Goal: Task Accomplishment & Management: Manage account settings

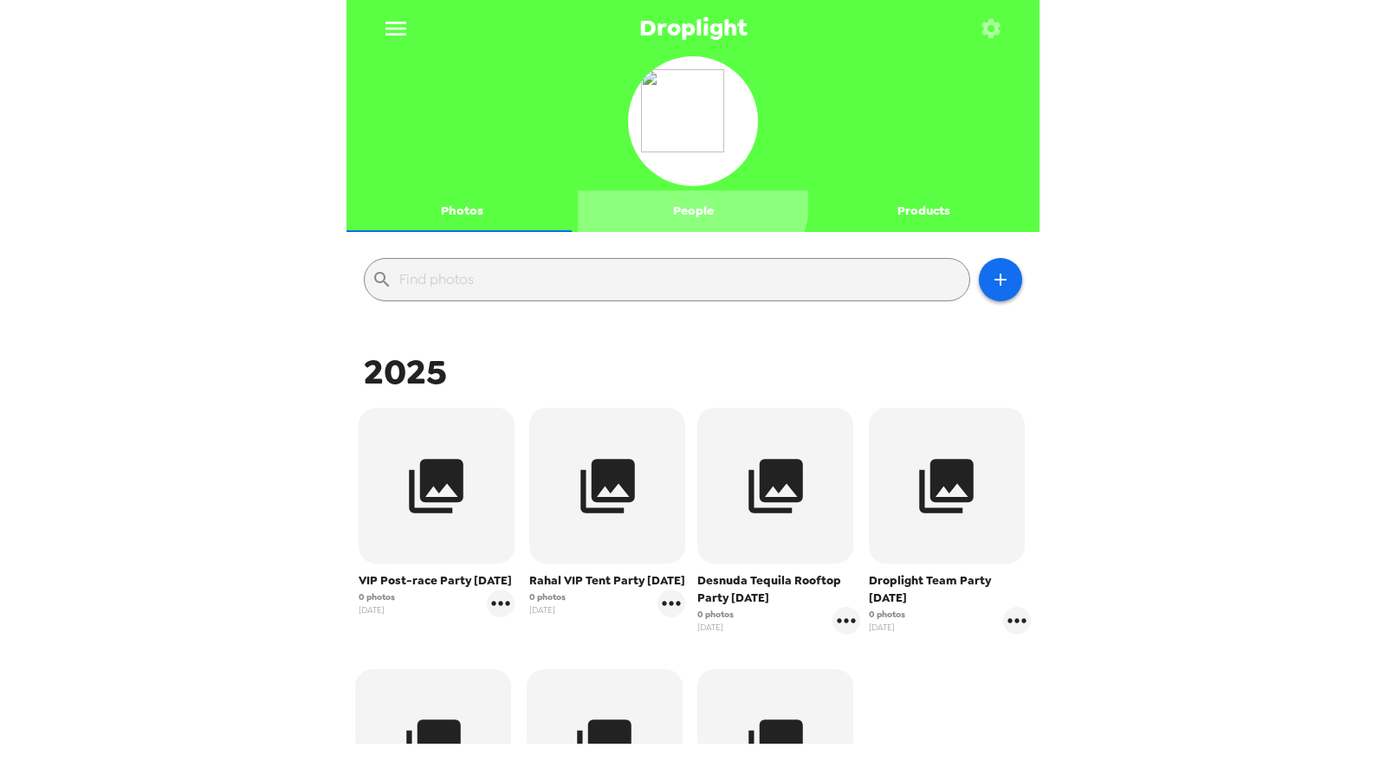
click at [678, 195] on button "People" at bounding box center [693, 212] width 231 height 42
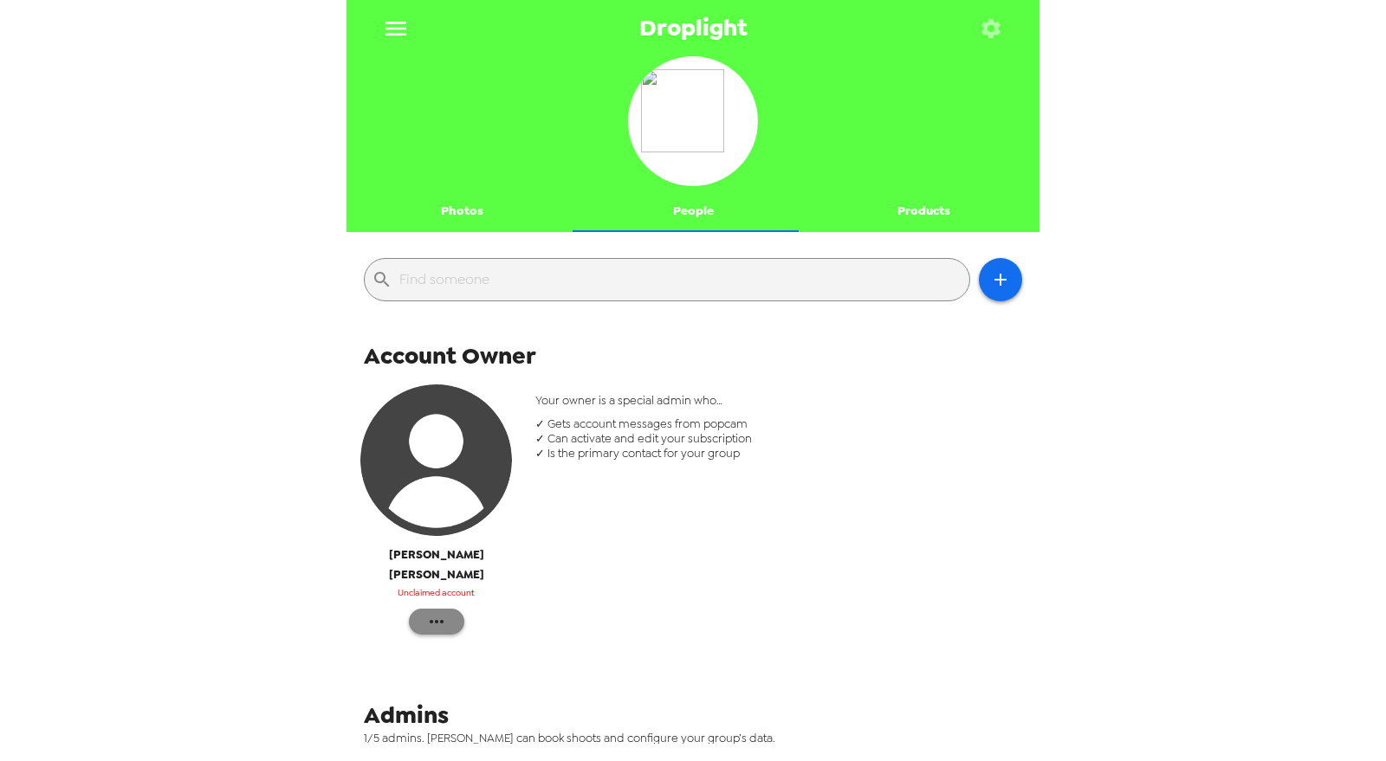
click at [434, 612] on icon "button" at bounding box center [436, 622] width 21 height 21
drag, startPoint x: 478, startPoint y: 626, endPoint x: 605, endPoint y: 603, distance: 128.6
click at [479, 626] on span "Reinvite" at bounding box center [487, 636] width 71 height 21
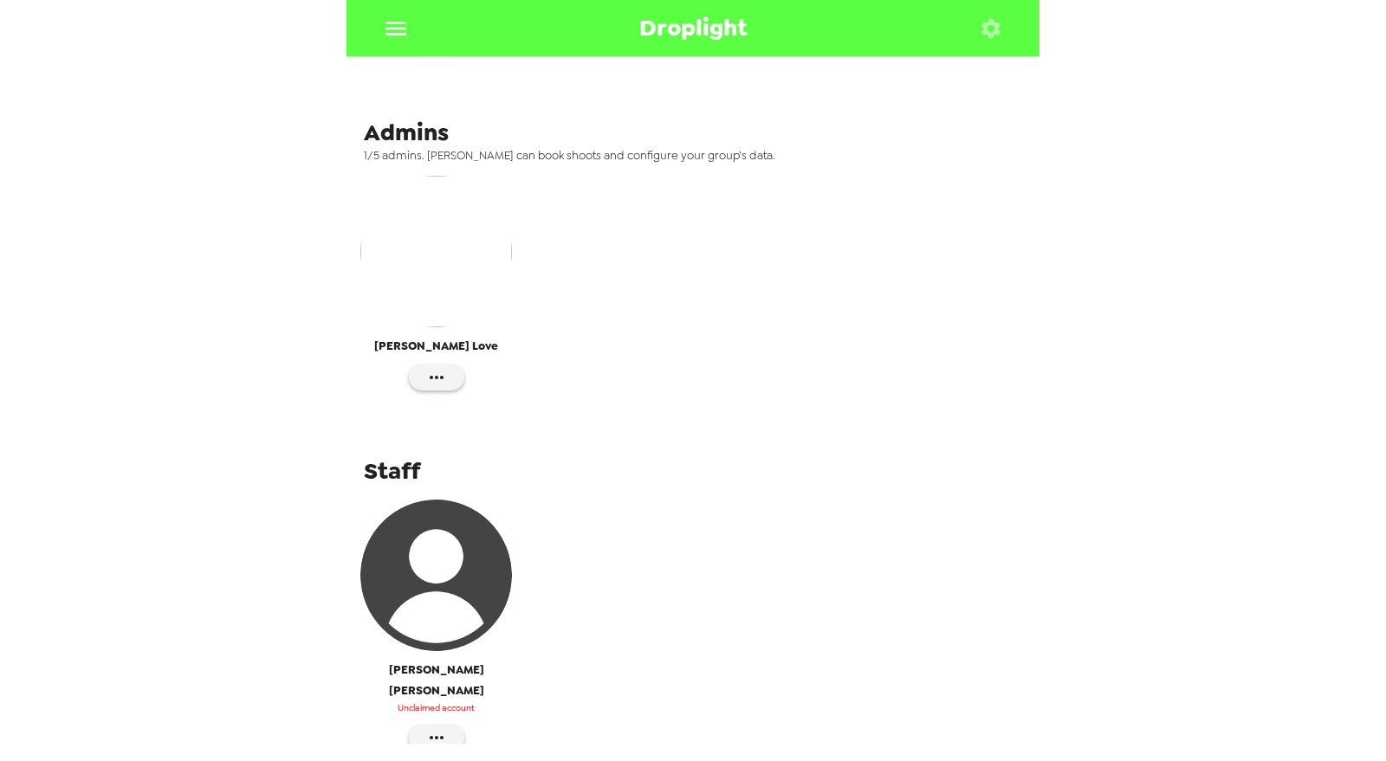
scroll to position [607, 0]
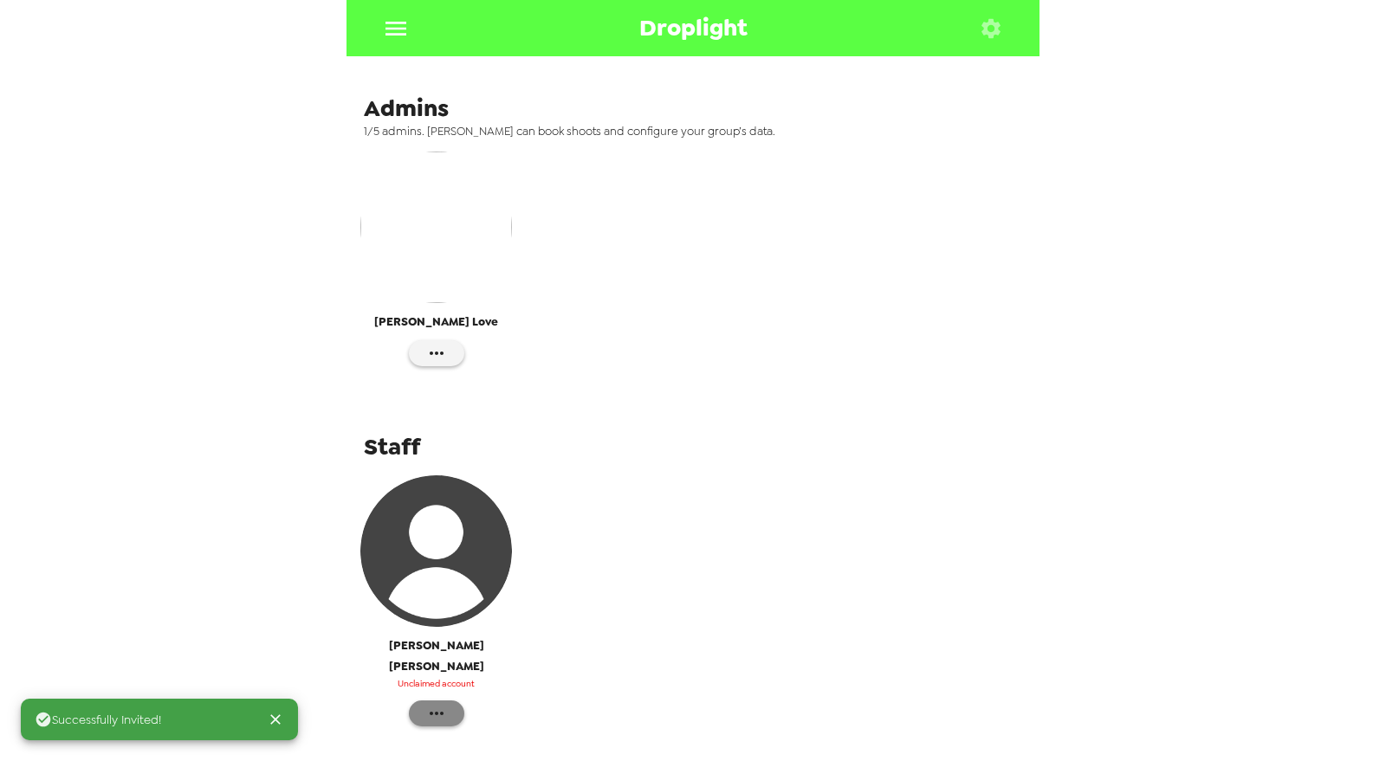
click at [429, 703] on icon "button" at bounding box center [436, 713] width 21 height 21
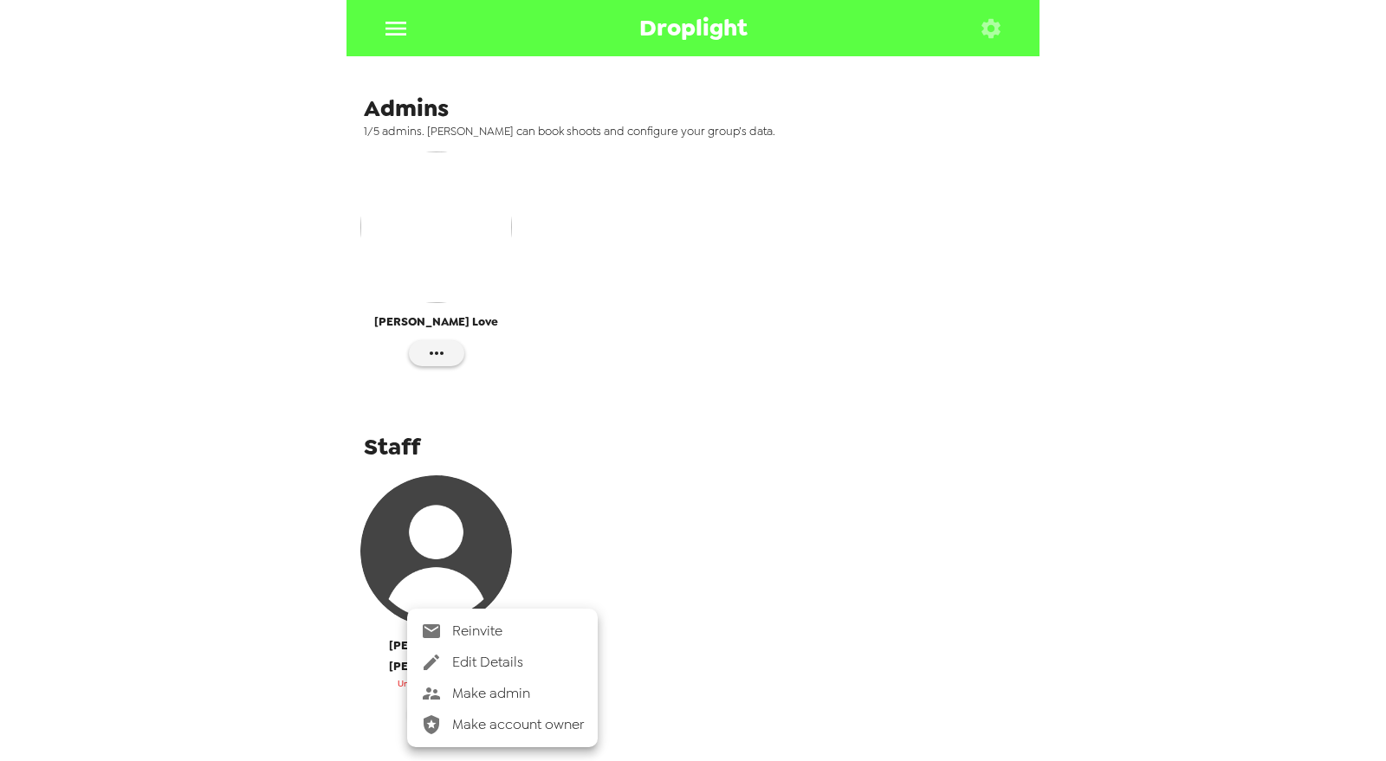
click at [494, 664] on span "Edit Details" at bounding box center [518, 662] width 132 height 21
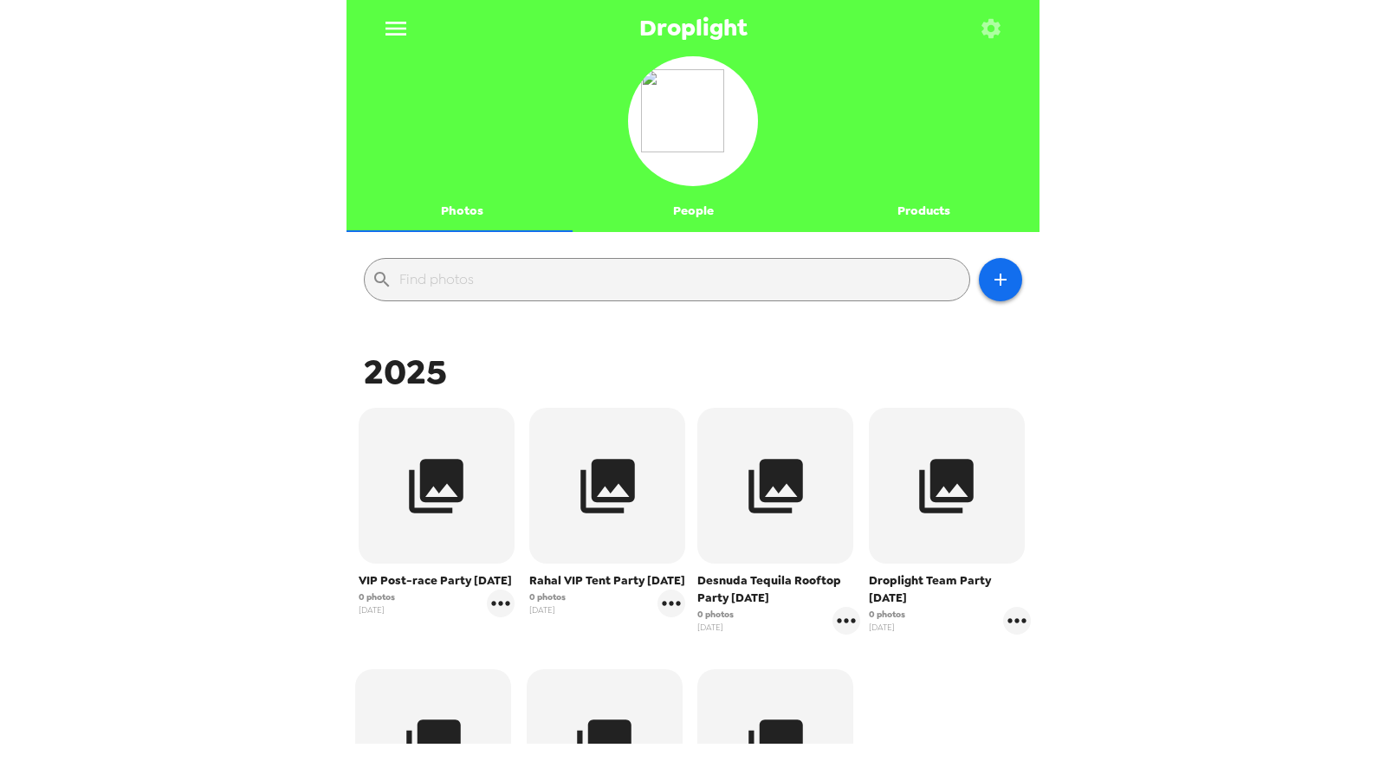
click at [689, 205] on button "People" at bounding box center [693, 212] width 231 height 42
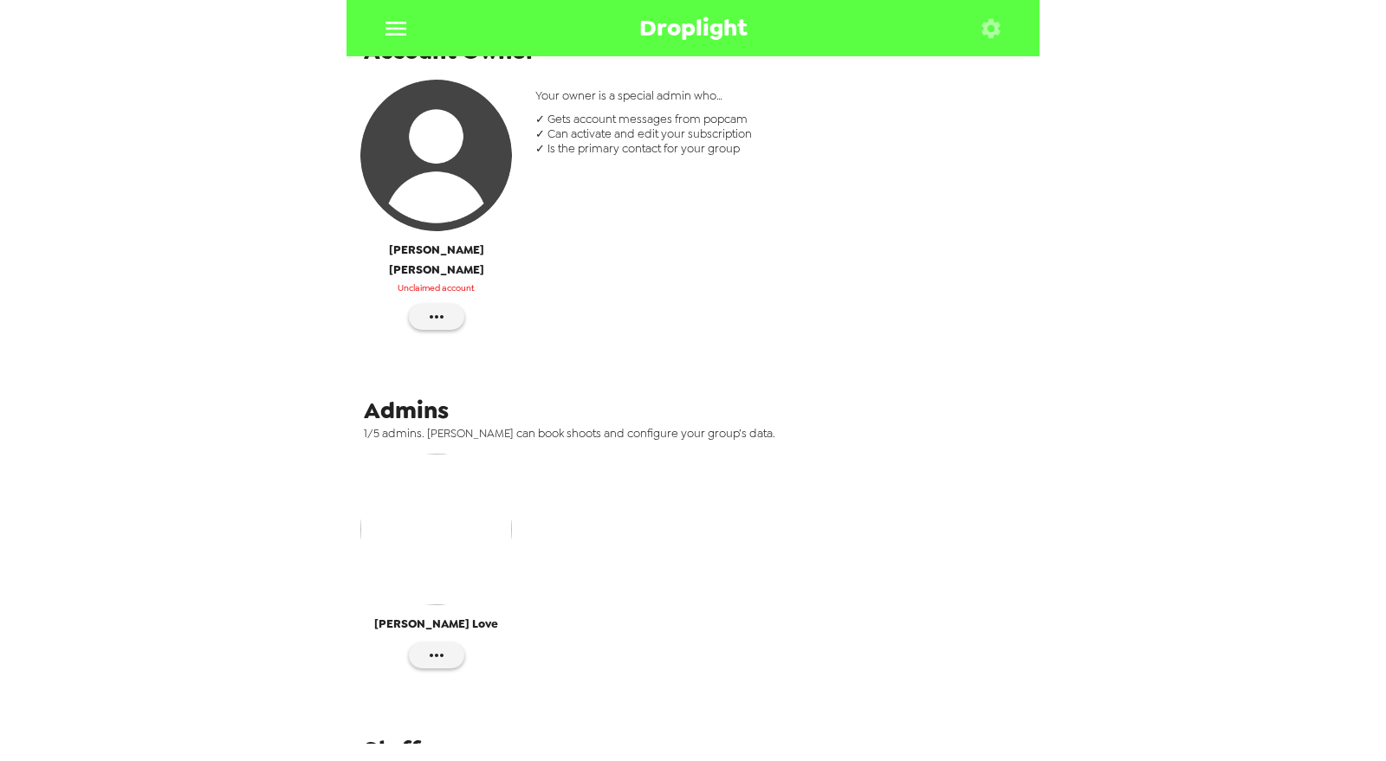
scroll to position [607, 0]
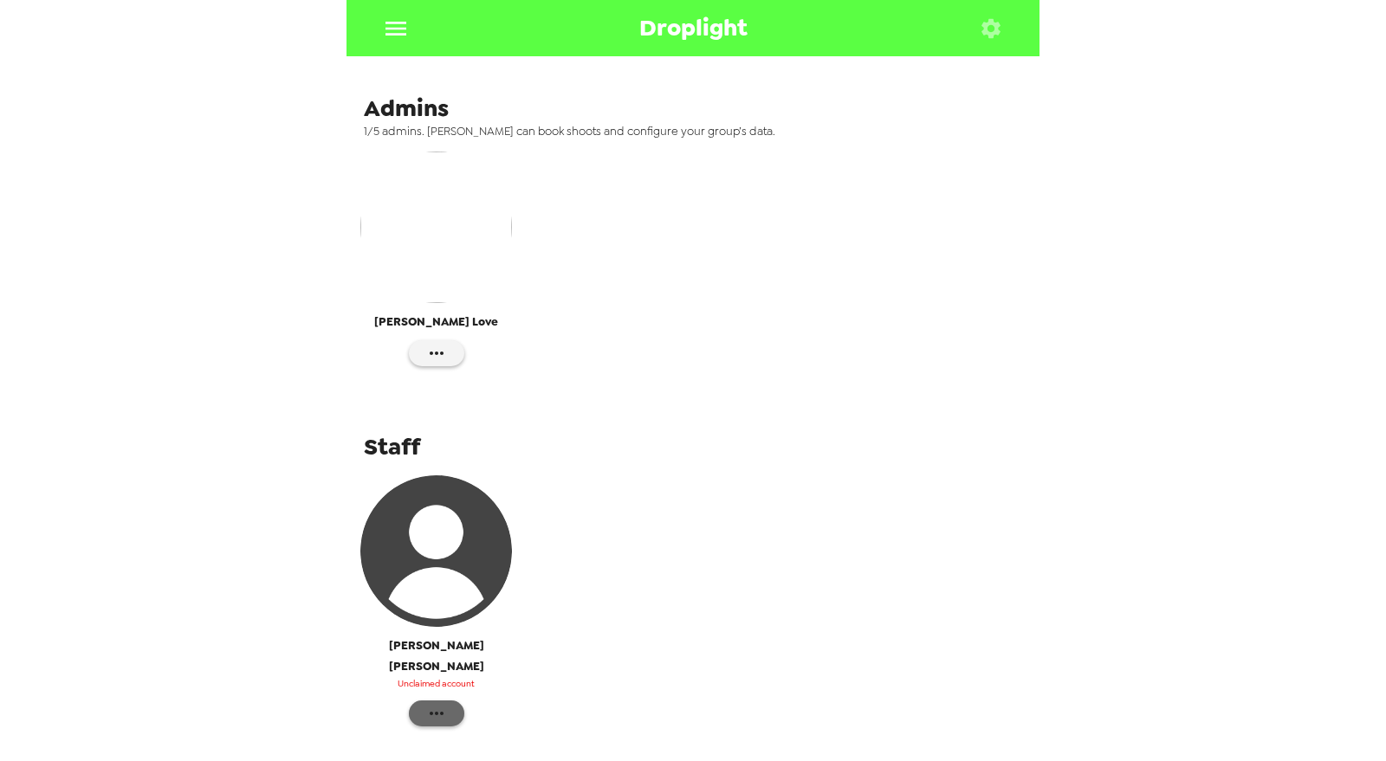
click at [437, 703] on icon "button" at bounding box center [436, 713] width 21 height 21
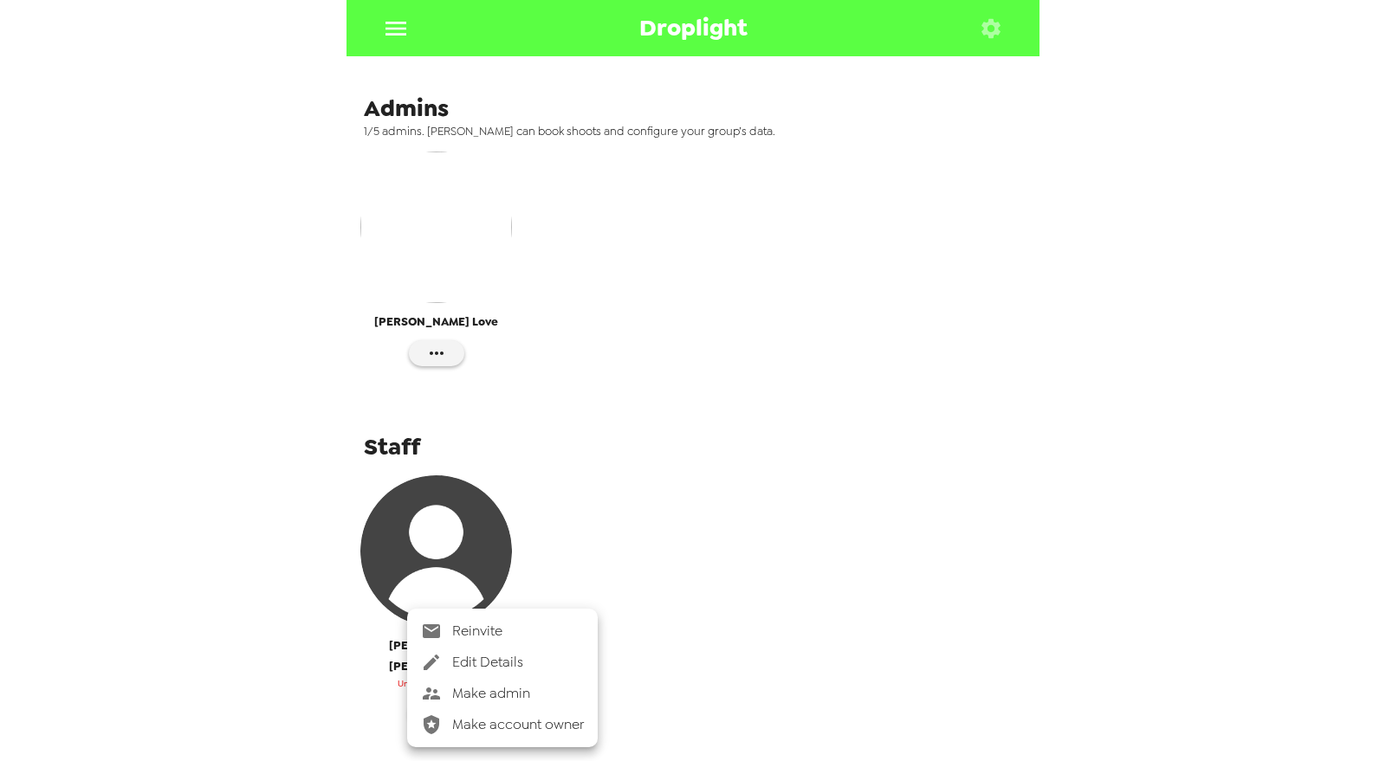
click at [516, 661] on span "Edit Details" at bounding box center [518, 662] width 132 height 21
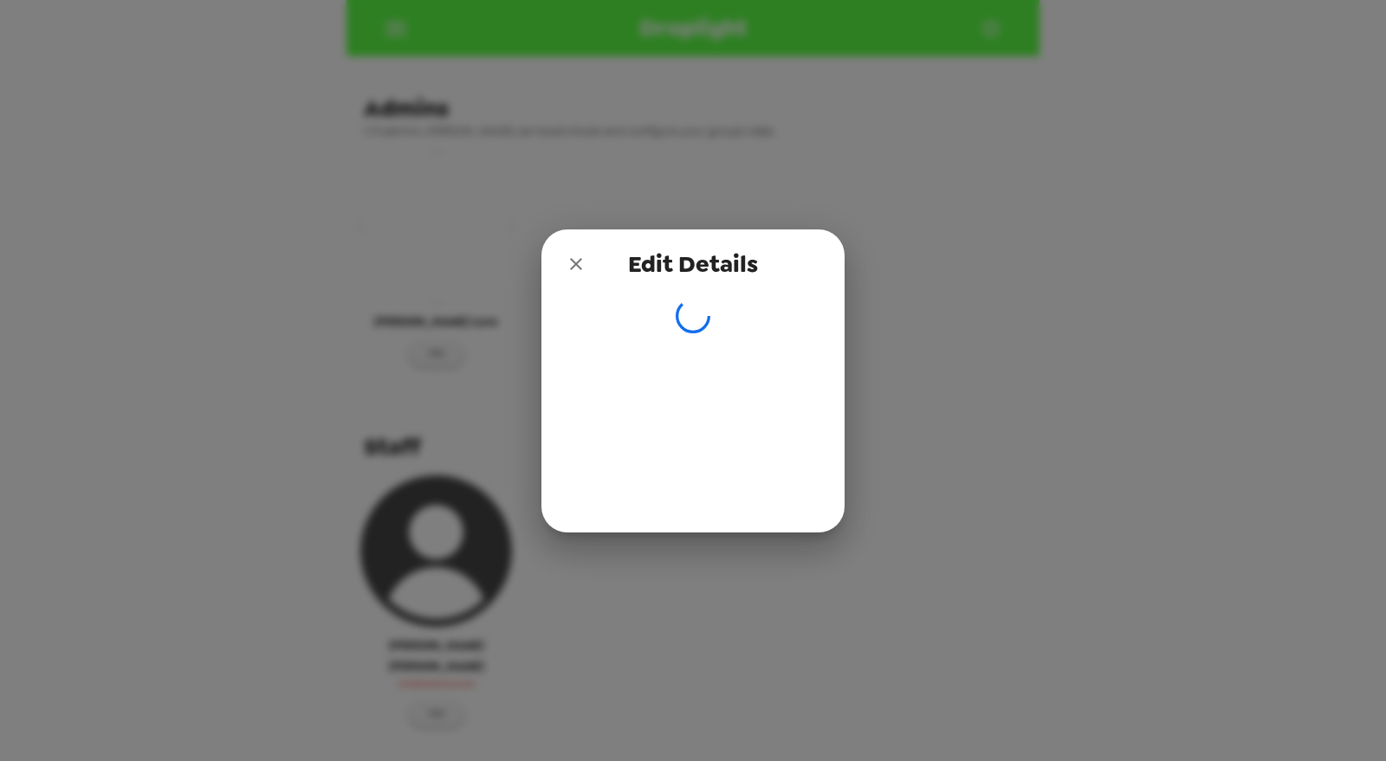
click at [573, 243] on div "Edit Details" at bounding box center [692, 264] width 303 height 69
click at [568, 259] on icon "close" at bounding box center [576, 264] width 21 height 21
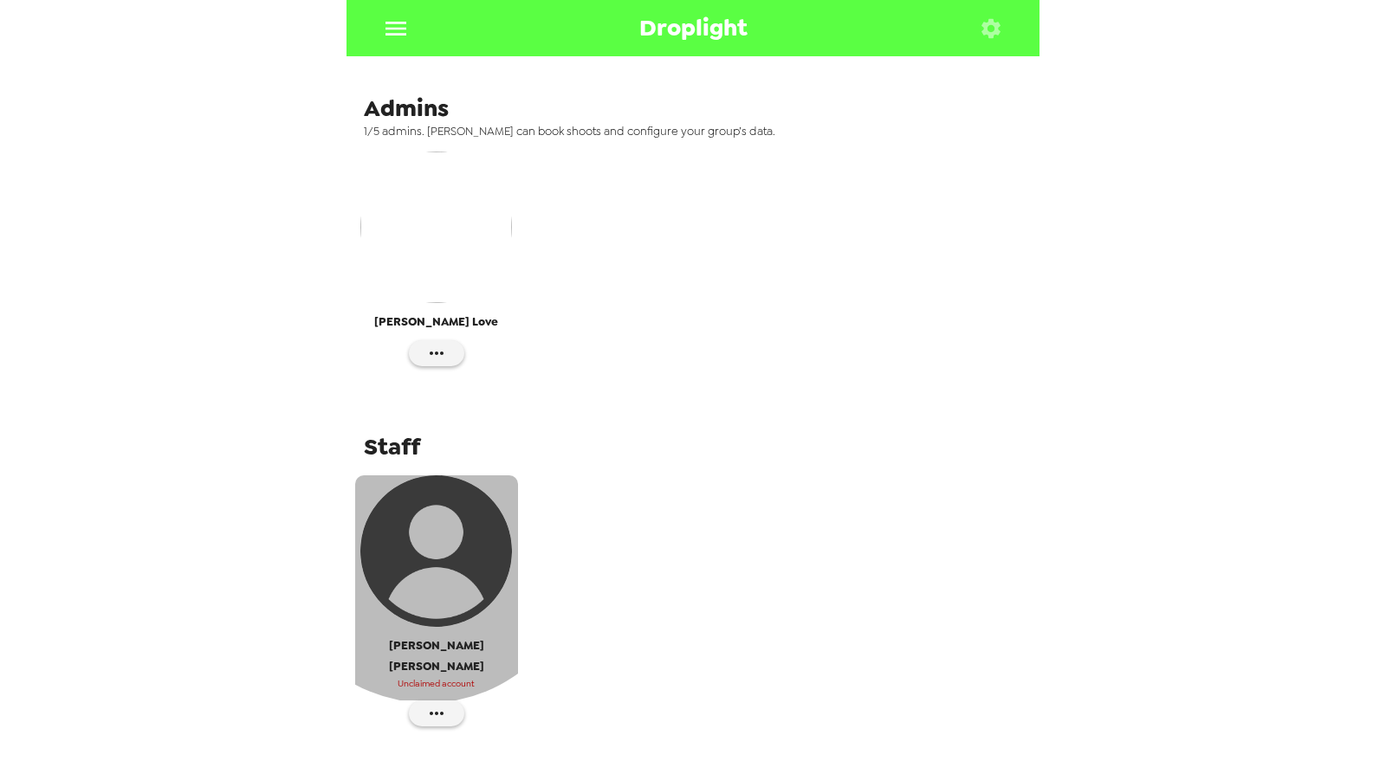
click at [431, 528] on img "button" at bounding box center [436, 552] width 152 height 152
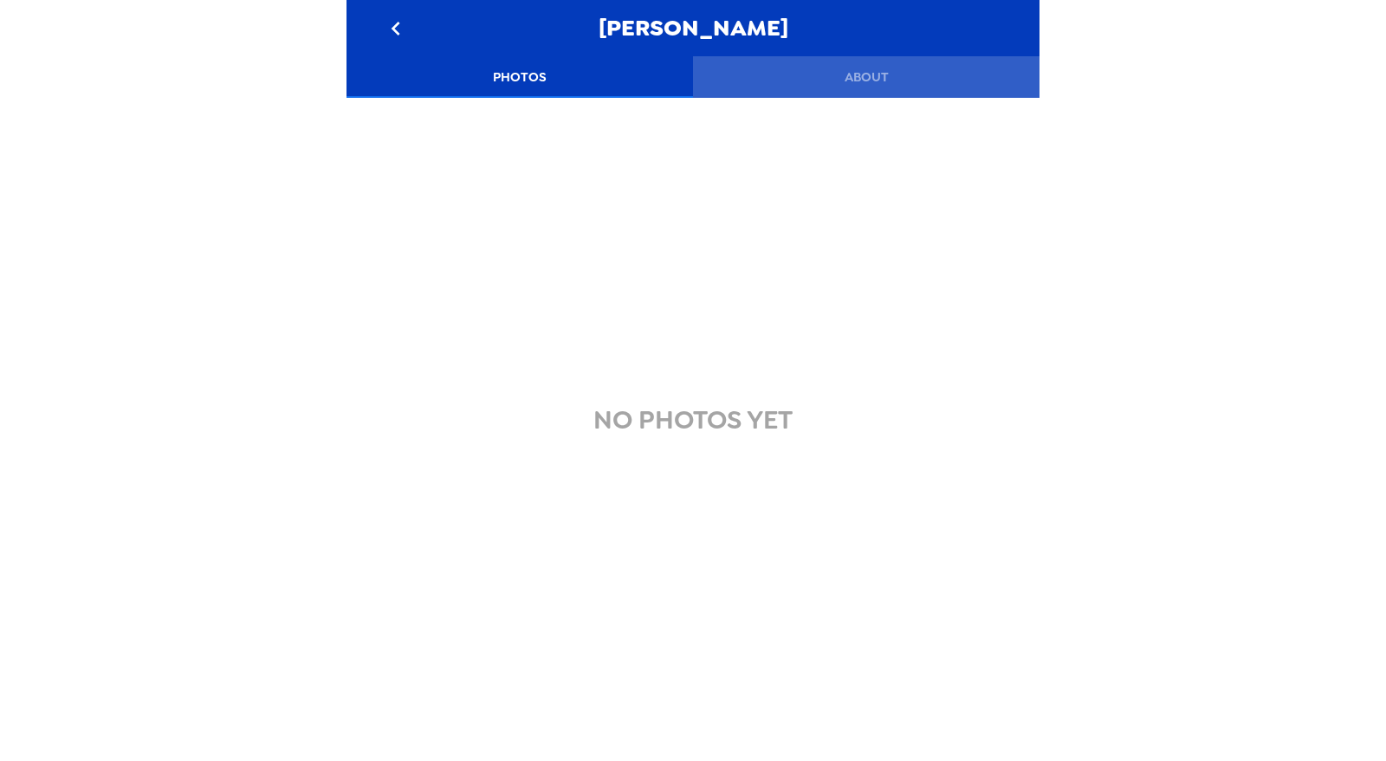
click at [884, 68] on button "About" at bounding box center [866, 77] width 346 height 42
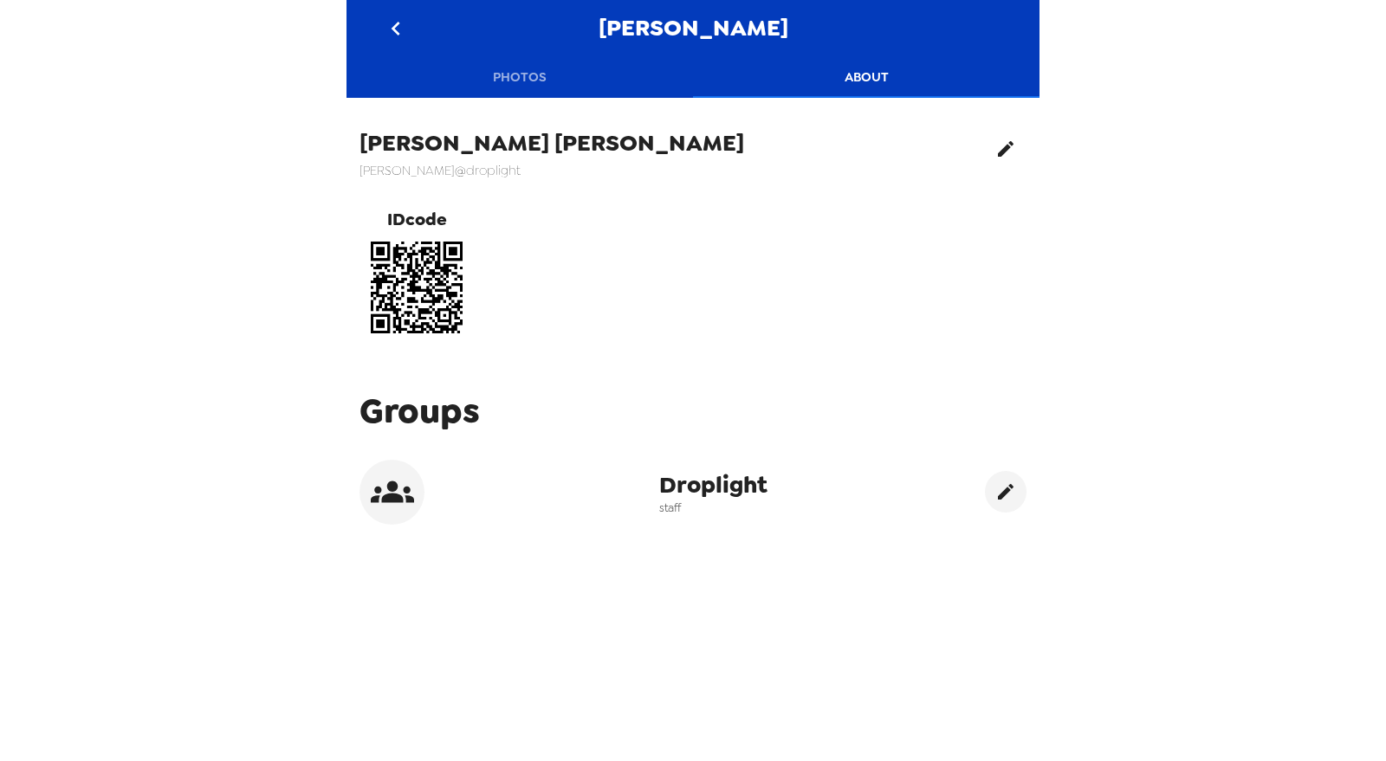
click at [995, 152] on icon "edit" at bounding box center [1005, 149] width 21 height 21
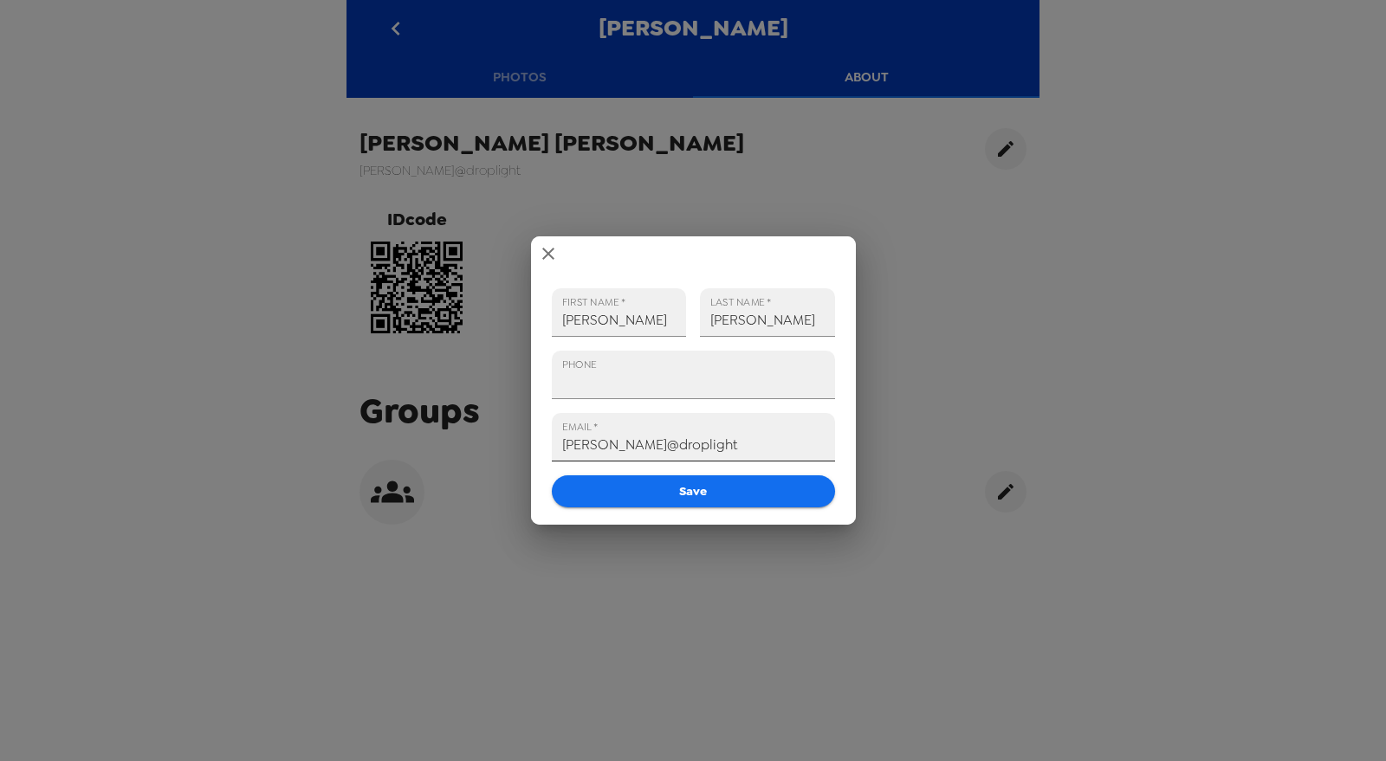
click at [689, 440] on input "troy@droplight" at bounding box center [693, 437] width 283 height 49
type input "troy@droplight.com"
click at [726, 474] on div "Save" at bounding box center [686, 485] width 297 height 46
click at [728, 482] on button "Save" at bounding box center [693, 492] width 283 height 32
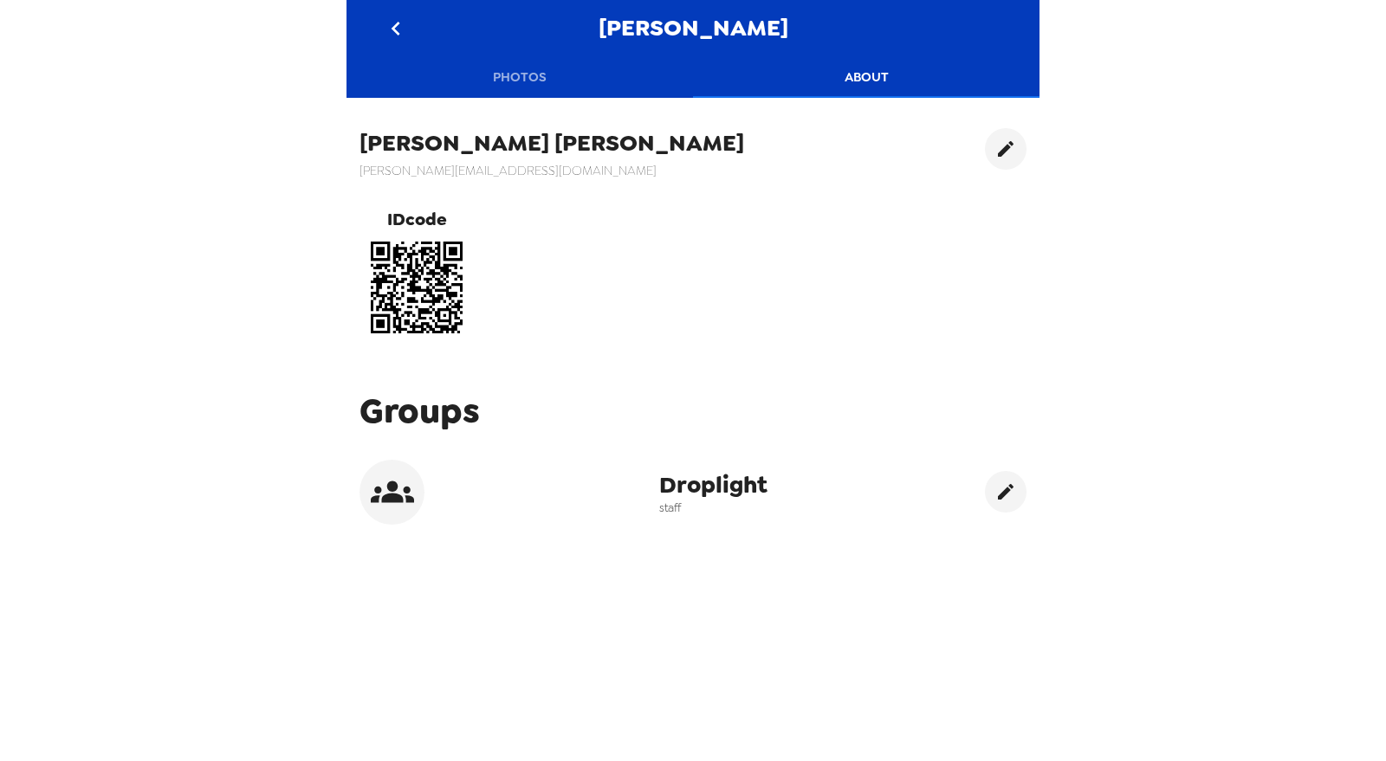
click at [522, 81] on button "Photos" at bounding box center [519, 77] width 346 height 42
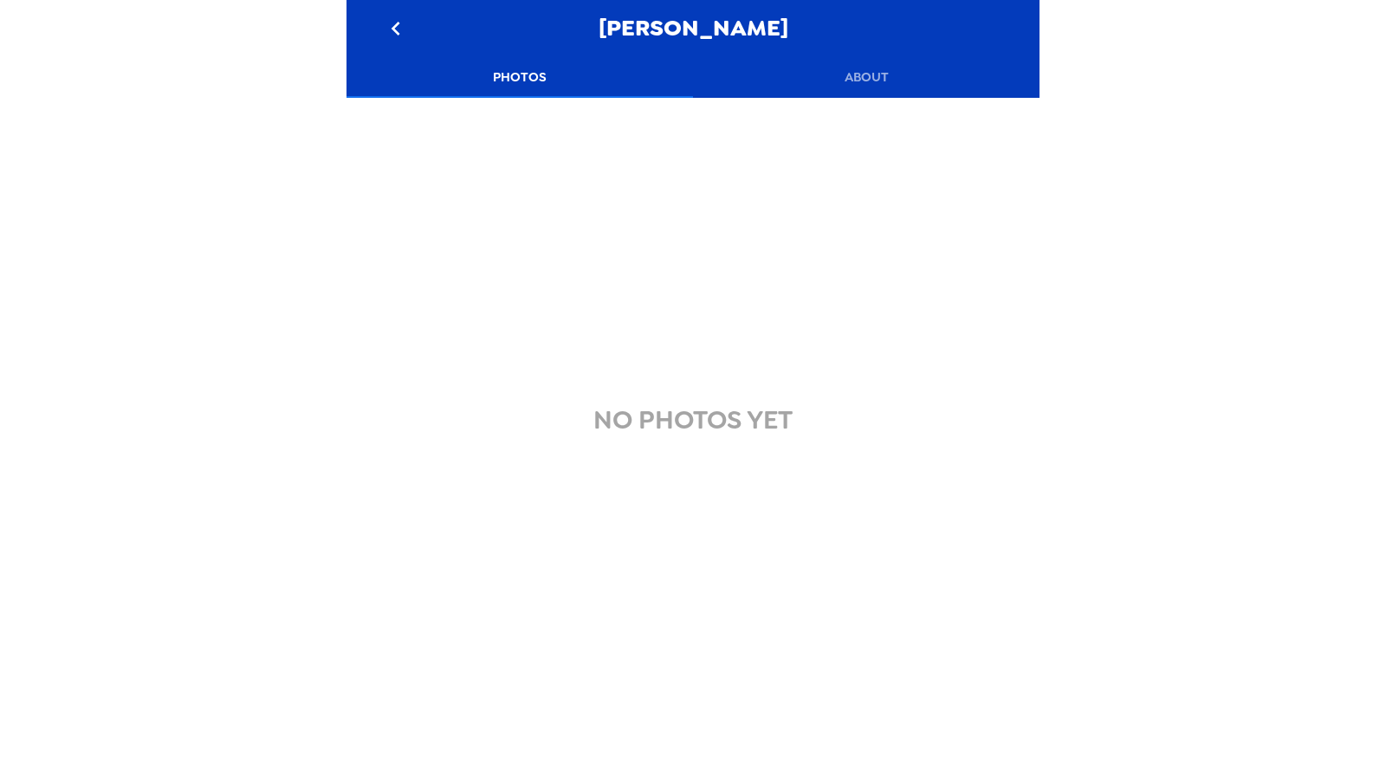
click at [396, 23] on icon "go back" at bounding box center [395, 29] width 9 height 14
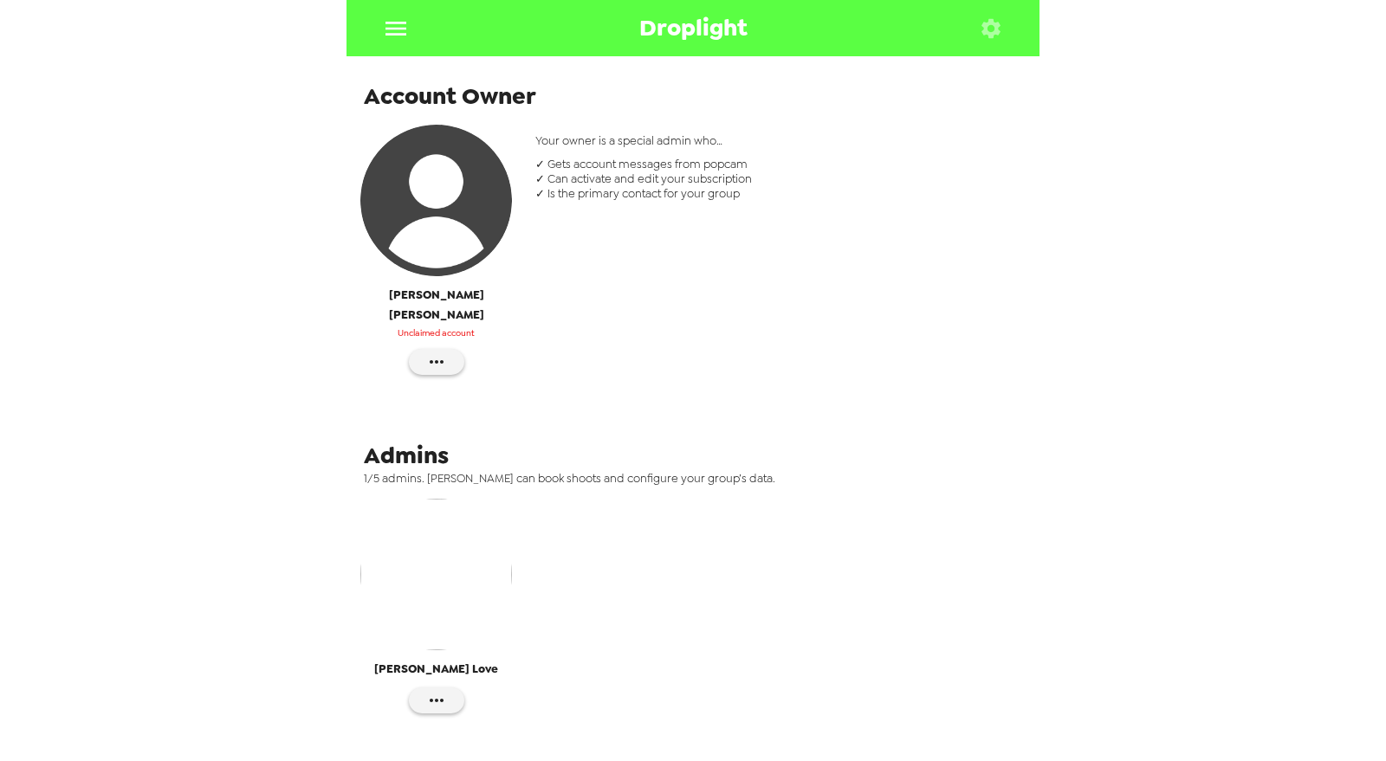
scroll to position [577, 0]
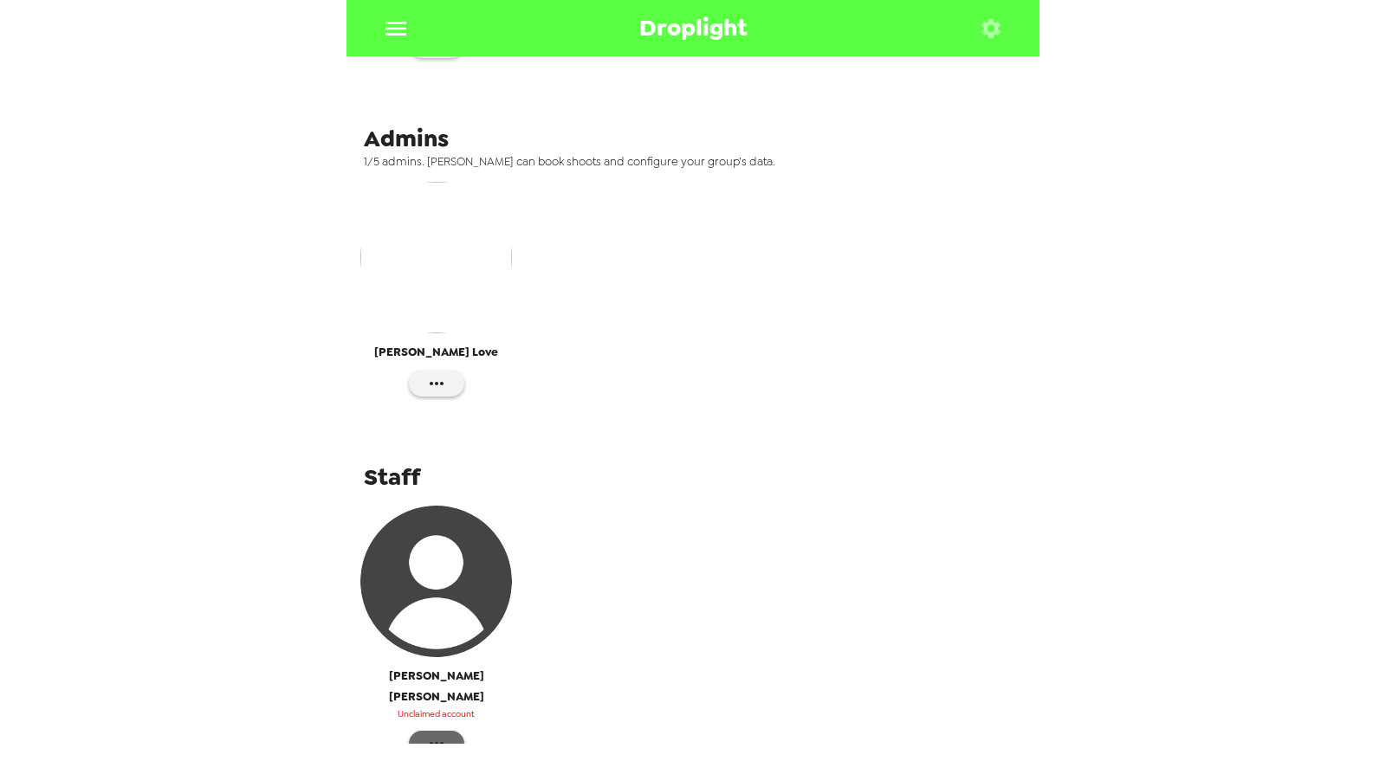
click at [432, 734] on icon "button" at bounding box center [436, 744] width 21 height 21
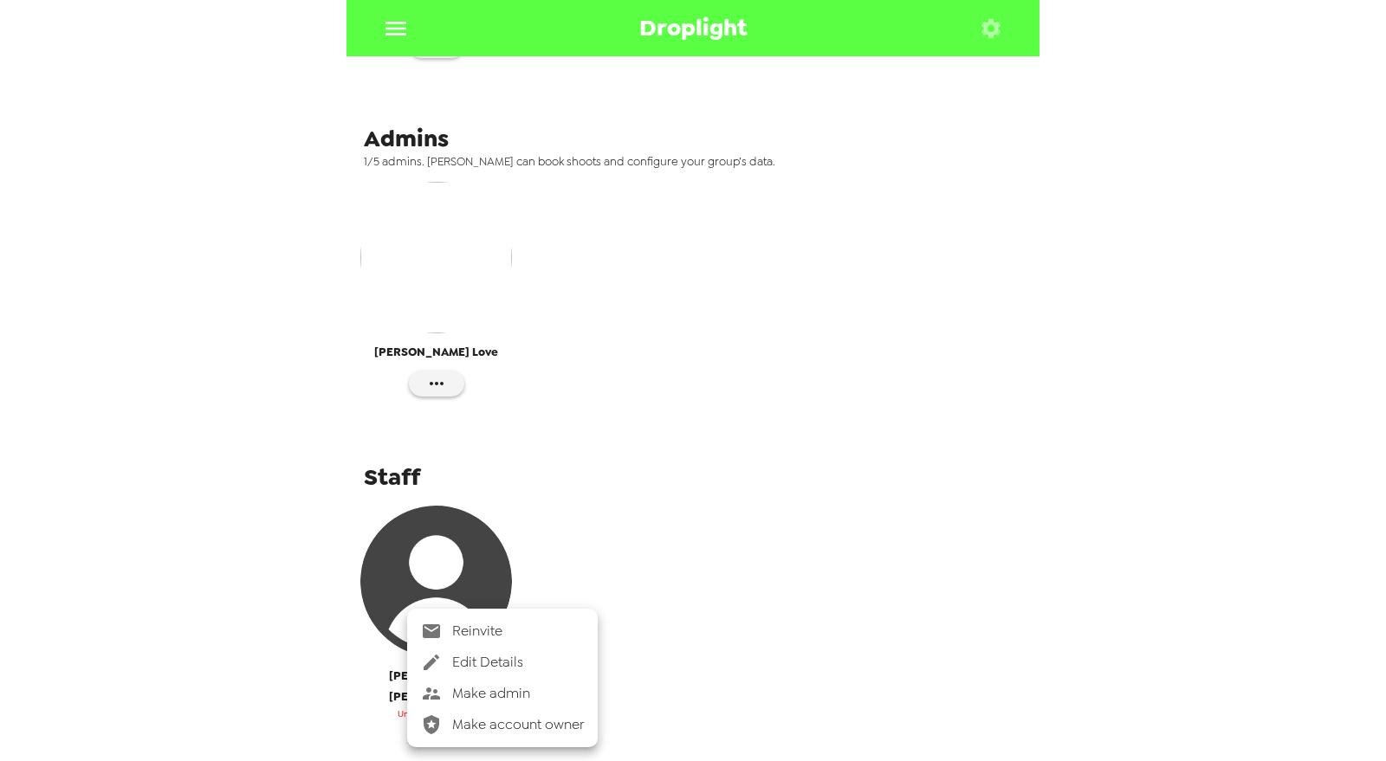
click at [526, 652] on span "Edit Details" at bounding box center [518, 662] width 132 height 21
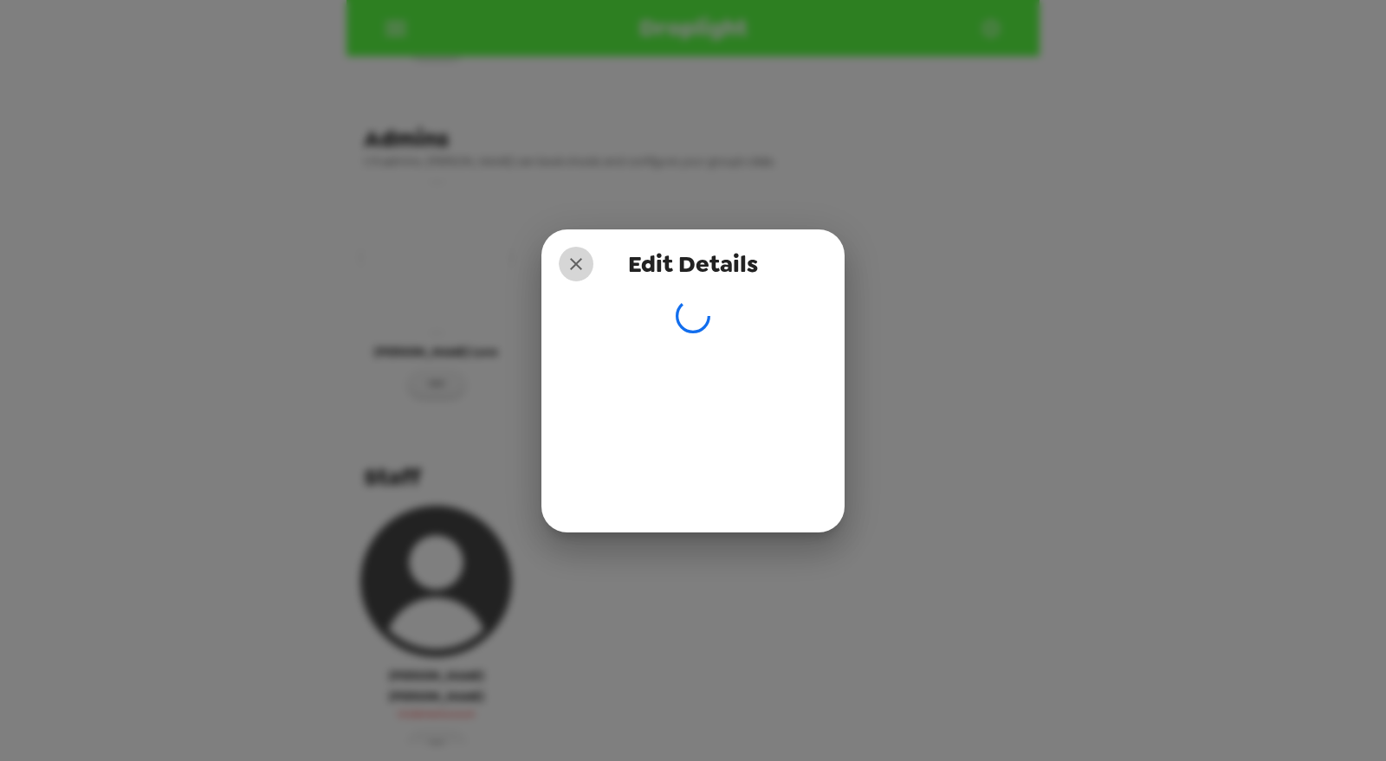
click at [576, 262] on icon "close" at bounding box center [576, 264] width 21 height 21
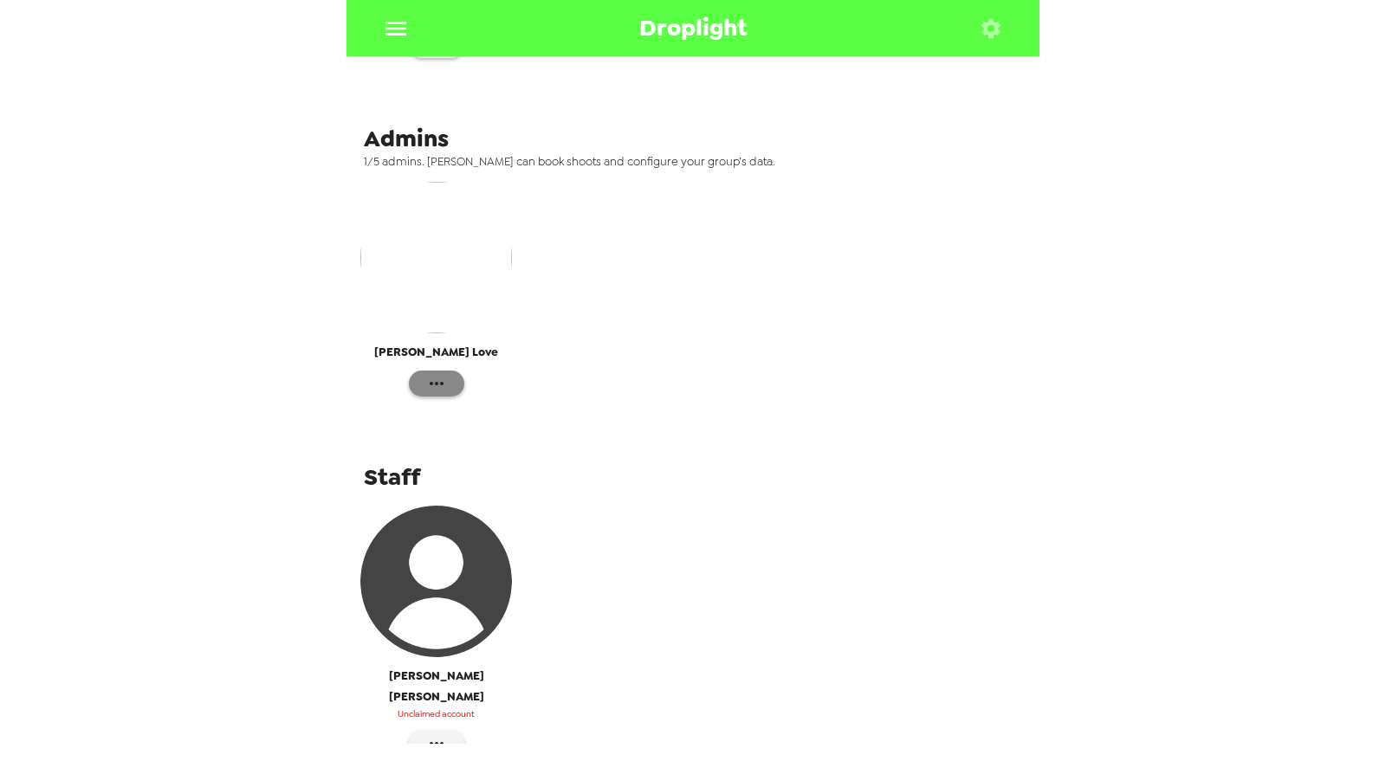
click at [449, 371] on button "button" at bounding box center [436, 384] width 55 height 26
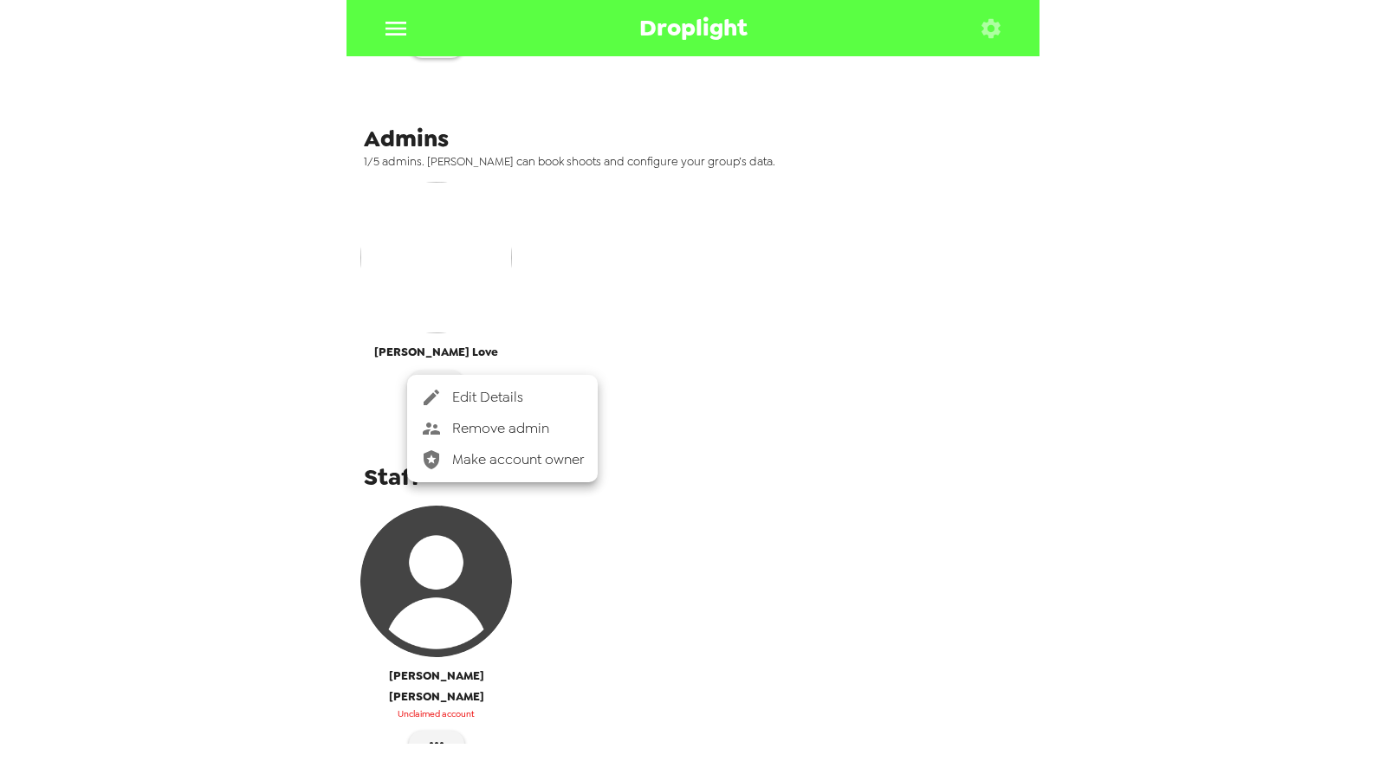
click at [509, 395] on span "Edit Details" at bounding box center [518, 397] width 132 height 21
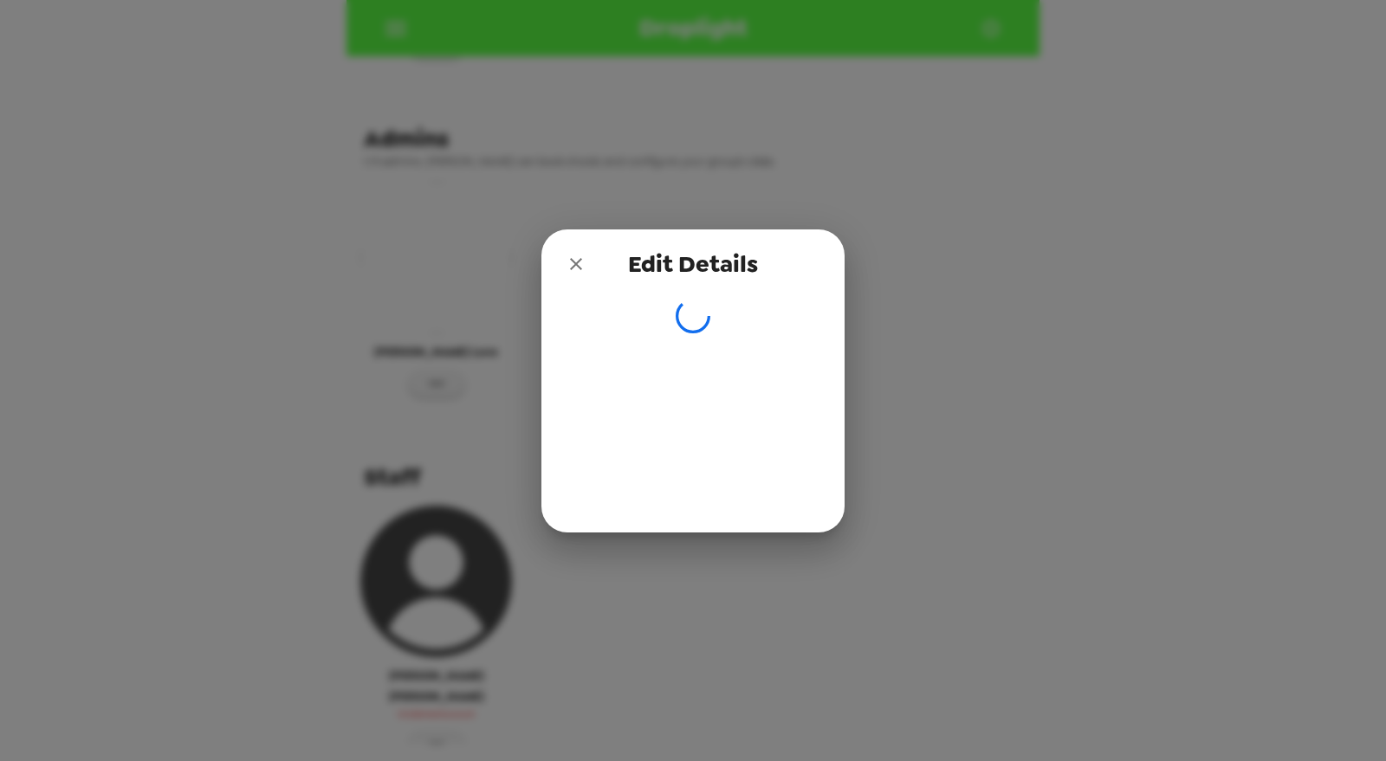
click at [586, 265] on button "close" at bounding box center [576, 264] width 35 height 35
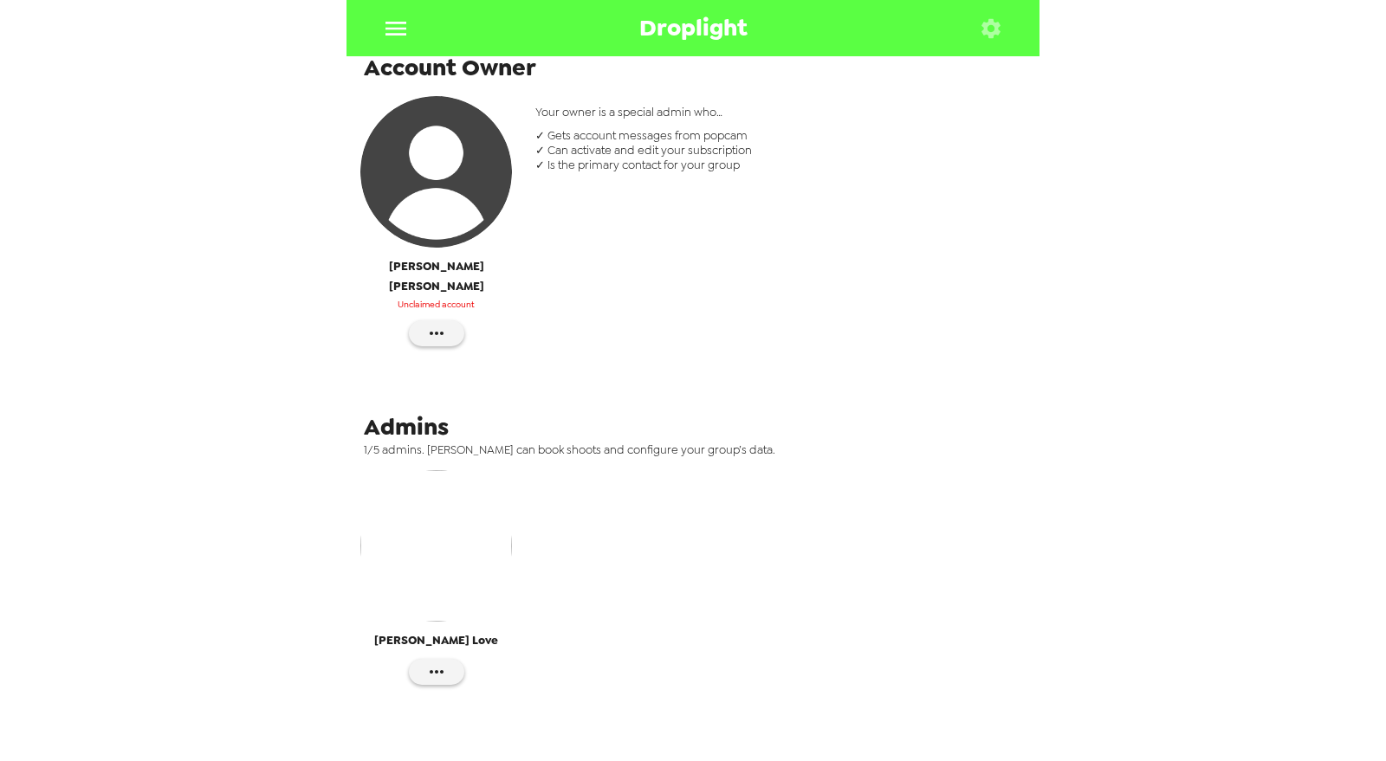
scroll to position [0, 0]
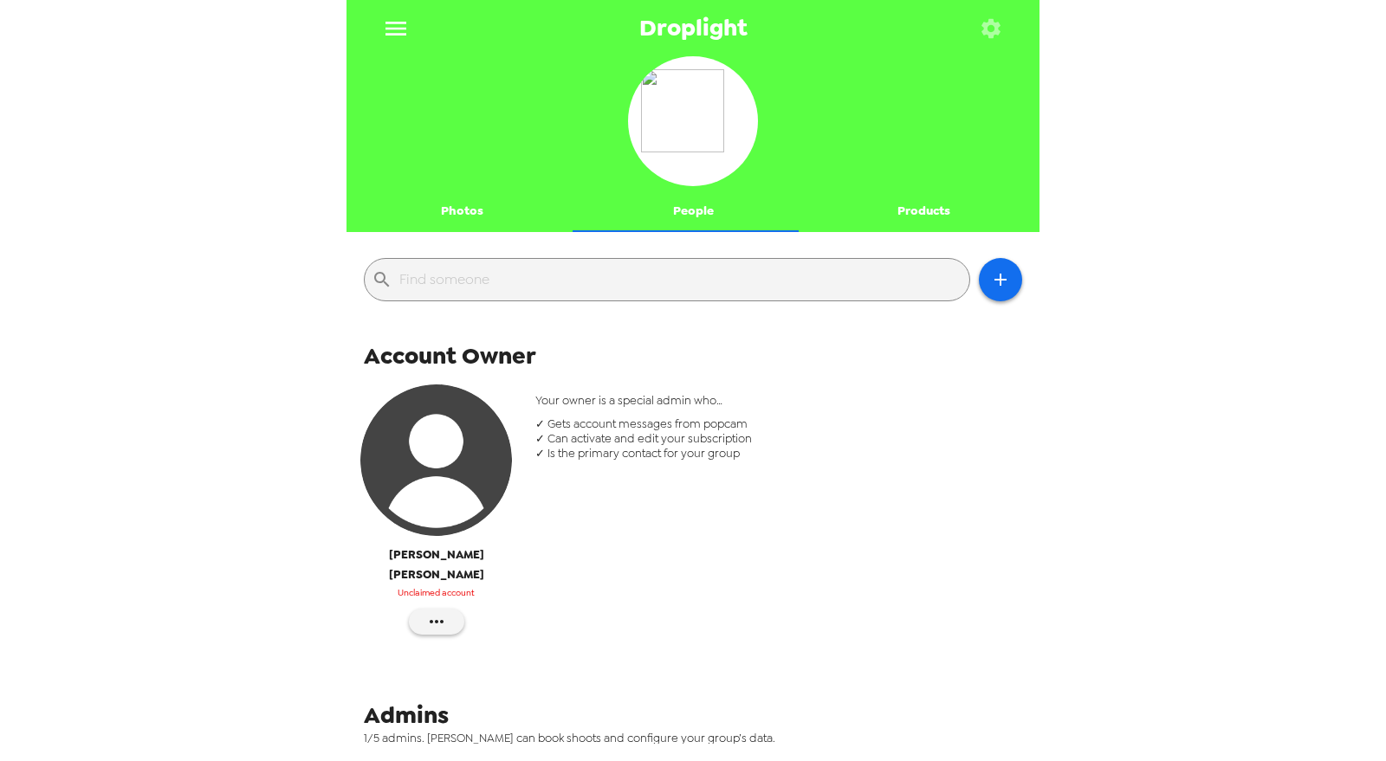
drag, startPoint x: 465, startPoint y: 215, endPoint x: 660, endPoint y: 139, distance: 209.3
click at [468, 214] on button "Photos" at bounding box center [461, 212] width 231 height 42
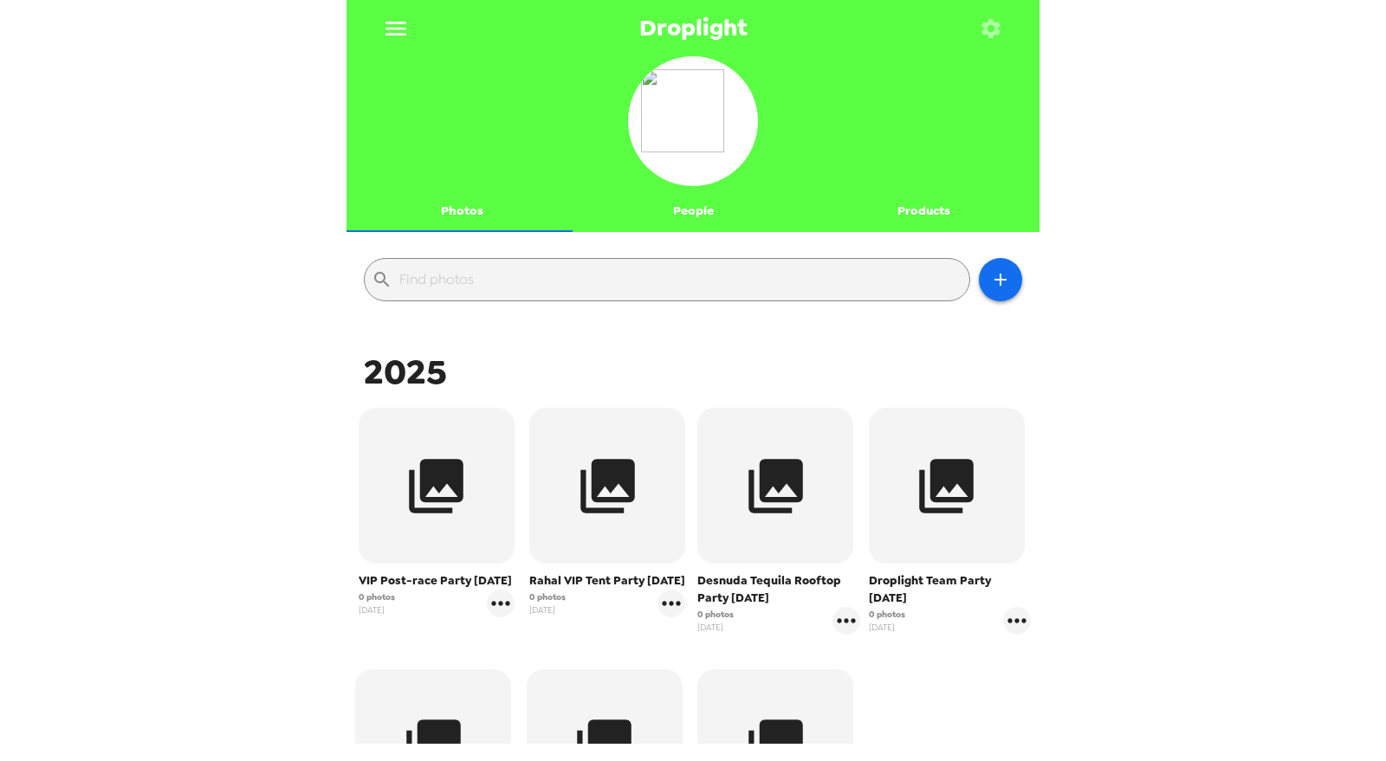
click at [689, 218] on button "People" at bounding box center [693, 212] width 231 height 42
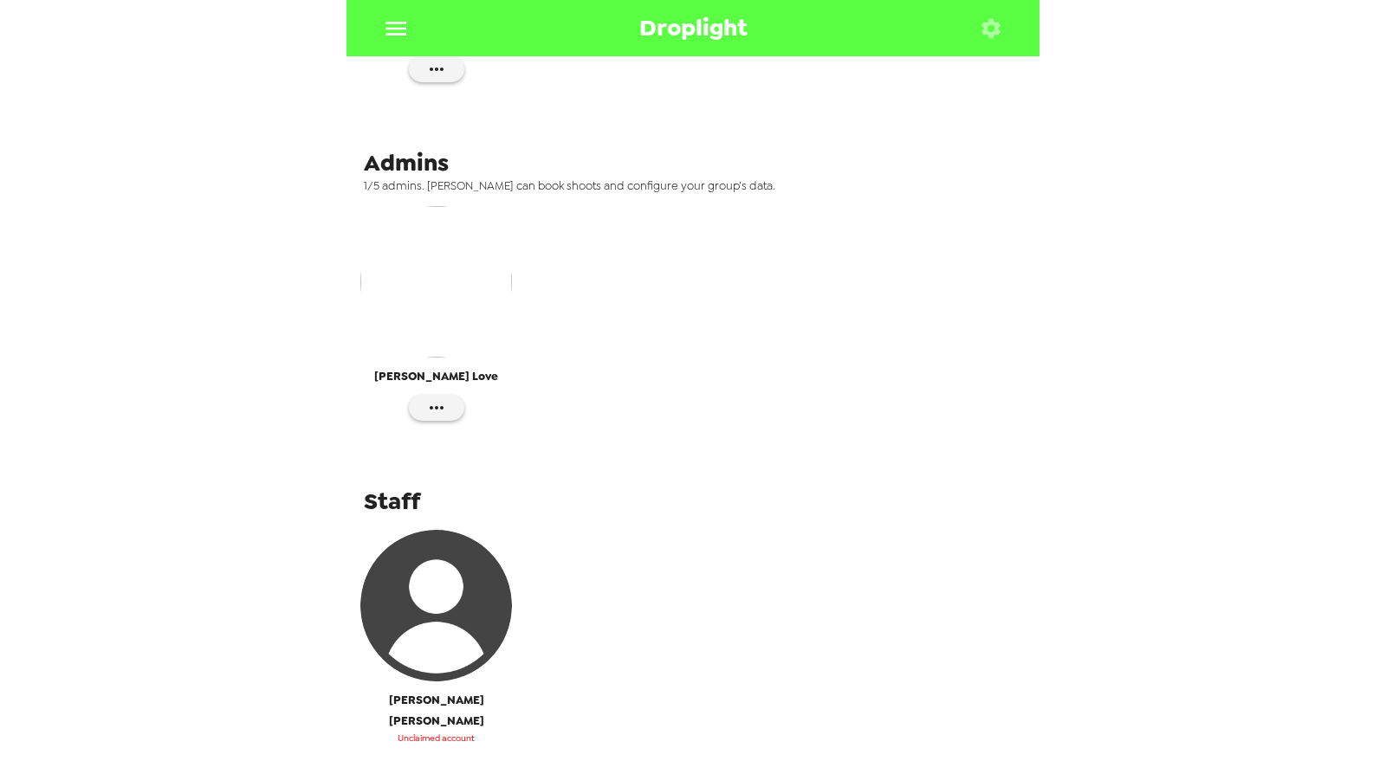
scroll to position [607, 0]
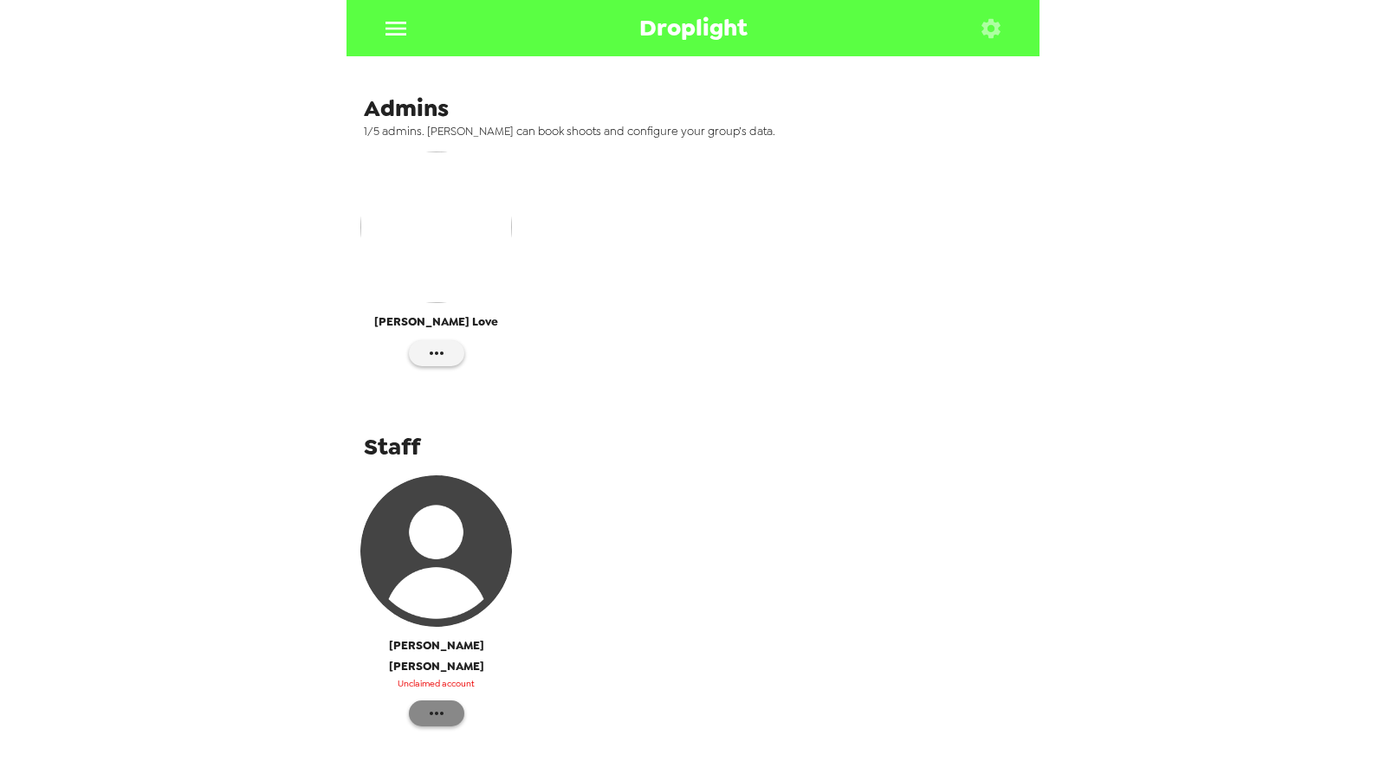
click at [447, 701] on button "button" at bounding box center [436, 714] width 55 height 26
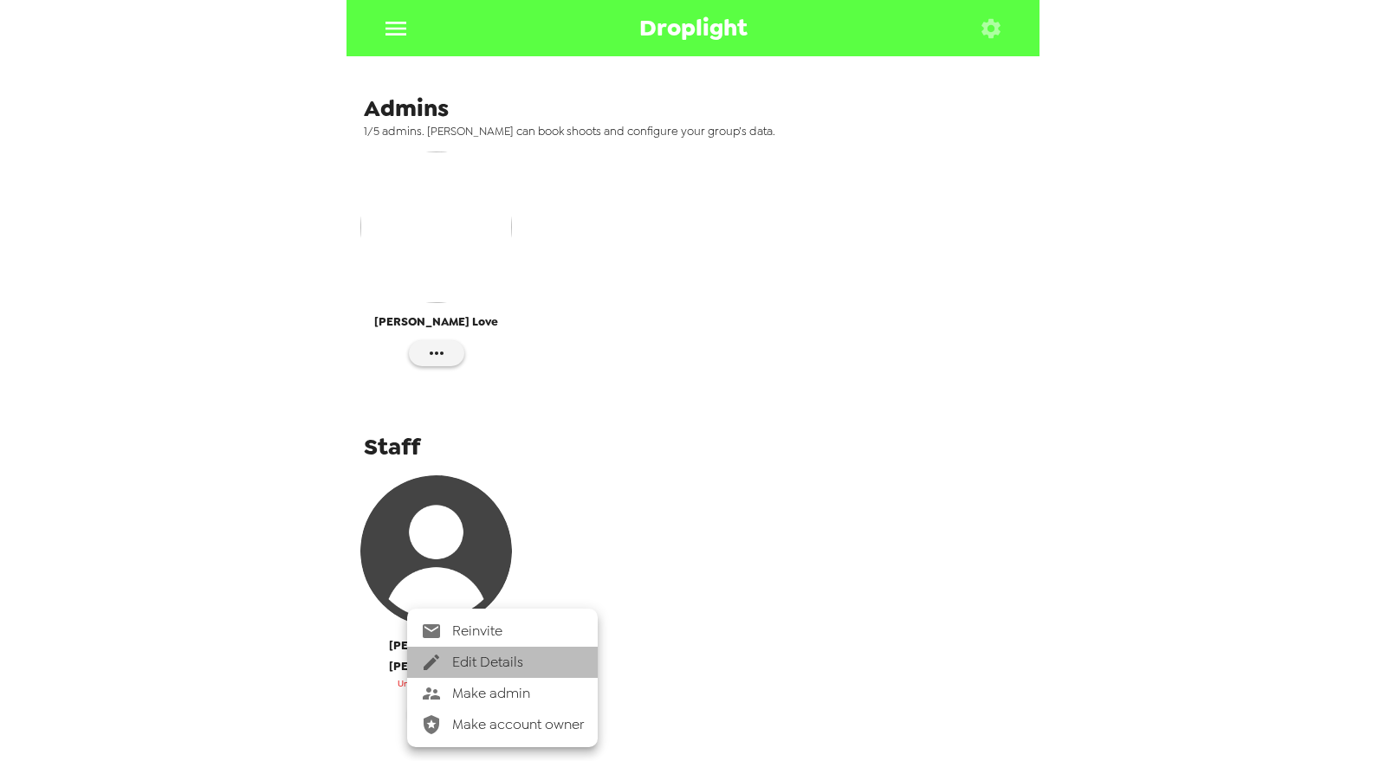
click at [527, 663] on span "Edit Details" at bounding box center [518, 662] width 132 height 21
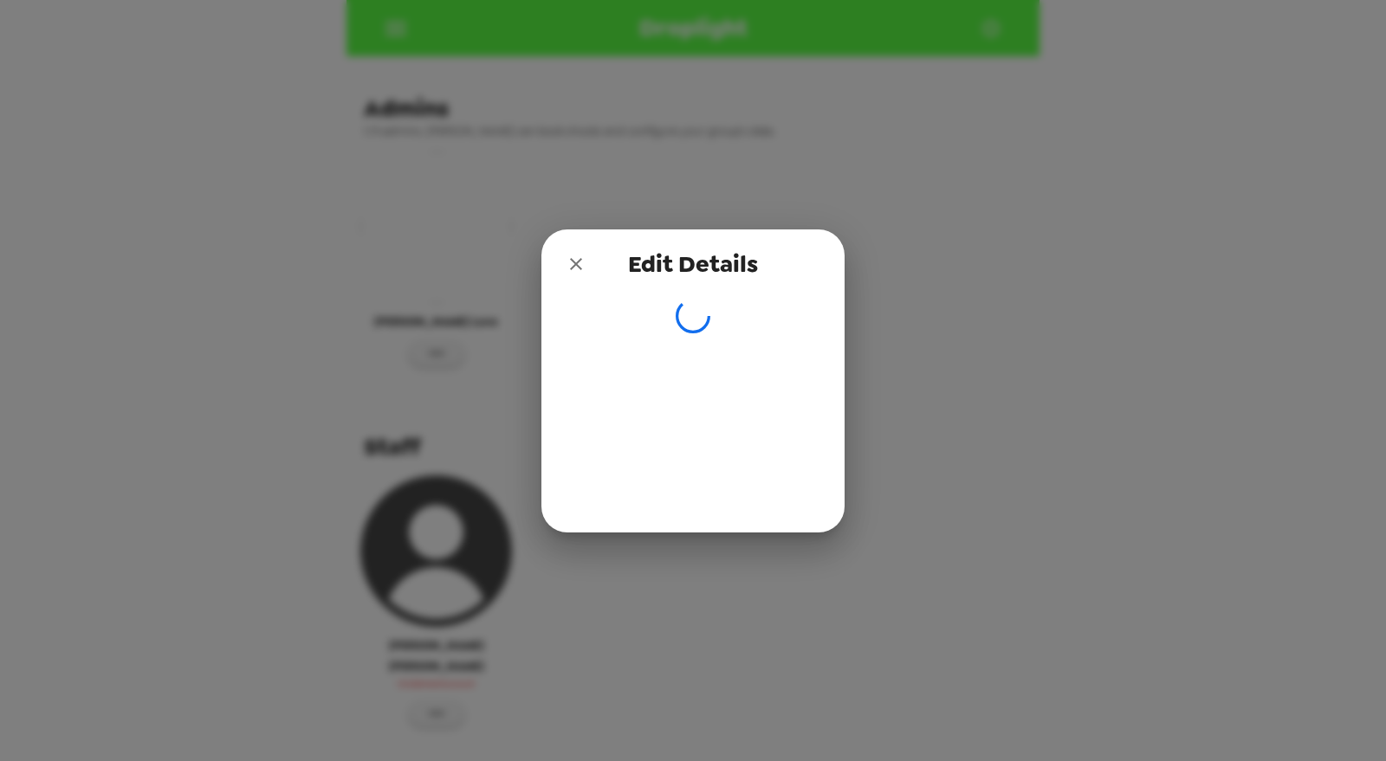
click at [665, 146] on div "Edit Details" at bounding box center [693, 380] width 1386 height 761
click at [572, 262] on icon "close" at bounding box center [576, 264] width 21 height 21
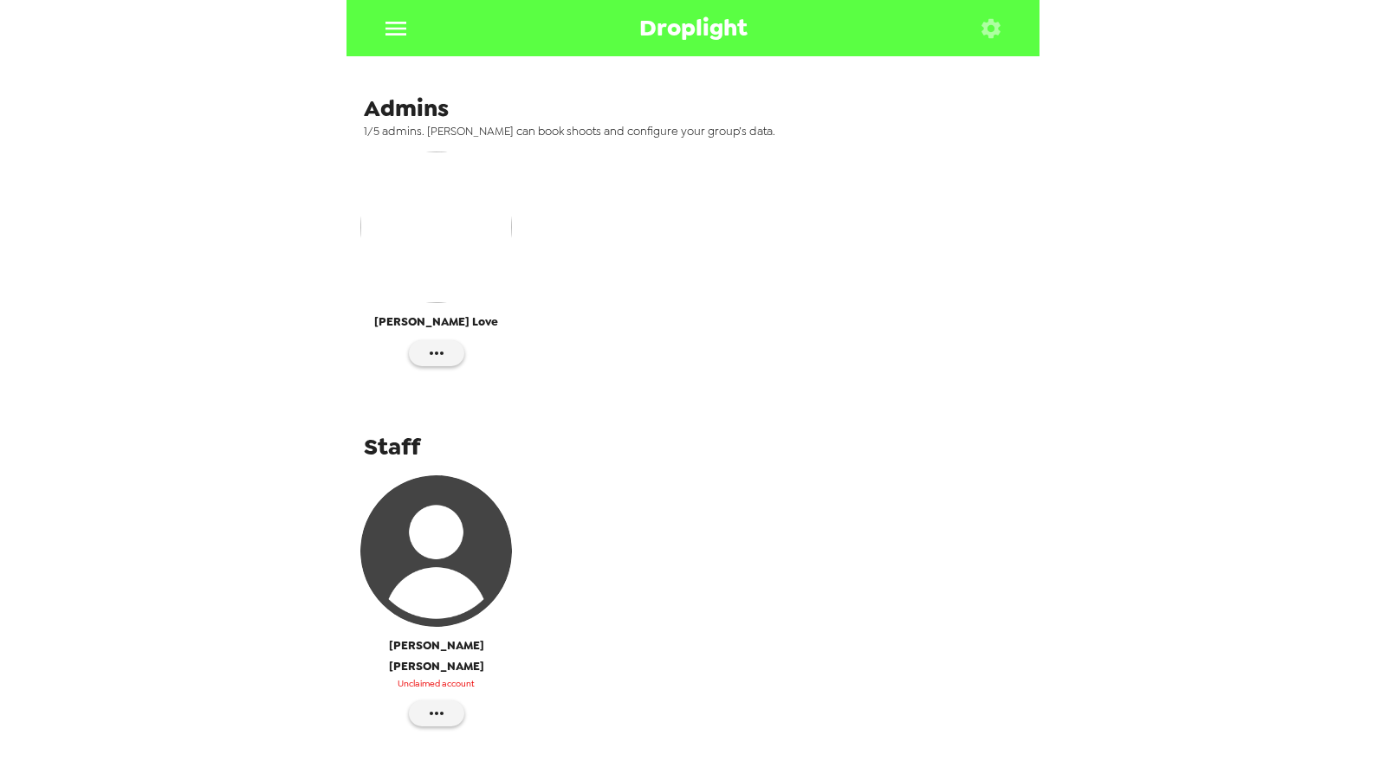
click at [735, 148] on div "Ryan Love" at bounding box center [693, 267] width 684 height 241
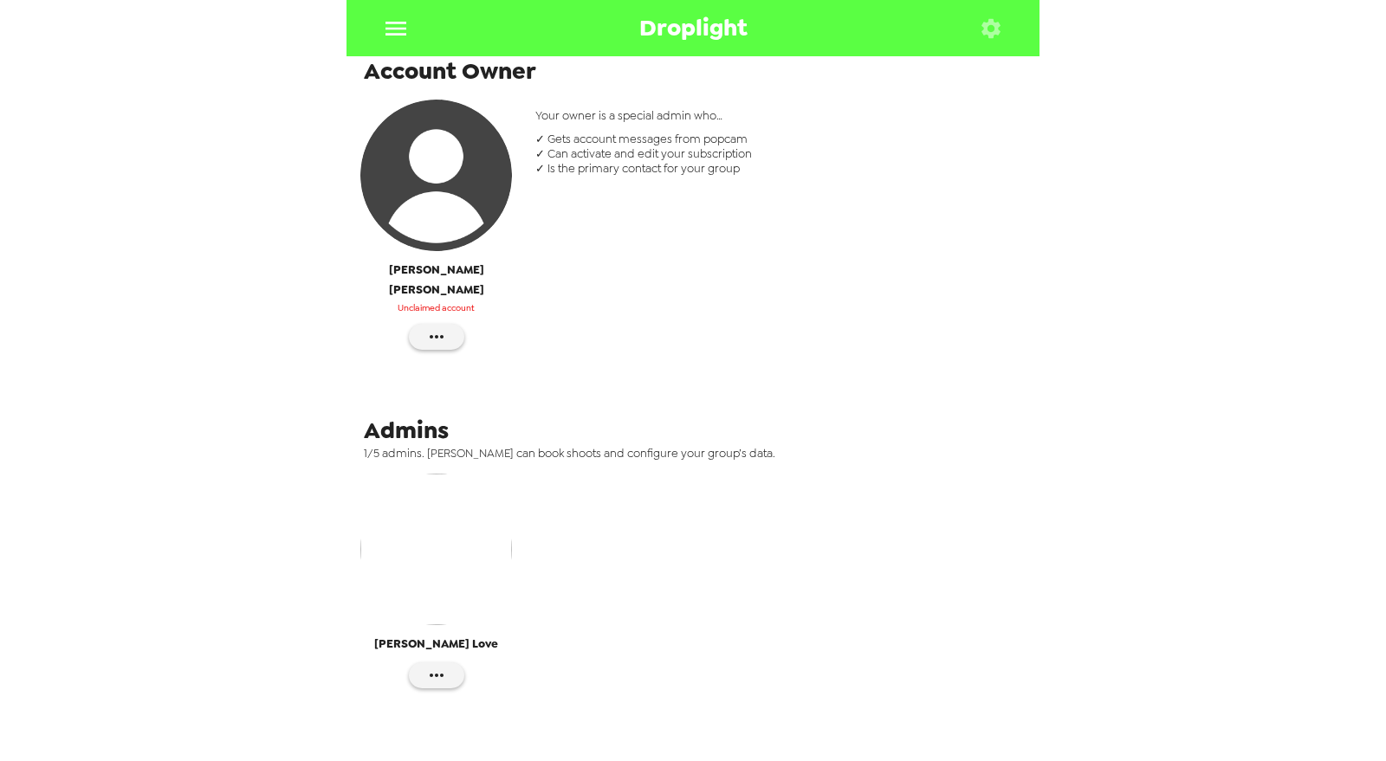
scroll to position [0, 0]
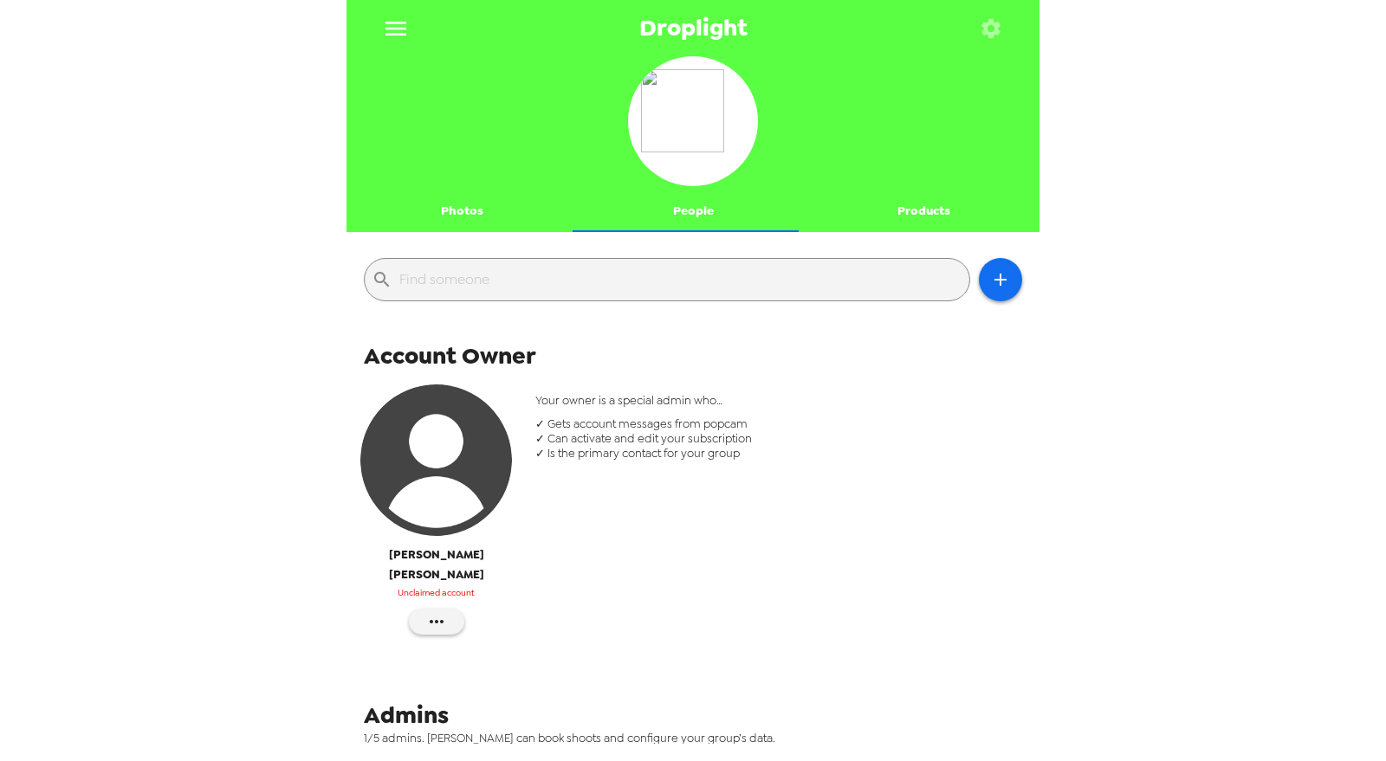
click at [399, 22] on icon "menu" at bounding box center [395, 29] width 21 height 14
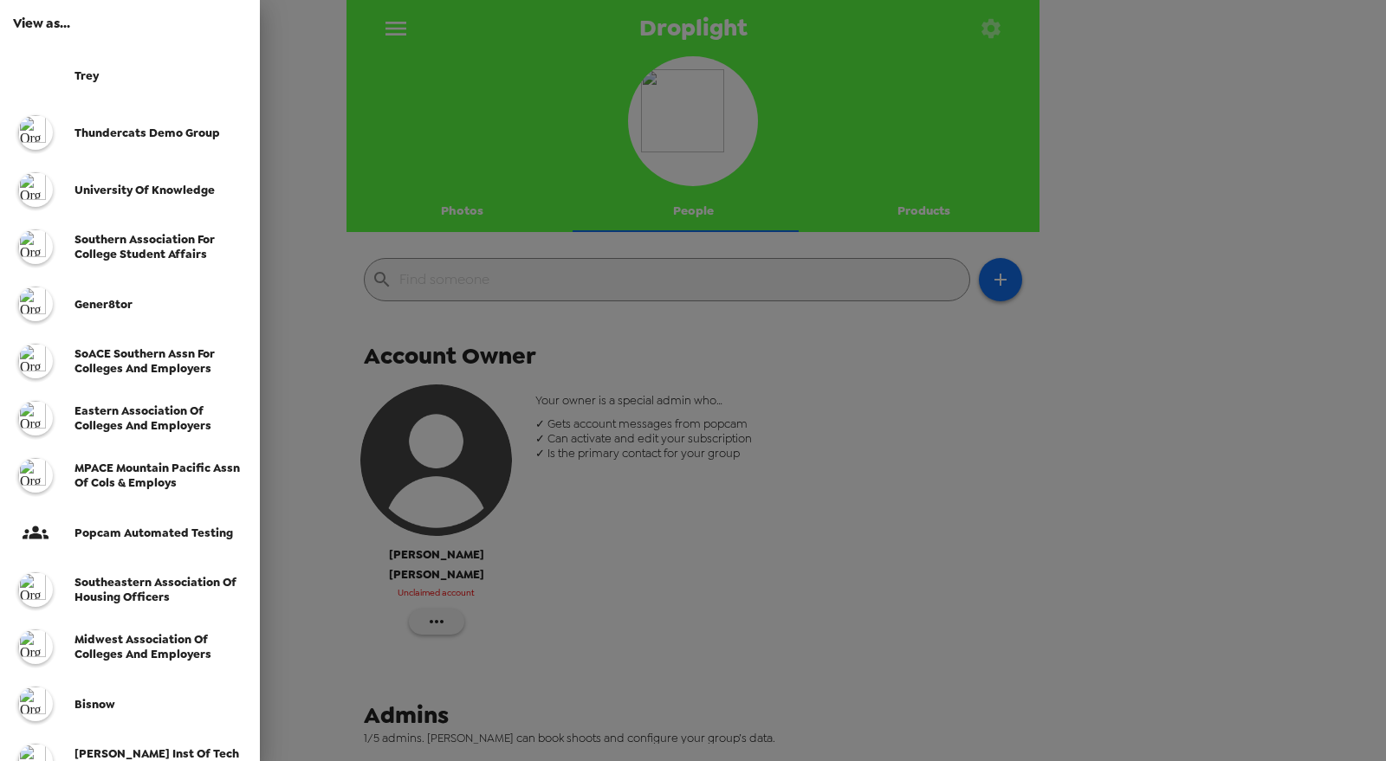
click at [399, 22] on div at bounding box center [693, 380] width 1386 height 761
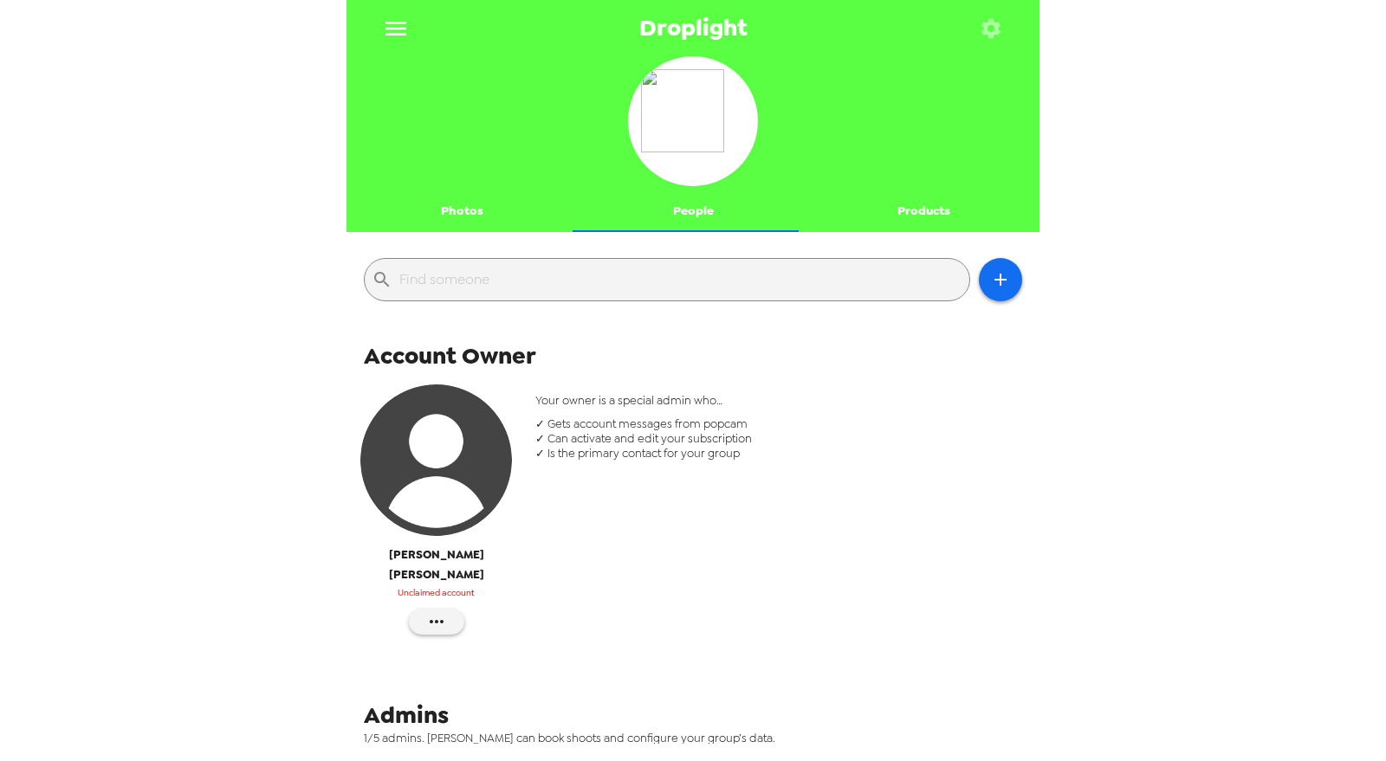
click at [437, 210] on button "Photos" at bounding box center [461, 212] width 231 height 42
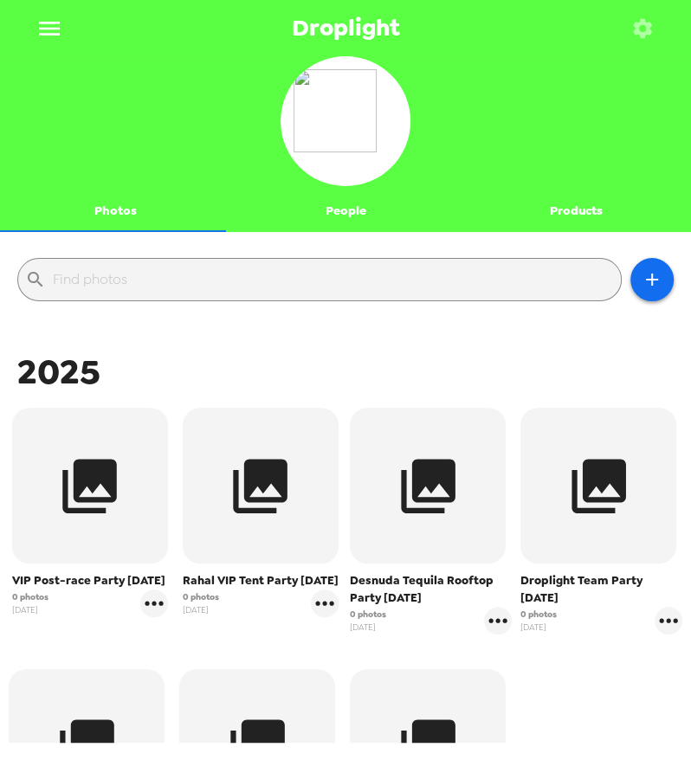
click at [353, 202] on button "People" at bounding box center [345, 212] width 230 height 42
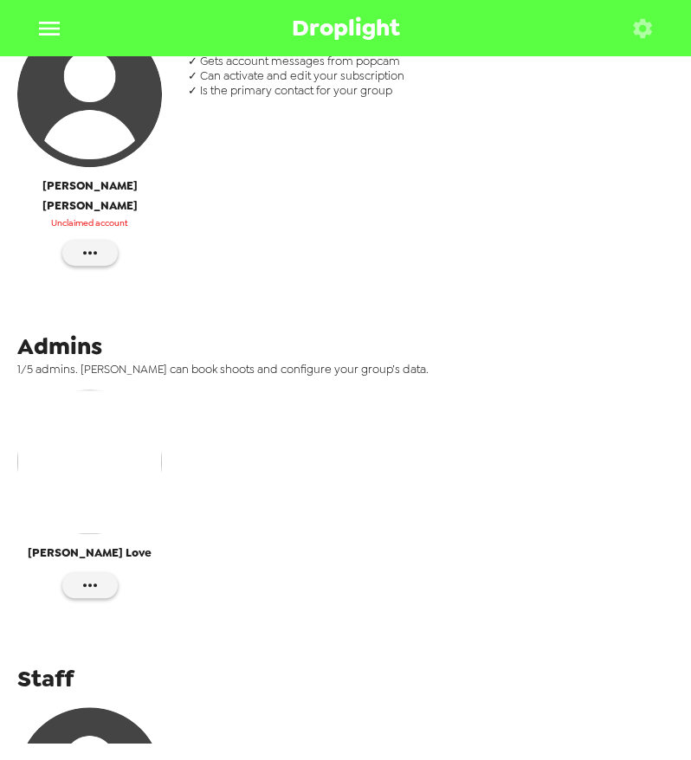
scroll to position [589, 0]
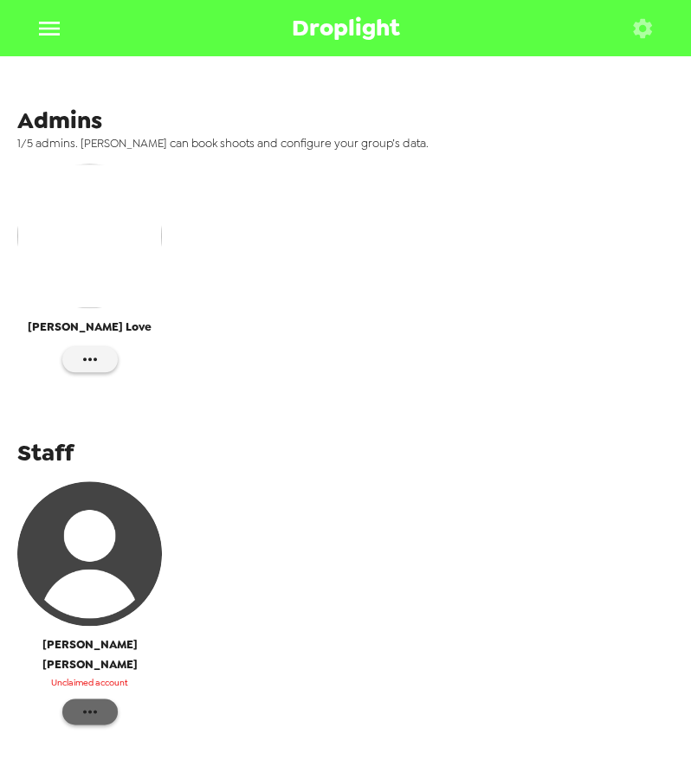
click at [102, 699] on button "button" at bounding box center [89, 712] width 55 height 26
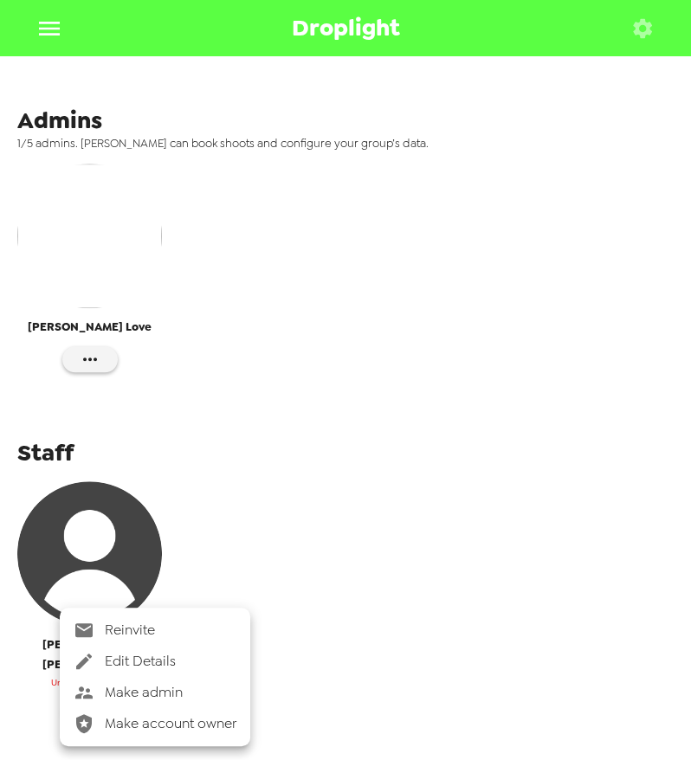
click at [191, 659] on span "Edit Details" at bounding box center [171, 661] width 132 height 21
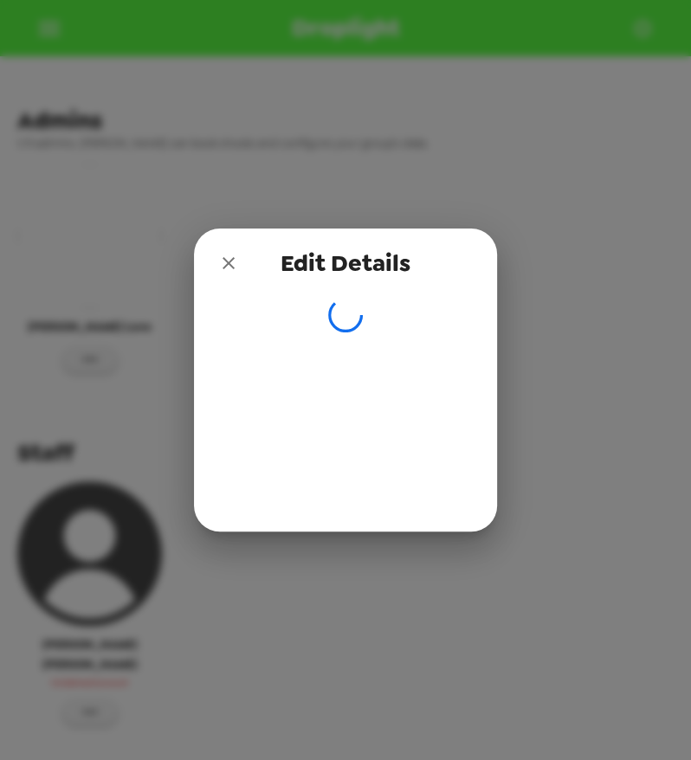
click at [513, 650] on div "Edit Details" at bounding box center [345, 380] width 691 height 760
drag, startPoint x: 243, startPoint y: 264, endPoint x: 232, endPoint y: 264, distance: 10.4
click at [241, 264] on button "close" at bounding box center [228, 263] width 35 height 35
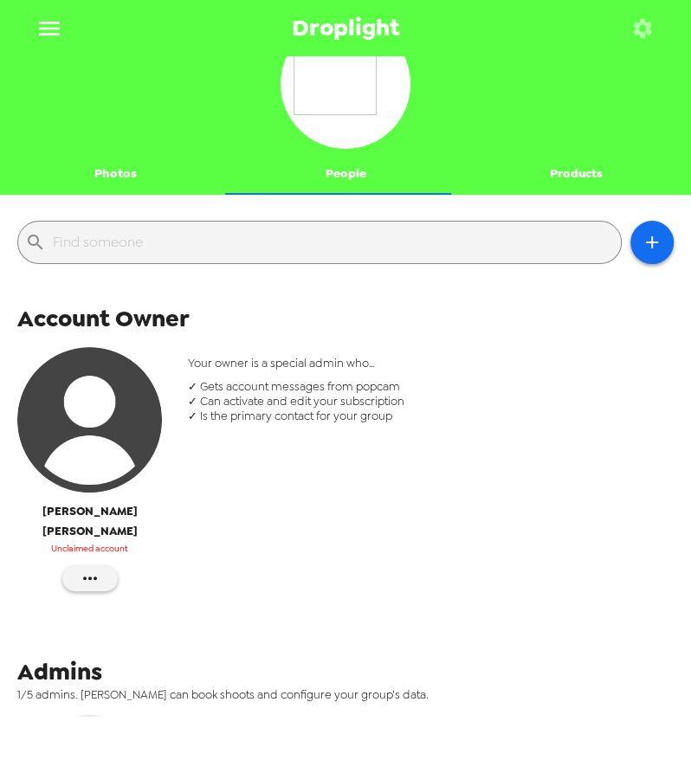
scroll to position [0, 0]
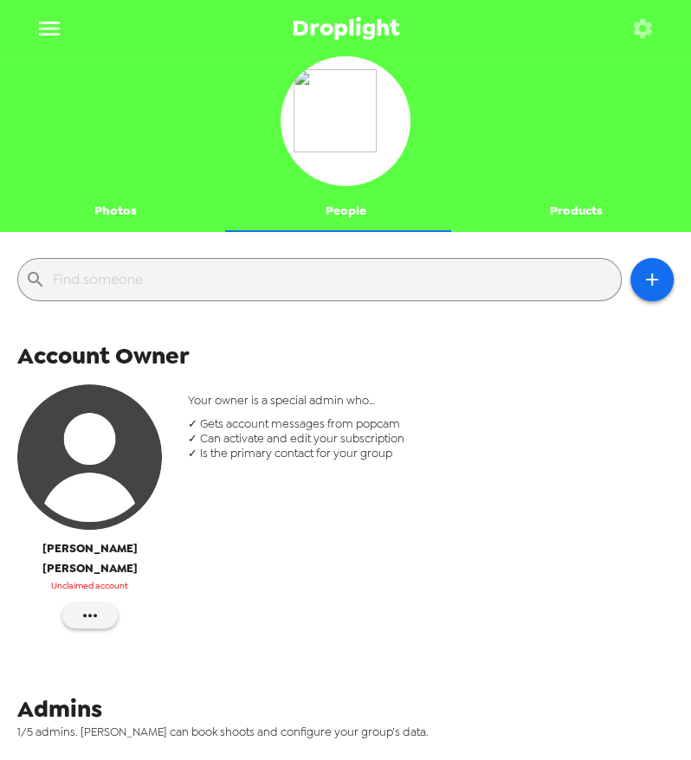
click at [650, 27] on icon "button" at bounding box center [643, 28] width 24 height 24
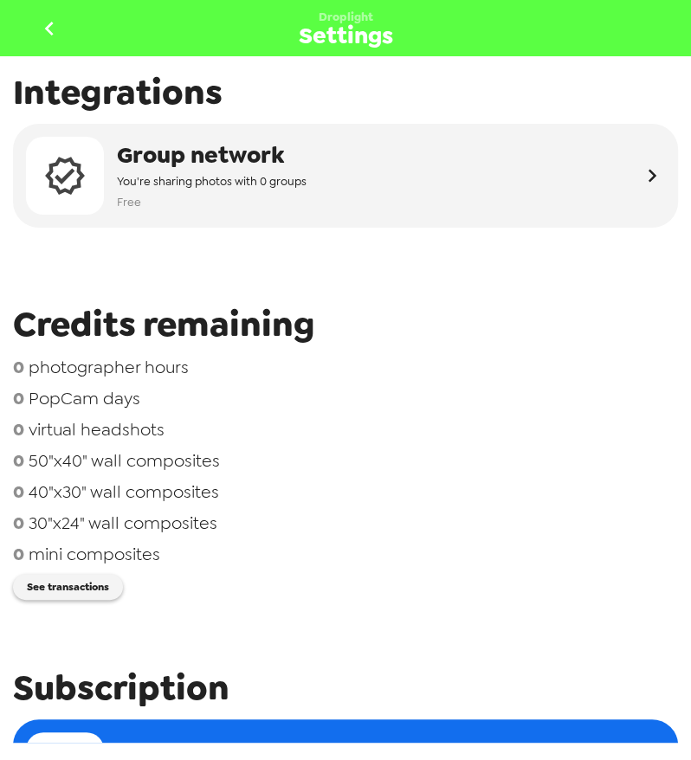
click at [40, 28] on icon "go back" at bounding box center [50, 29] width 28 height 28
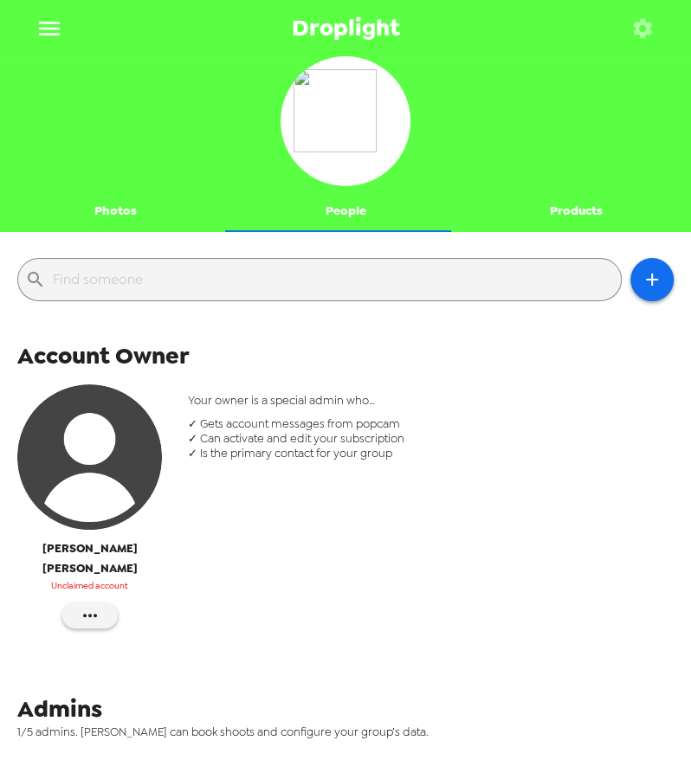
click at [87, 210] on button "Photos" at bounding box center [115, 212] width 230 height 42
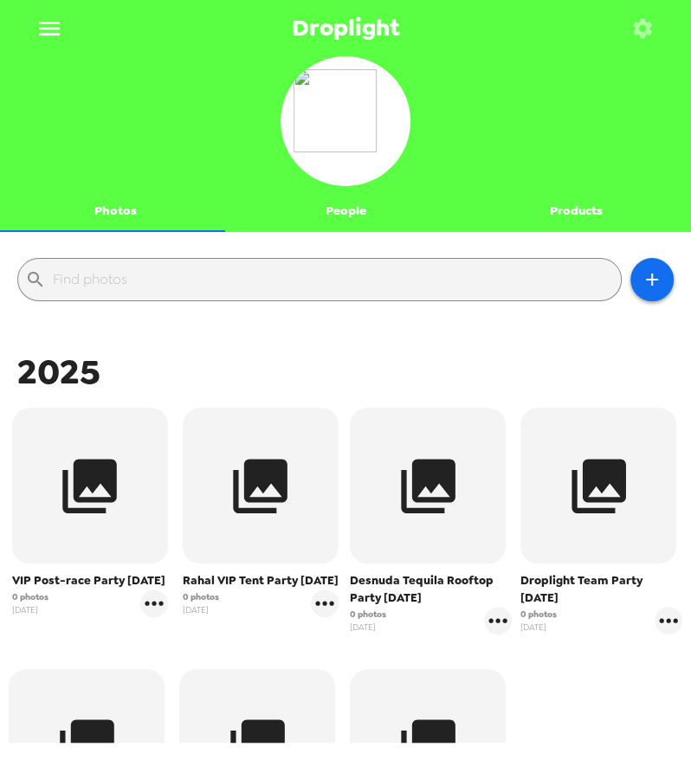
click at [53, 20] on icon "menu" at bounding box center [50, 29] width 28 height 28
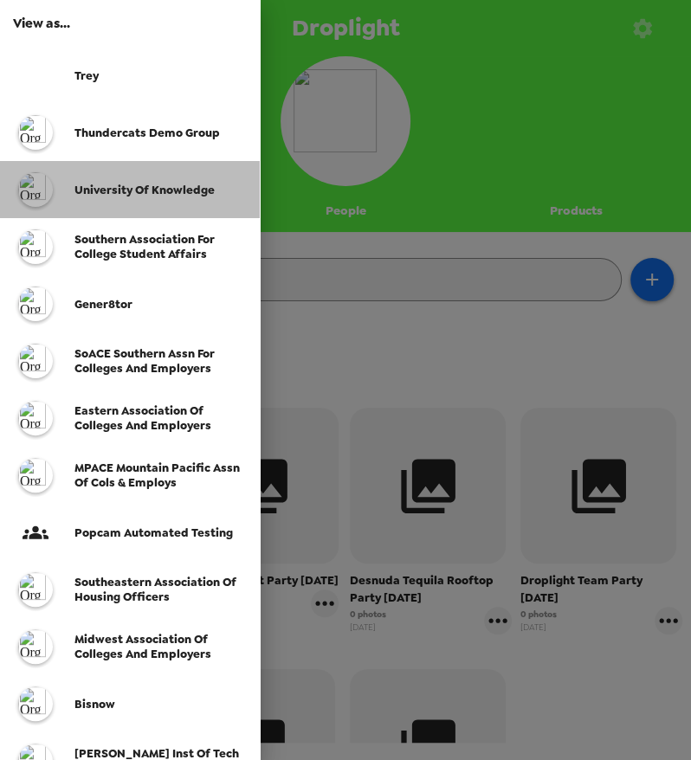
click at [149, 180] on div "University of Knowledge" at bounding box center [130, 189] width 260 height 57
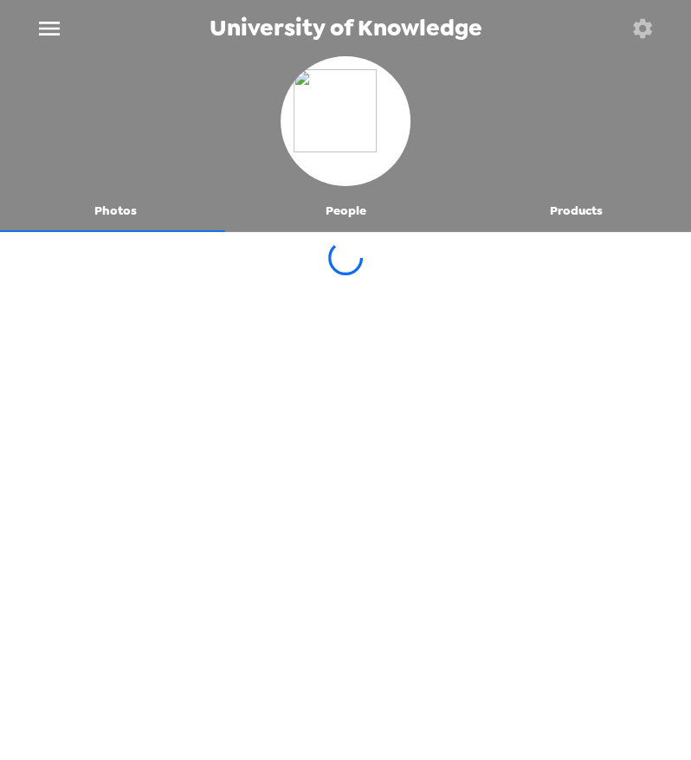
click at [335, 223] on button "People" at bounding box center [345, 212] width 230 height 42
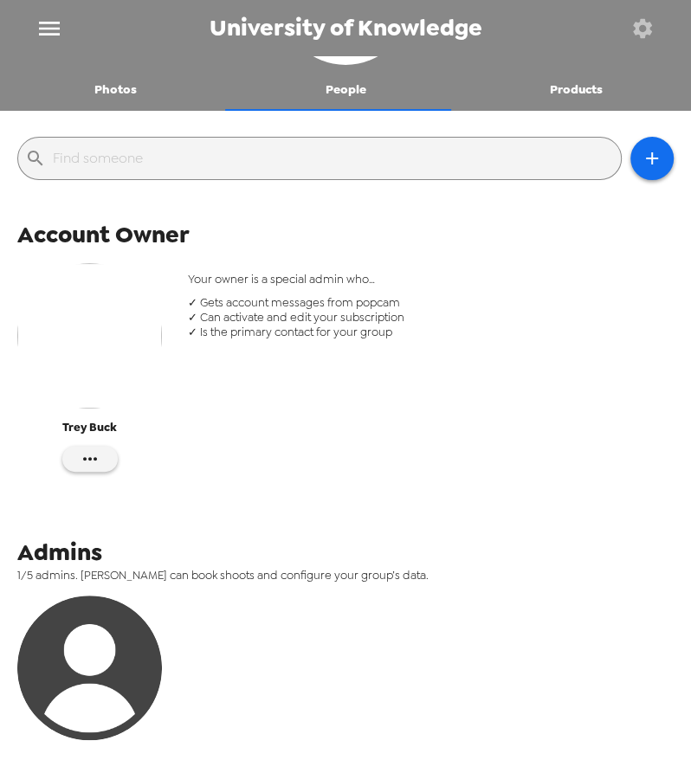
scroll to position [192, 0]
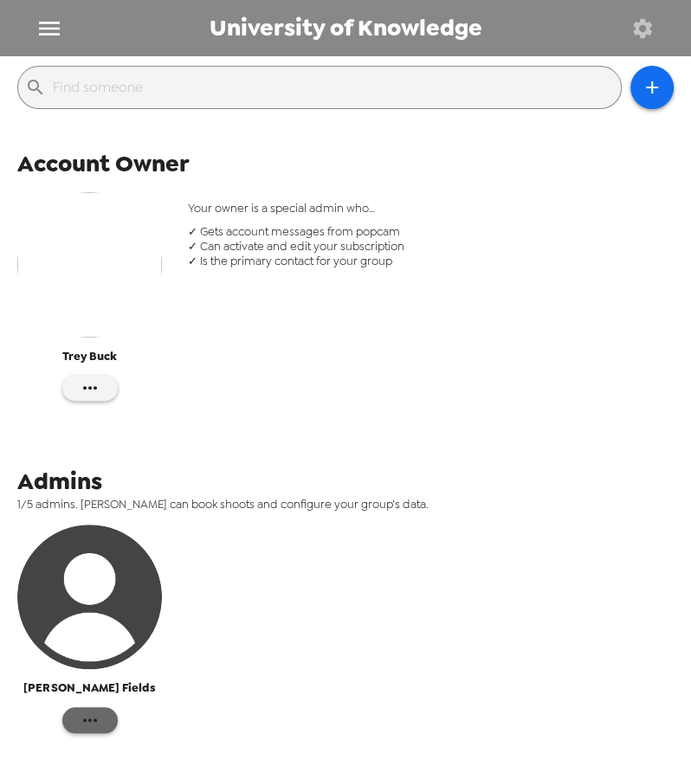
click at [92, 715] on icon "button" at bounding box center [90, 720] width 21 height 21
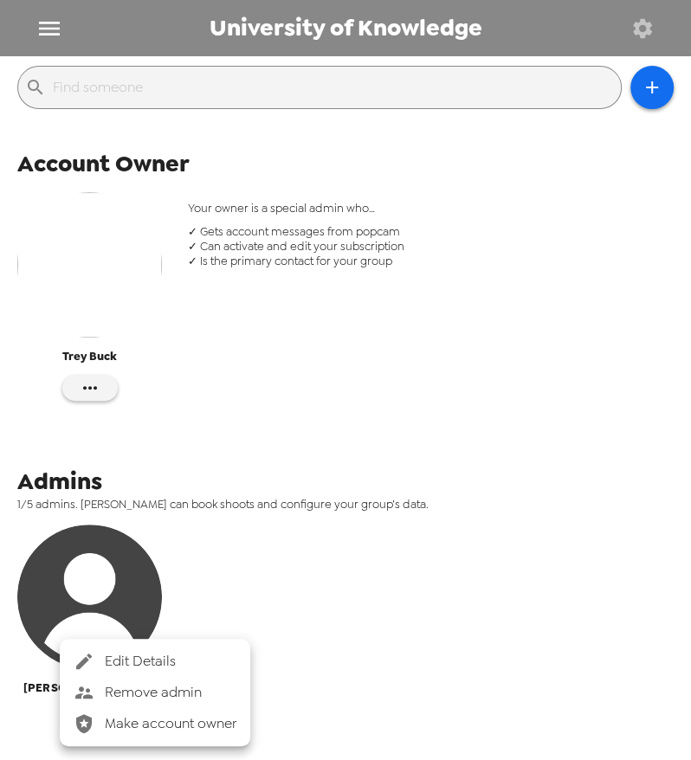
click at [172, 661] on span "Edit Details" at bounding box center [171, 661] width 132 height 21
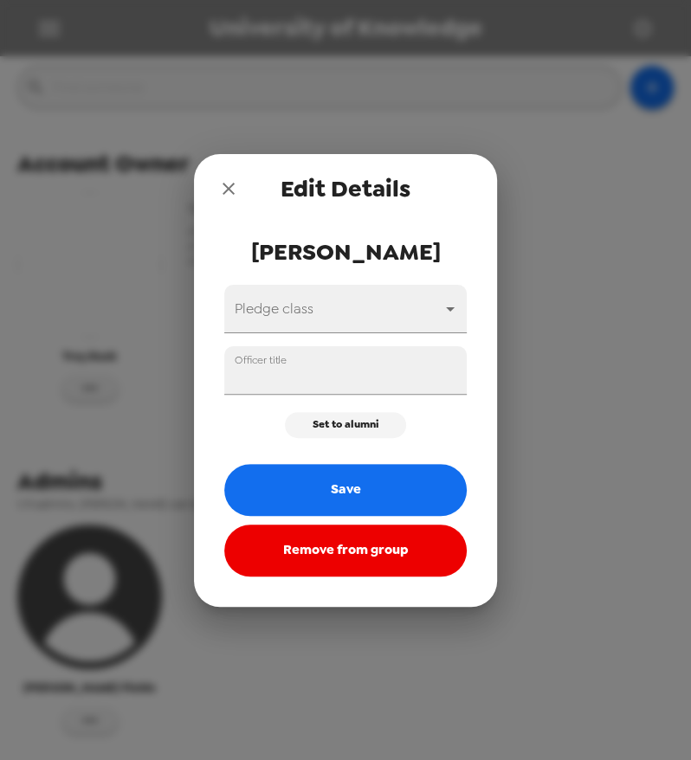
click at [231, 186] on icon "close" at bounding box center [229, 189] width 12 height 12
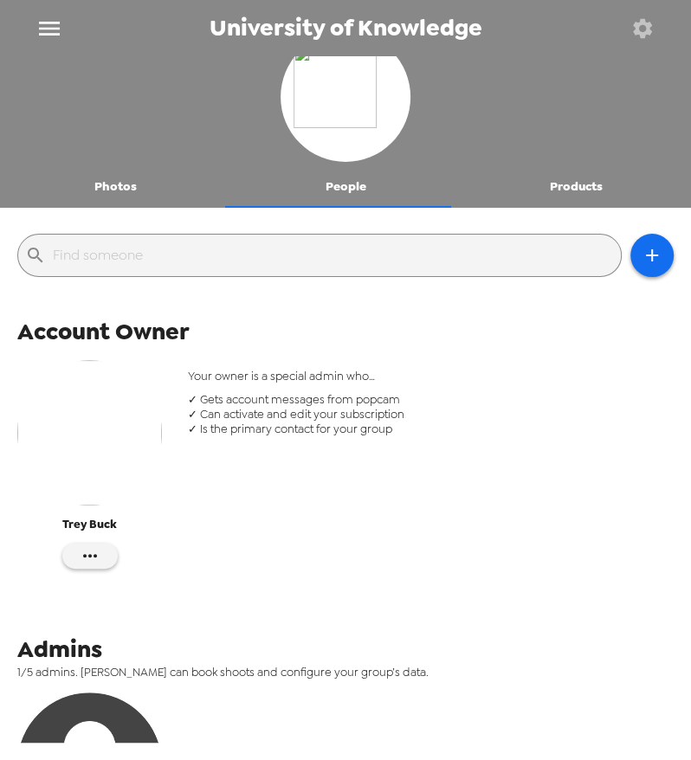
scroll to position [0, 0]
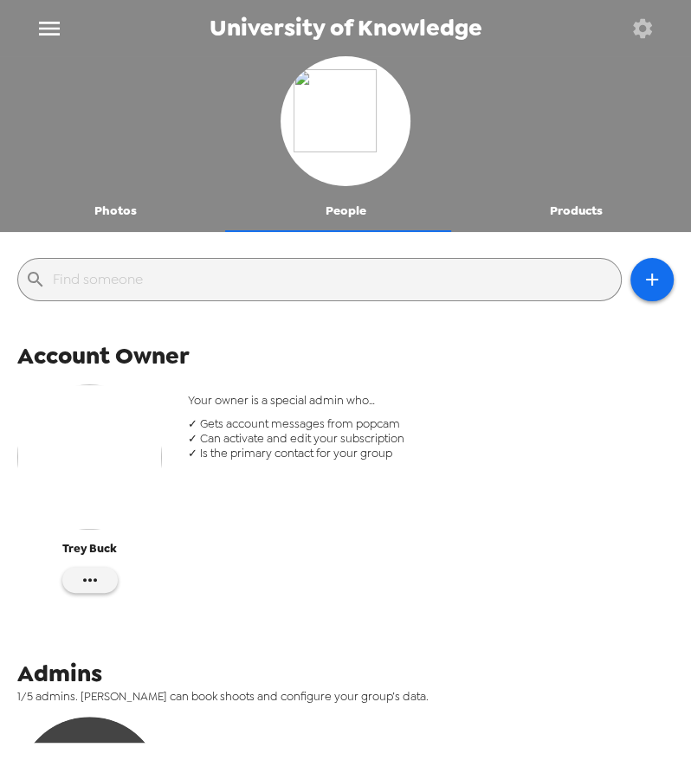
drag, startPoint x: 124, startPoint y: 215, endPoint x: 139, endPoint y: 217, distance: 14.8
click at [126, 215] on button "Photos" at bounding box center [115, 212] width 230 height 42
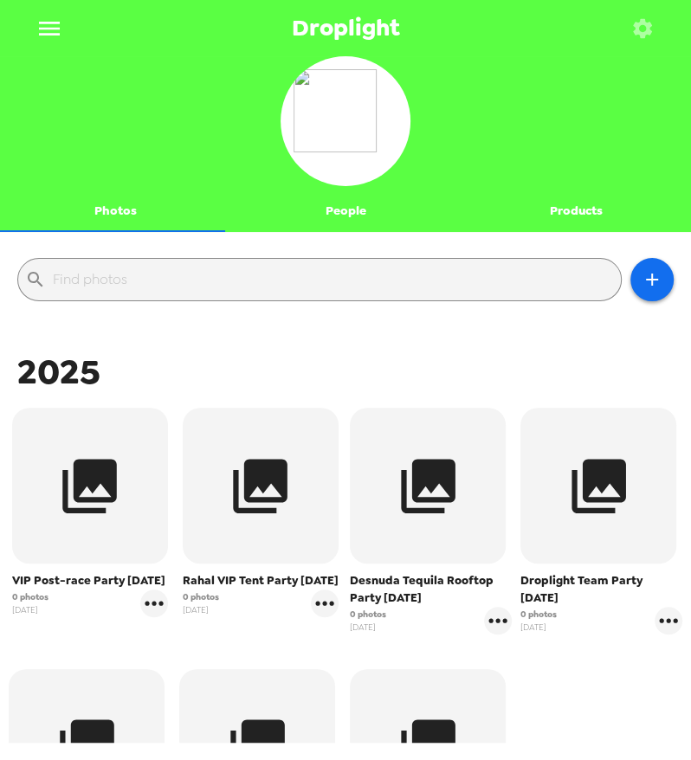
click at [331, 214] on button "People" at bounding box center [345, 212] width 230 height 42
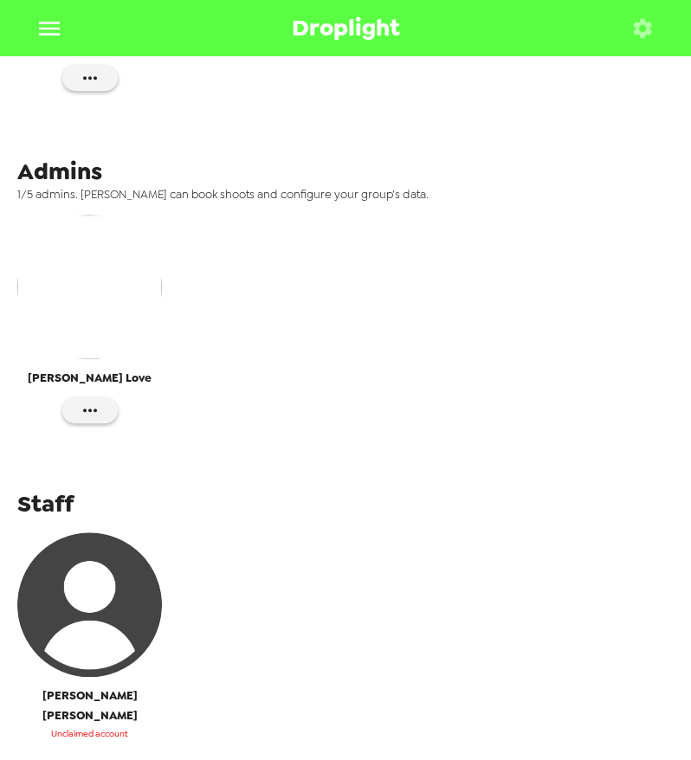
scroll to position [589, 0]
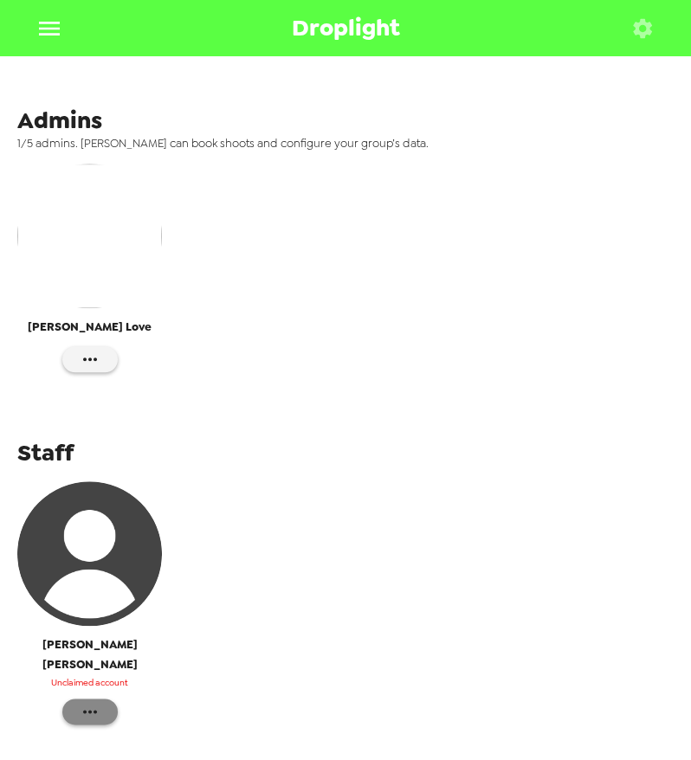
click at [98, 702] on icon "button" at bounding box center [90, 712] width 21 height 21
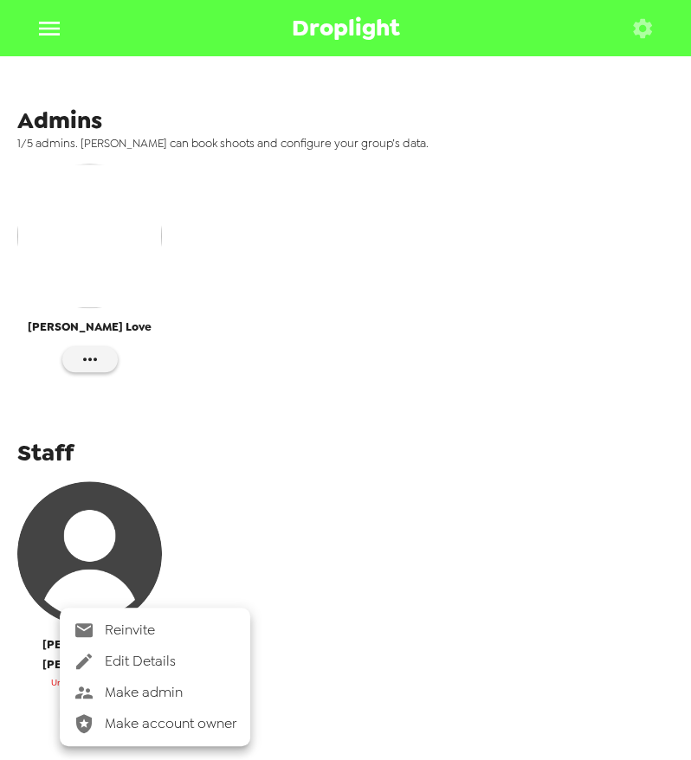
click at [202, 661] on span "Edit Details" at bounding box center [171, 661] width 132 height 21
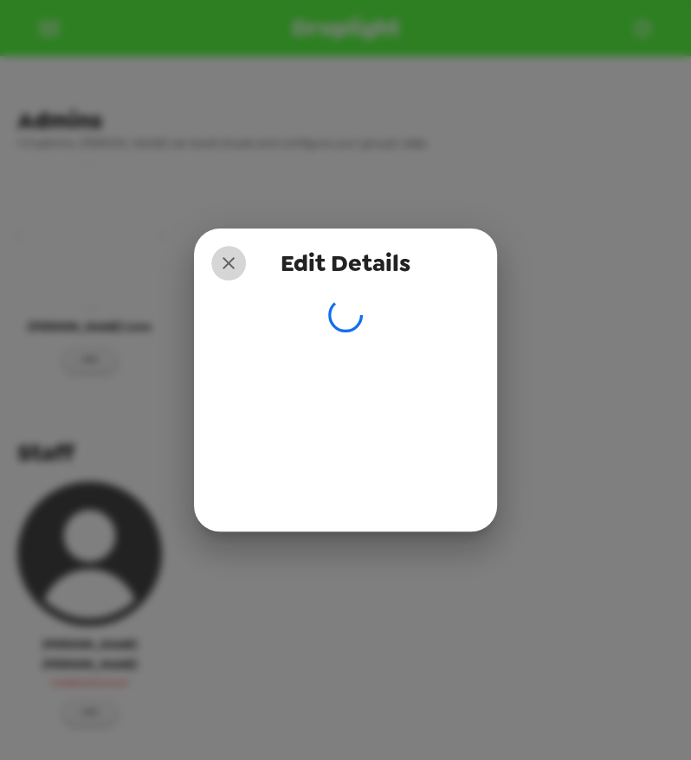
click at [226, 256] on icon "close" at bounding box center [228, 263] width 21 height 21
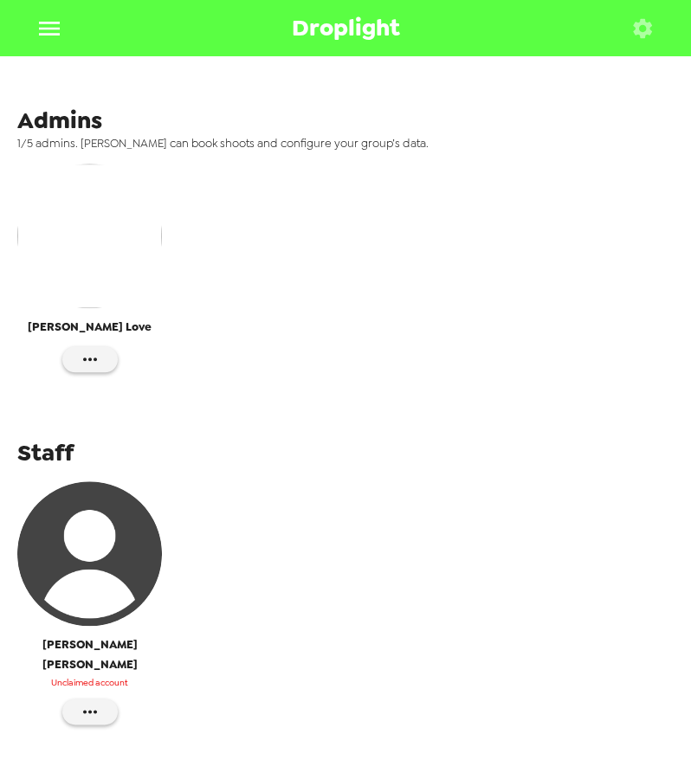
click at [52, 36] on icon "menu" at bounding box center [50, 29] width 28 height 28
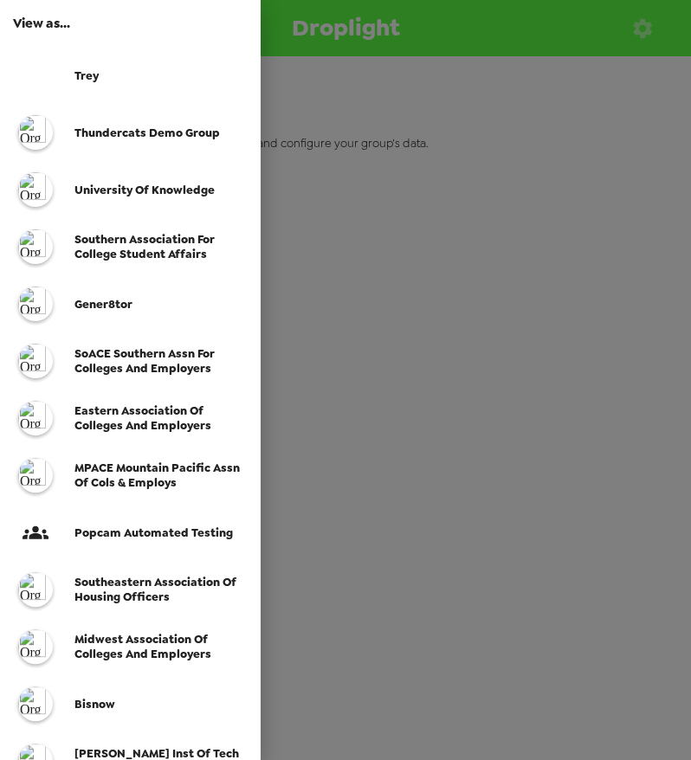
click at [160, 372] on span "SoACE Southern Assn for Colleges and Employers" at bounding box center [144, 360] width 140 height 29
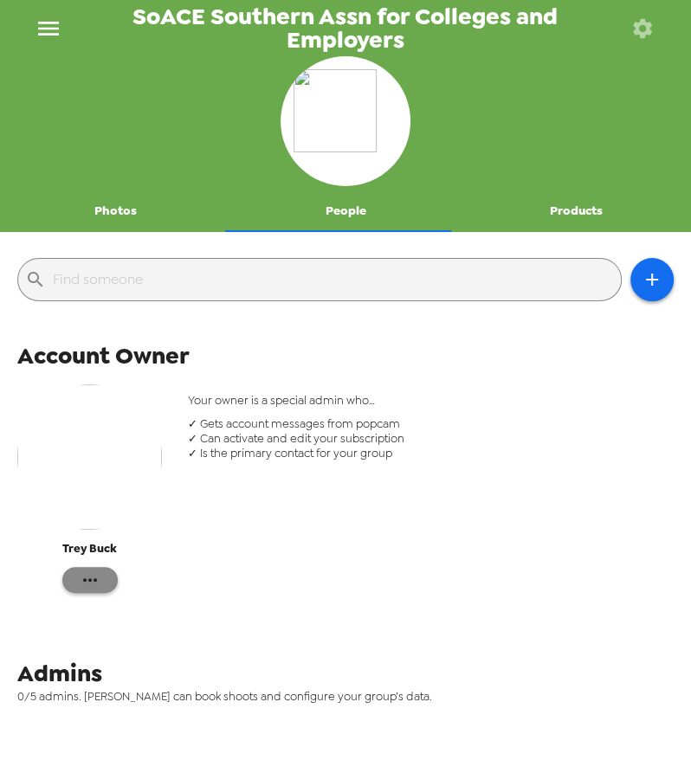
click at [89, 589] on button "button" at bounding box center [89, 580] width 55 height 26
click at [136, 606] on span "Edit Details" at bounding box center [140, 615] width 71 height 21
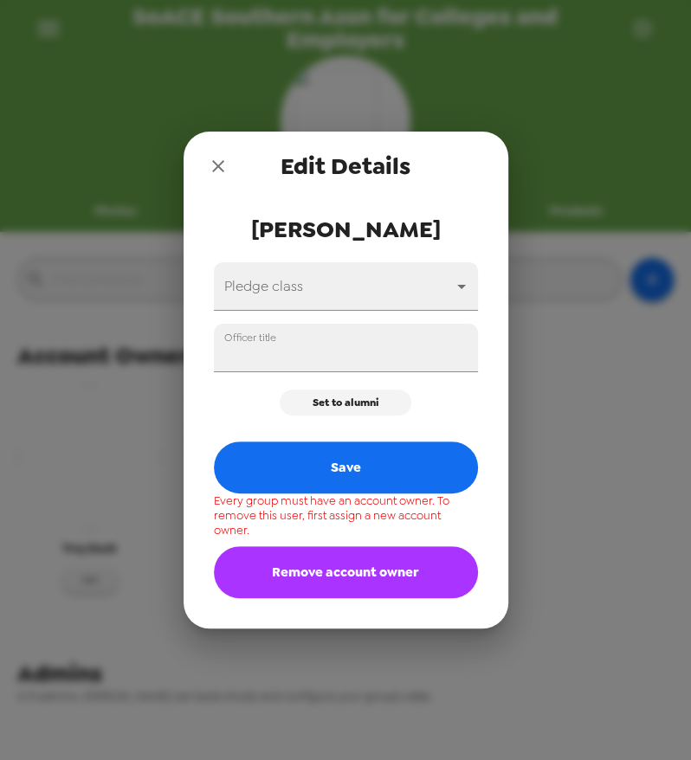
click at [218, 171] on button "close" at bounding box center [218, 166] width 35 height 35
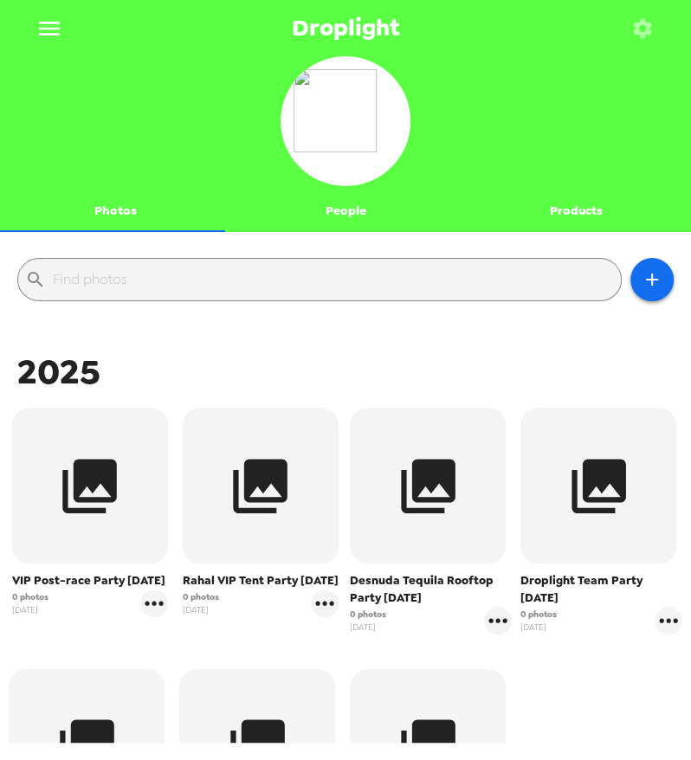
click at [352, 221] on button "People" at bounding box center [345, 212] width 230 height 42
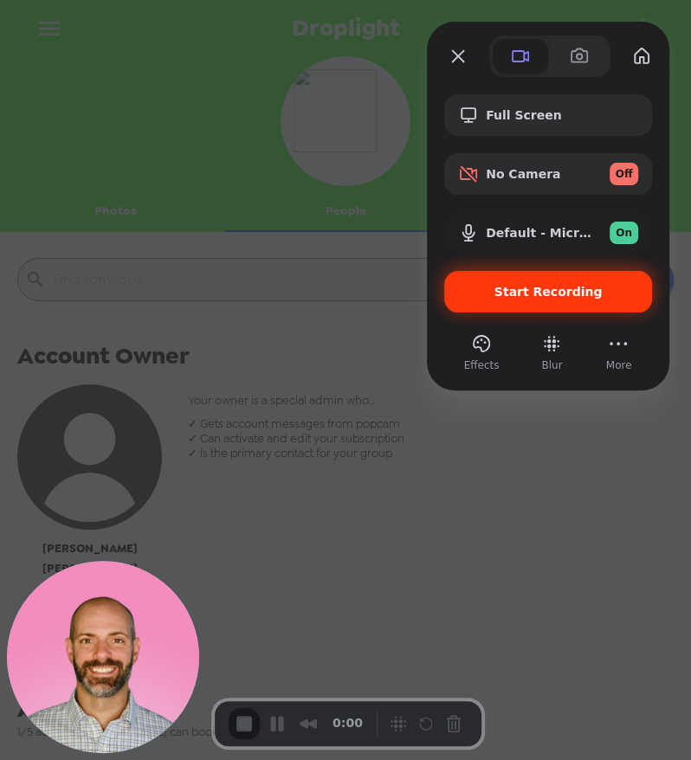
click at [534, 296] on span "Start Recording" at bounding box center [549, 292] width 108 height 14
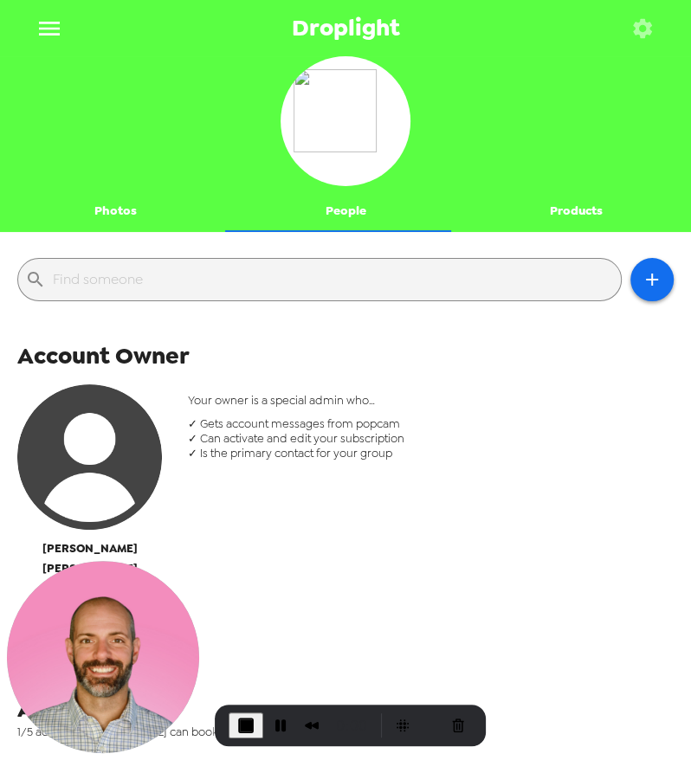
click at [126, 222] on button "Photos" at bounding box center [115, 212] width 230 height 42
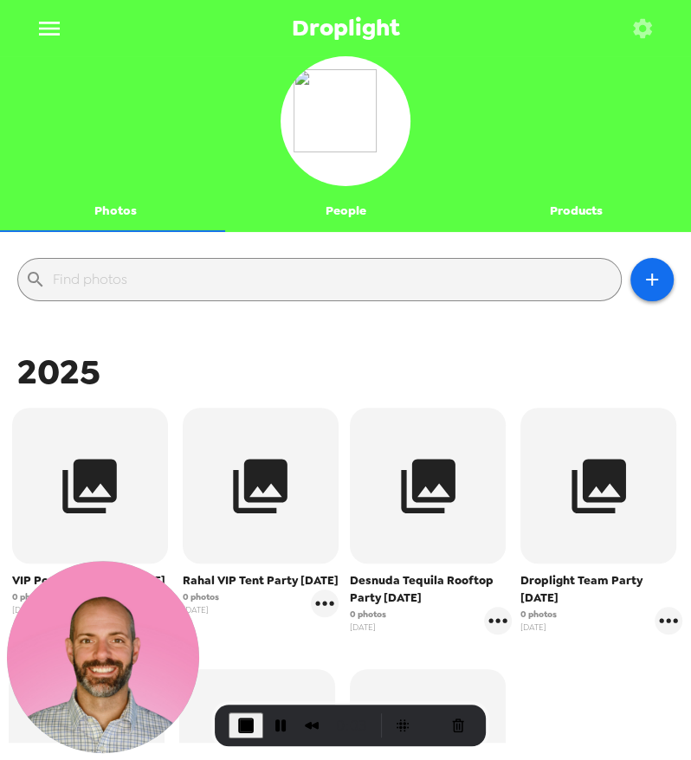
click at [323, 214] on button "People" at bounding box center [345, 212] width 230 height 42
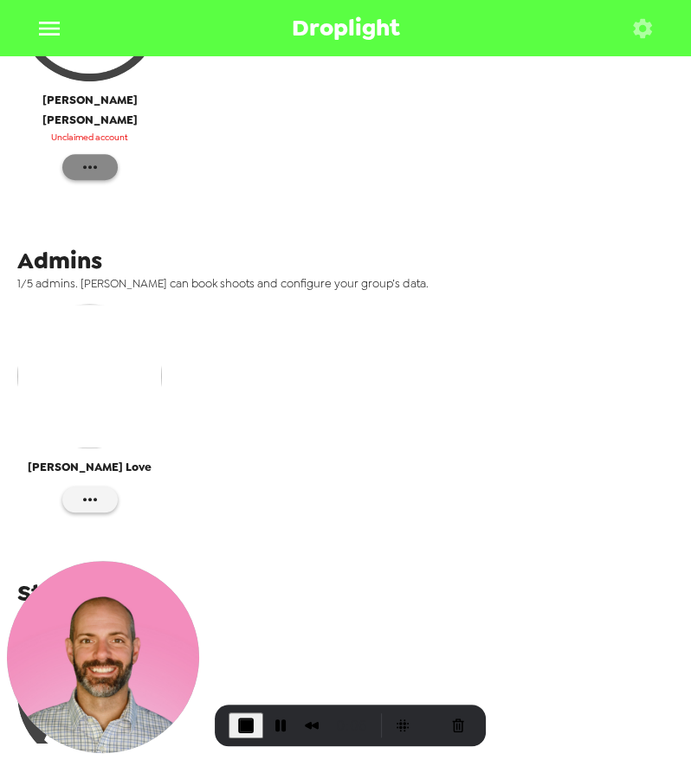
scroll to position [397, 0]
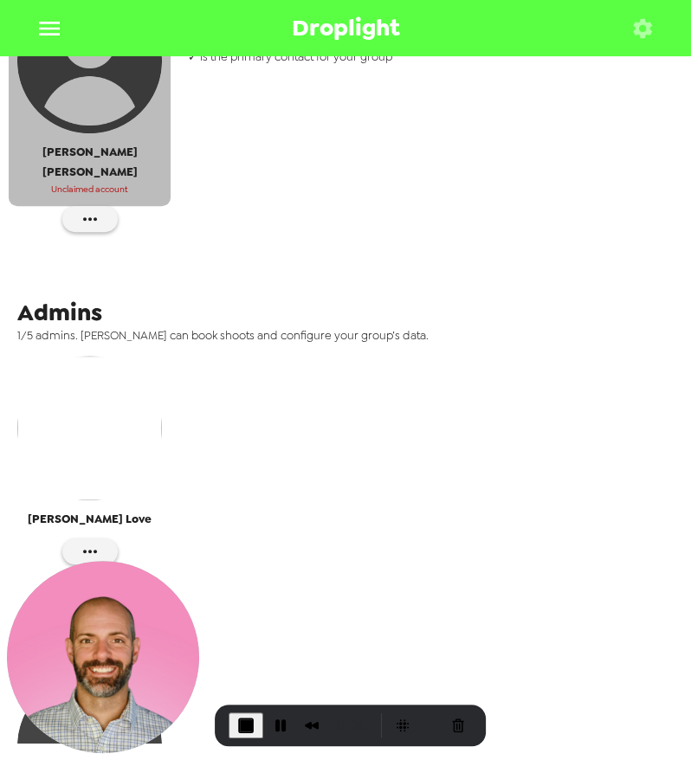
click at [75, 183] on button "Troy Marchand Unclaimed account" at bounding box center [90, 97] width 162 height 218
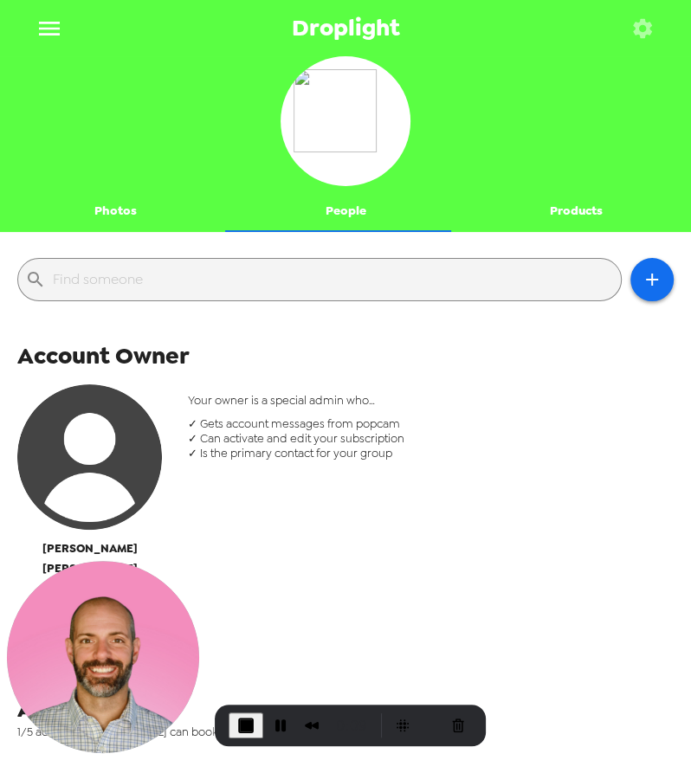
scroll to position [192, 0]
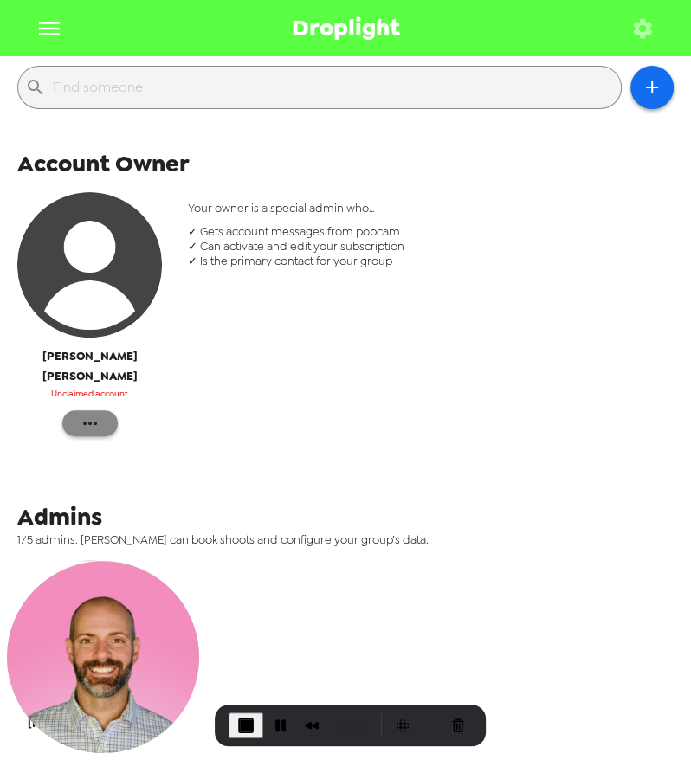
click at [103, 411] on button "button" at bounding box center [89, 424] width 55 height 26
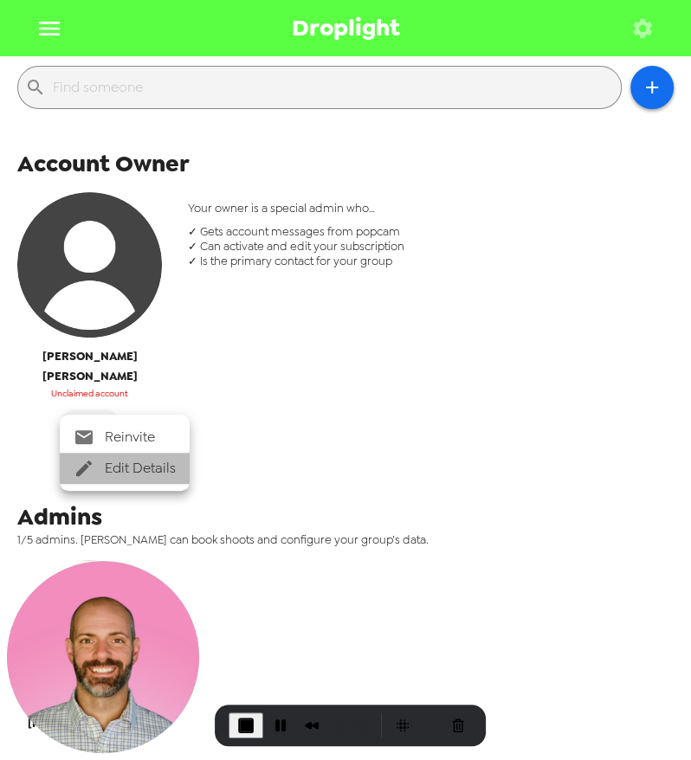
click at [150, 464] on span "Edit Details" at bounding box center [140, 468] width 71 height 21
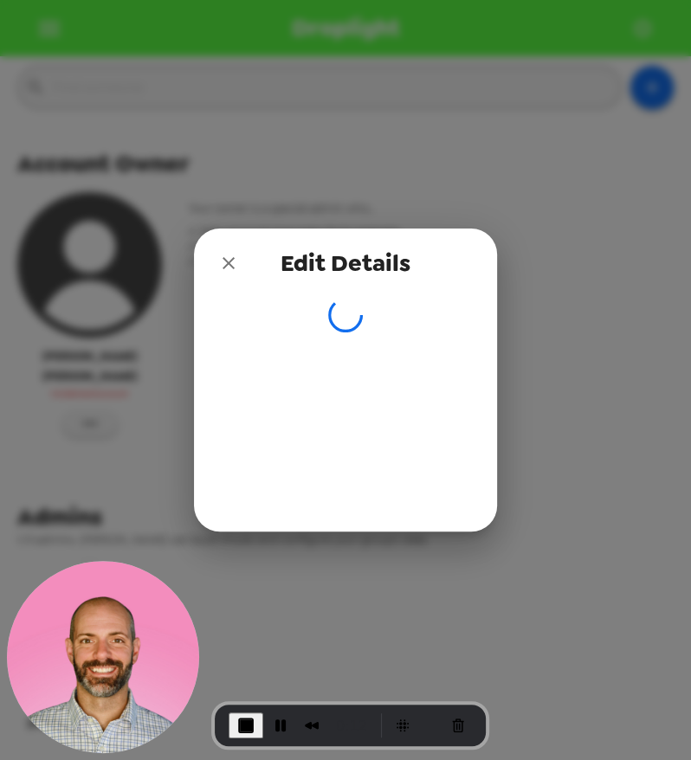
click at [222, 265] on icon "close" at bounding box center [228, 263] width 21 height 21
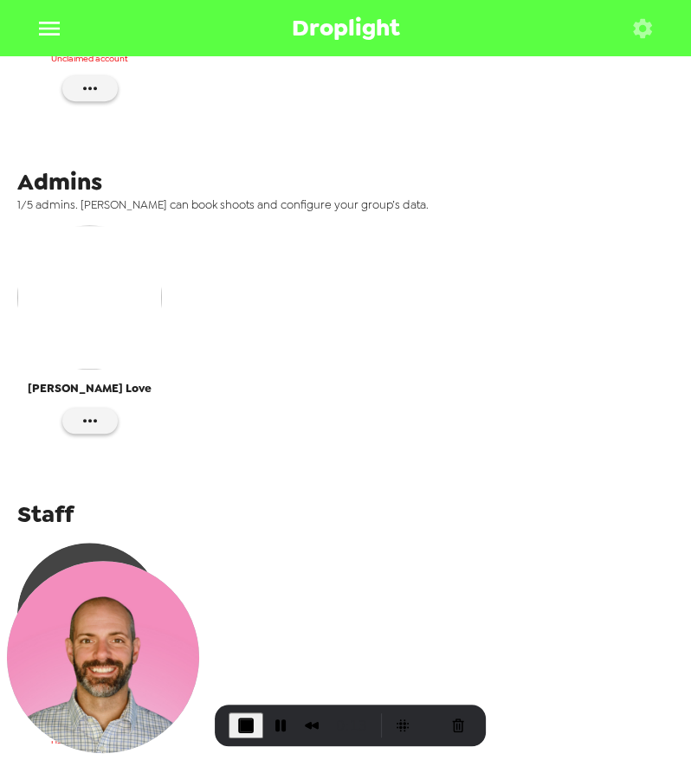
scroll to position [577, 0]
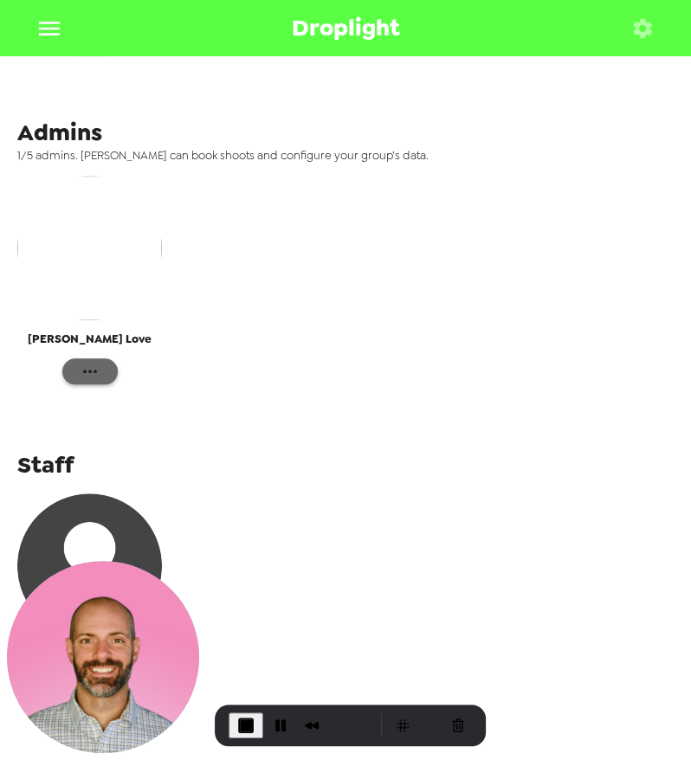
click at [88, 361] on icon "button" at bounding box center [90, 371] width 21 height 21
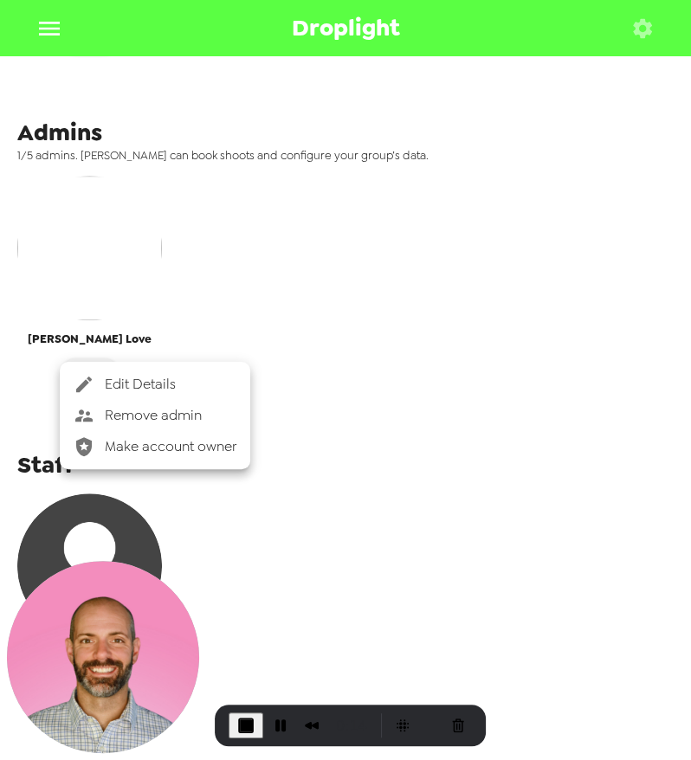
click at [150, 379] on span "Edit Details" at bounding box center [171, 384] width 132 height 21
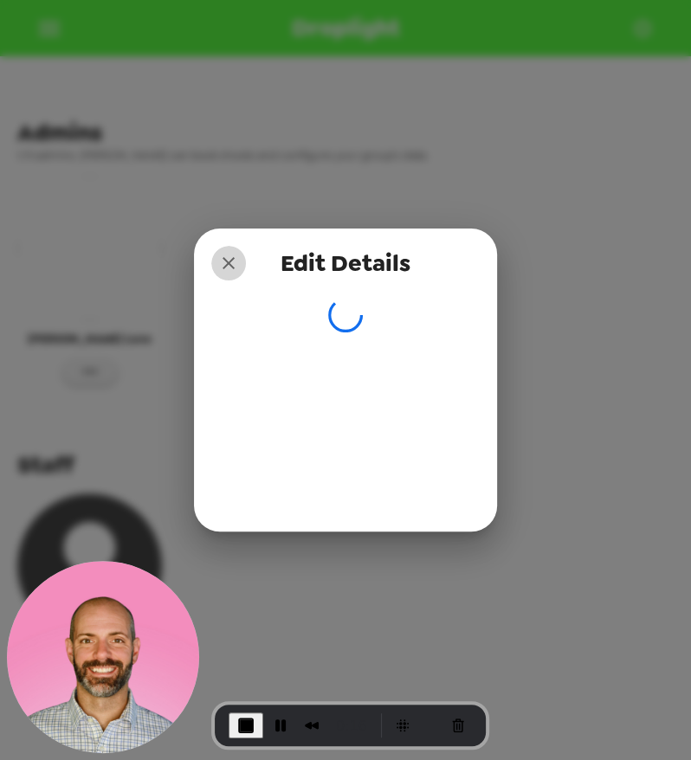
click at [233, 269] on icon "close" at bounding box center [228, 263] width 21 height 21
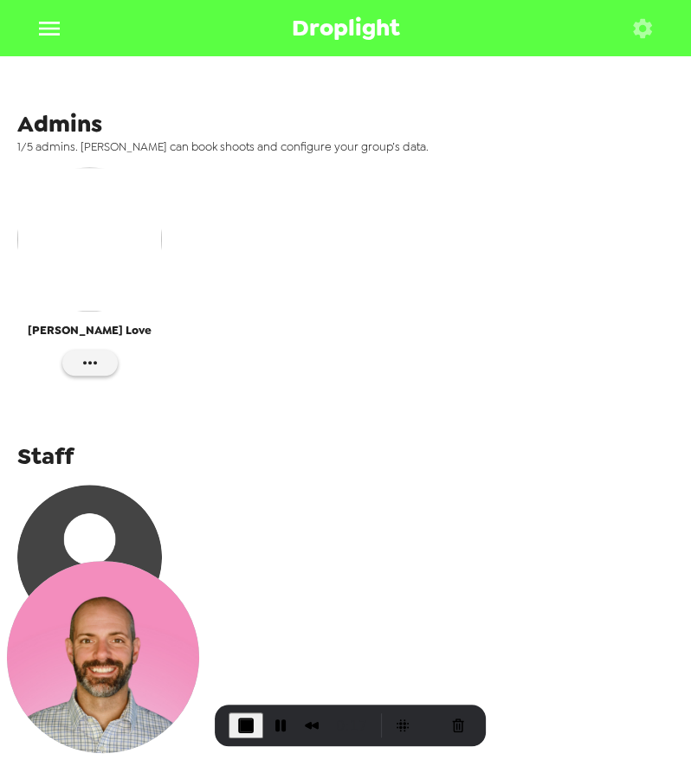
scroll to position [589, 0]
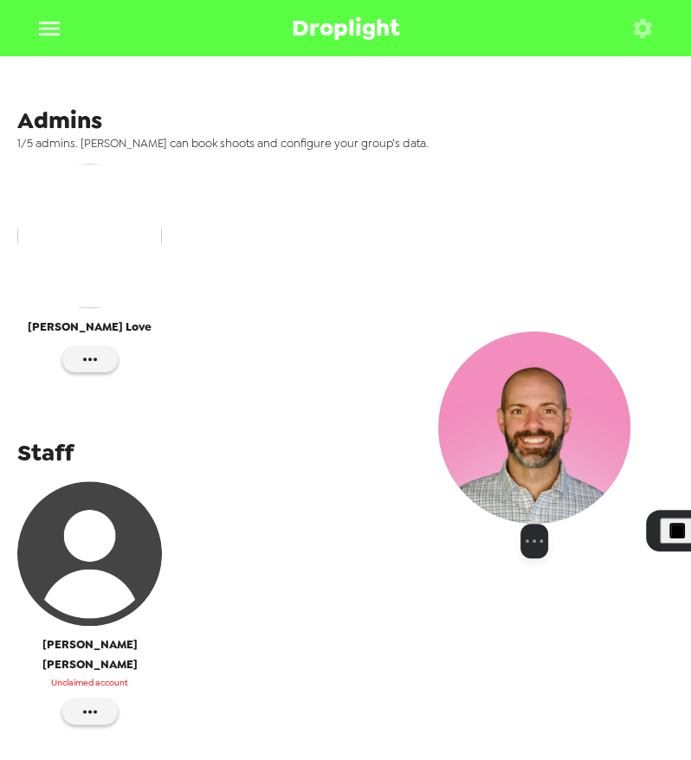
drag, startPoint x: 117, startPoint y: 629, endPoint x: 548, endPoint y: 434, distance: 473.3
click at [548, 434] on img at bounding box center [534, 428] width 192 height 192
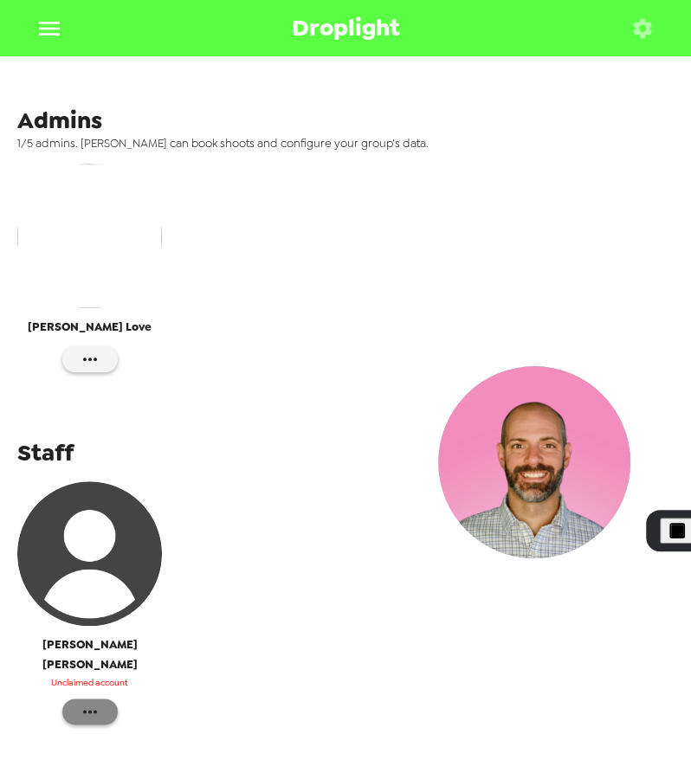
click at [107, 699] on button "button" at bounding box center [89, 712] width 55 height 26
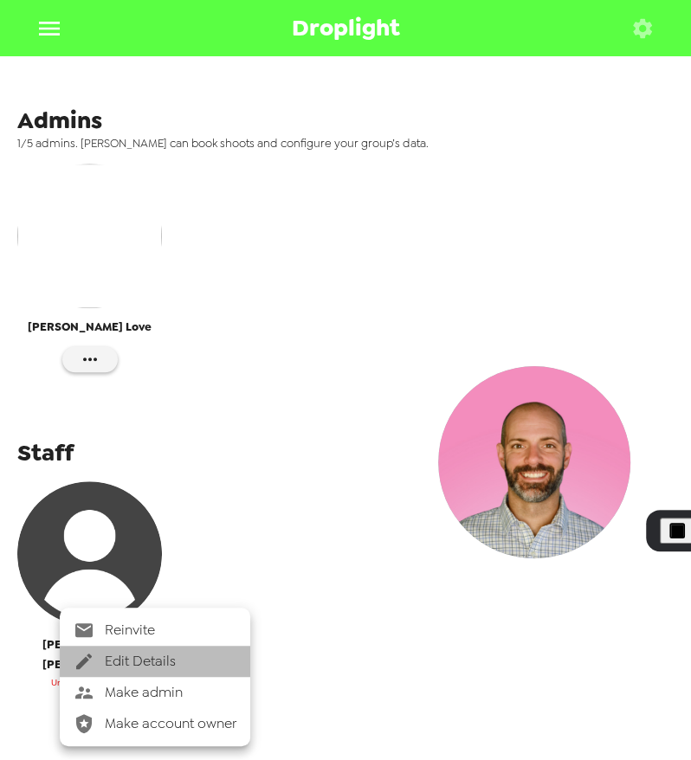
click at [153, 663] on span "Edit Details" at bounding box center [171, 661] width 132 height 21
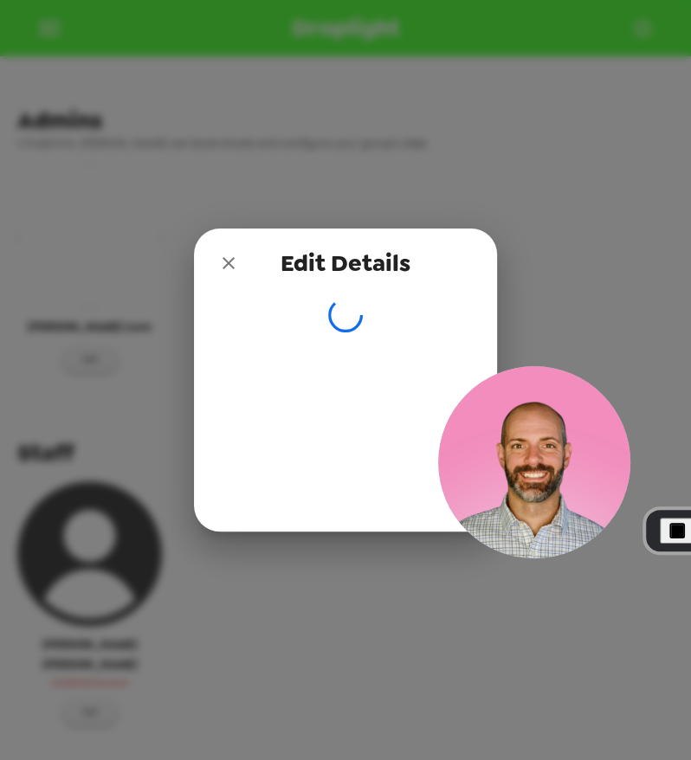
click at [678, 527] on span "End Recording" at bounding box center [677, 531] width 21 height 21
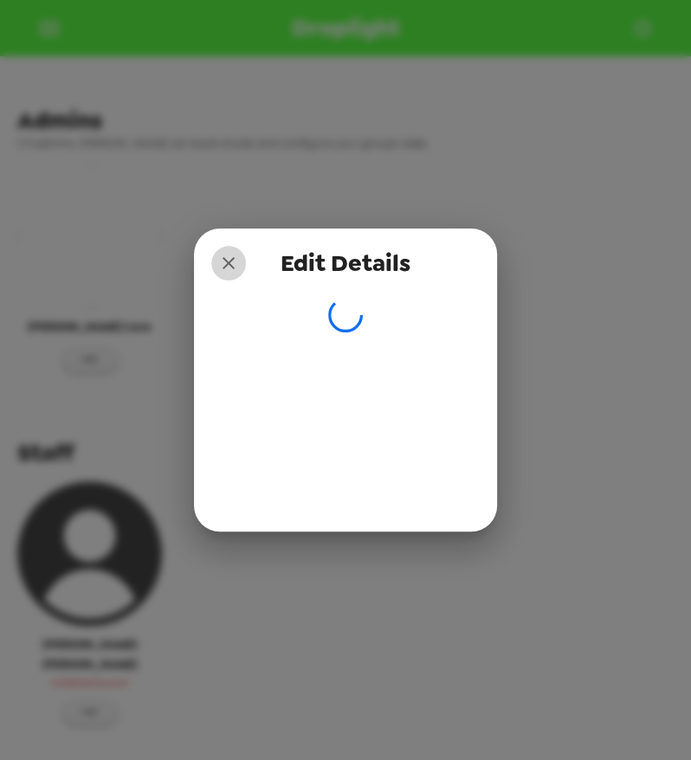
click at [231, 265] on icon "close" at bounding box center [229, 263] width 12 height 12
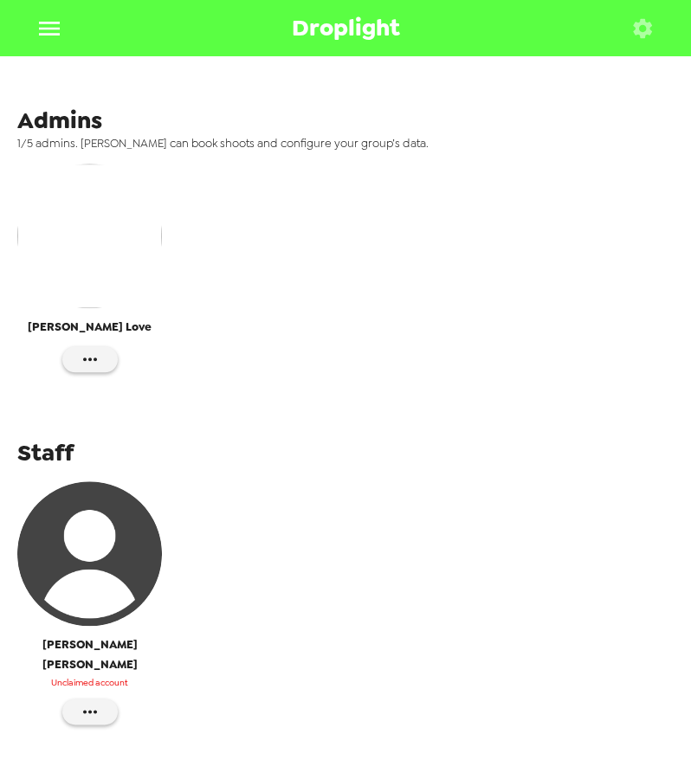
click at [55, 30] on icon "menu" at bounding box center [50, 29] width 28 height 28
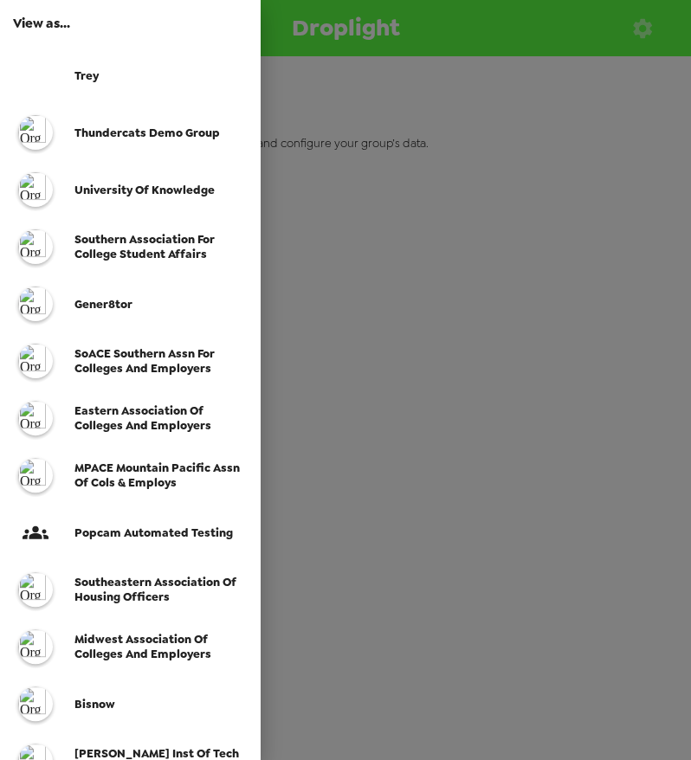
click at [144, 303] on div "gener8tor" at bounding box center [160, 304] width 172 height 15
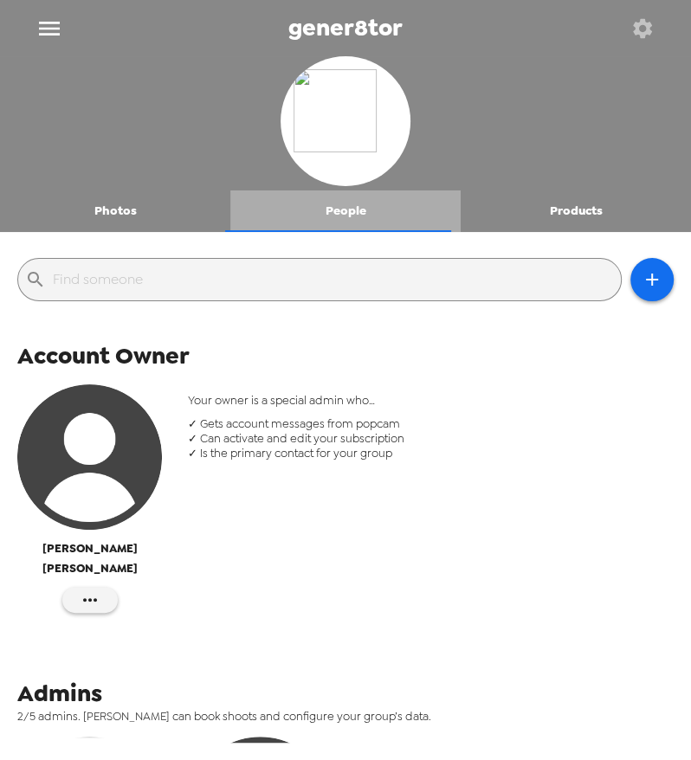
click at [353, 215] on button "People" at bounding box center [345, 212] width 230 height 42
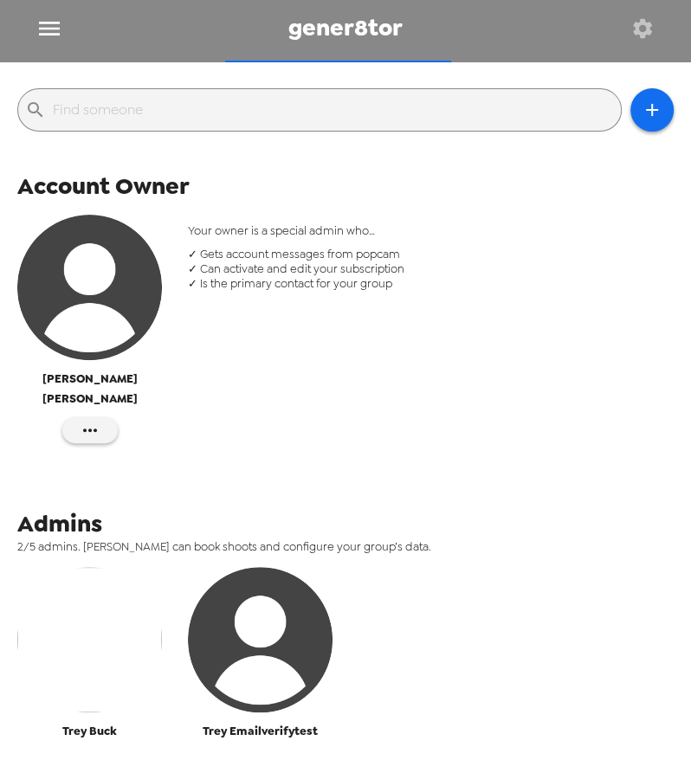
scroll to position [288, 0]
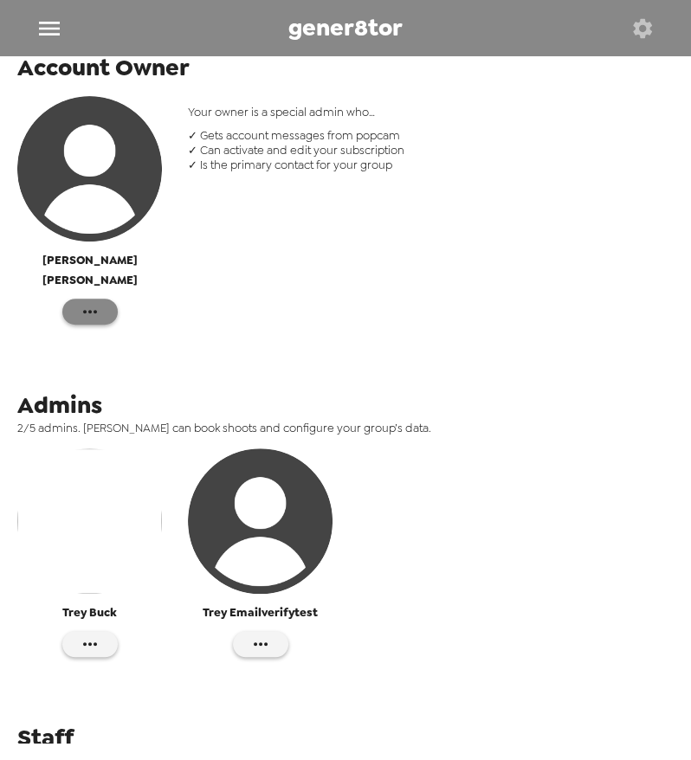
click at [87, 301] on icon "button" at bounding box center [90, 311] width 21 height 21
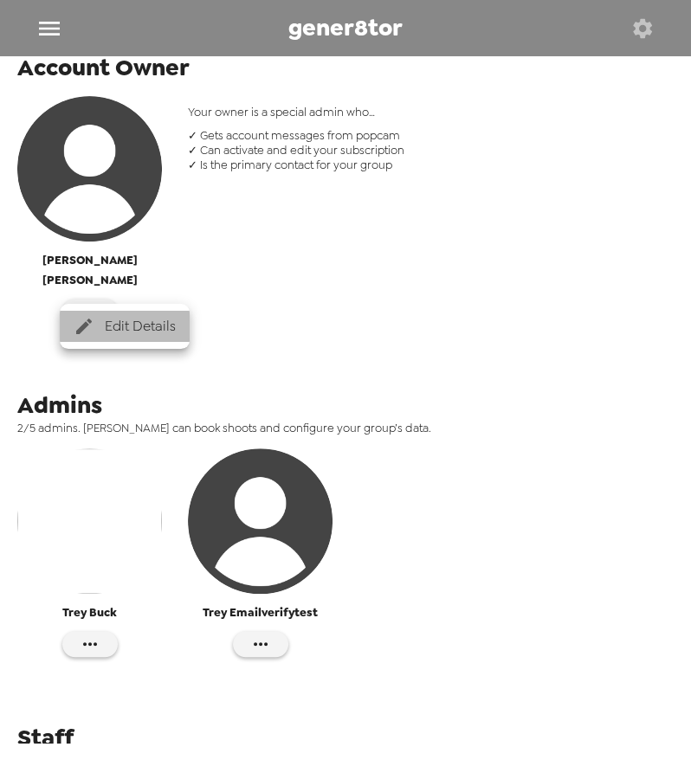
click at [139, 335] on span "Edit Details" at bounding box center [140, 326] width 71 height 21
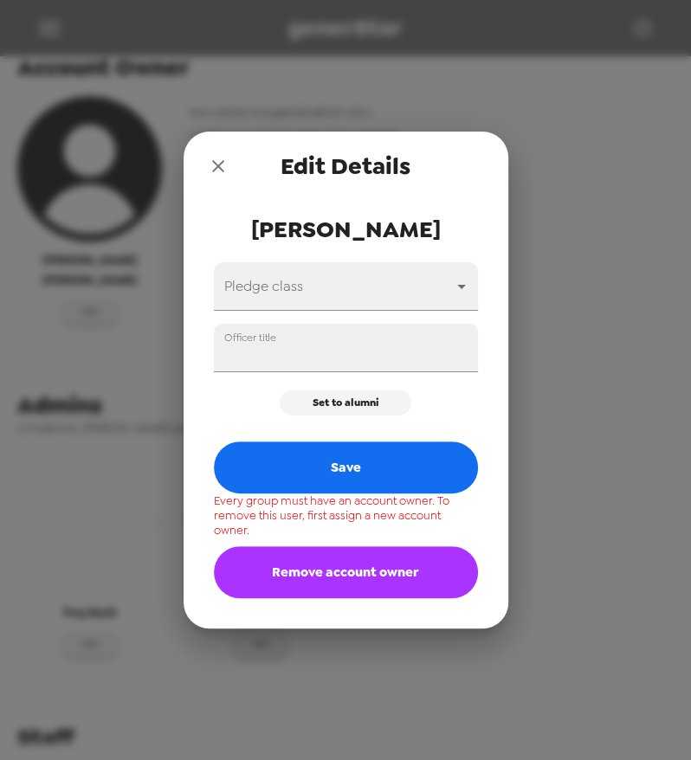
click at [222, 165] on icon "close" at bounding box center [218, 166] width 21 height 21
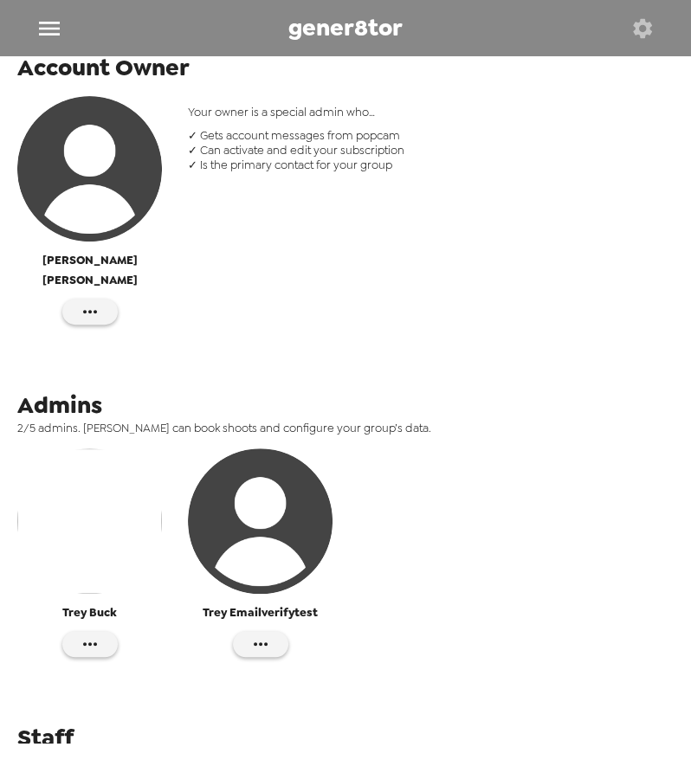
scroll to position [324, 0]
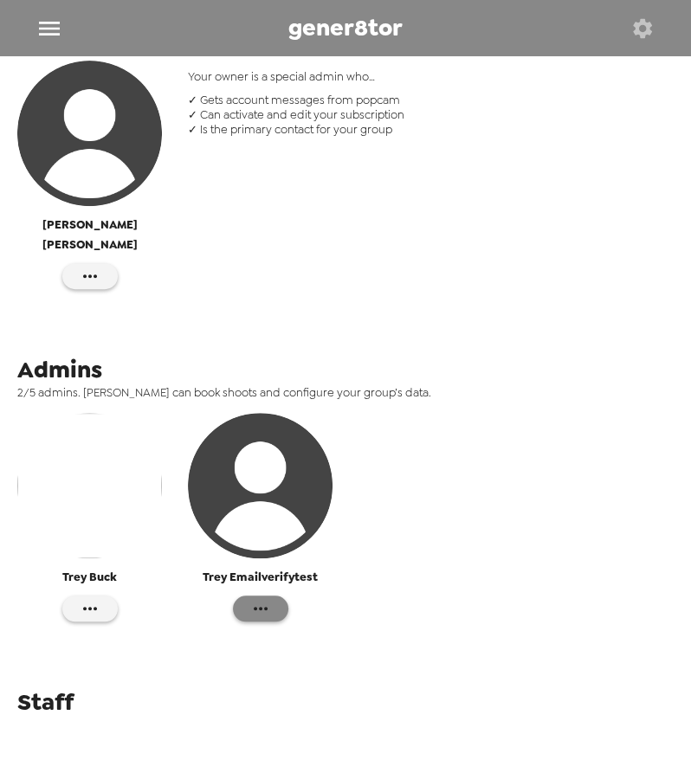
click at [268, 596] on button "button" at bounding box center [260, 609] width 55 height 26
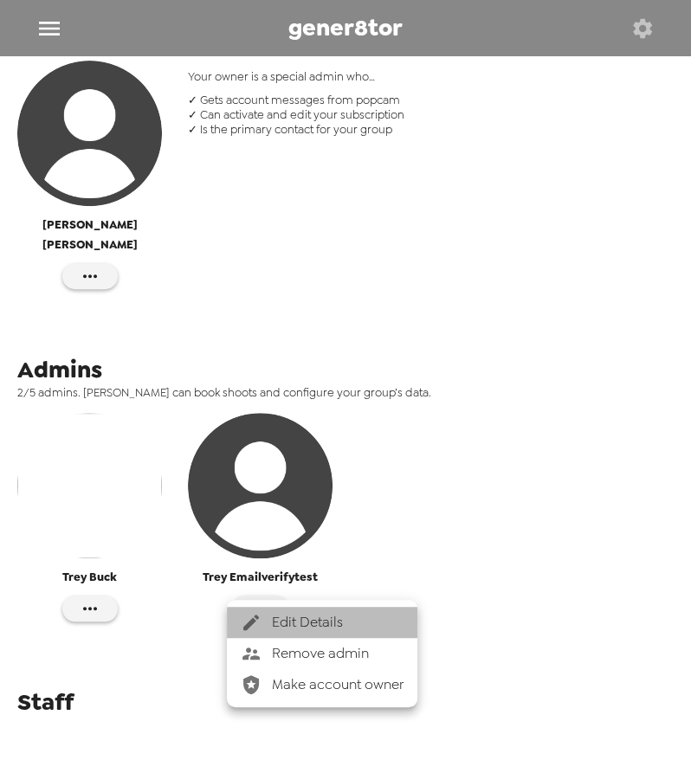
click at [309, 628] on span "Edit Details" at bounding box center [338, 622] width 132 height 21
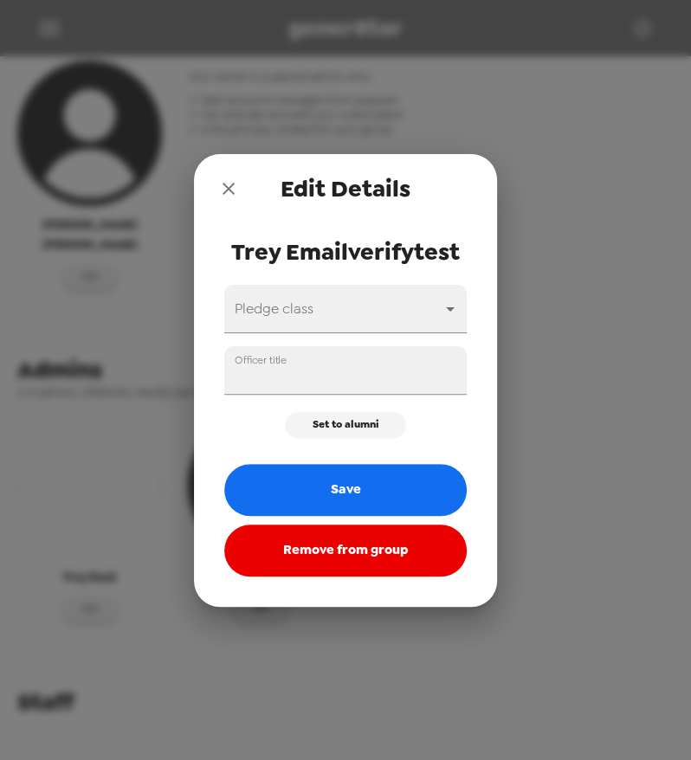
click at [375, 562] on button "Remove from group" at bounding box center [345, 551] width 243 height 52
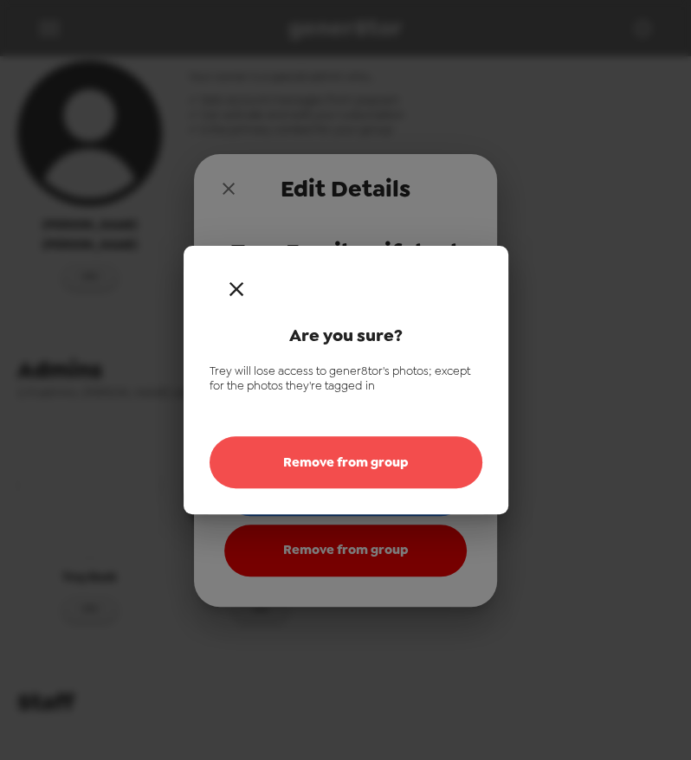
click at [379, 477] on button "Remove from group" at bounding box center [346, 463] width 273 height 52
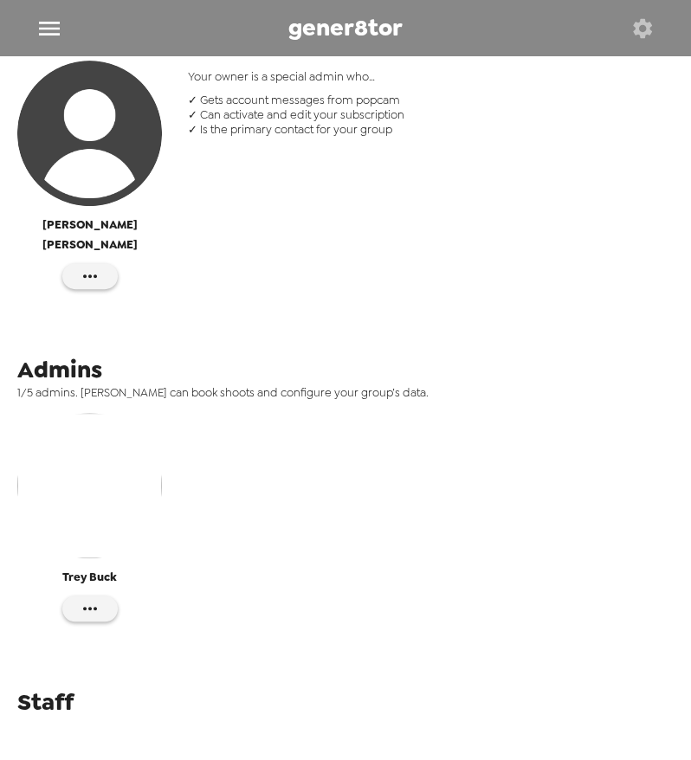
scroll to position [228, 0]
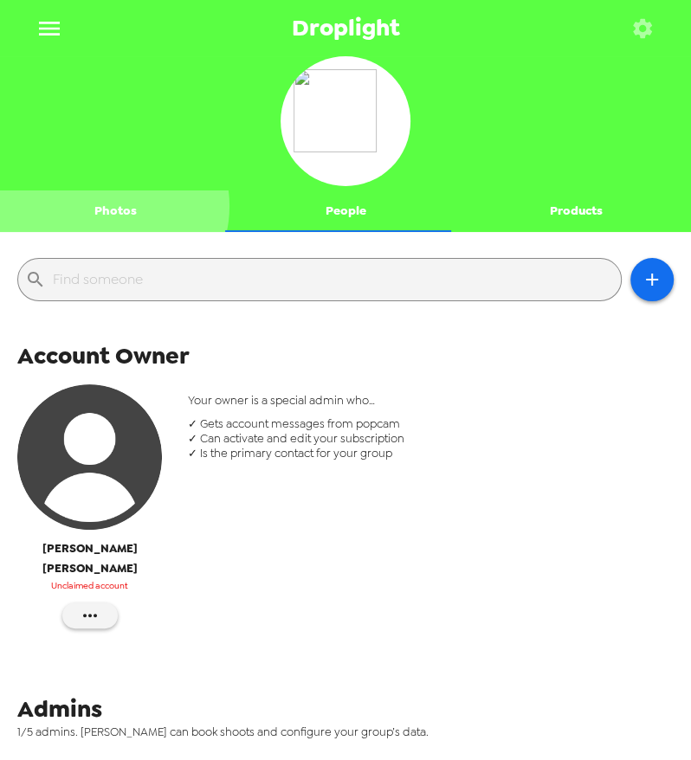
click at [112, 205] on button "Photos" at bounding box center [115, 212] width 230 height 42
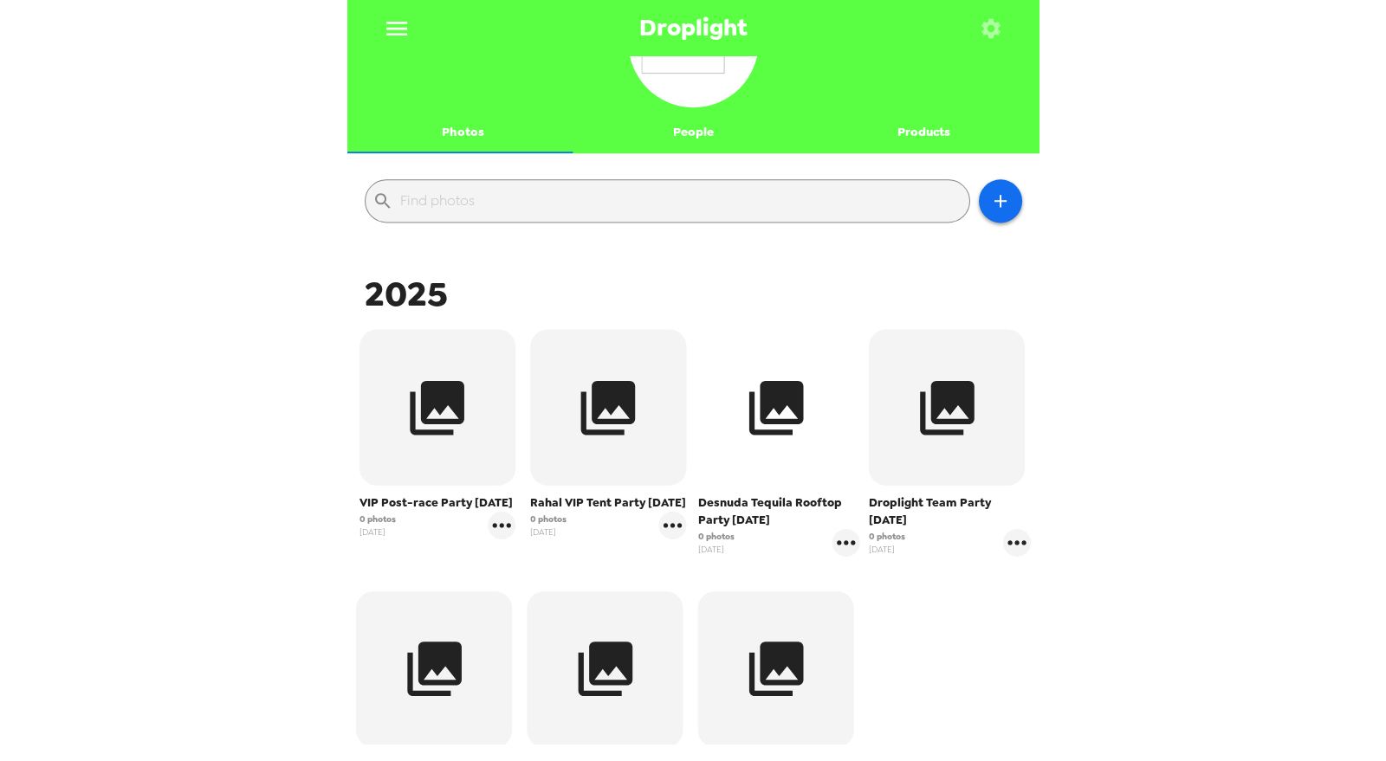
scroll to position [288, 0]
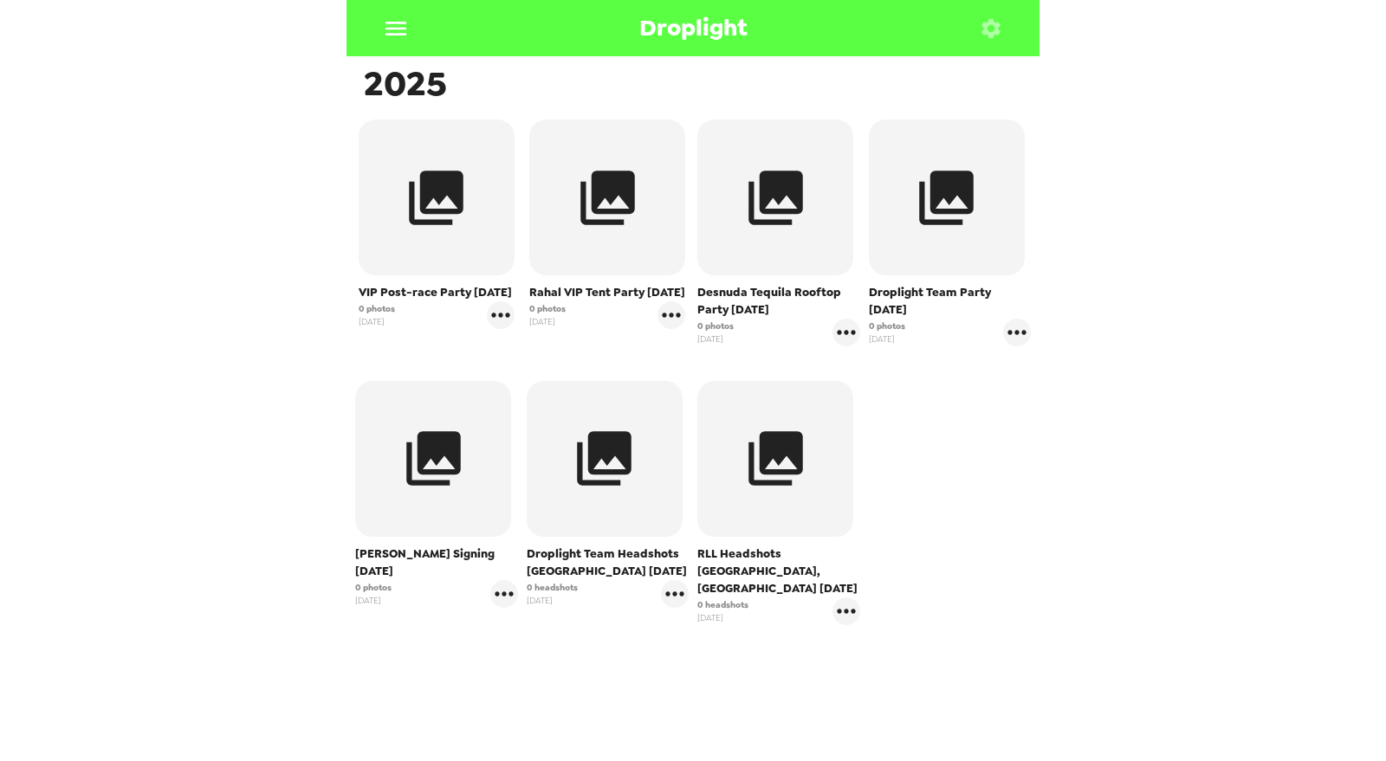
click at [989, 30] on icon "button" at bounding box center [991, 28] width 24 height 24
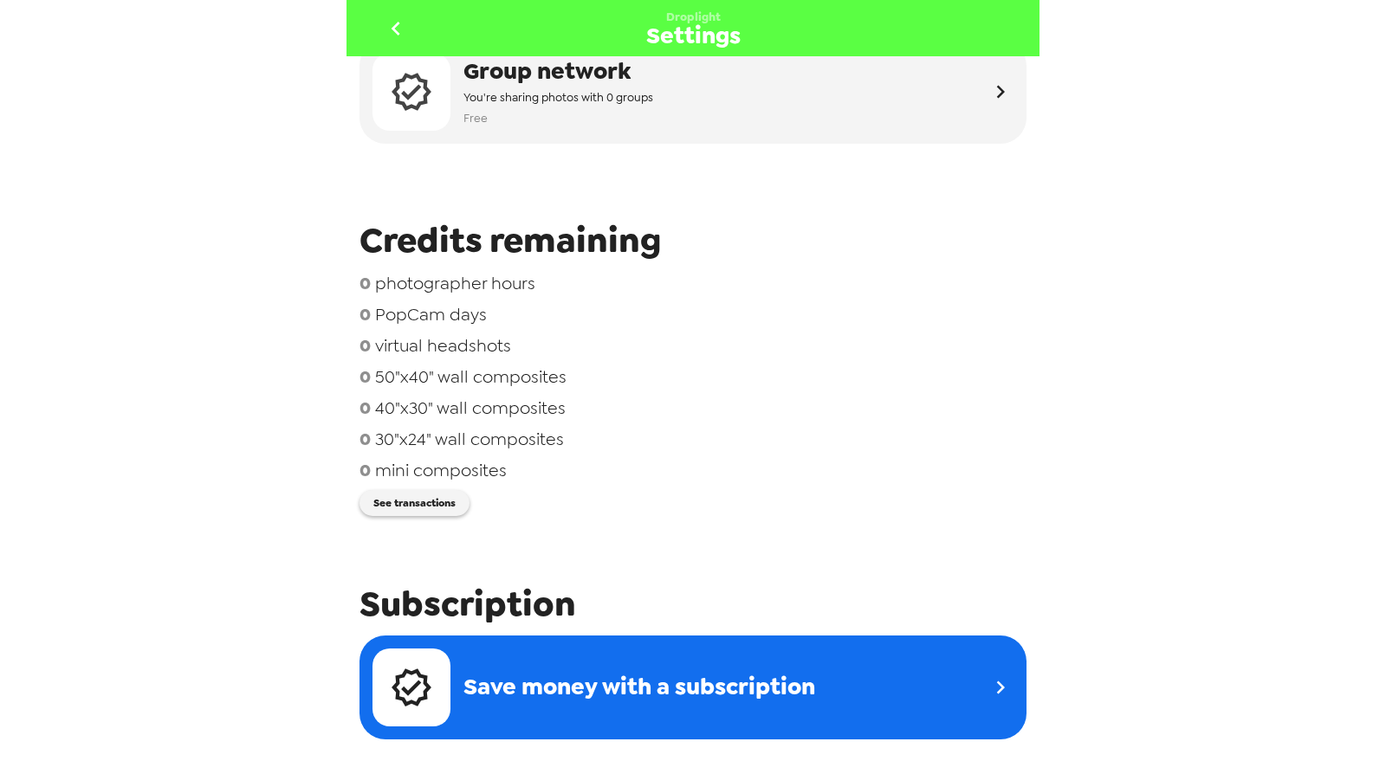
scroll to position [96, 0]
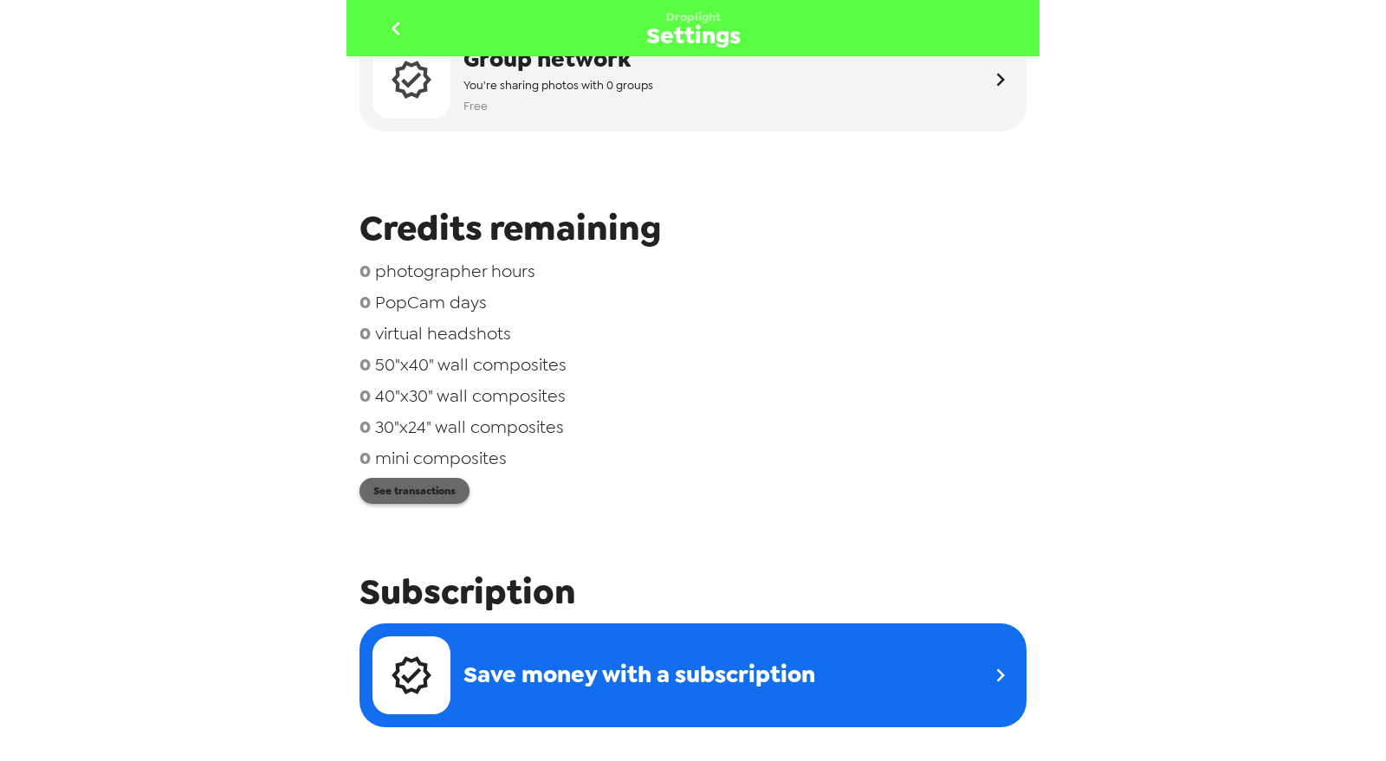
click at [431, 498] on button "See transactions" at bounding box center [414, 491] width 110 height 26
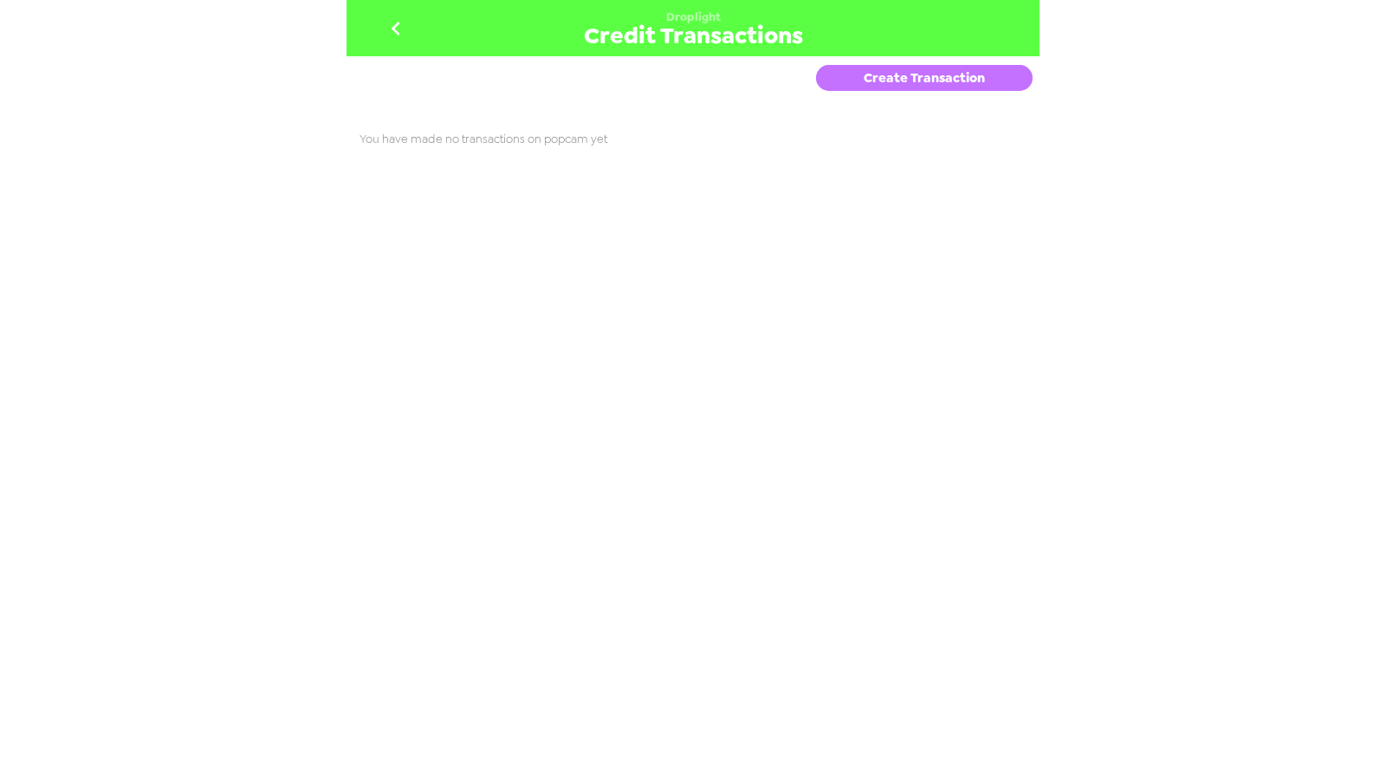
click at [972, 82] on button "Create Transaction" at bounding box center [924, 78] width 217 height 26
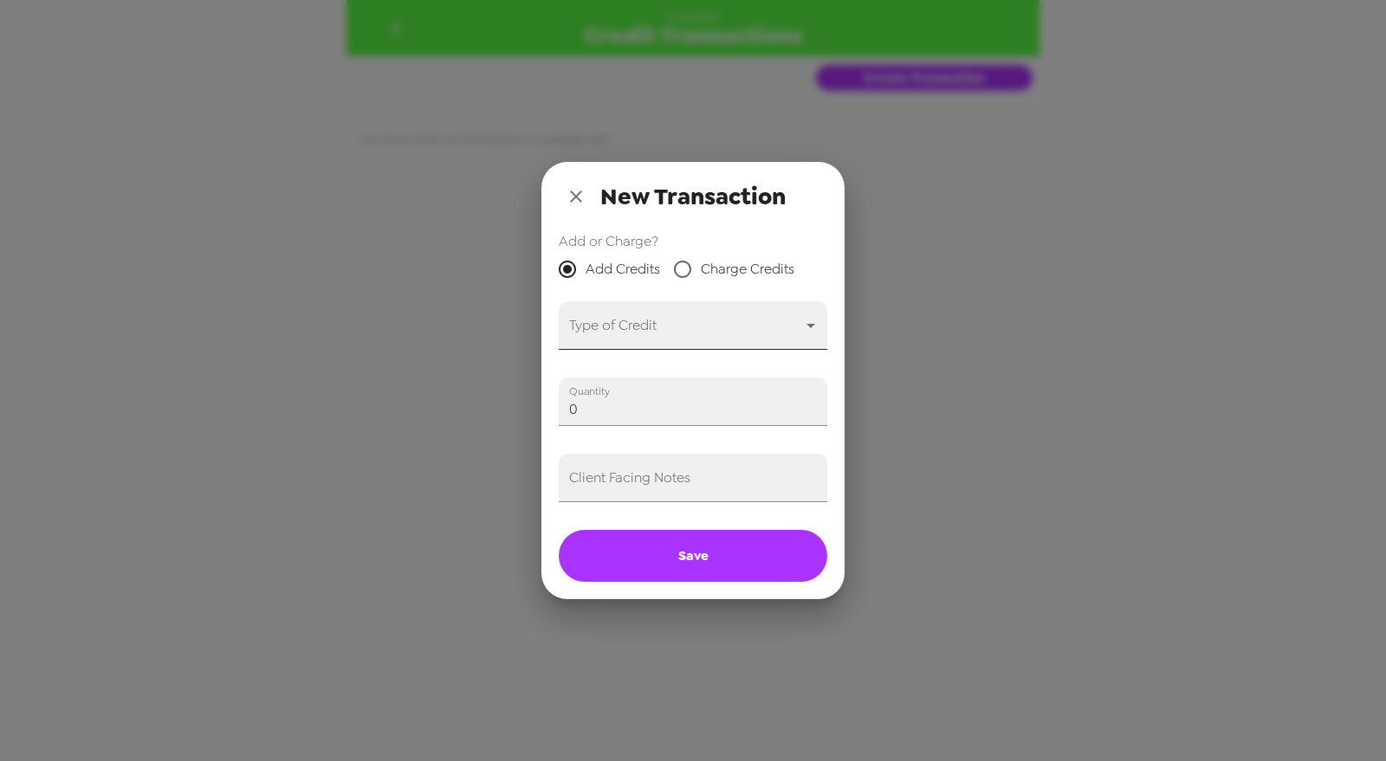
click at [683, 344] on body "Droplight Credit Transactions Create Transaction You have made no transactions …" at bounding box center [693, 380] width 1386 height 761
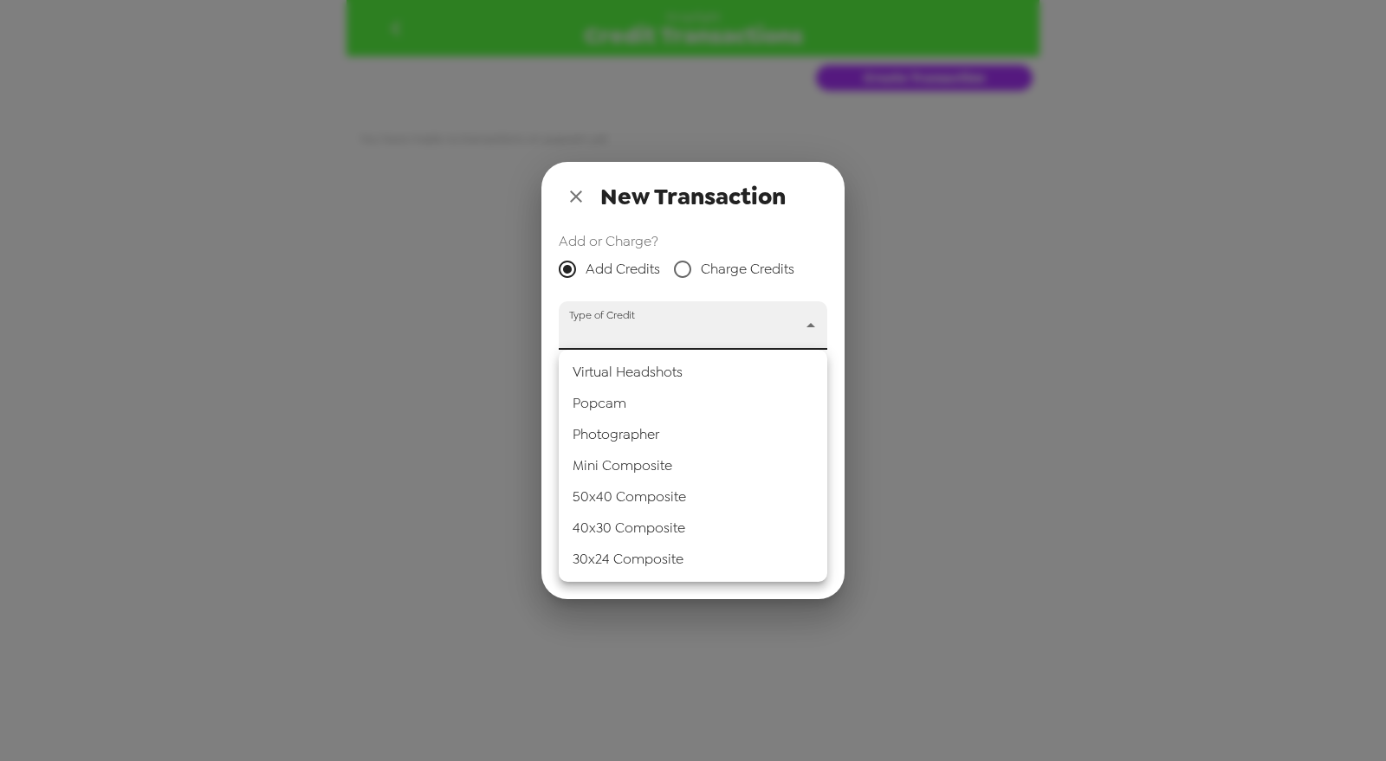
drag, startPoint x: 664, startPoint y: 402, endPoint x: 650, endPoint y: 408, distance: 15.9
click at [663, 403] on li "Popcam" at bounding box center [693, 403] width 269 height 31
type input "popcam"
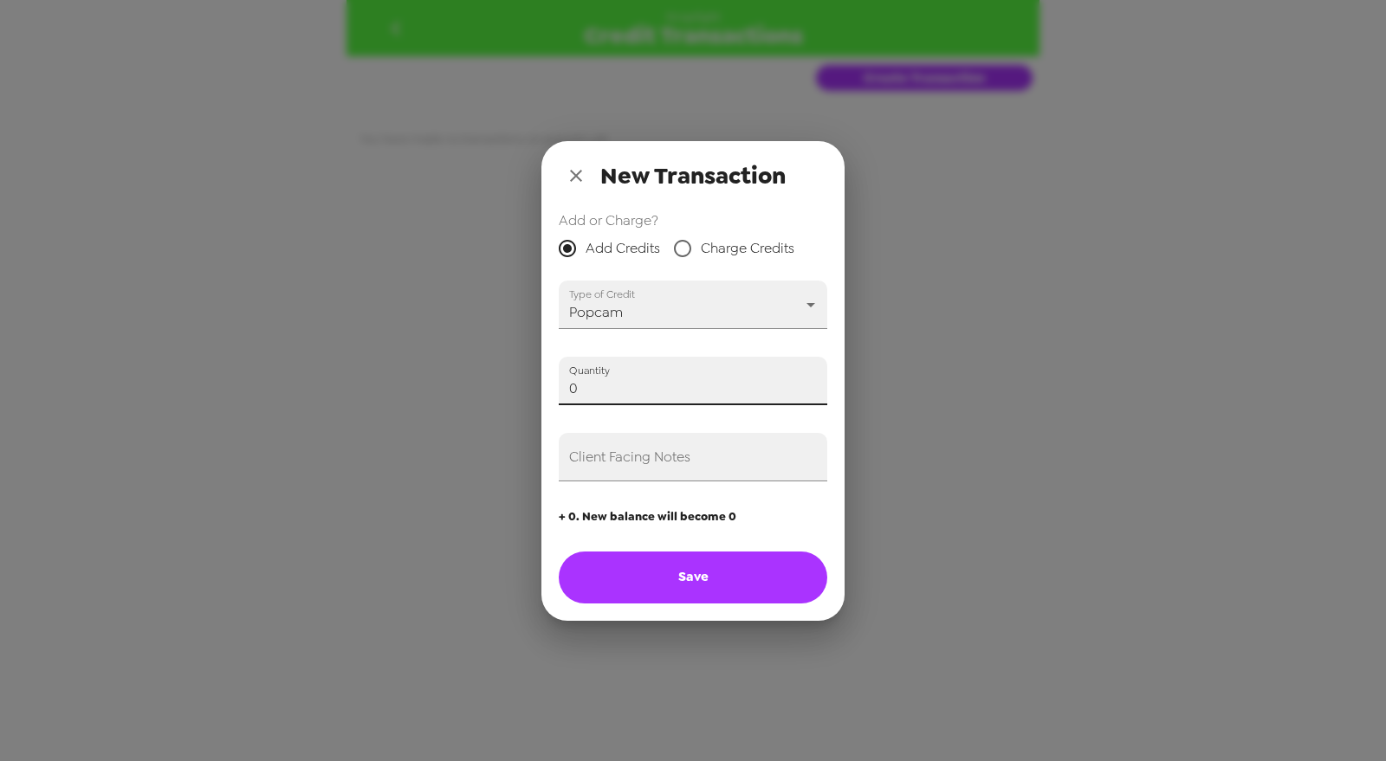
drag, startPoint x: 620, startPoint y: 389, endPoint x: 340, endPoint y: 368, distance: 280.5
click at [340, 369] on div "New Transaction Add or Charge? Add Credits Charge Credits Type of Credit Popcam…" at bounding box center [693, 380] width 1386 height 761
type input "3"
click at [625, 472] on input "Client Facing Notes" at bounding box center [693, 457] width 269 height 49
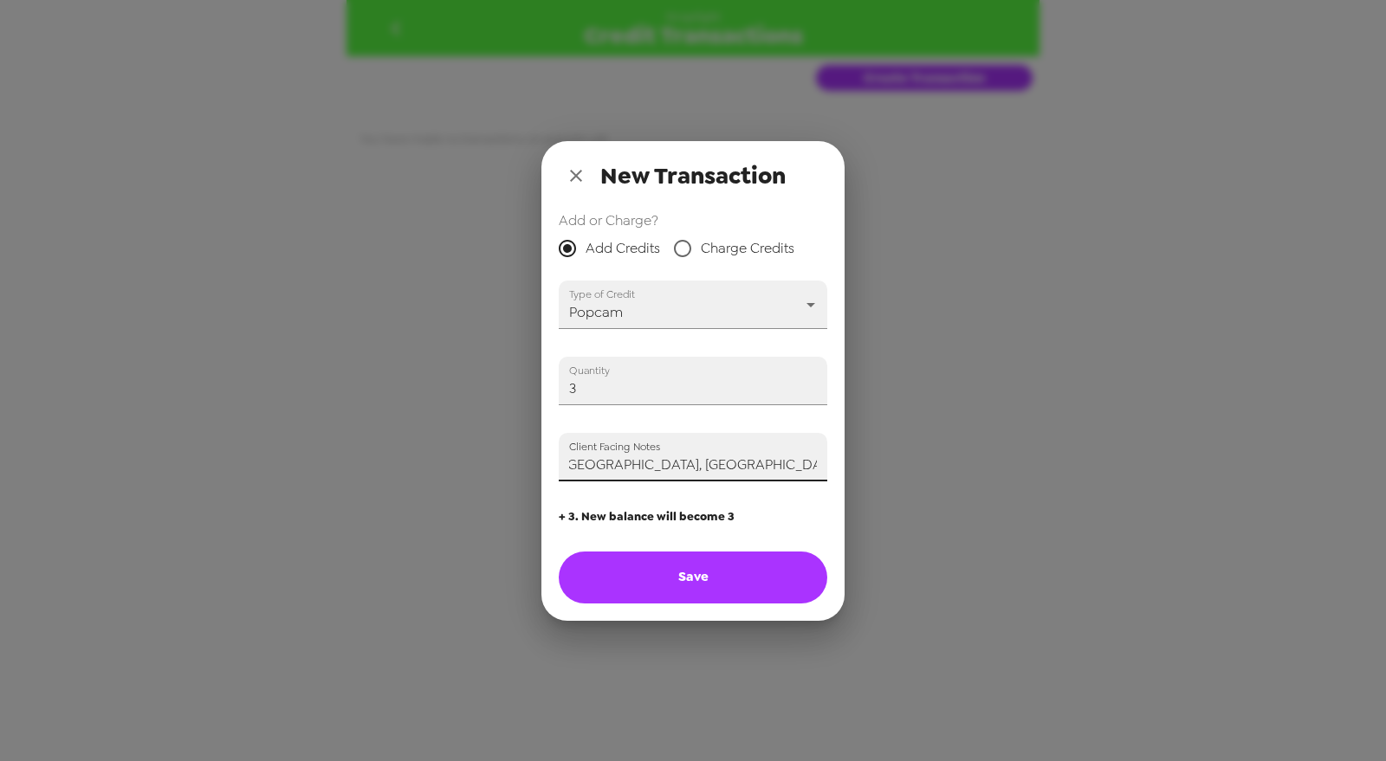
type input "Adding three popcam credits for use at Nashville, TN events 8/29 - 8/31/25 (Tre…"
click at [706, 579] on button "Save" at bounding box center [693, 578] width 269 height 52
type input "0"
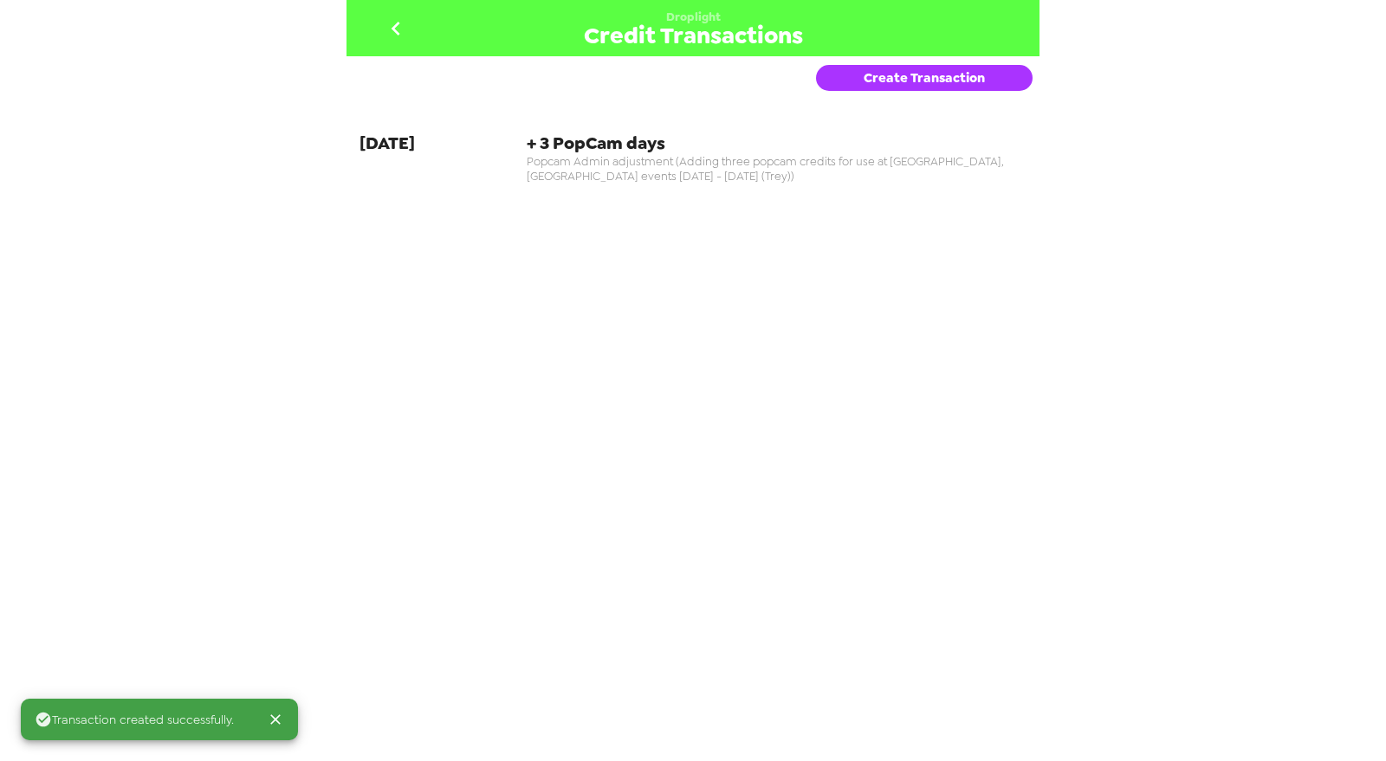
click at [386, 9] on button "go back" at bounding box center [395, 28] width 56 height 56
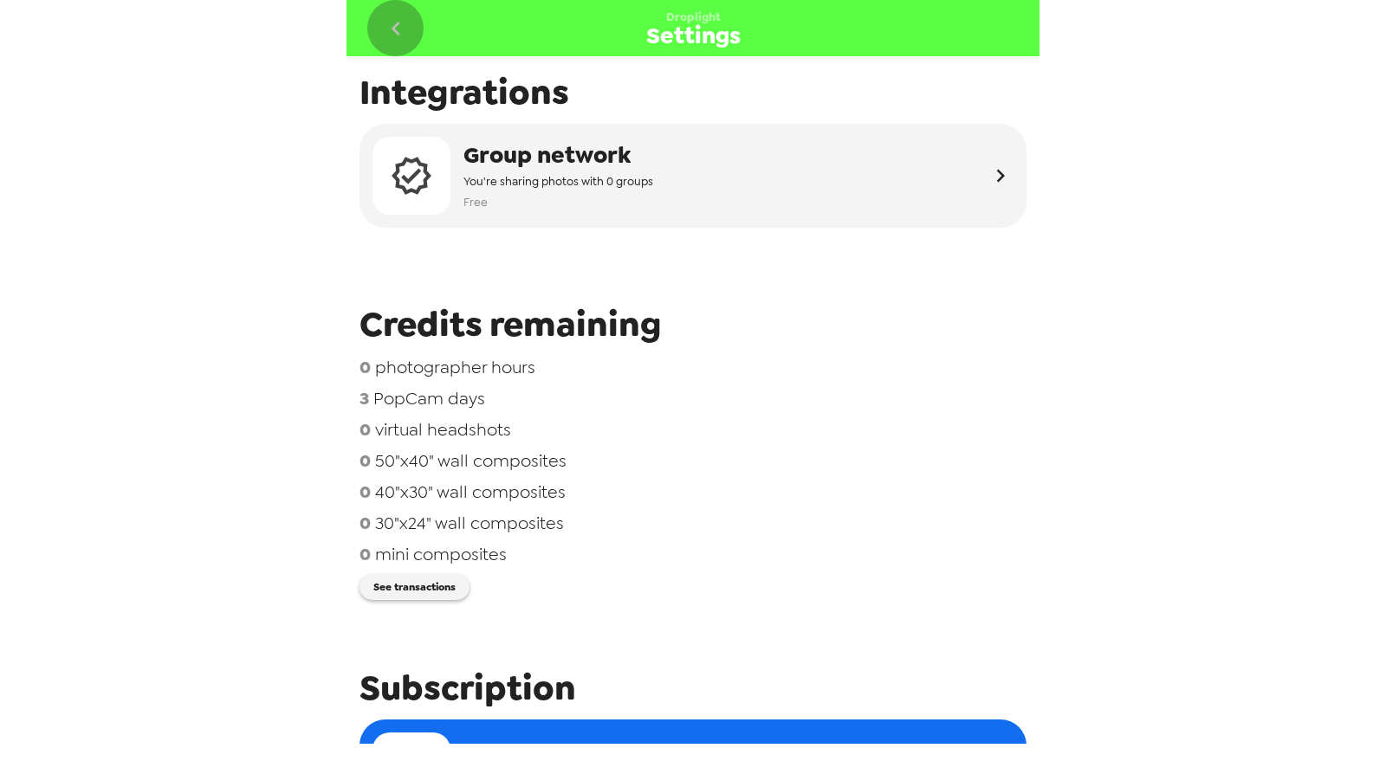
click at [399, 36] on icon "go back" at bounding box center [396, 29] width 28 height 28
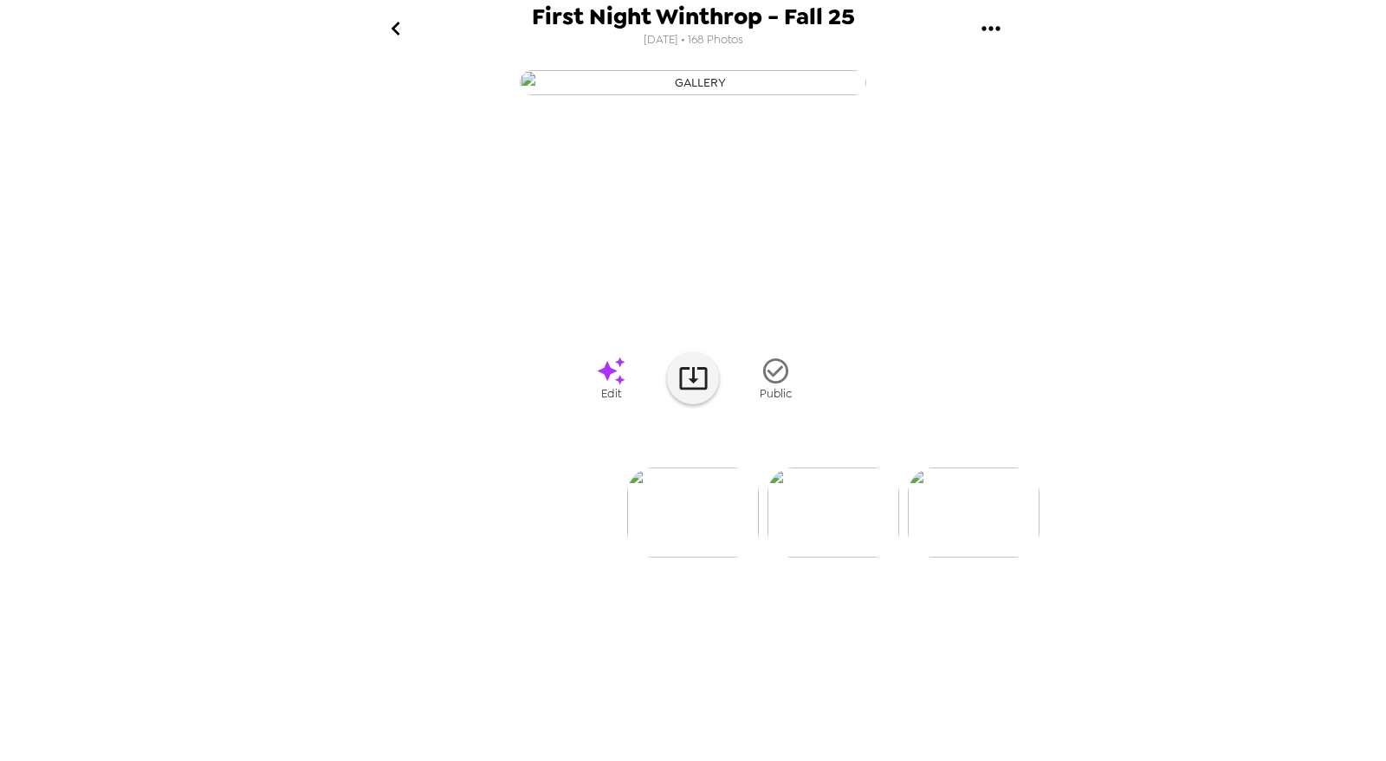
click at [1005, 558] on img at bounding box center [974, 513] width 132 height 90
click at [561, 558] on img at bounding box center [554, 513] width 132 height 90
click at [408, 30] on icon "go back" at bounding box center [396, 29] width 28 height 28
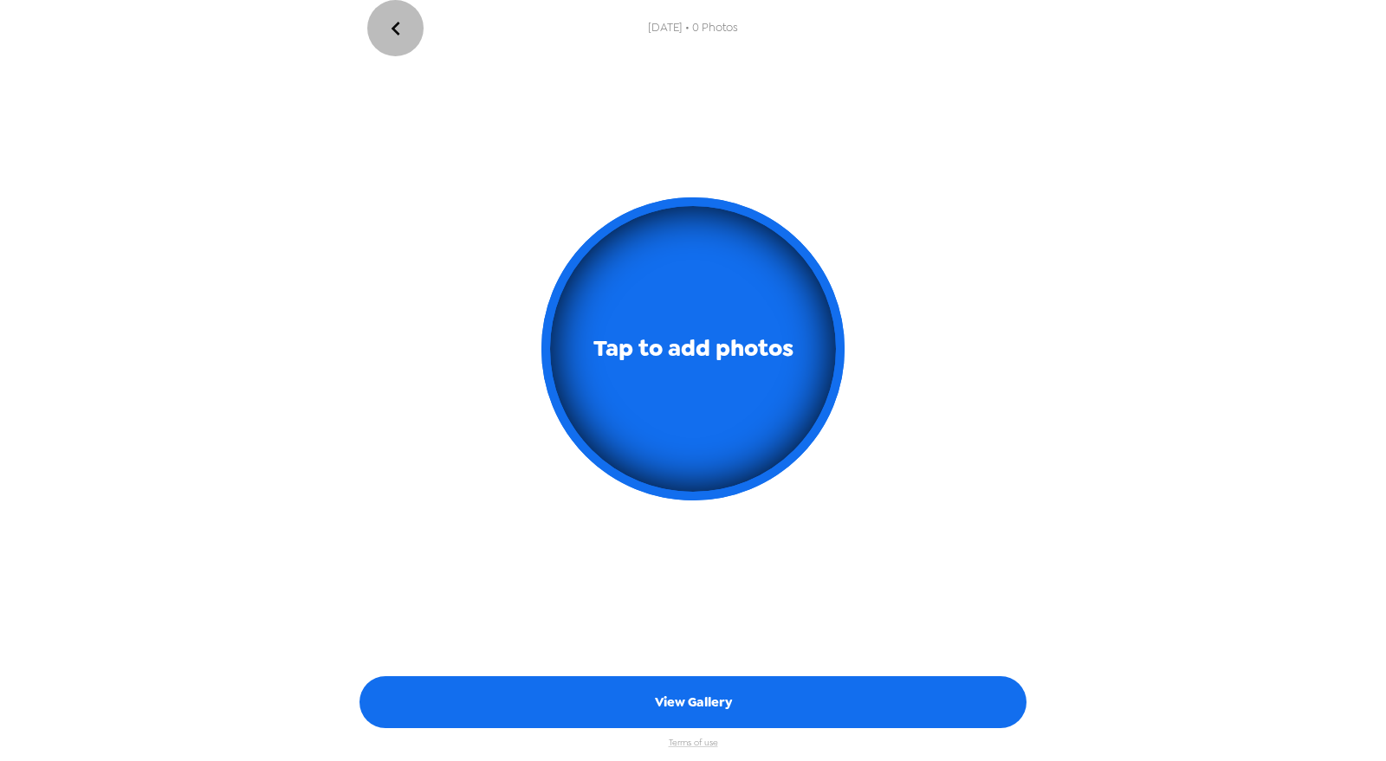
click at [401, 32] on icon "go back" at bounding box center [396, 29] width 28 height 28
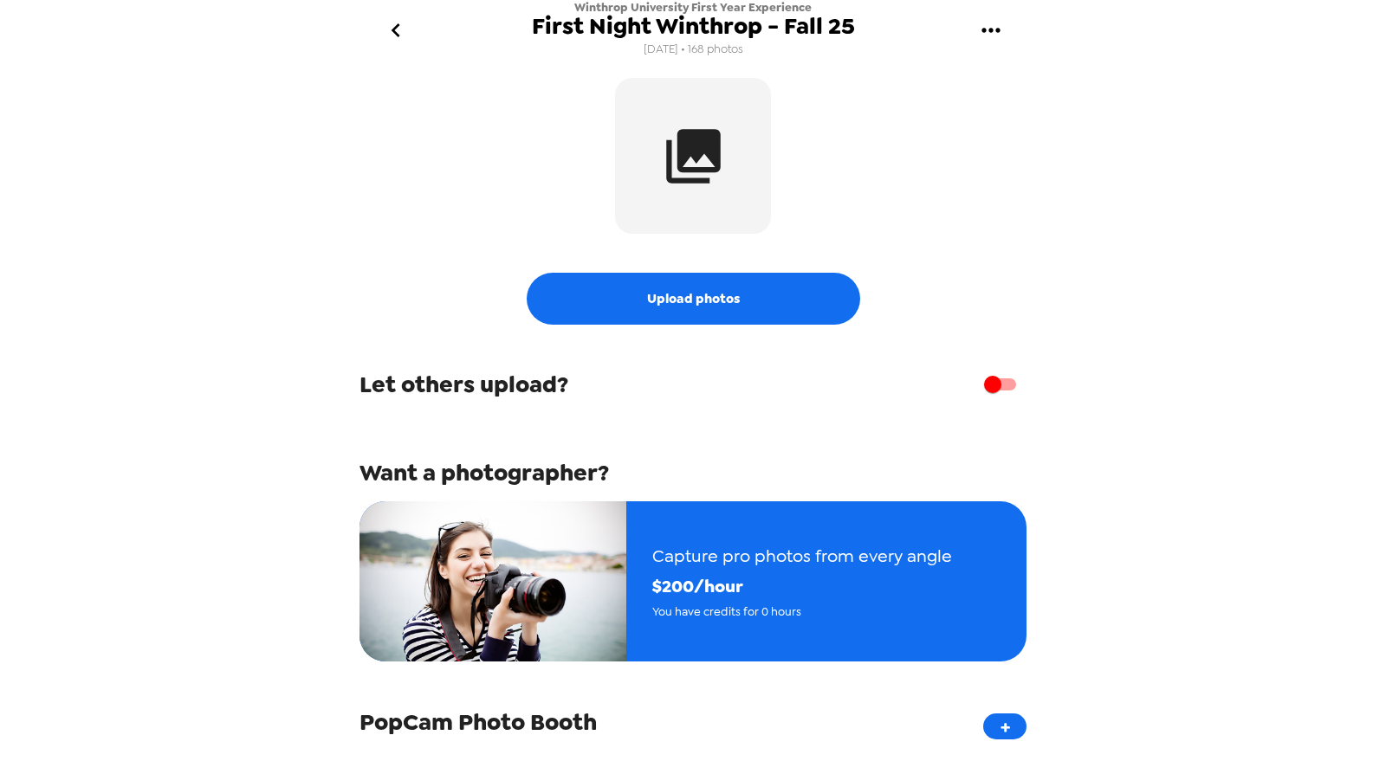
click at [408, 39] on icon "go back" at bounding box center [396, 30] width 28 height 28
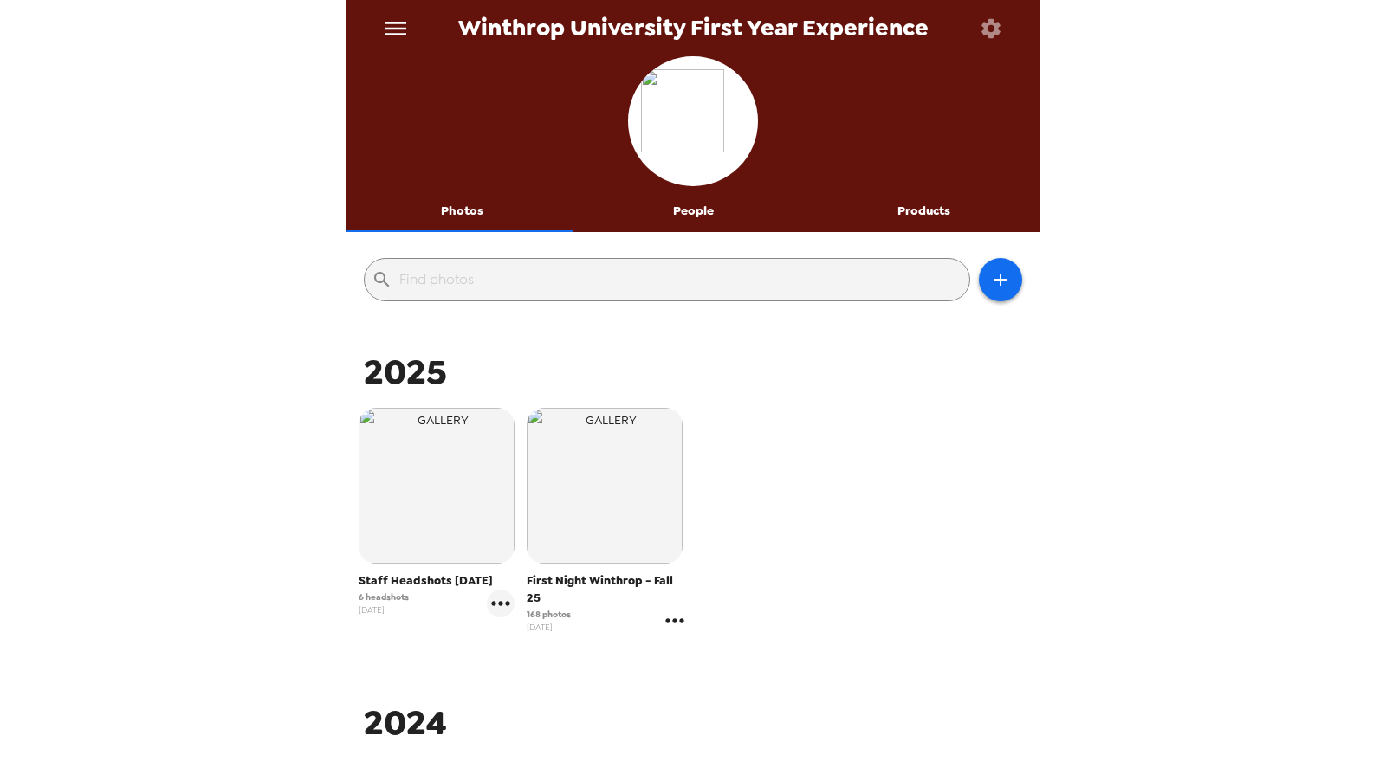
click at [671, 618] on icon "gallery menu" at bounding box center [675, 621] width 28 height 28
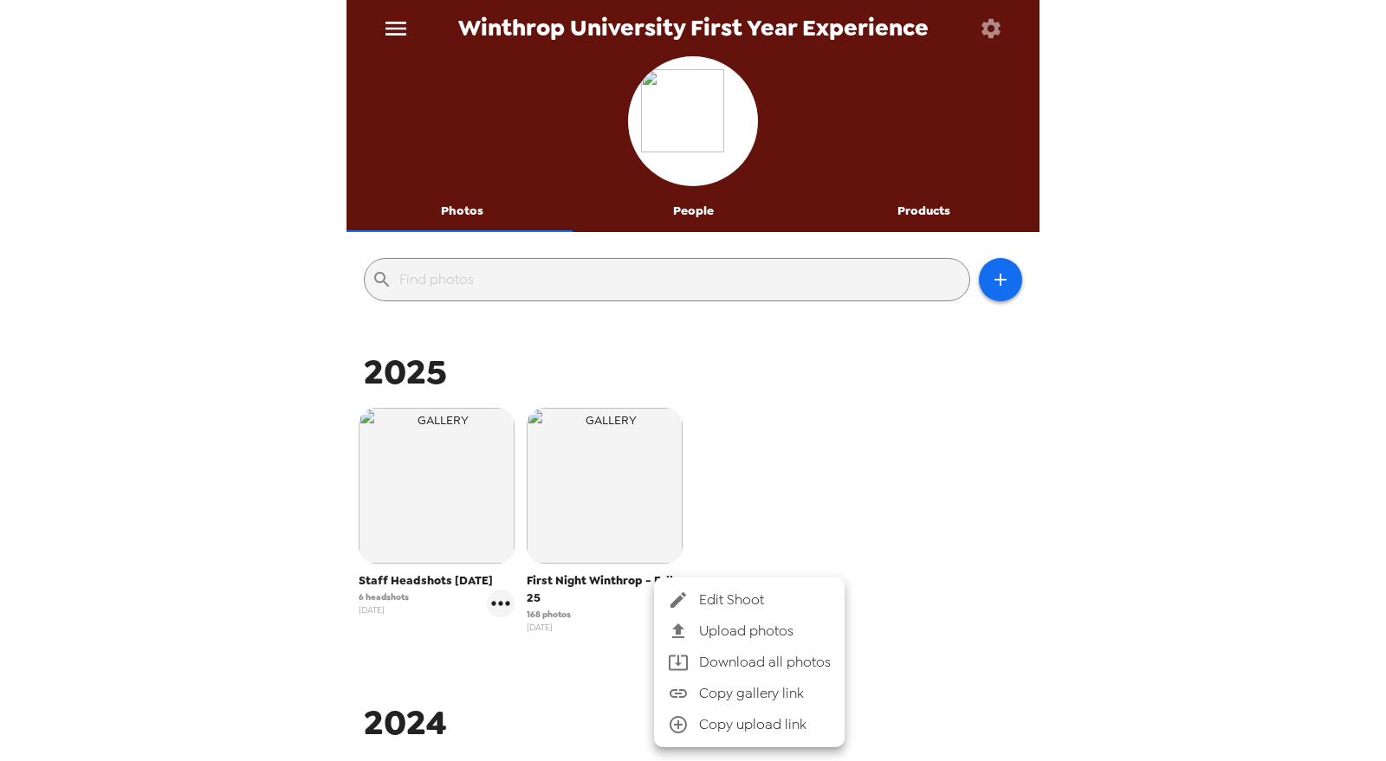
click at [751, 661] on span "Download all photos" at bounding box center [765, 662] width 132 height 21
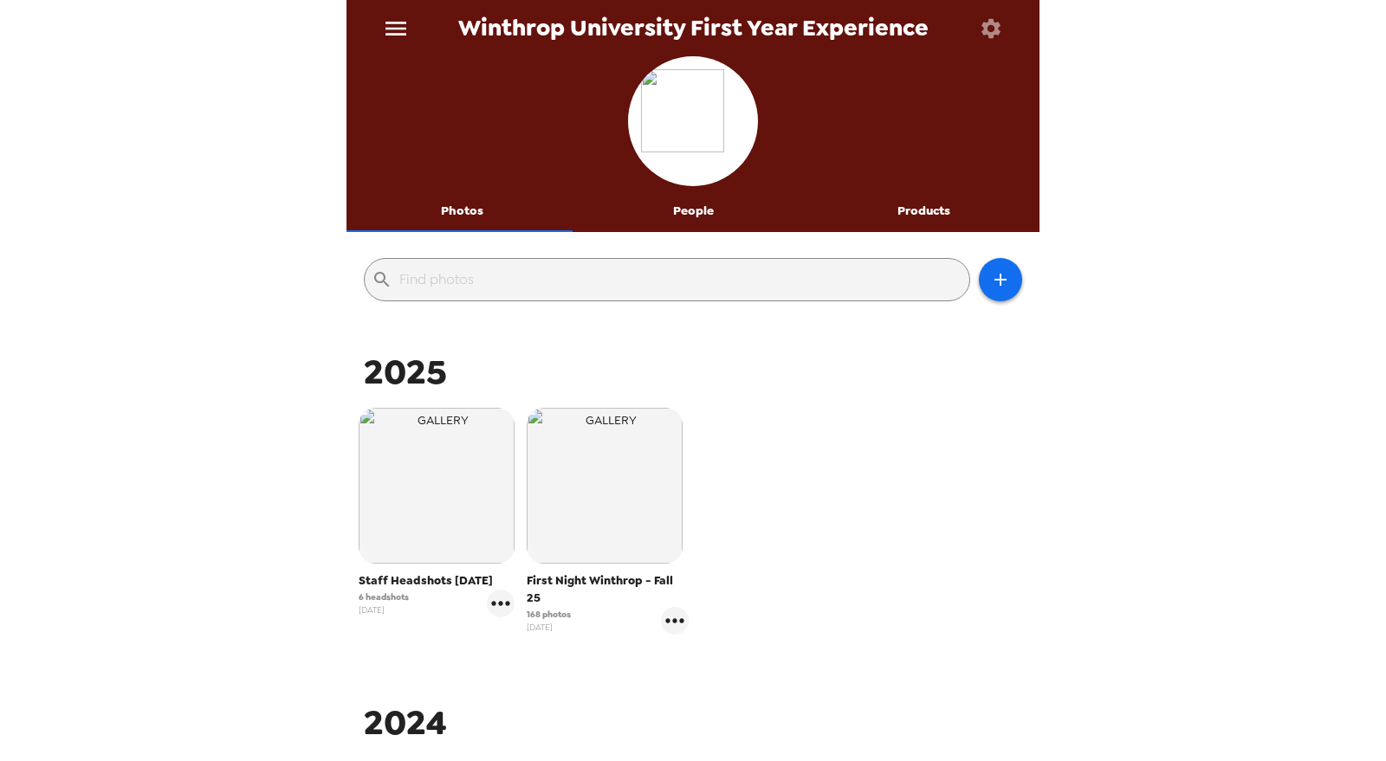
click at [836, 572] on div "Staff Headshots 8/19/25 6 headshots 8/19/25 First Night Winthrop - Fall 25 168 …" at bounding box center [693, 535] width 684 height 262
click at [476, 204] on button "Photos" at bounding box center [461, 212] width 231 height 42
click at [398, 23] on icon "menu" at bounding box center [396, 29] width 28 height 28
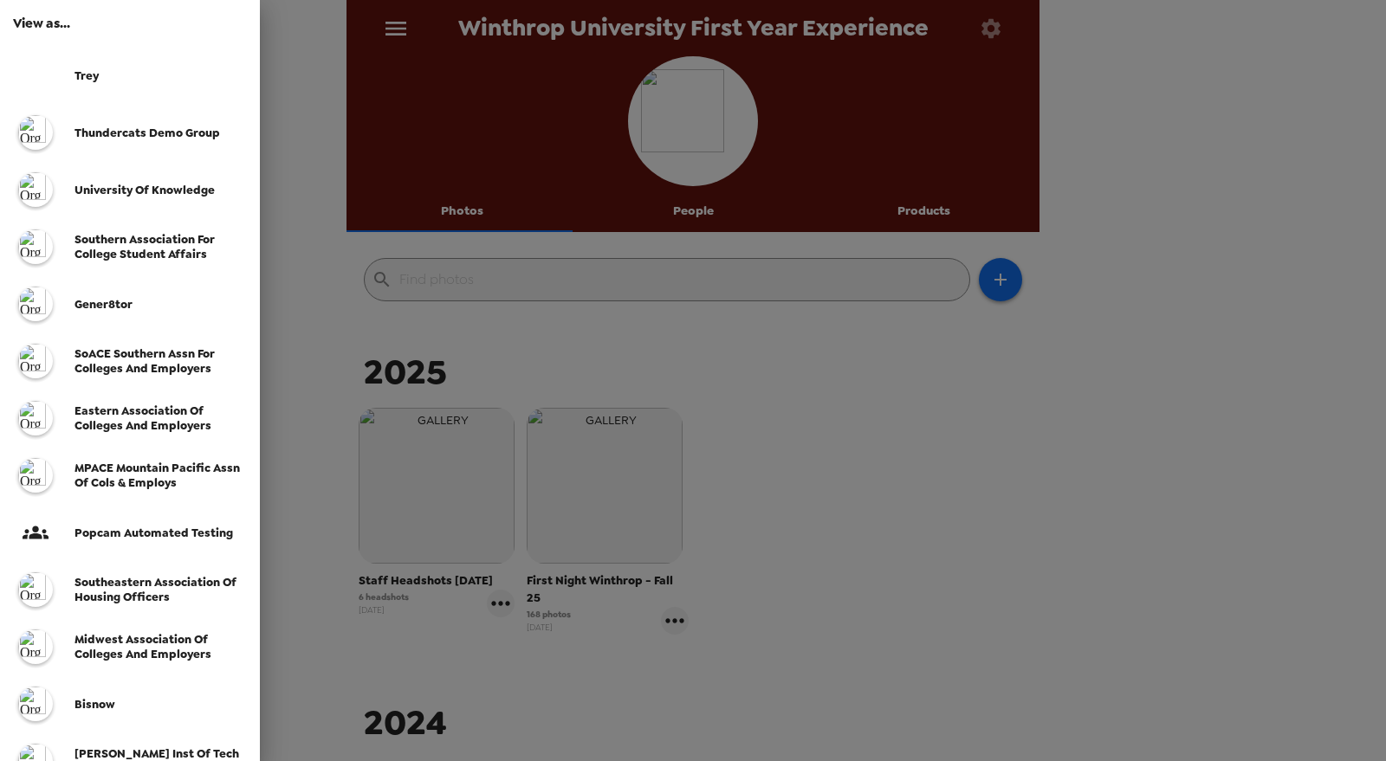
click at [983, 443] on div at bounding box center [693, 380] width 1386 height 761
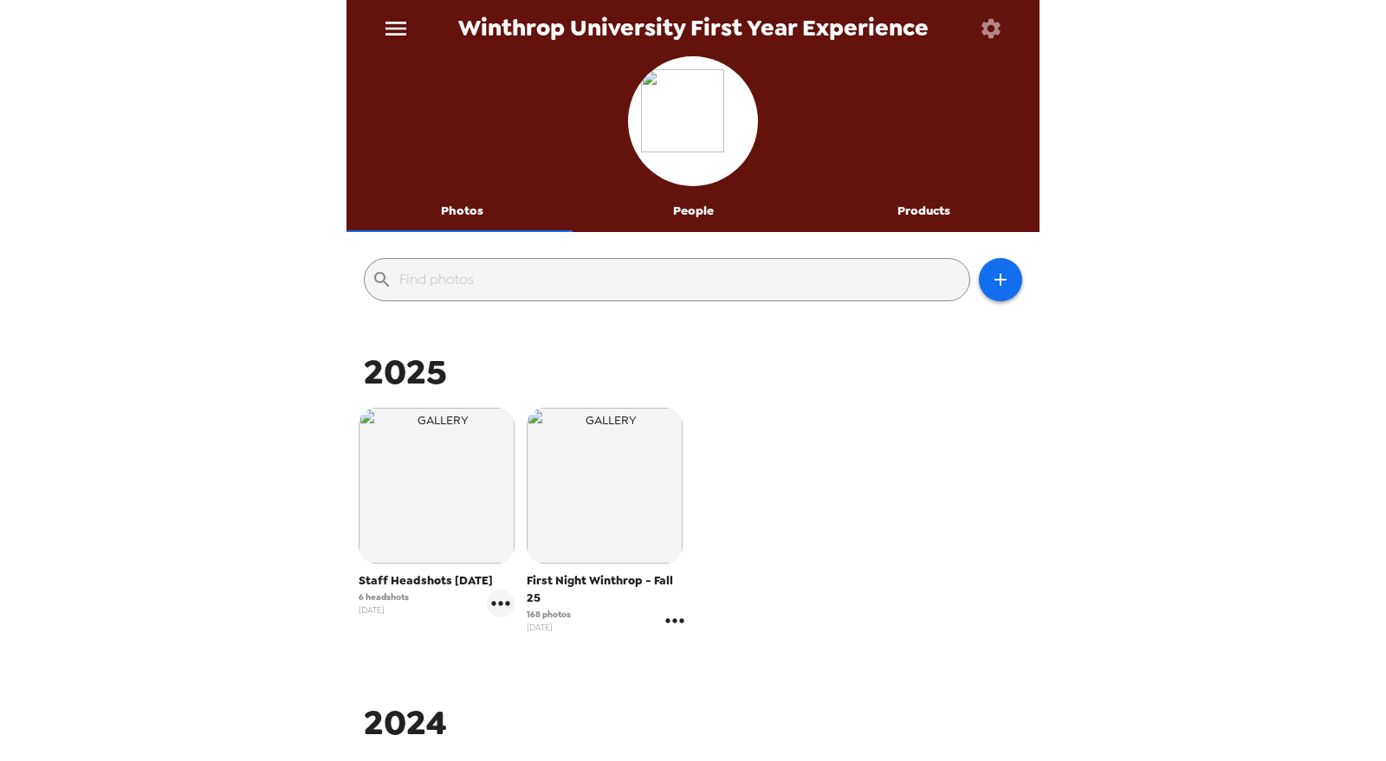
click at [670, 619] on icon "gallery menu" at bounding box center [675, 621] width 28 height 28
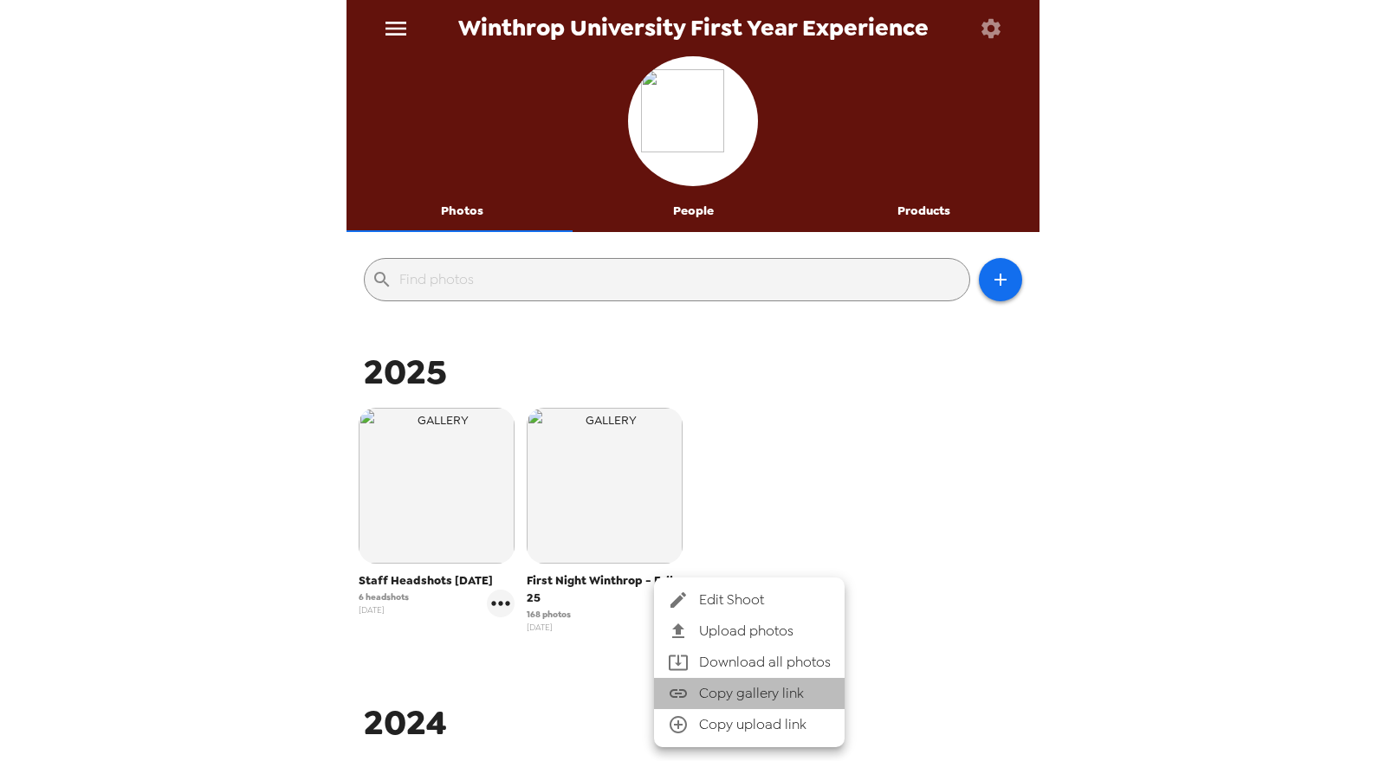
click at [750, 688] on span "Copy gallery link" at bounding box center [765, 693] width 132 height 21
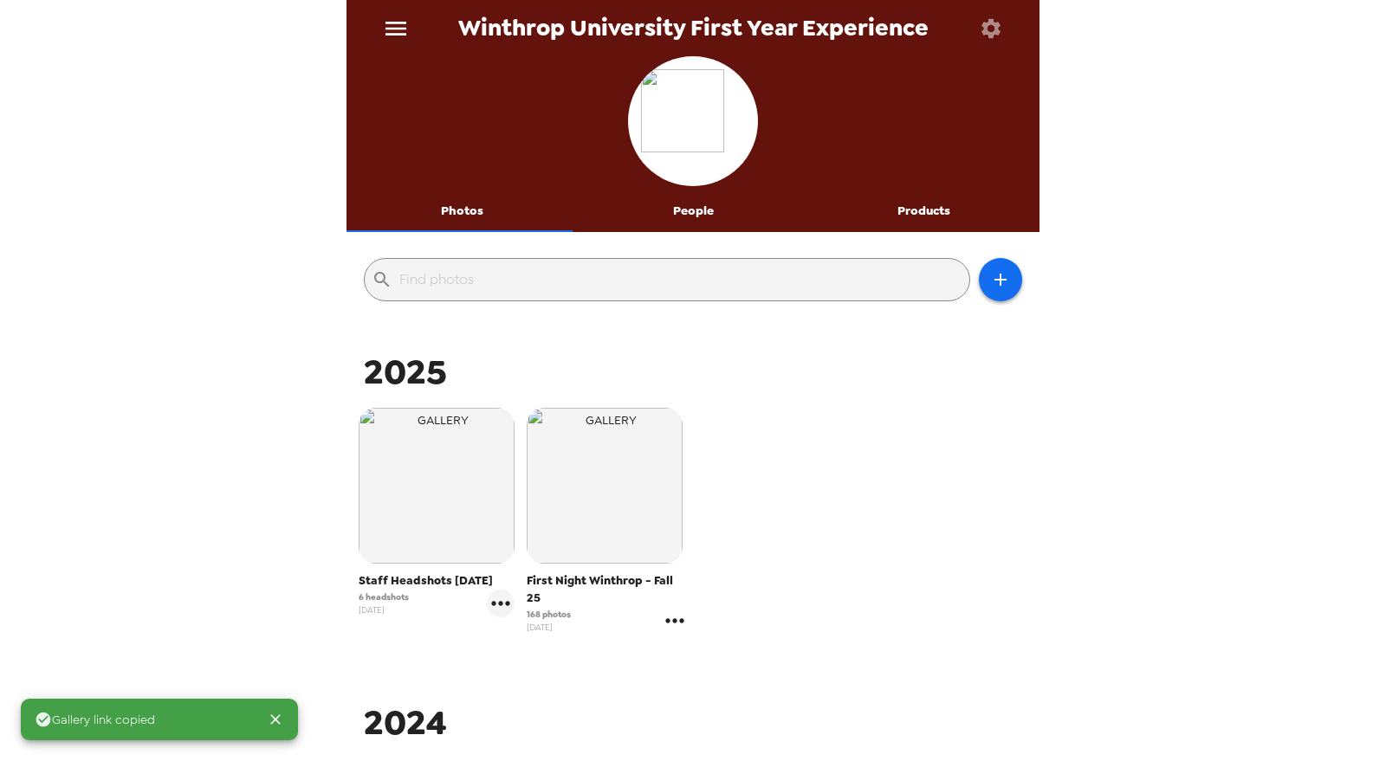
click at [670, 625] on icon "gallery menu" at bounding box center [675, 621] width 28 height 28
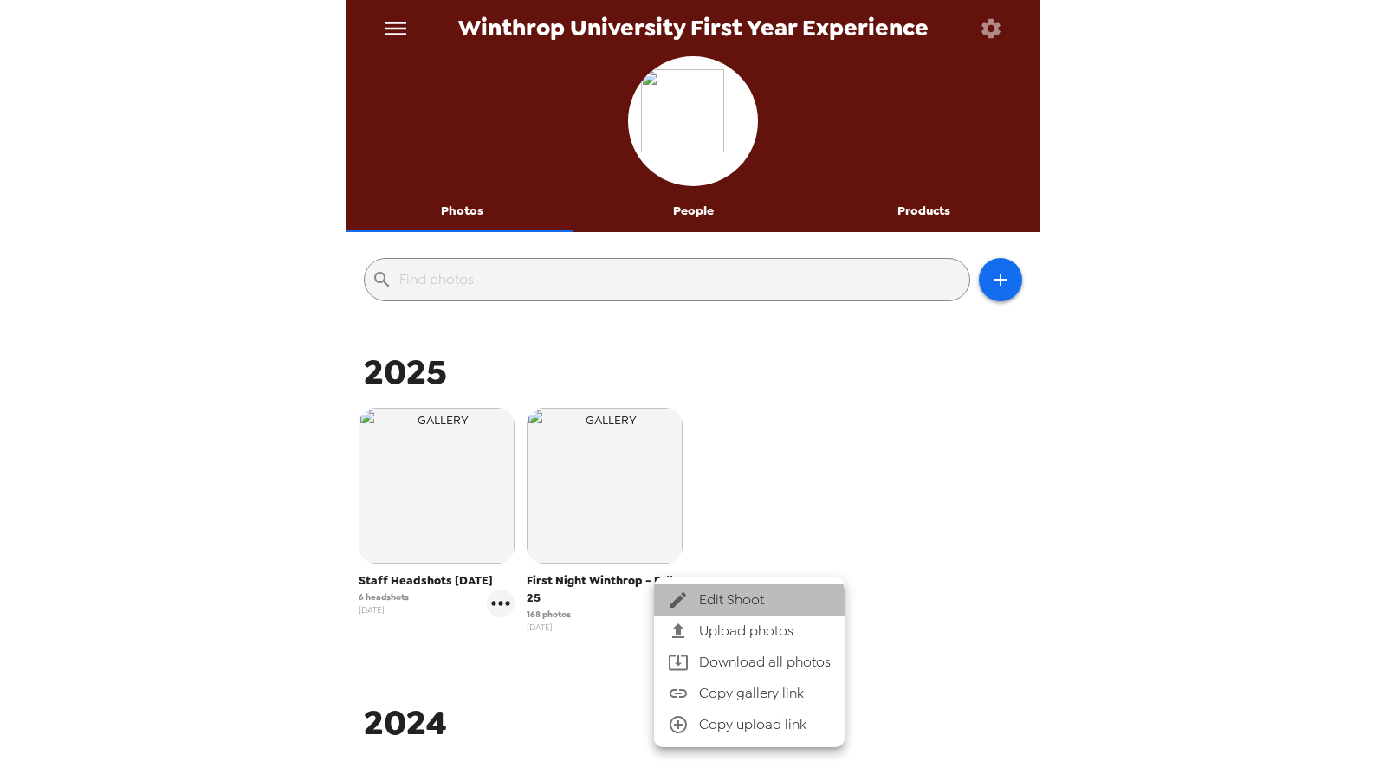
click at [741, 609] on span "Edit Shoot" at bounding box center [765, 600] width 132 height 21
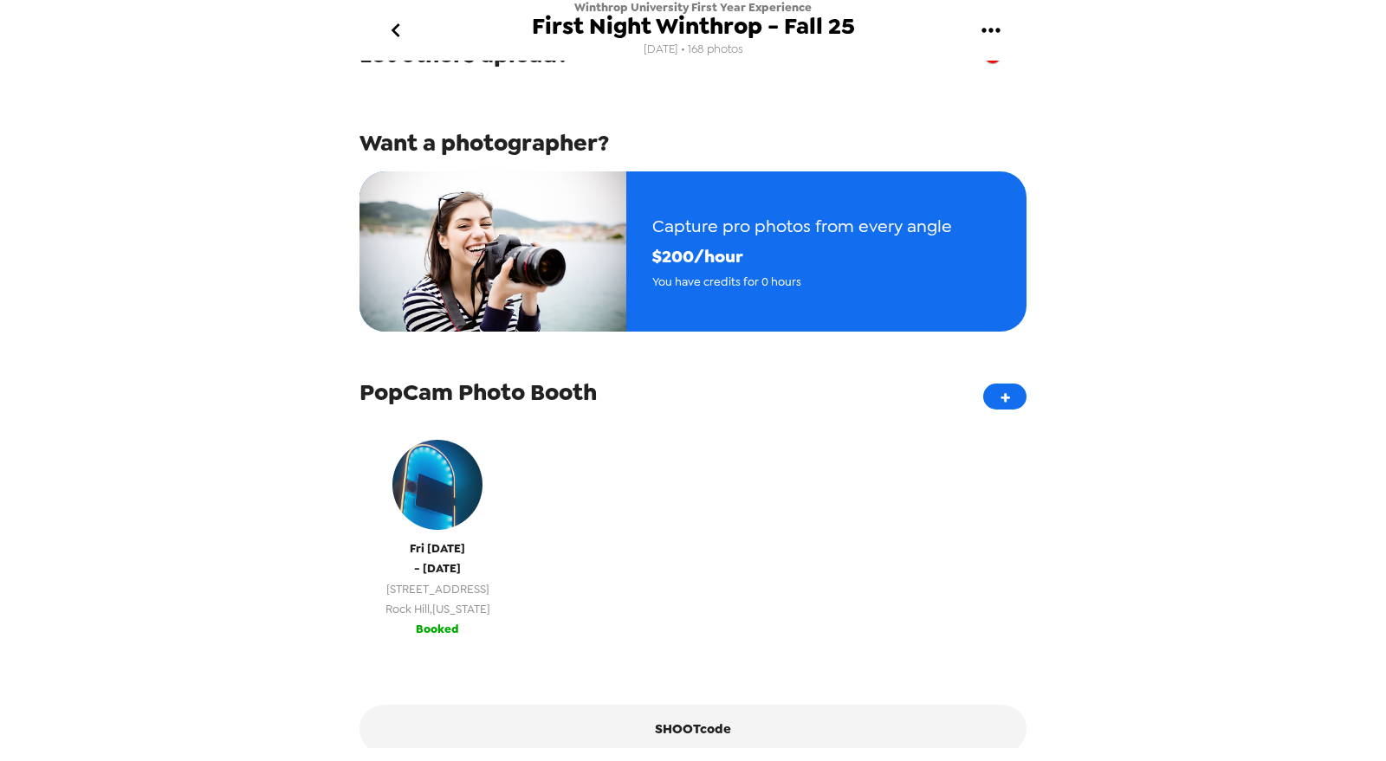
scroll to position [430, 0]
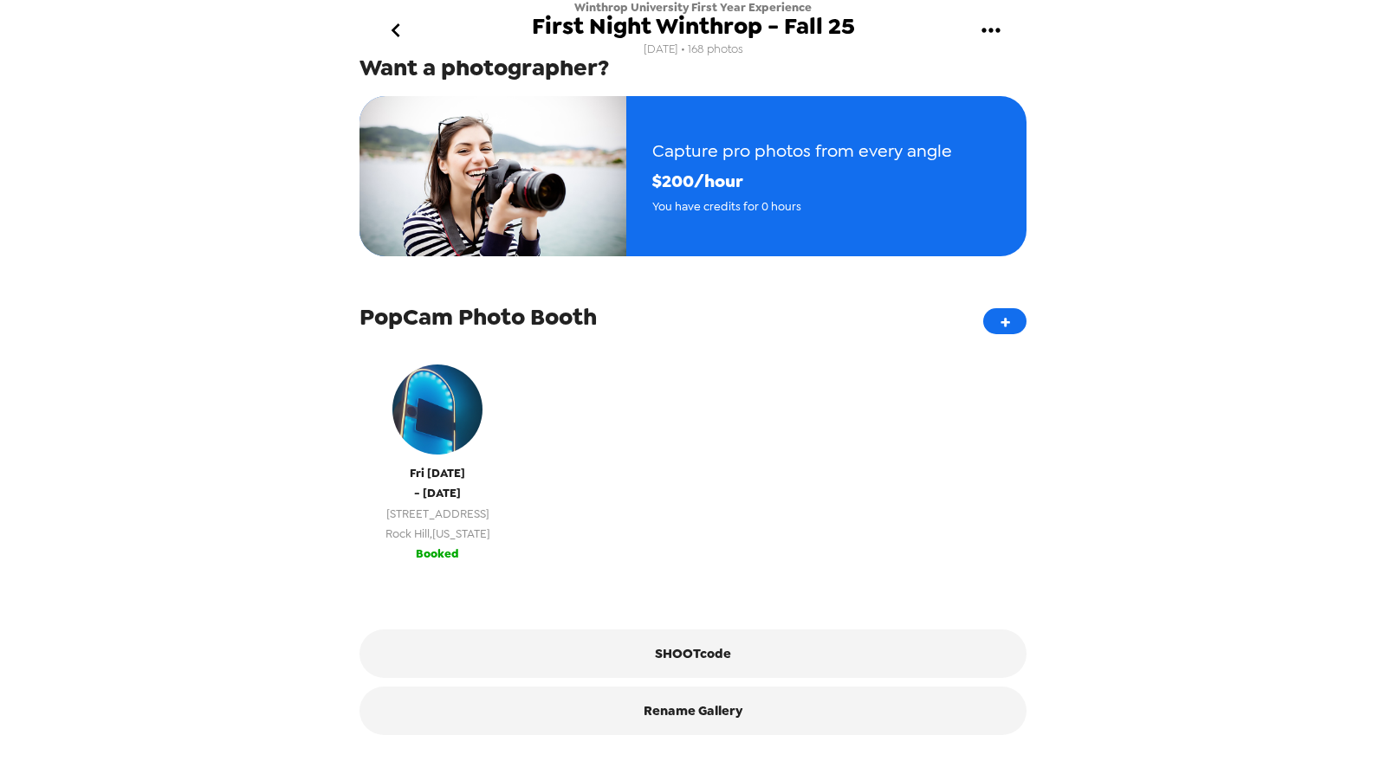
click at [489, 504] on span "349 Columbia Ave" at bounding box center [437, 514] width 105 height 20
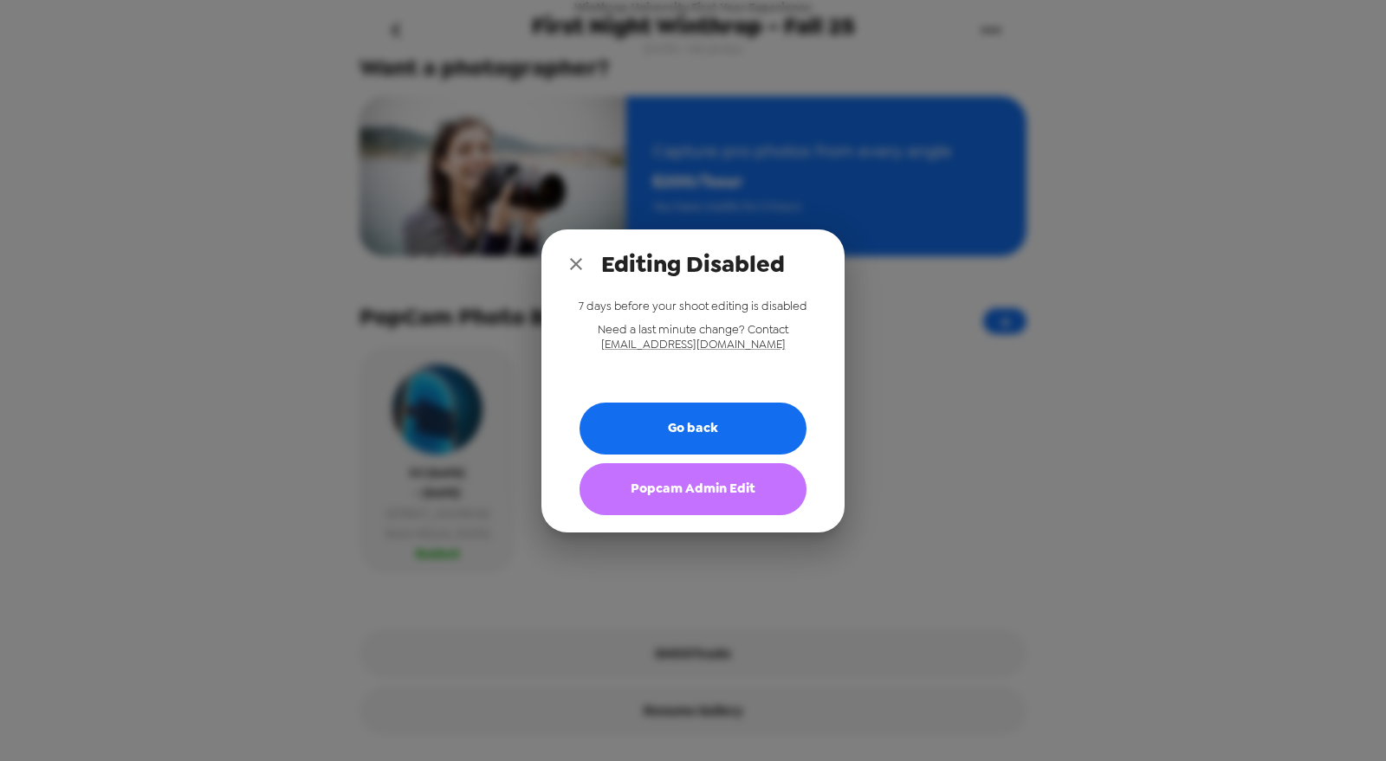
click at [700, 483] on button "Popcam Admin Edit" at bounding box center [692, 489] width 227 height 52
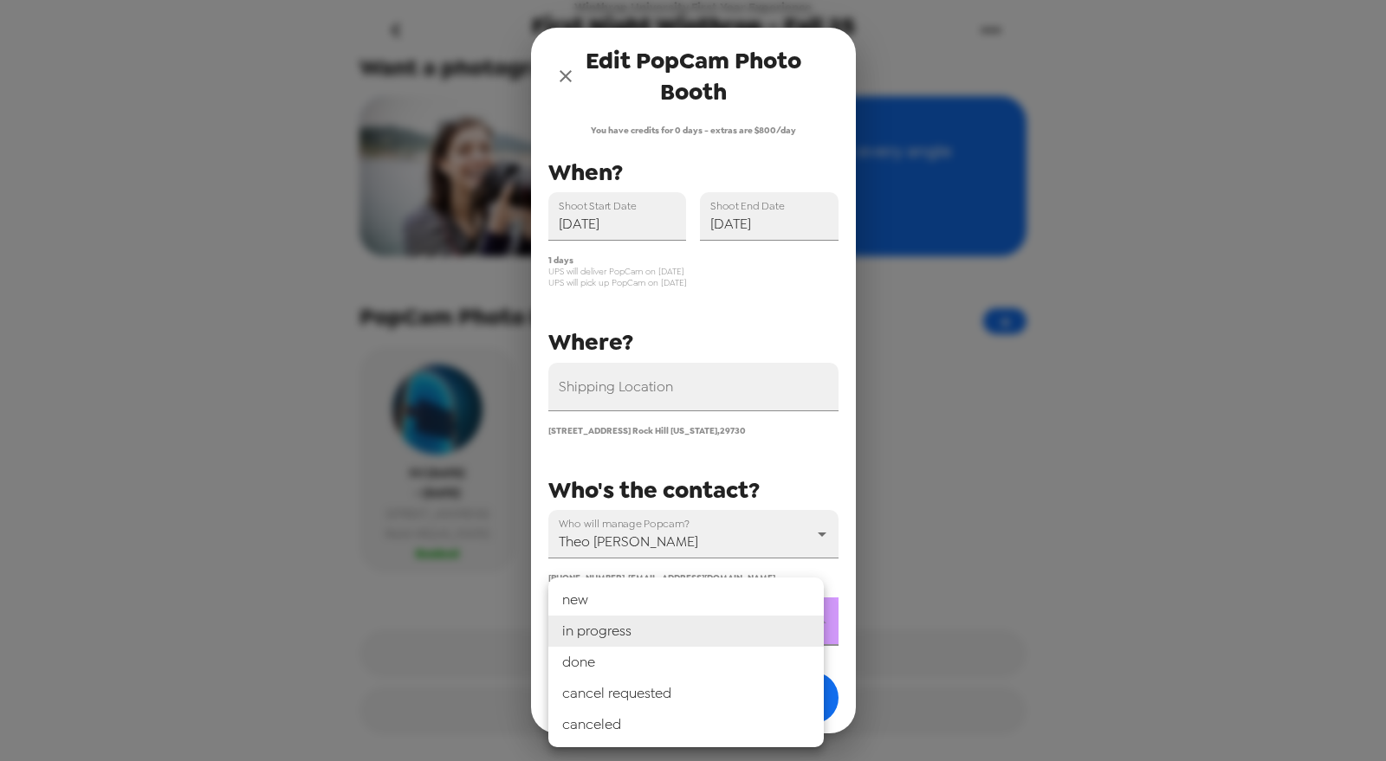
click at [720, 634] on body "Winthrop University First Year Experience First Night Winthrop - Fall 25 8/13/2…" at bounding box center [693, 380] width 1386 height 761
click at [715, 680] on li "cancel requested" at bounding box center [685, 693] width 275 height 31
click at [721, 634] on body "Winthrop University First Year Experience First Night Winthrop - Fall 25 8/13/2…" at bounding box center [693, 380] width 1386 height 761
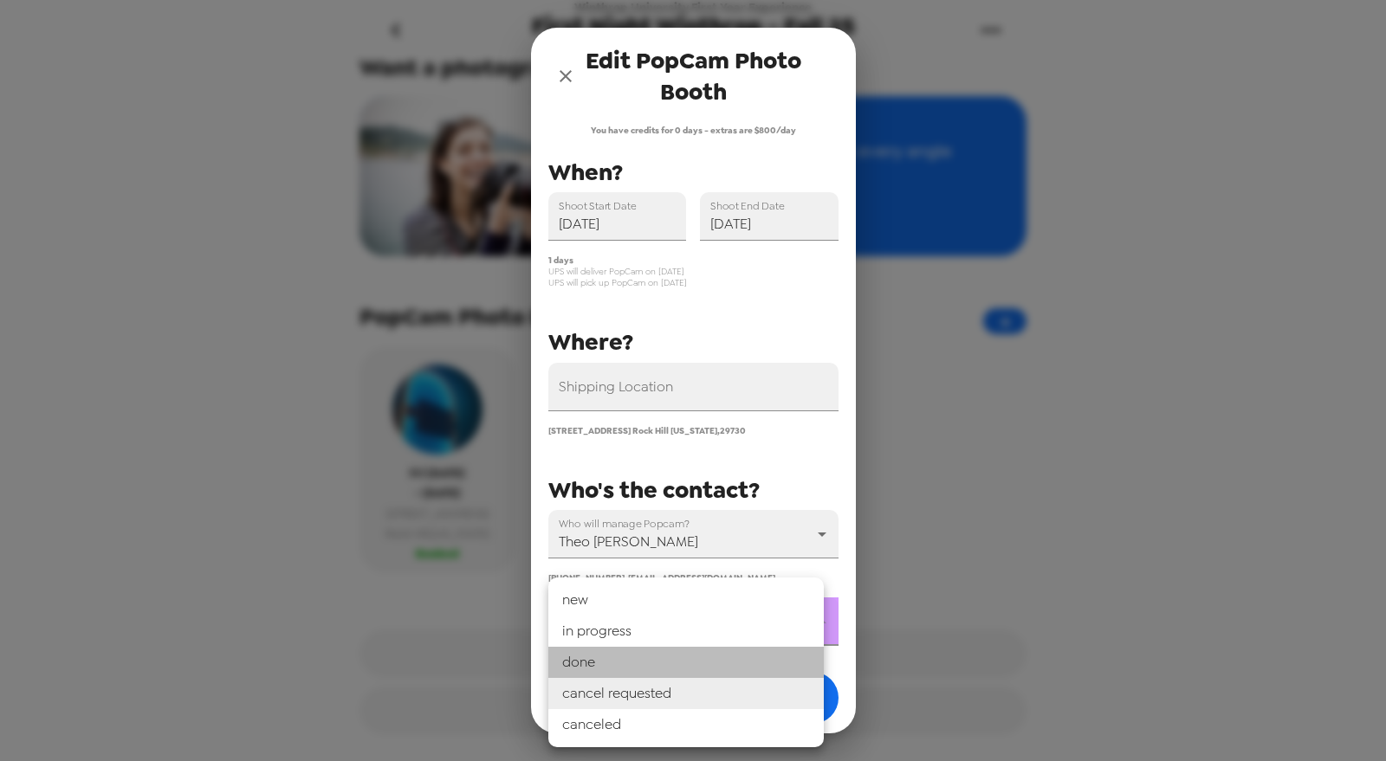
click at [718, 670] on li "done" at bounding box center [685, 662] width 275 height 31
type input "done"
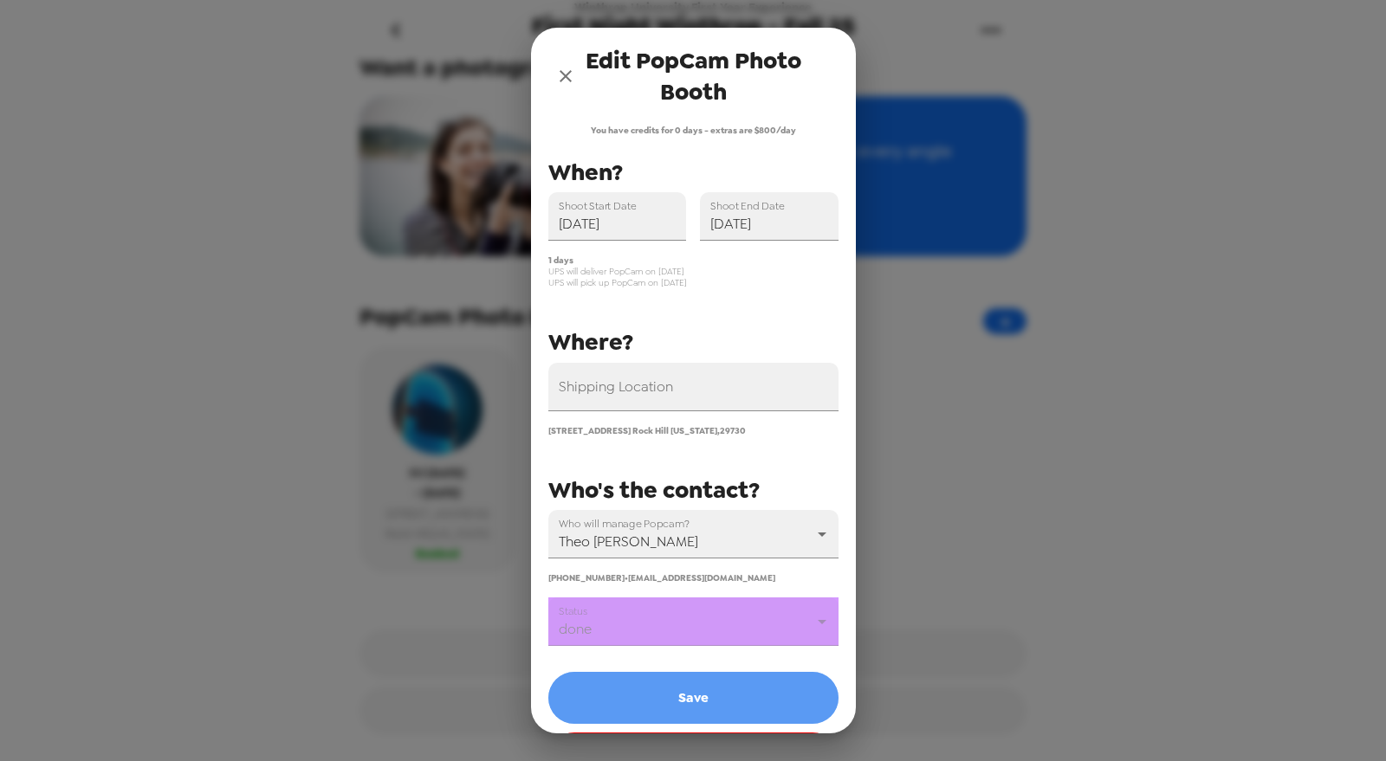
click at [702, 686] on button "Save" at bounding box center [693, 698] width 290 height 52
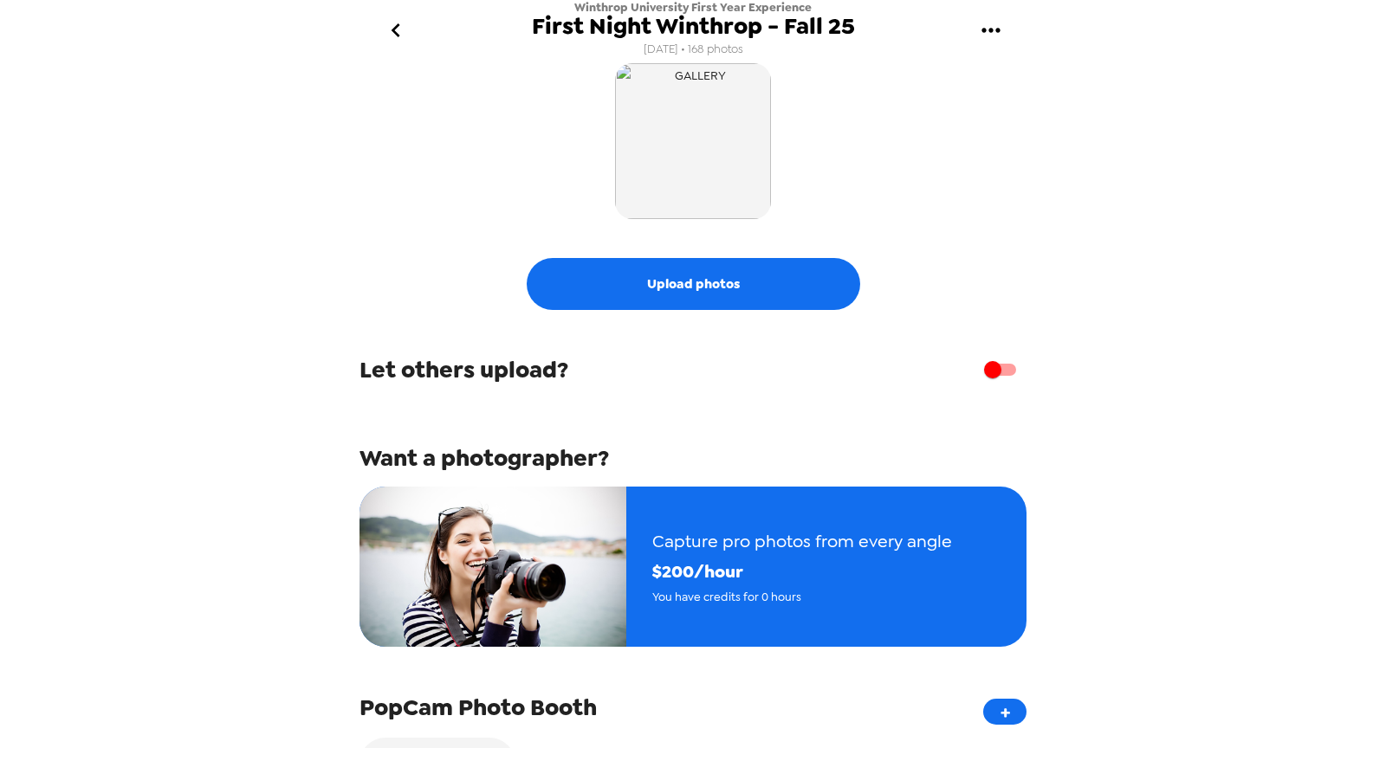
scroll to position [0, 0]
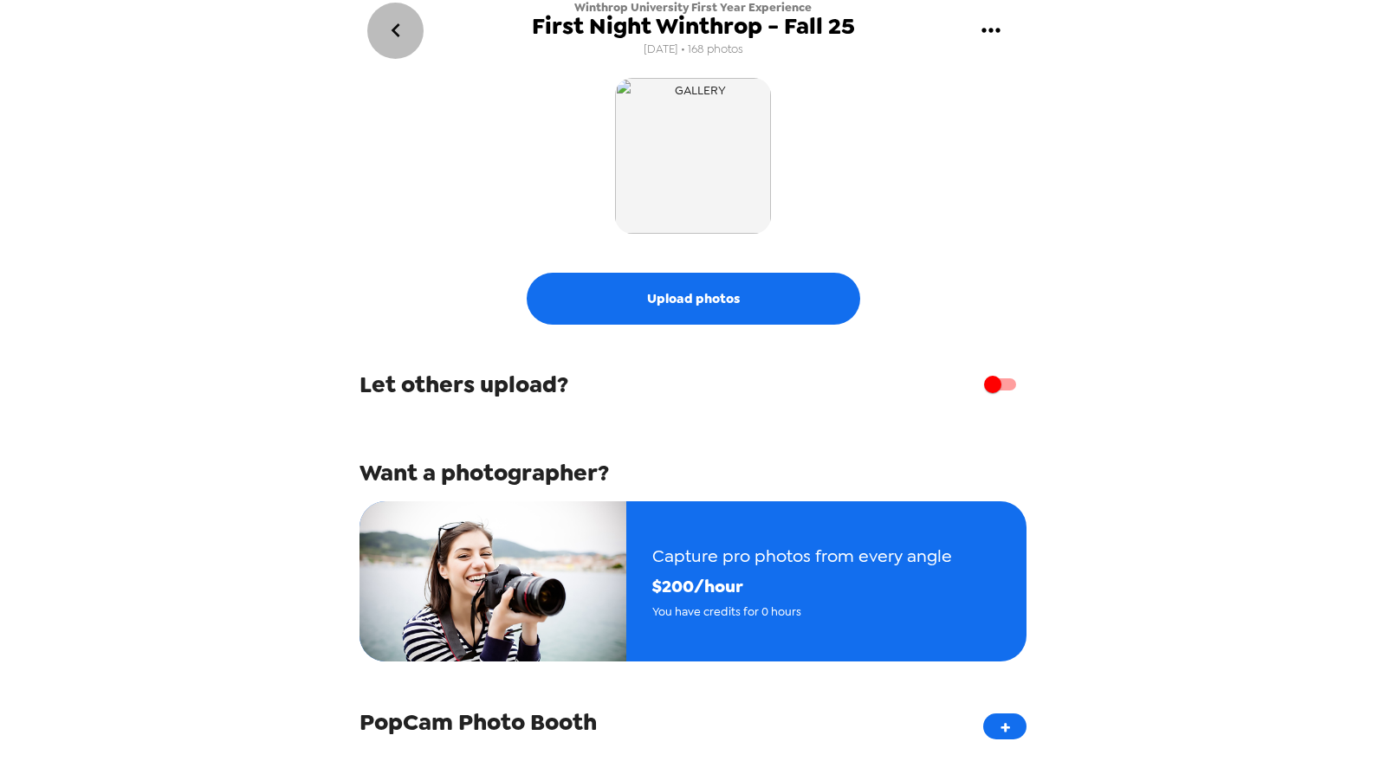
click at [398, 31] on icon "go back" at bounding box center [396, 30] width 28 height 28
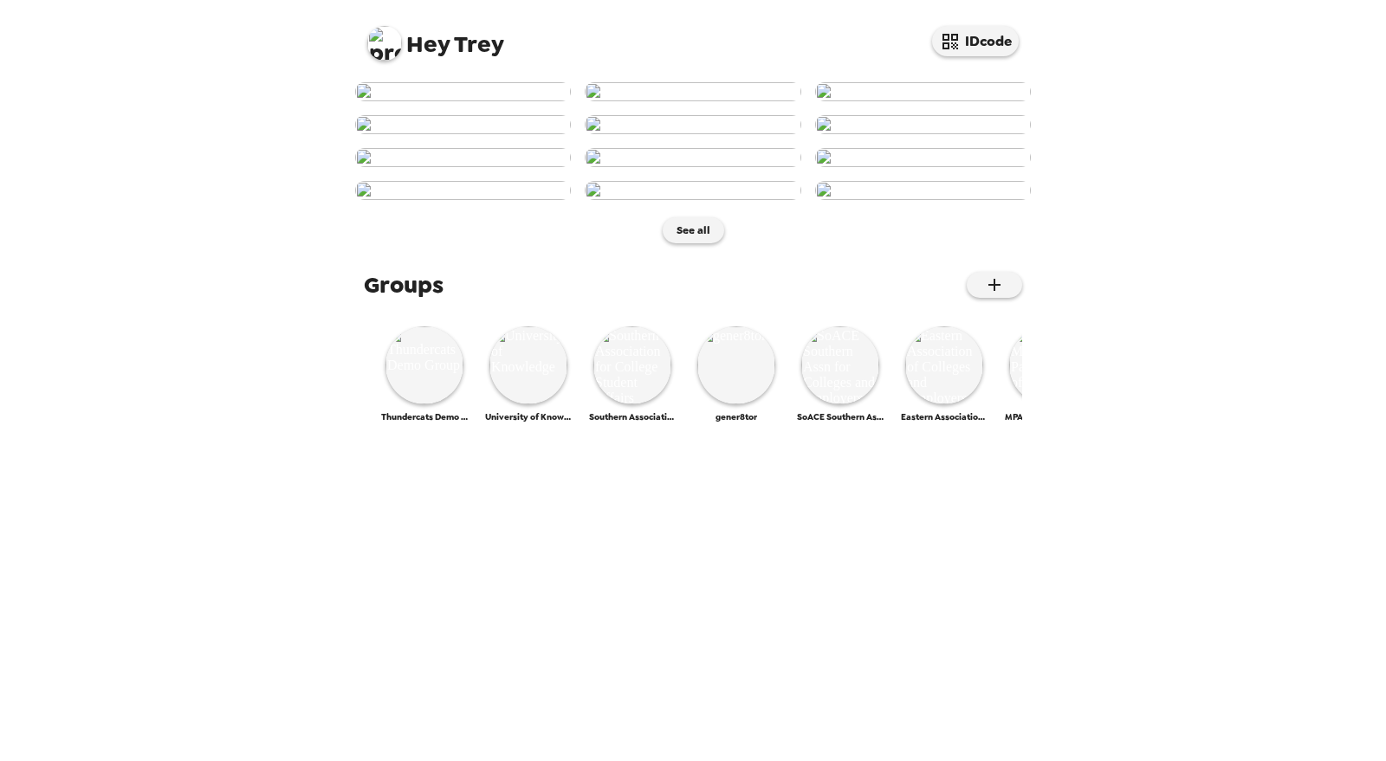
click at [371, 39] on img at bounding box center [384, 43] width 35 height 35
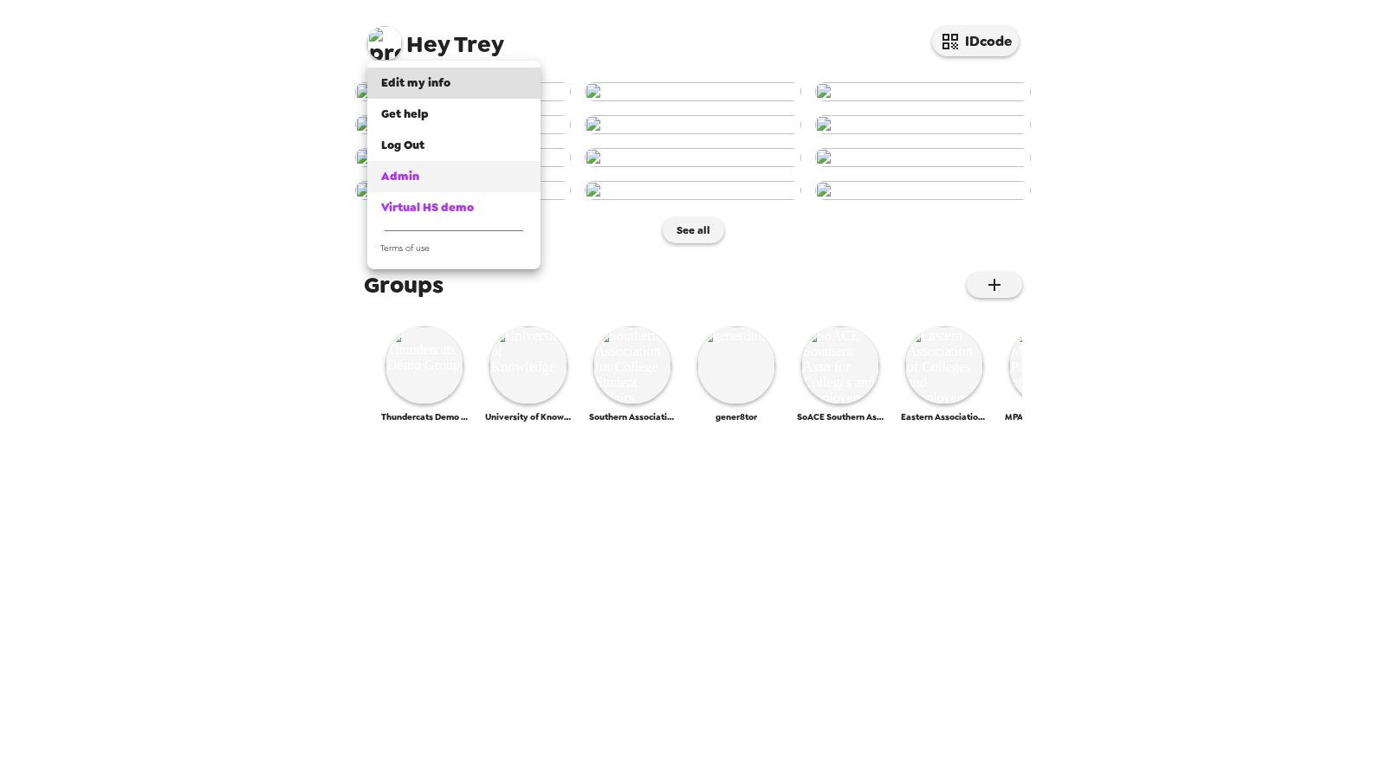
click at [456, 172] on div "Admin" at bounding box center [454, 176] width 146 height 17
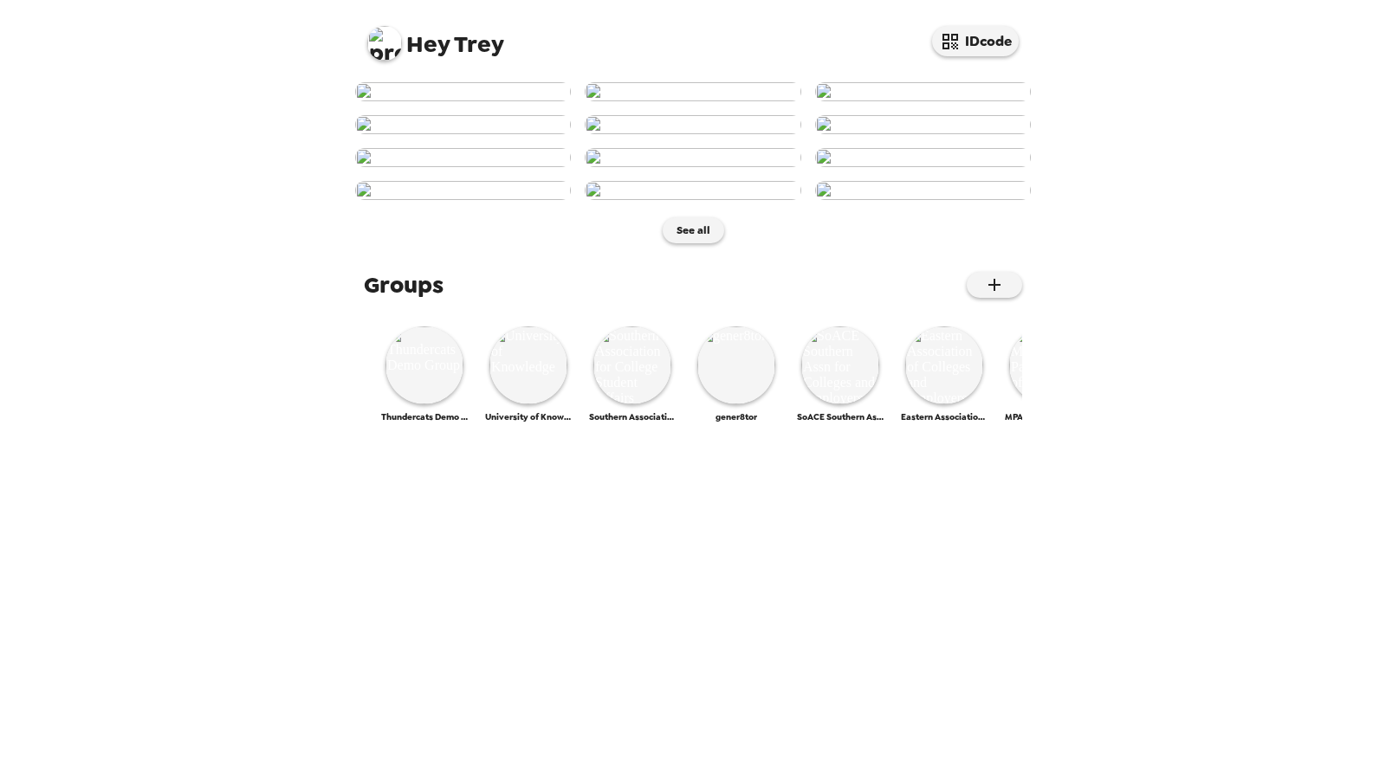
scroll to position [685, 0]
click at [417, 404] on img at bounding box center [424, 366] width 78 height 78
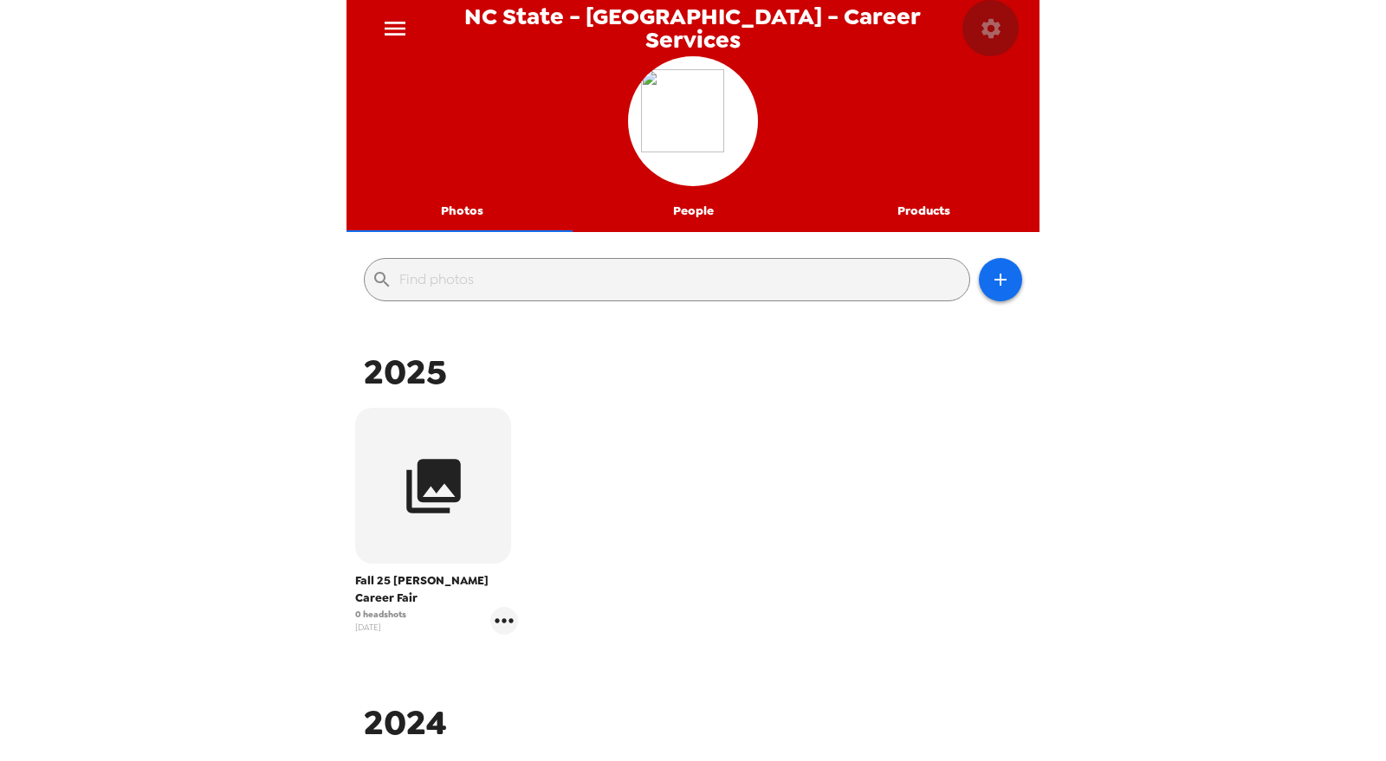
click at [993, 40] on icon "button" at bounding box center [991, 28] width 24 height 24
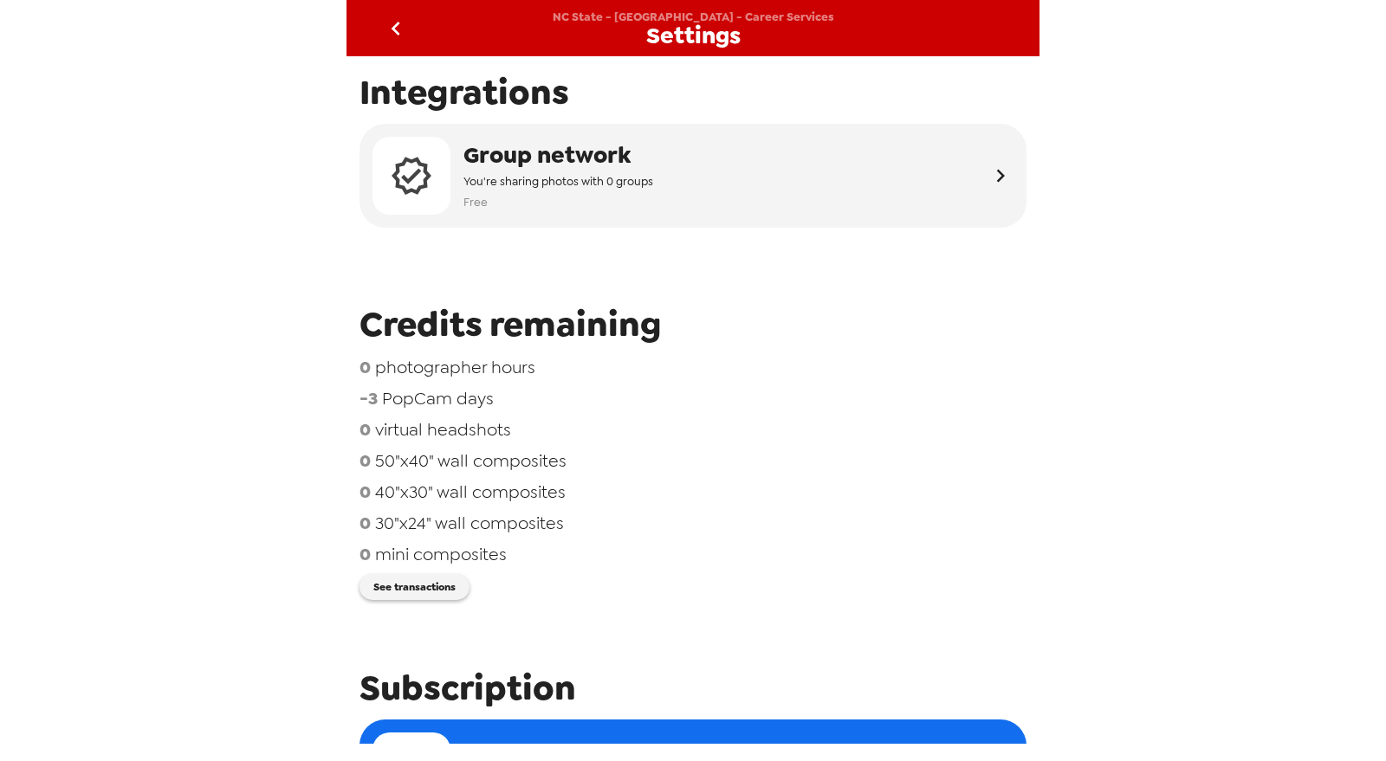
click at [396, 16] on icon "go back" at bounding box center [396, 29] width 28 height 28
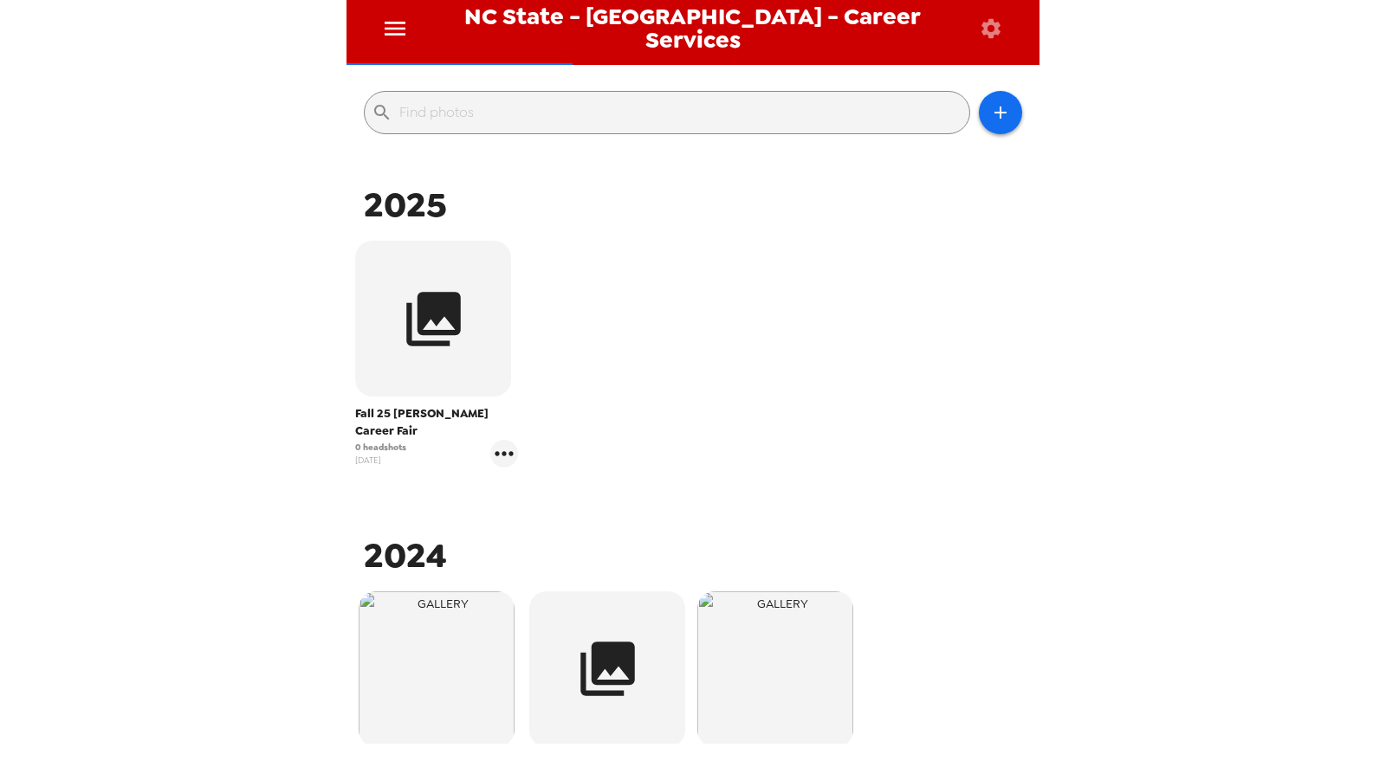
scroll to position [192, 0]
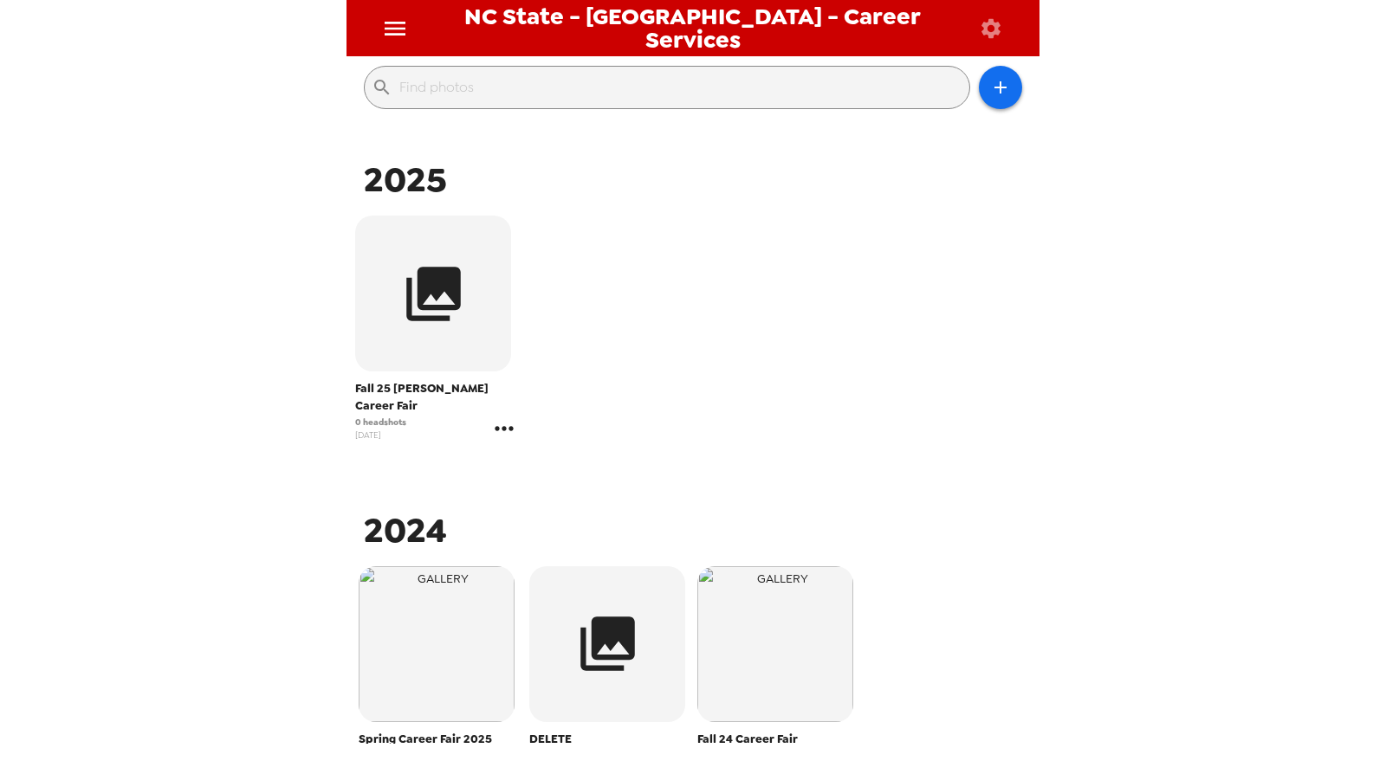
click at [493, 415] on icon "gallery menu" at bounding box center [504, 429] width 28 height 28
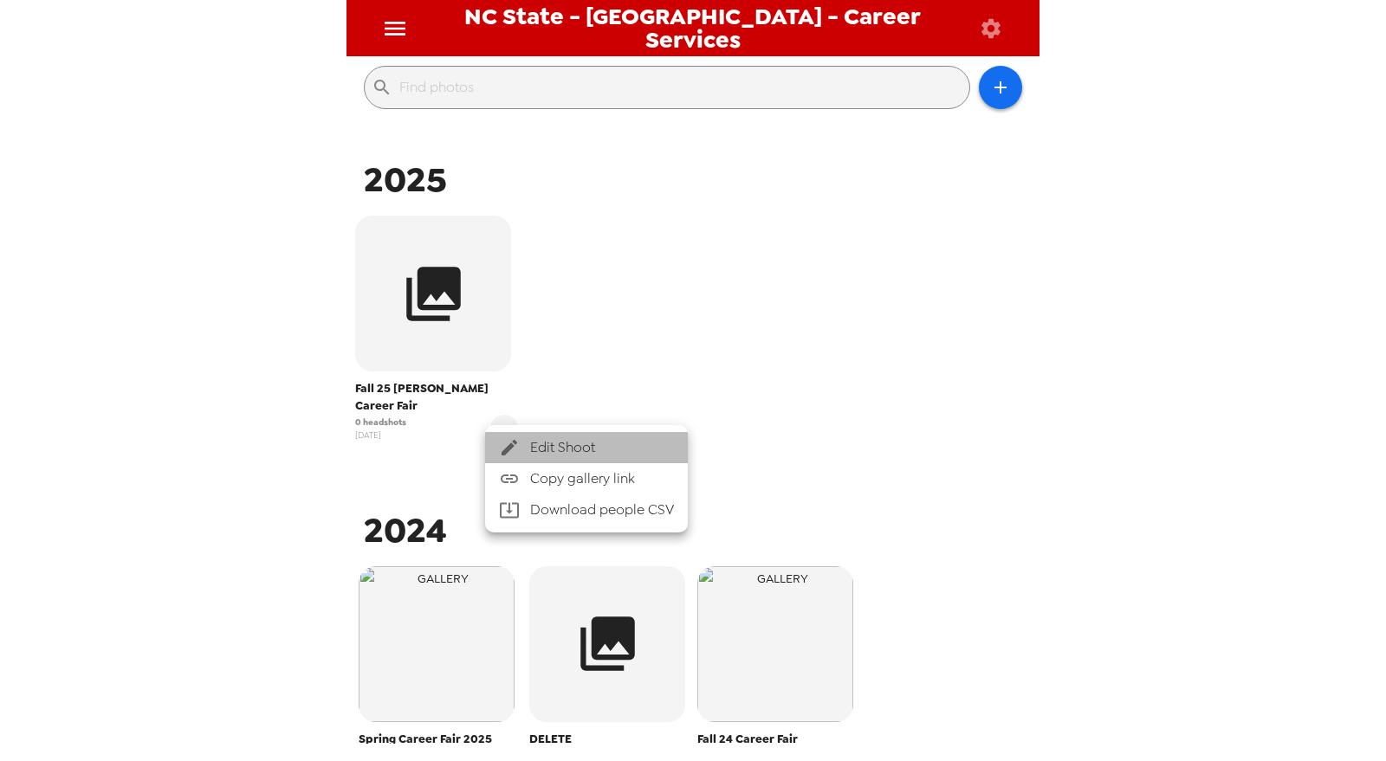
click at [575, 450] on span "Edit Shoot" at bounding box center [602, 447] width 144 height 21
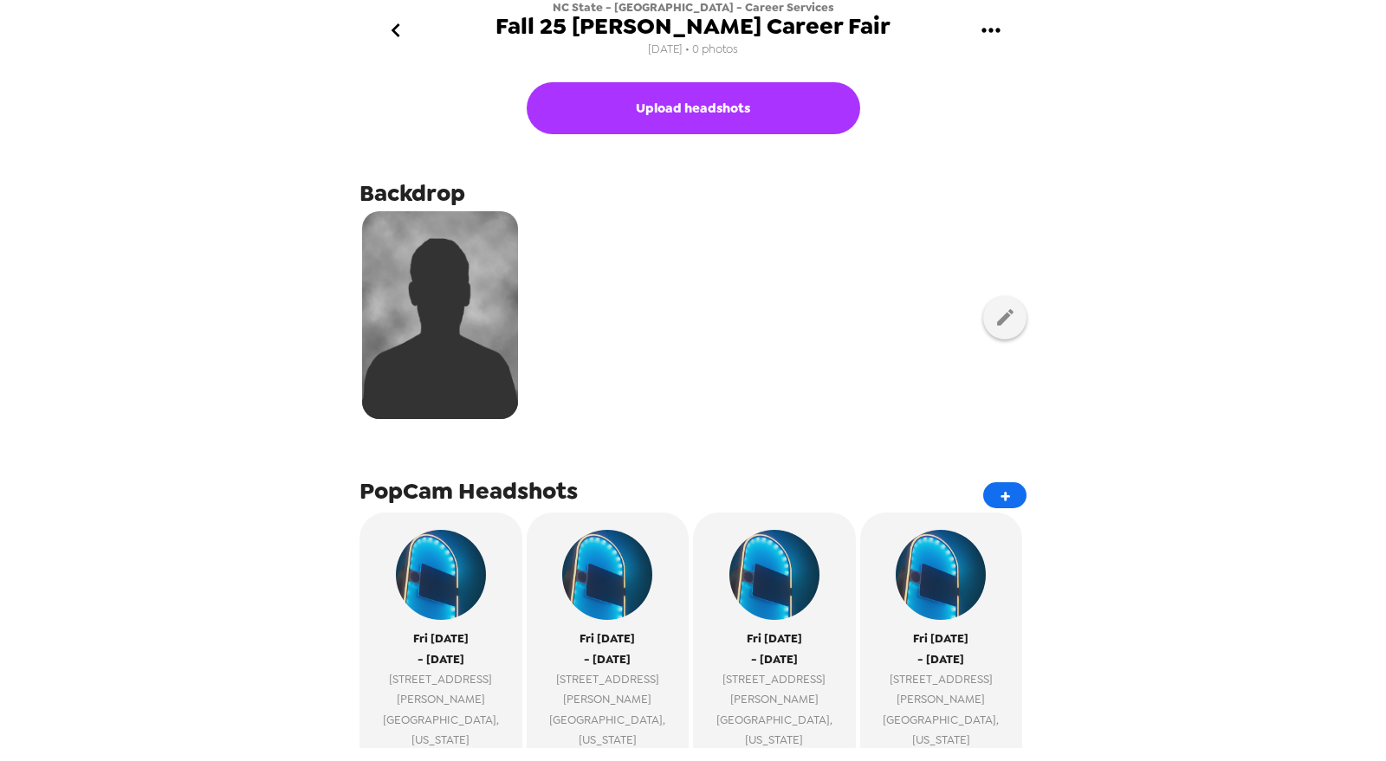
click at [392, 36] on icon "go back" at bounding box center [396, 30] width 28 height 28
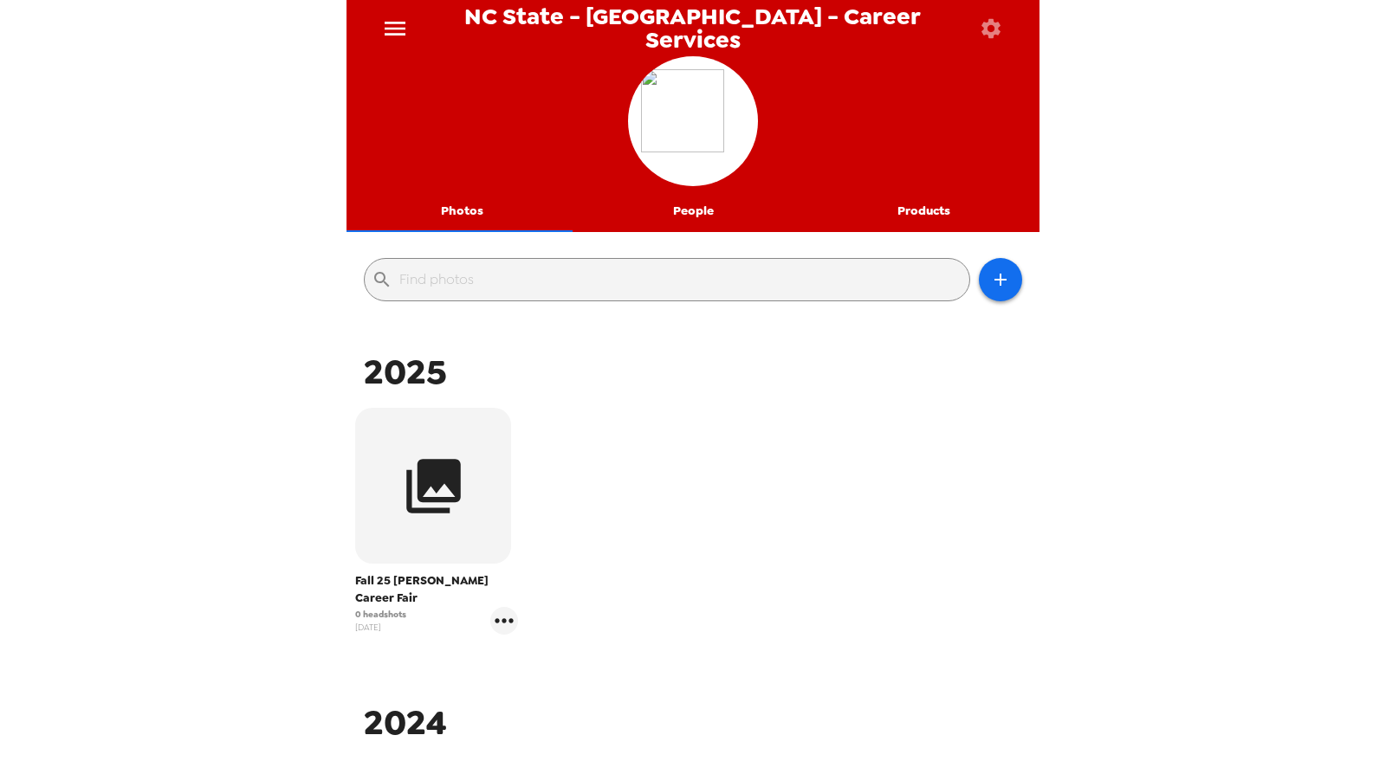
click at [689, 213] on button "People" at bounding box center [693, 212] width 231 height 42
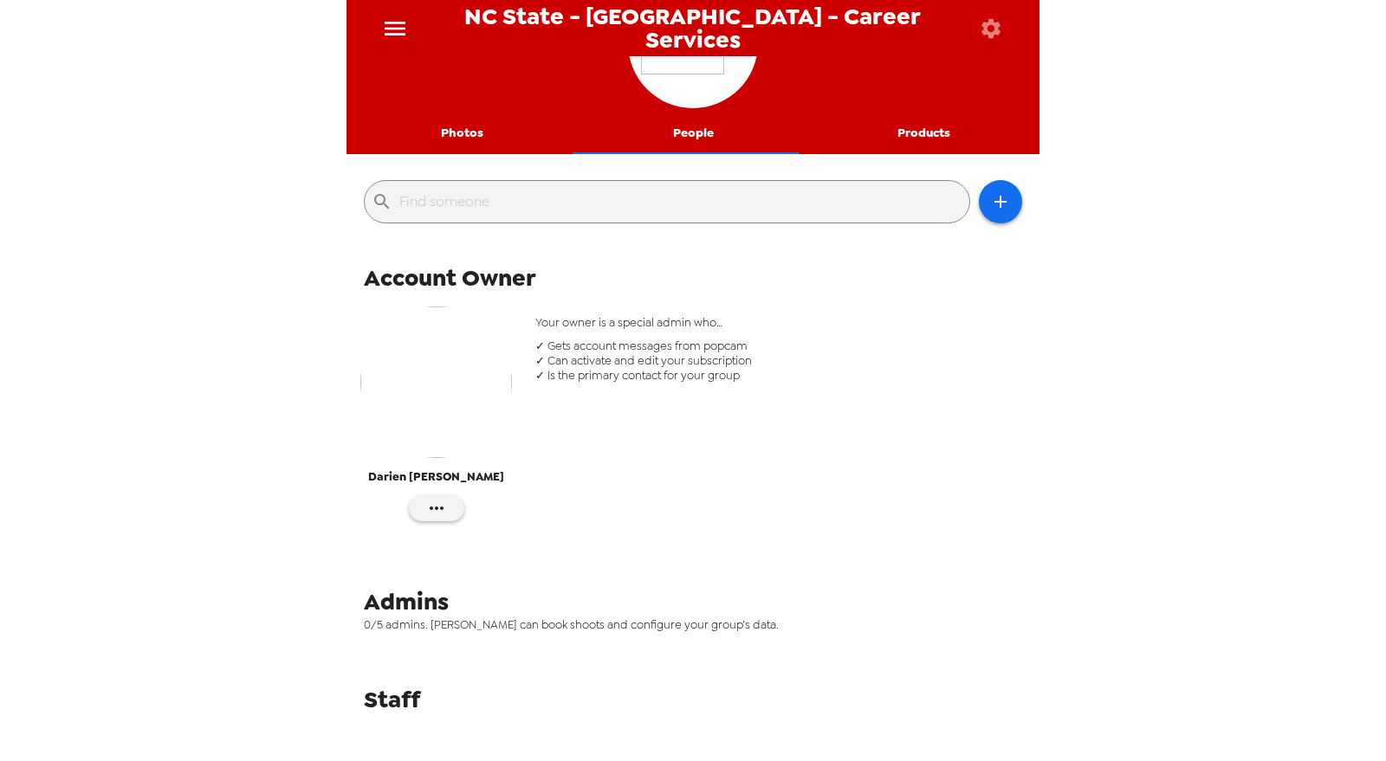
scroll to position [95, 0]
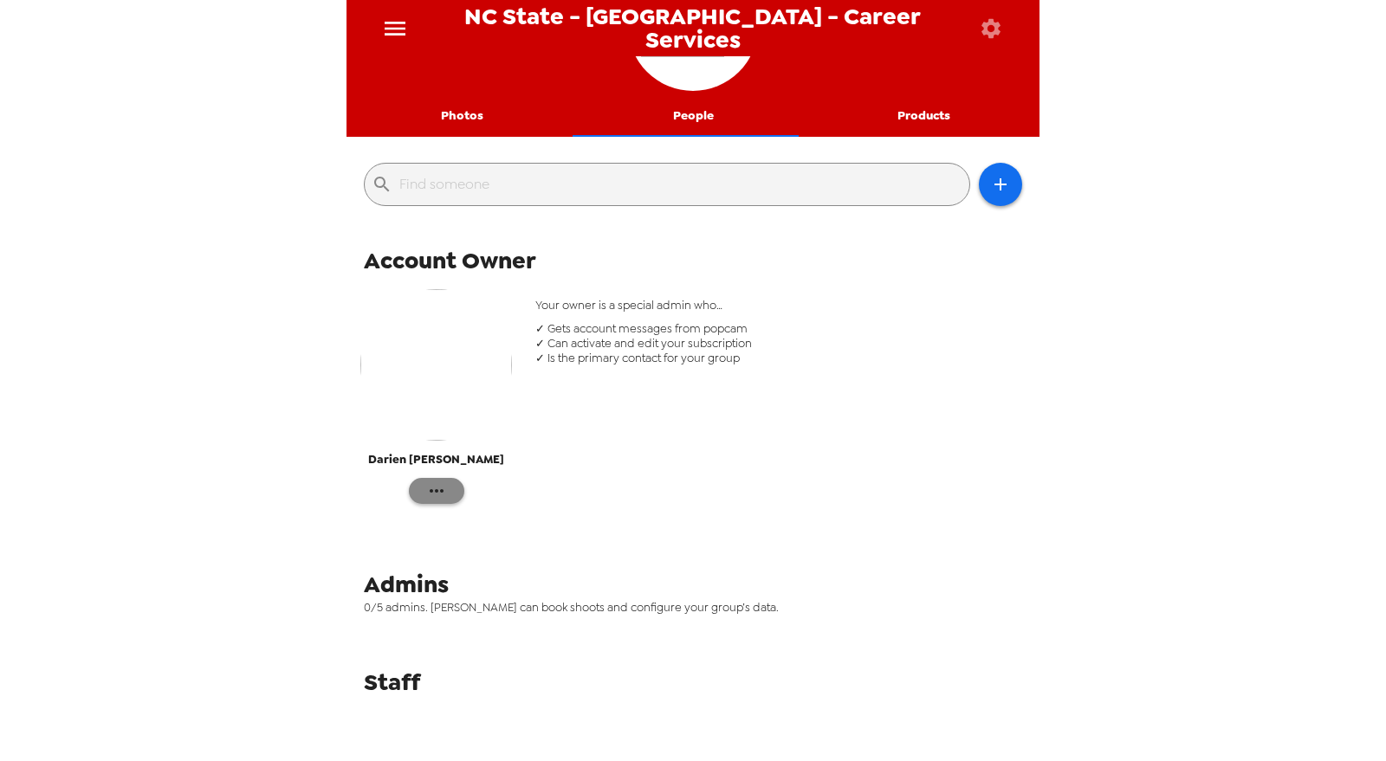
click at [440, 496] on icon "button" at bounding box center [436, 491] width 21 height 21
click at [488, 533] on span "Edit Details" at bounding box center [487, 525] width 71 height 21
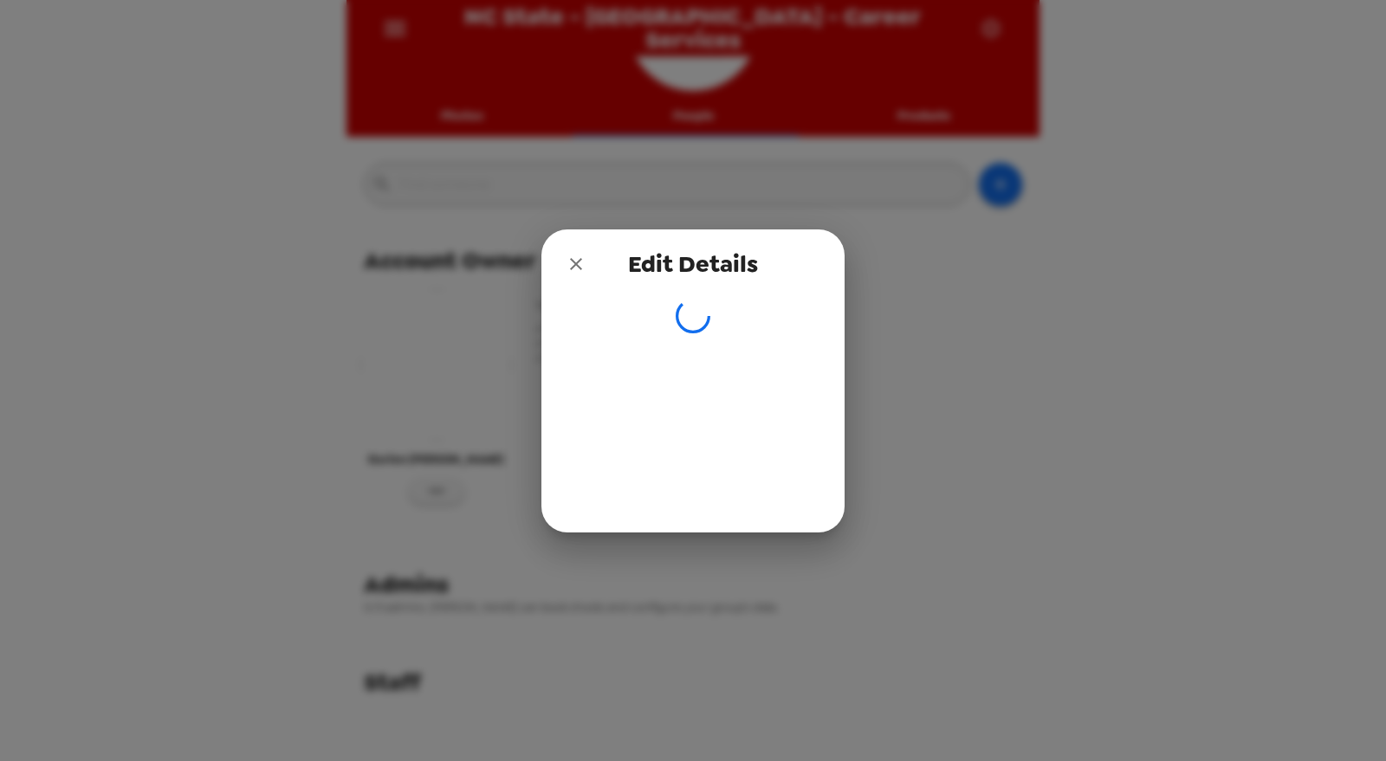
click at [576, 258] on icon "close" at bounding box center [576, 264] width 21 height 21
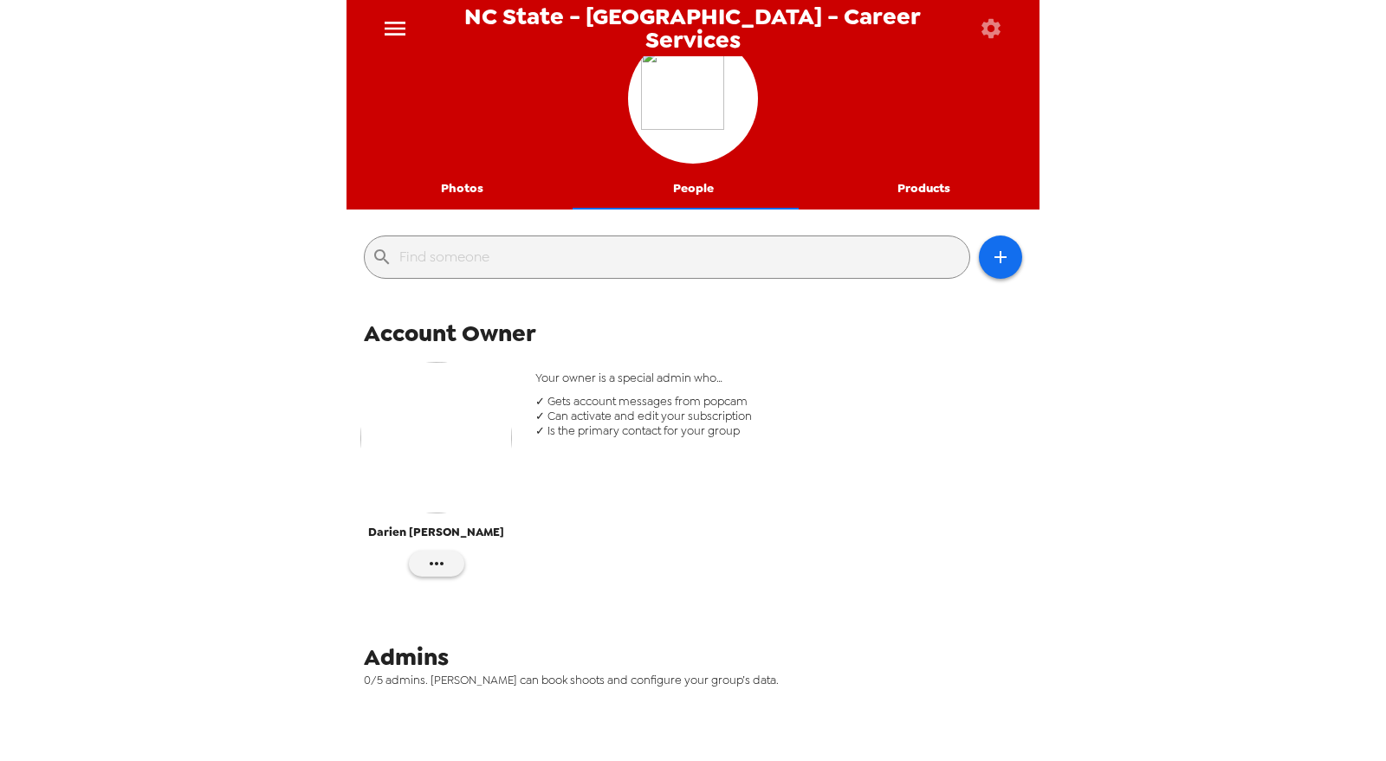
scroll to position [0, 0]
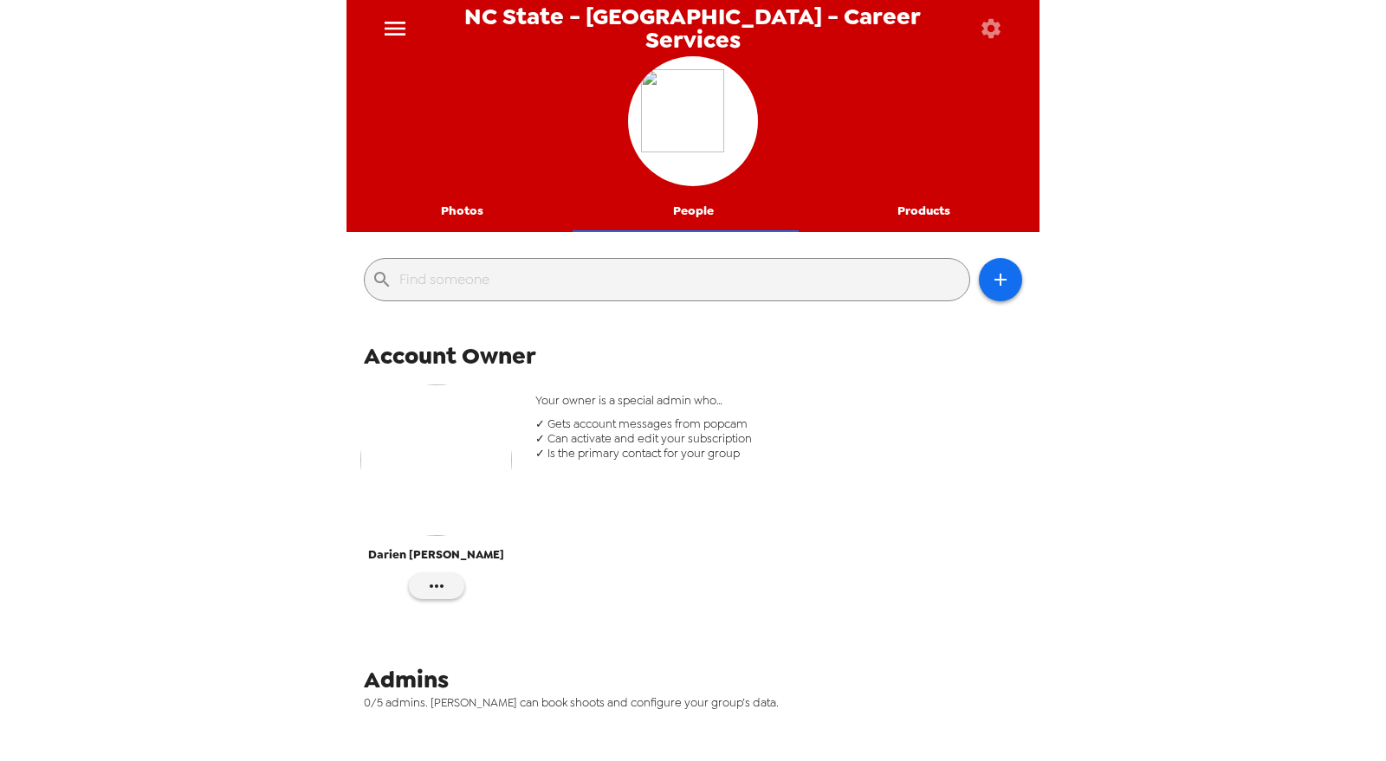
click at [374, 19] on button "menu" at bounding box center [394, 28] width 55 height 56
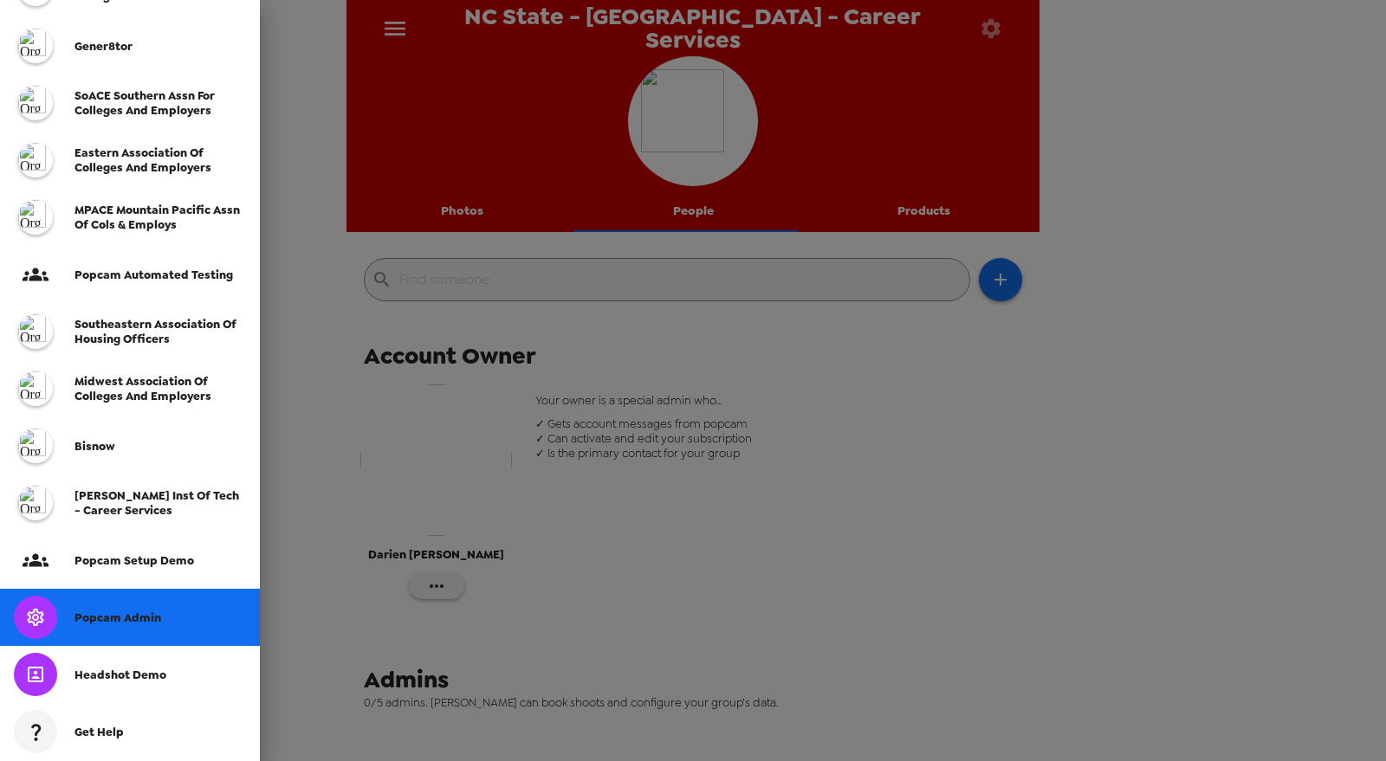
scroll to position [344, 0]
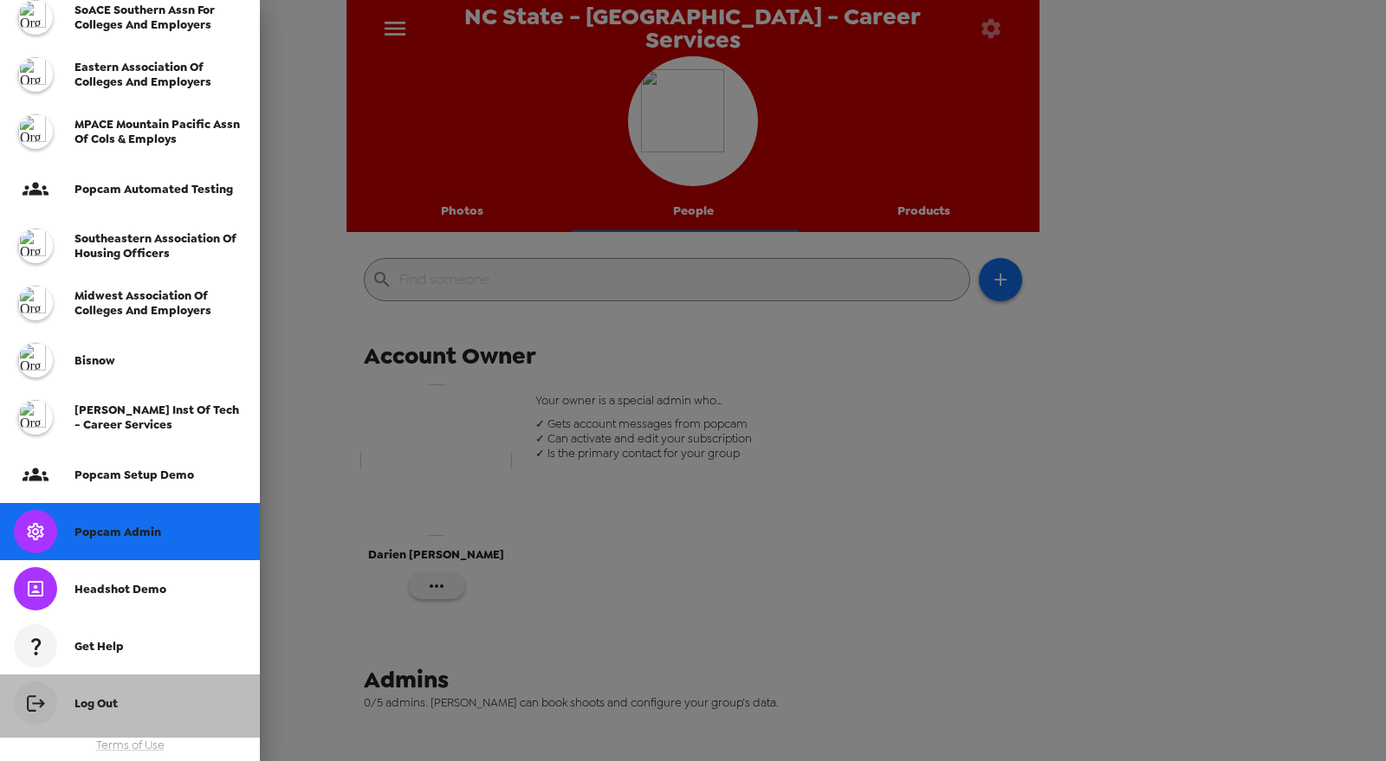
click at [120, 692] on div "Log Out" at bounding box center [130, 706] width 260 height 63
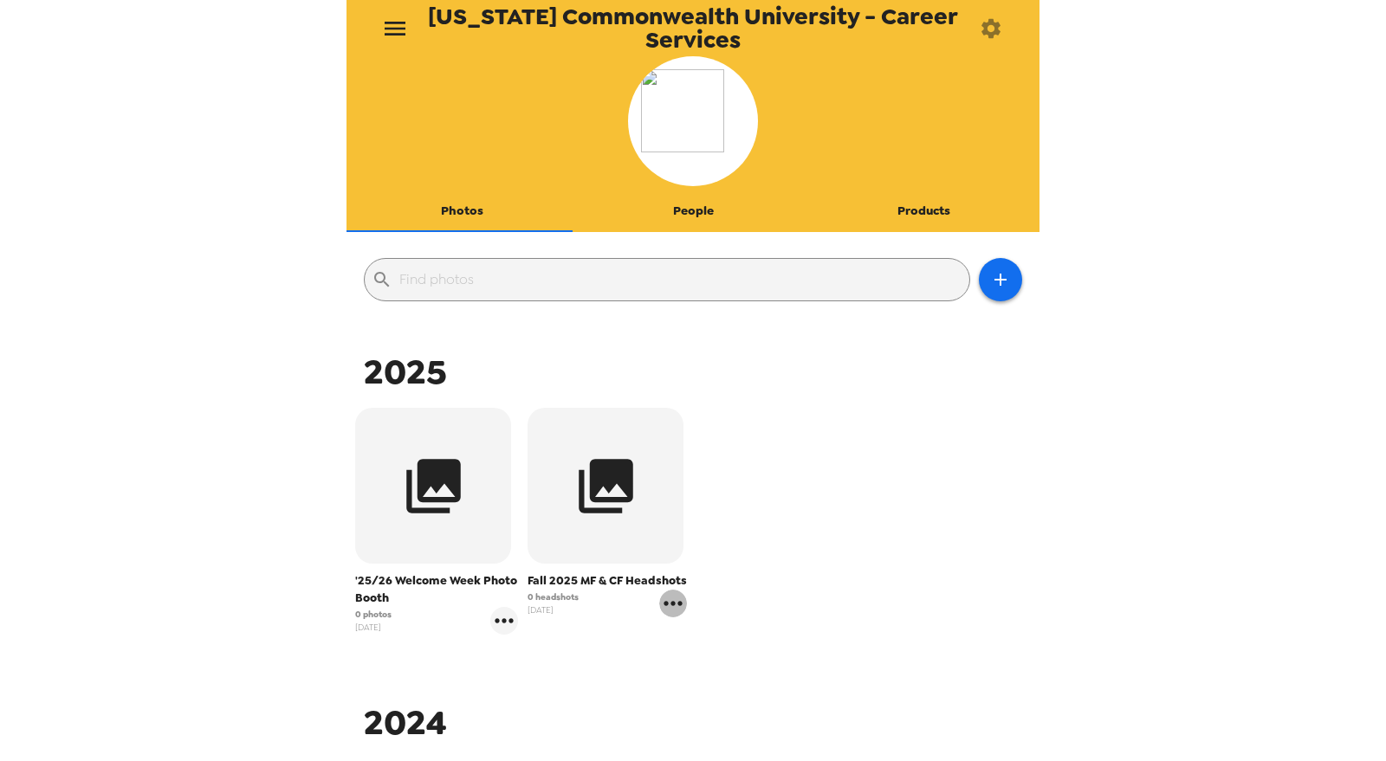
click at [663, 600] on icon "gallery menu" at bounding box center [673, 604] width 28 height 28
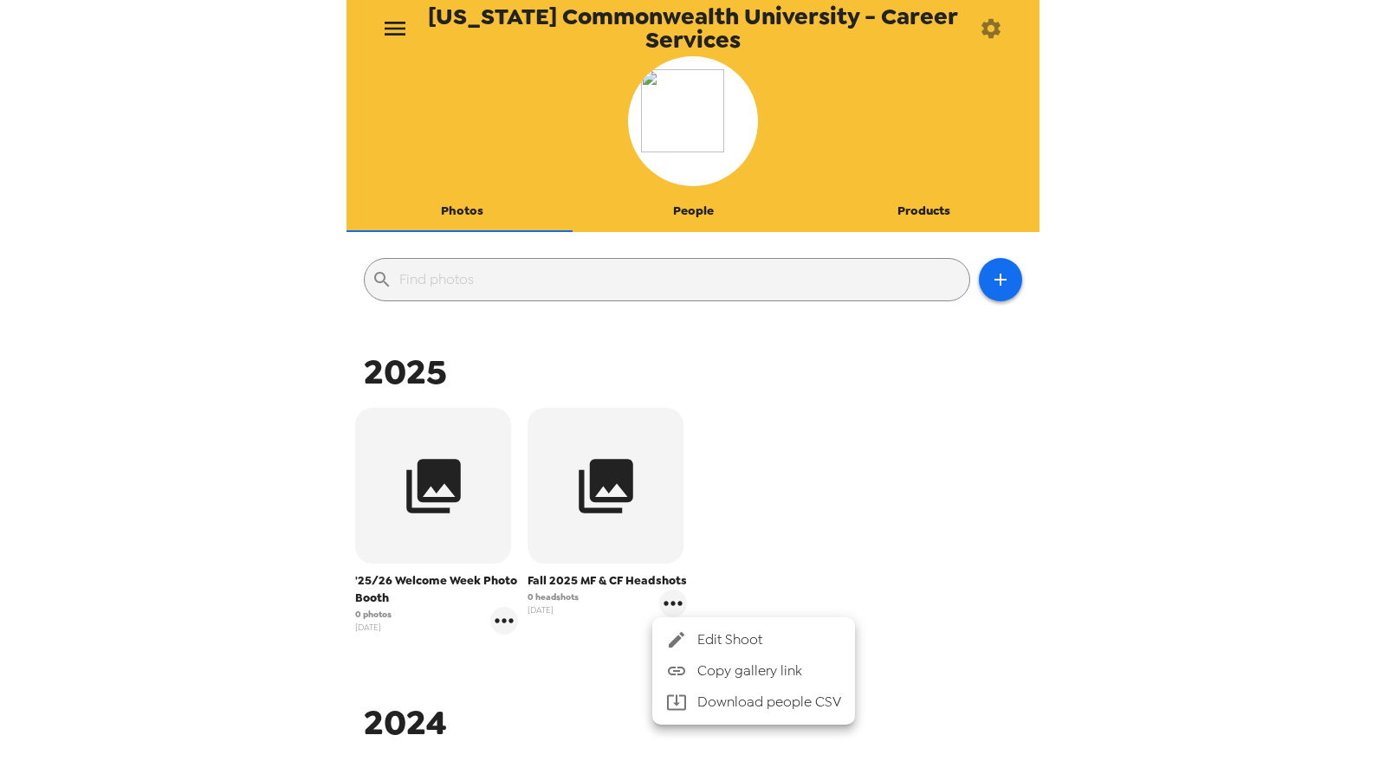
click at [722, 634] on span "Edit Shoot" at bounding box center [769, 640] width 144 height 21
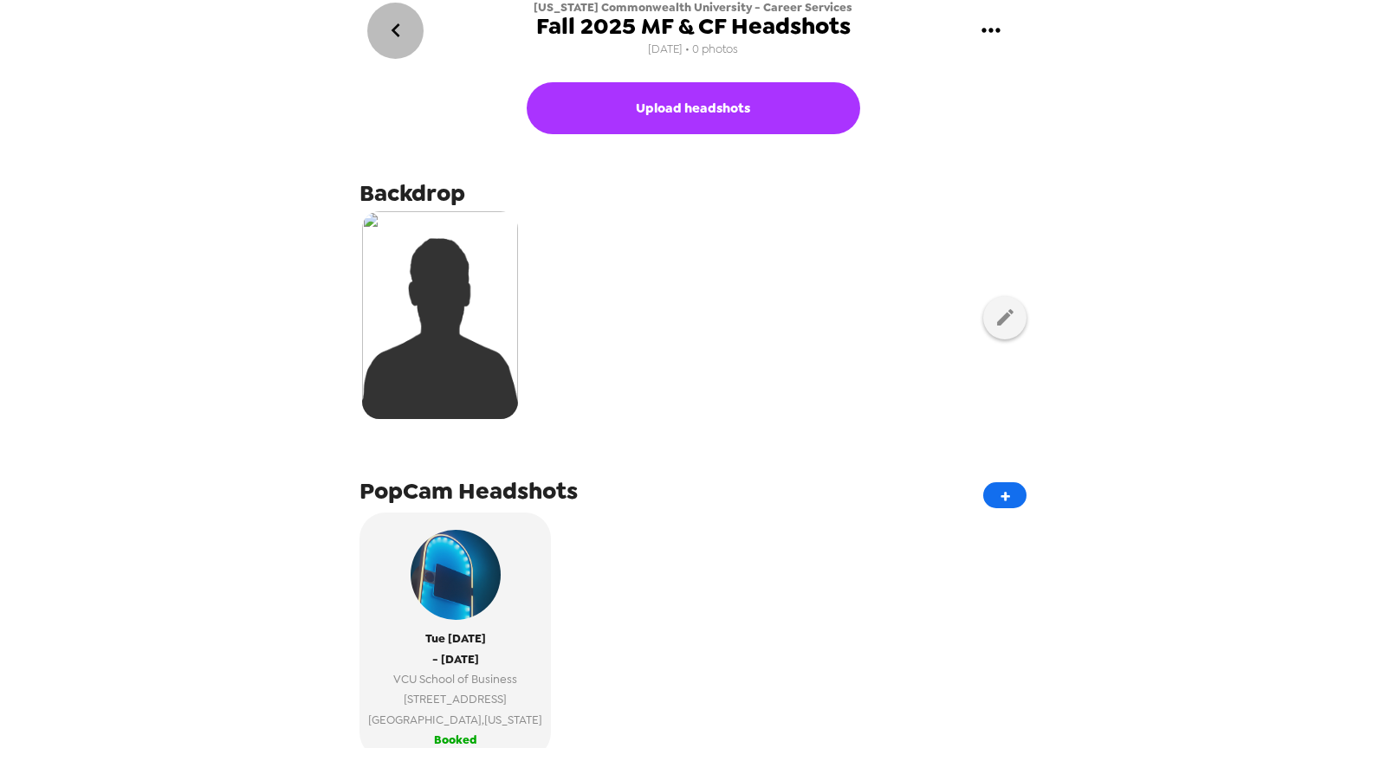
click at [392, 31] on icon "go back" at bounding box center [395, 30] width 9 height 14
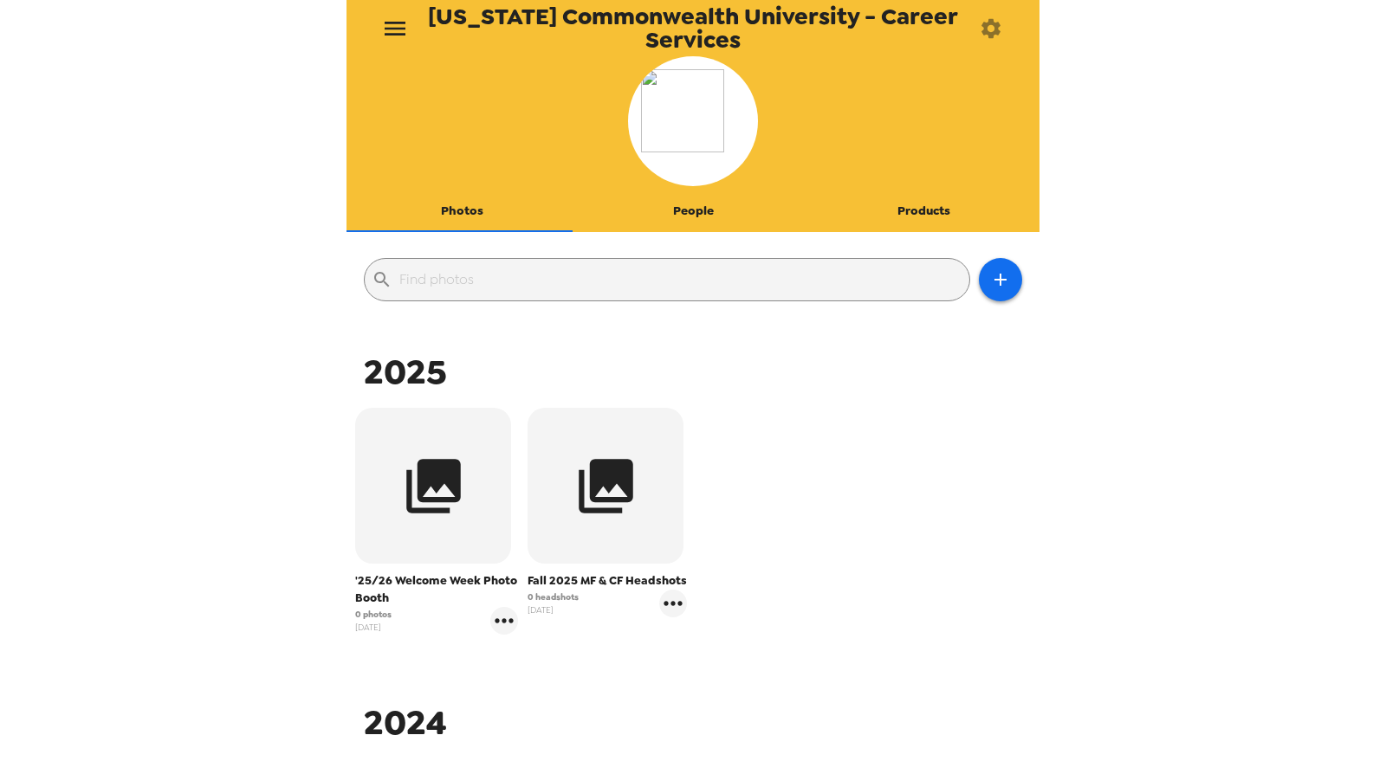
click at [383, 26] on icon "menu" at bounding box center [395, 29] width 28 height 28
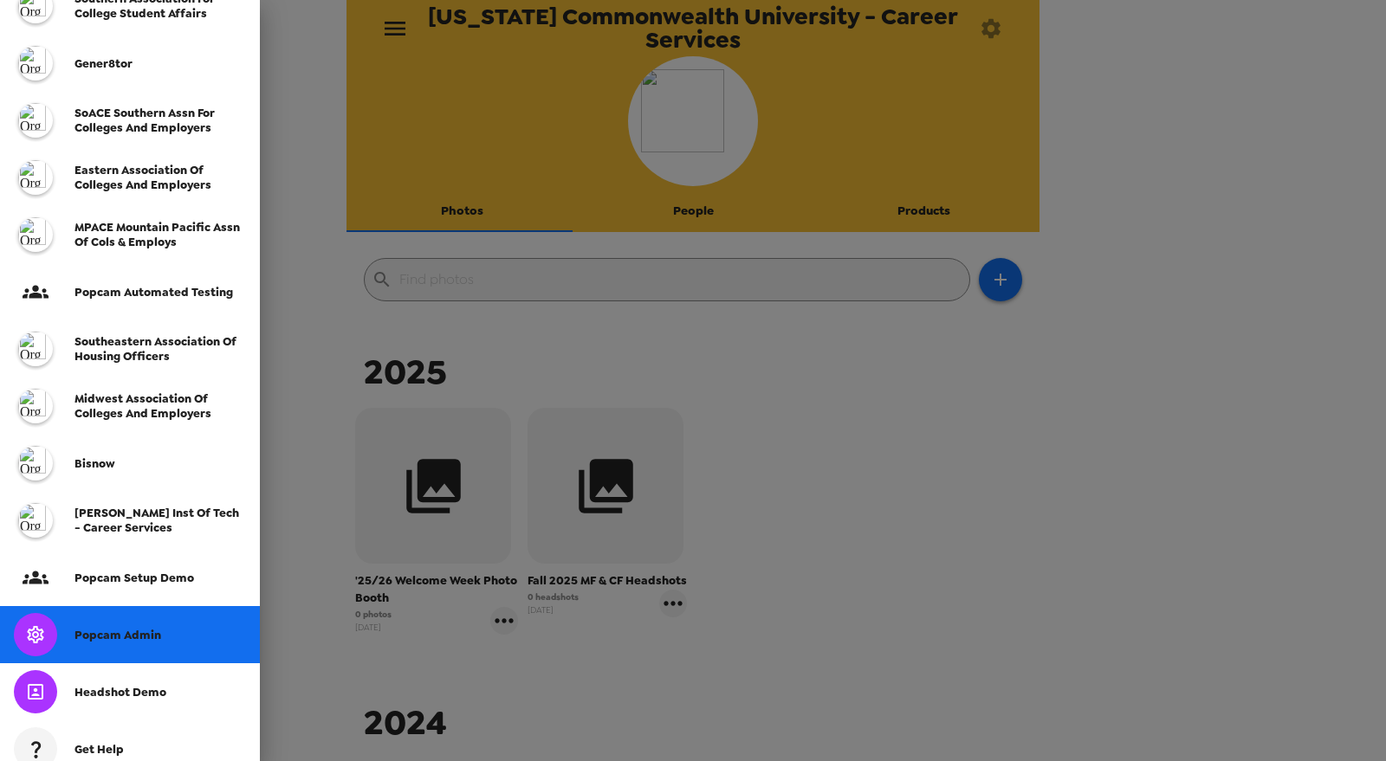
scroll to position [344, 0]
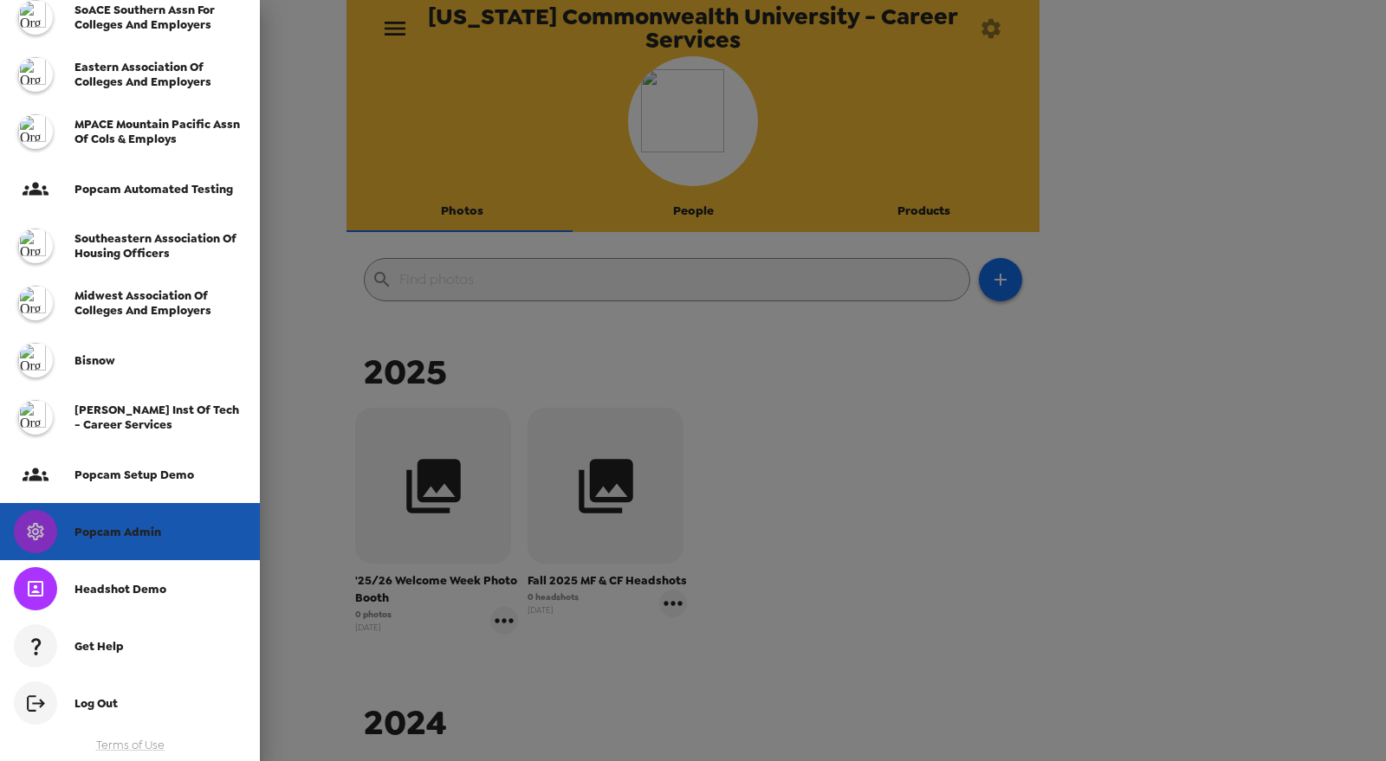
drag, startPoint x: 142, startPoint y: 521, endPoint x: 236, endPoint y: 468, distance: 107.9
click at [141, 521] on div "Popcam Admin" at bounding box center [130, 531] width 260 height 57
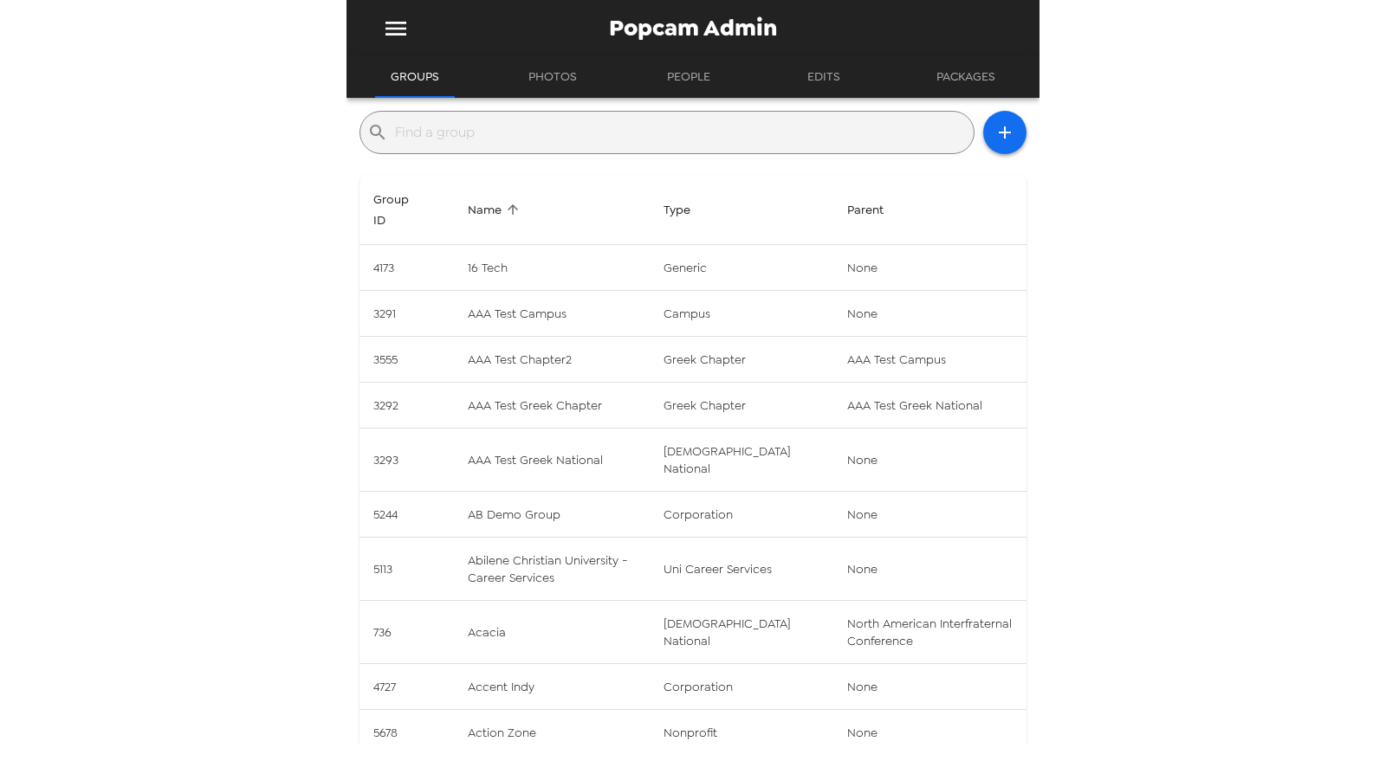
click at [635, 135] on input "text" at bounding box center [681, 133] width 572 height 28
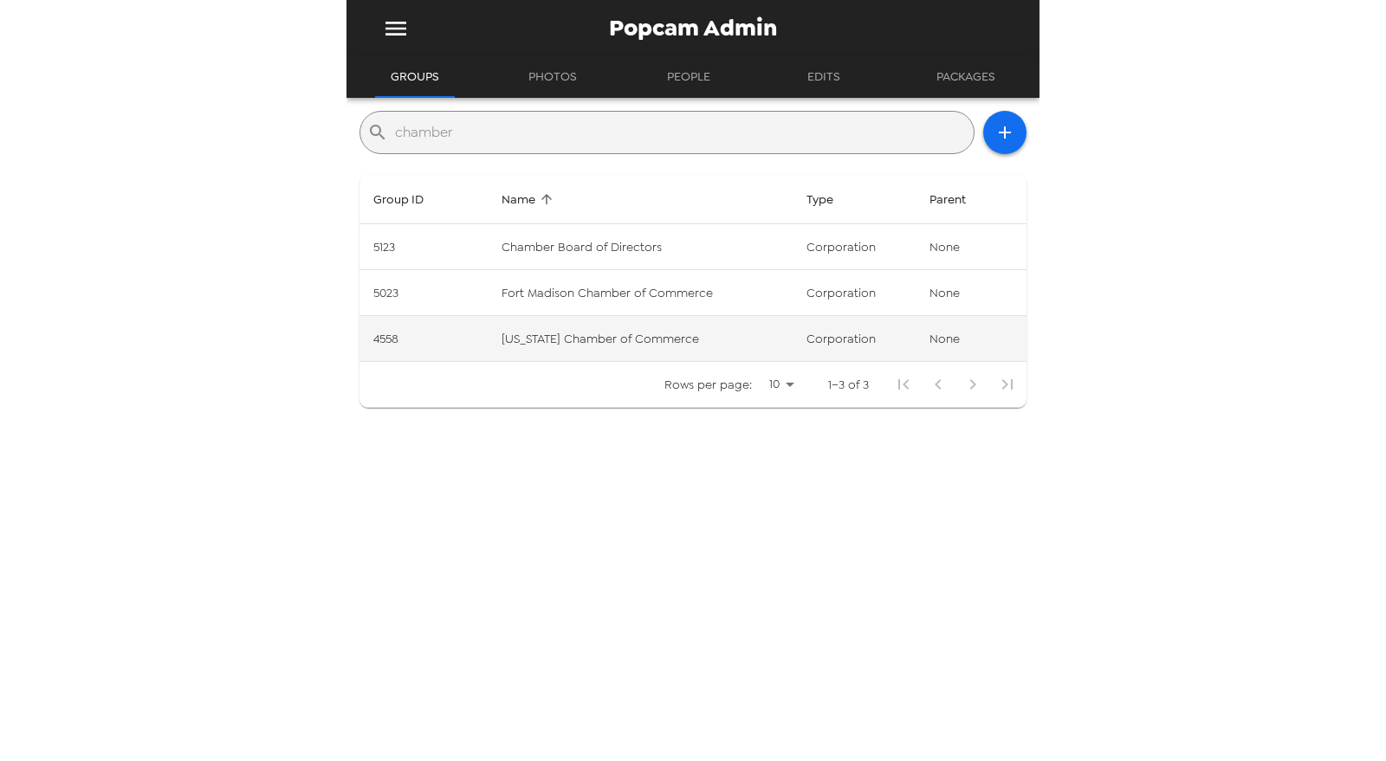
type input "chamber"
click at [648, 333] on td "Indiana Chamber of Commerce" at bounding box center [640, 339] width 305 height 46
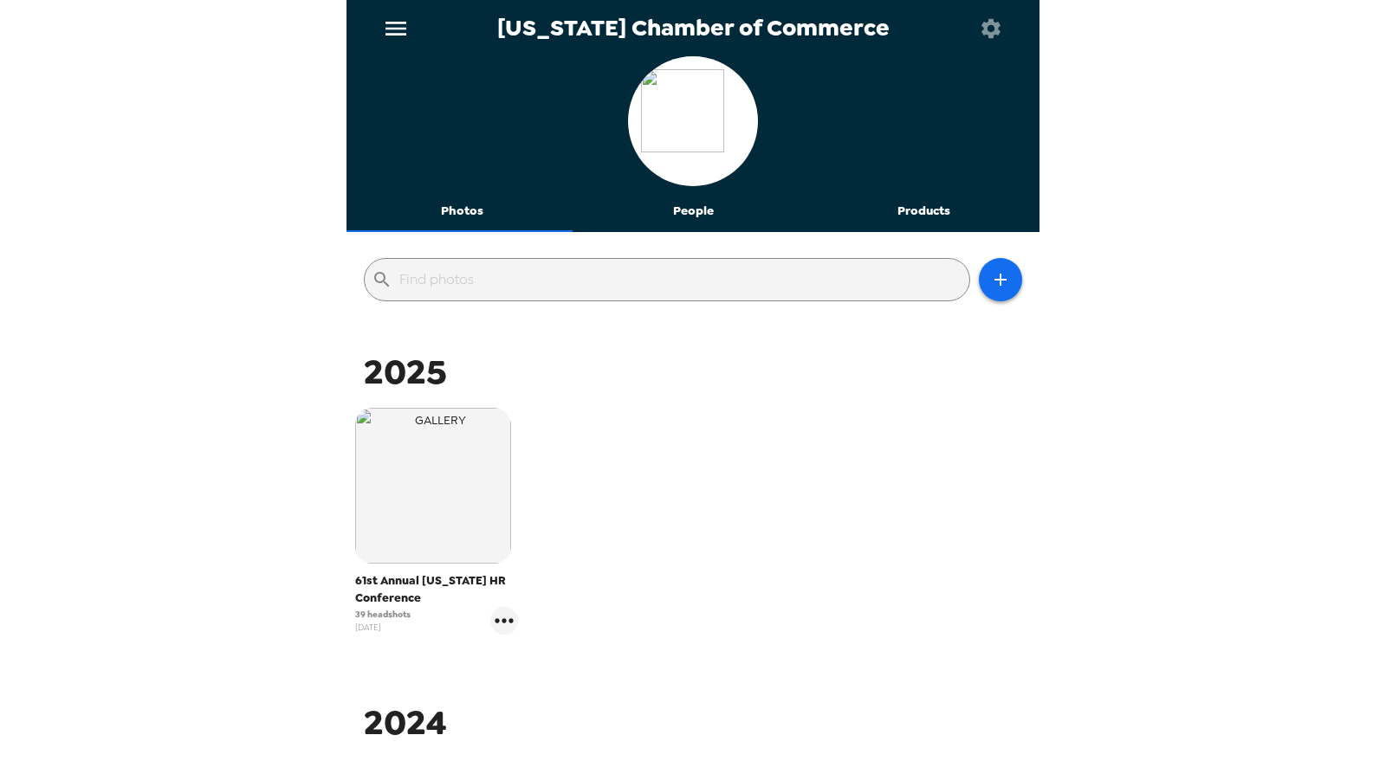
click at [690, 218] on button "People" at bounding box center [693, 212] width 231 height 42
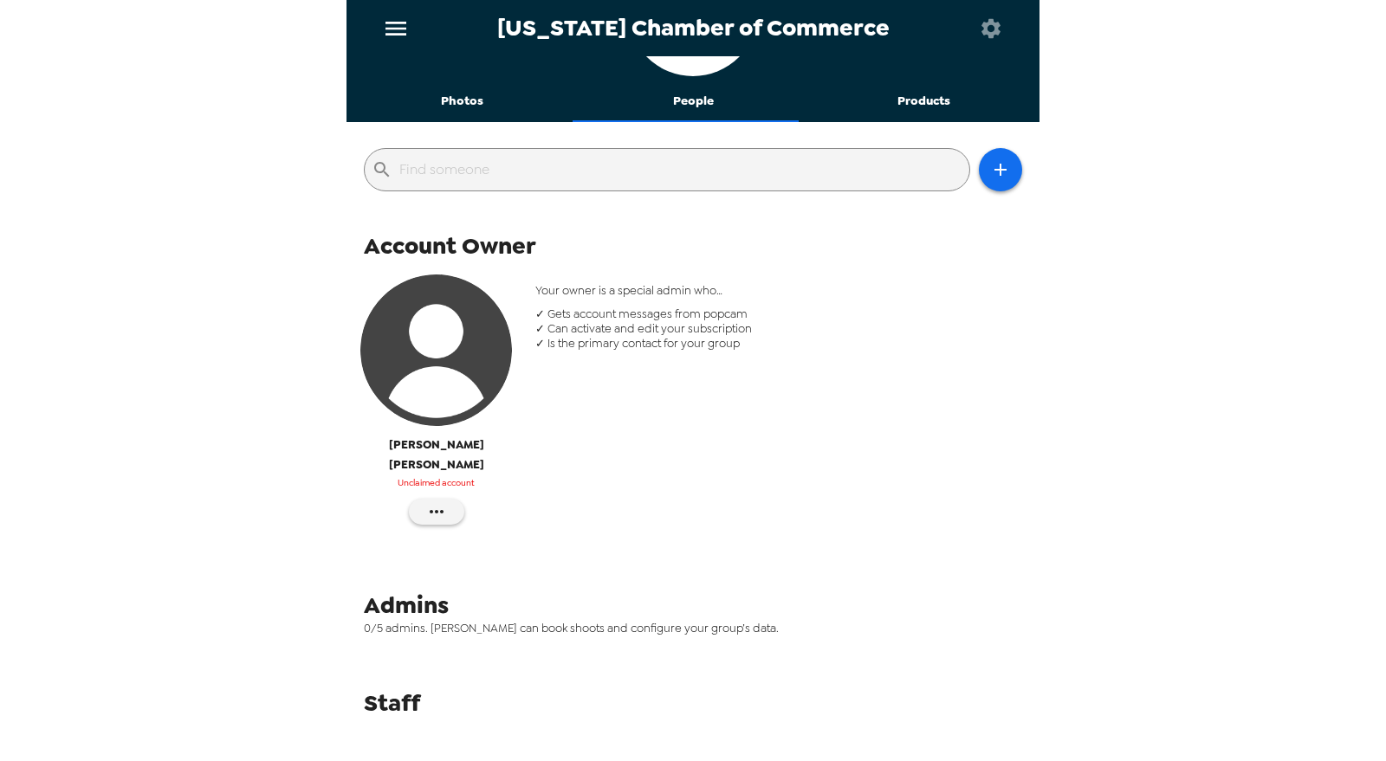
scroll to position [110, 0]
click at [433, 502] on icon "button" at bounding box center [436, 512] width 21 height 21
drag, startPoint x: 433, startPoint y: 487, endPoint x: 511, endPoint y: 524, distance: 86.4
click at [511, 524] on span "Reinvite" at bounding box center [487, 525] width 71 height 21
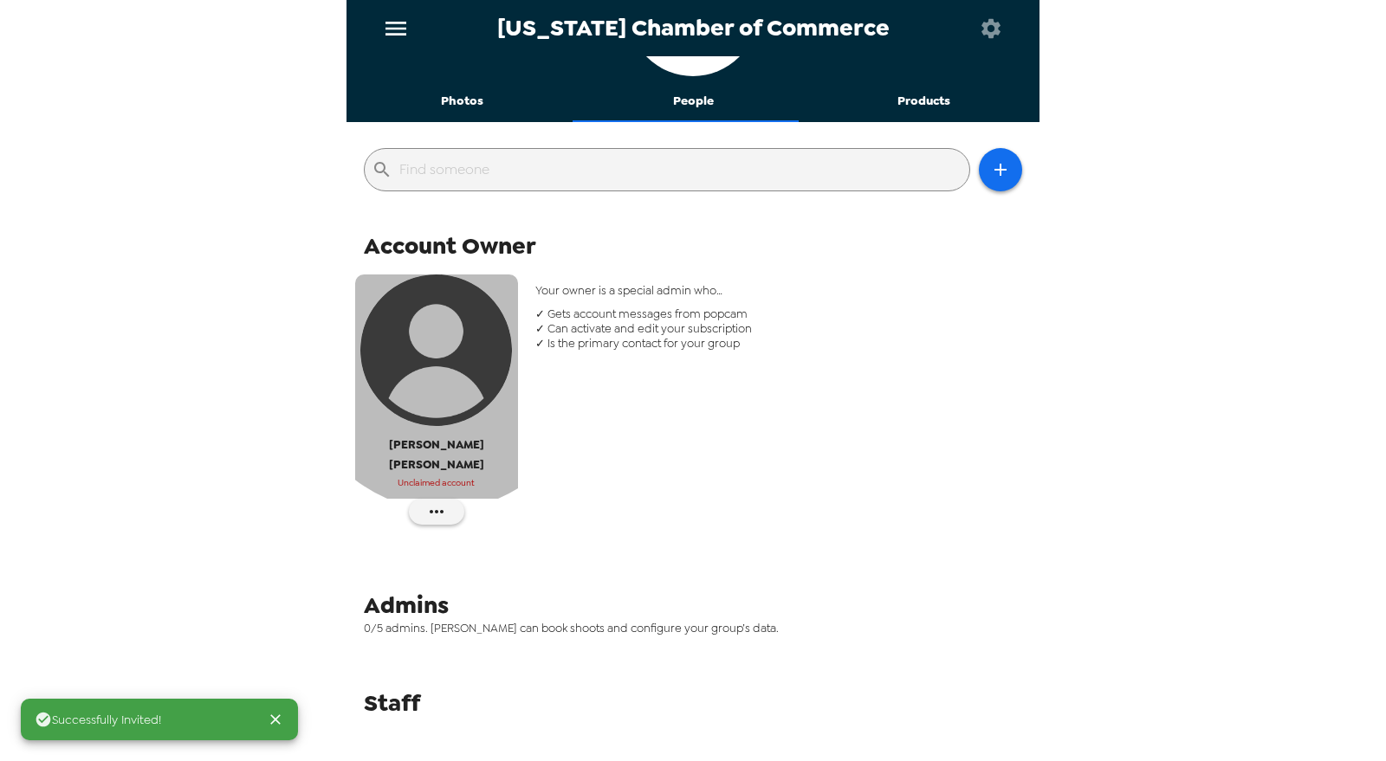
click at [446, 366] on img "button" at bounding box center [436, 351] width 152 height 152
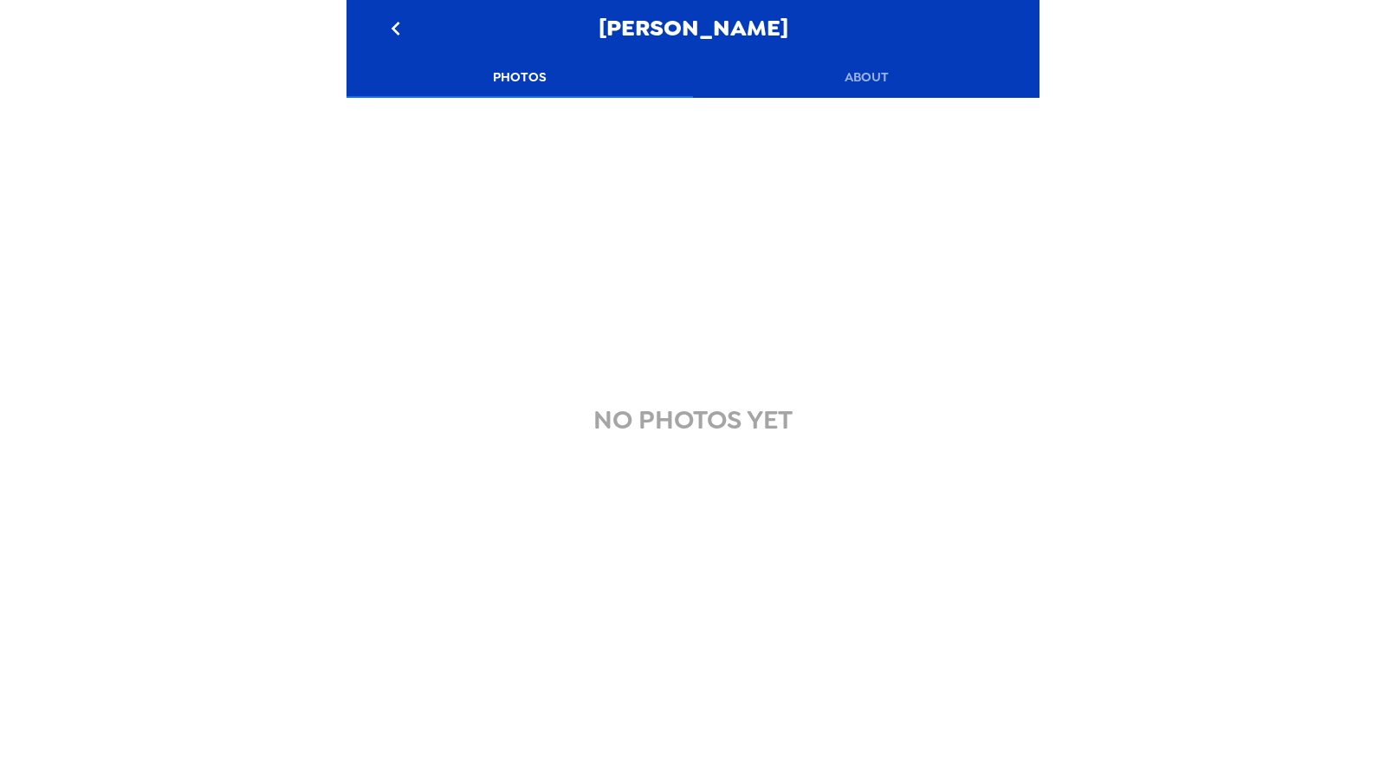
click at [899, 55] on div "Jennifer George" at bounding box center [692, 28] width 693 height 56
click at [854, 89] on button "About" at bounding box center [866, 77] width 346 height 42
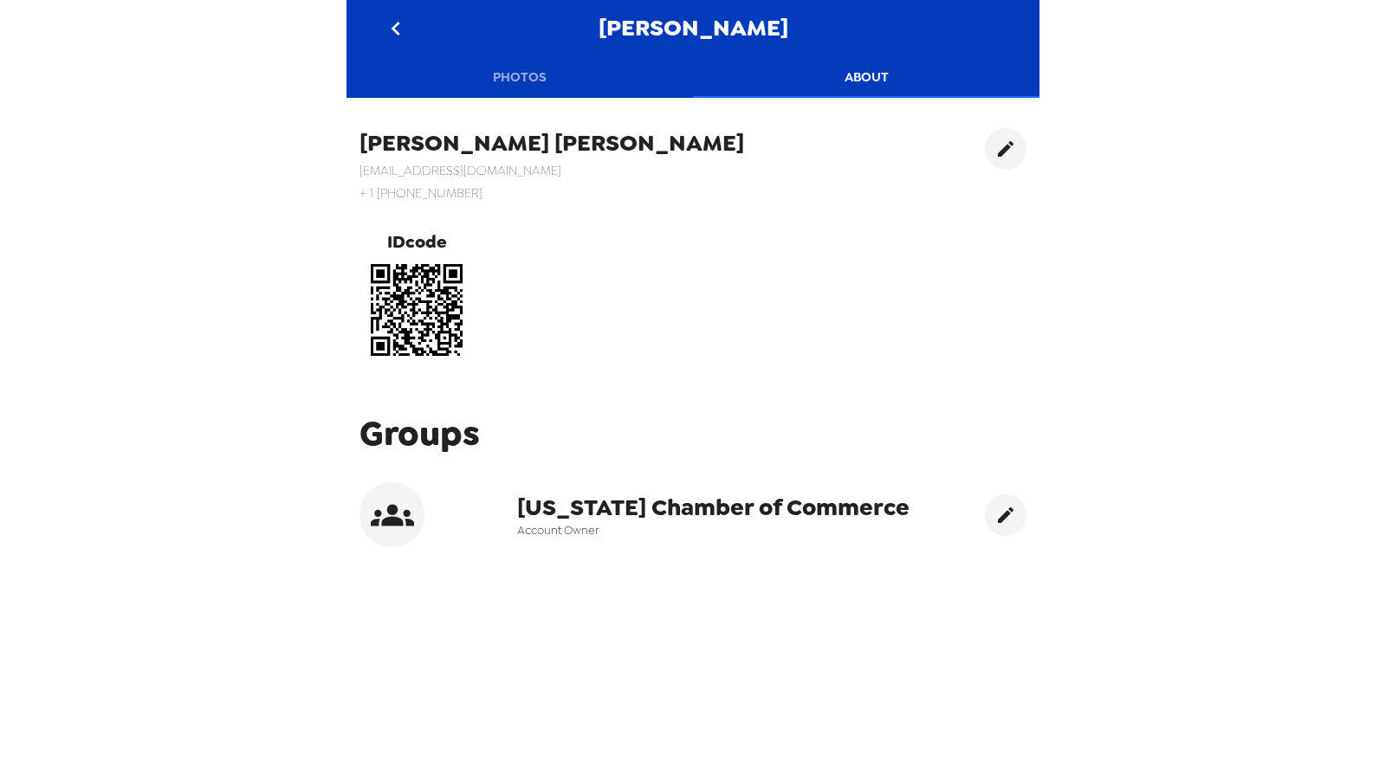
click at [391, 15] on icon "go back" at bounding box center [396, 29] width 28 height 28
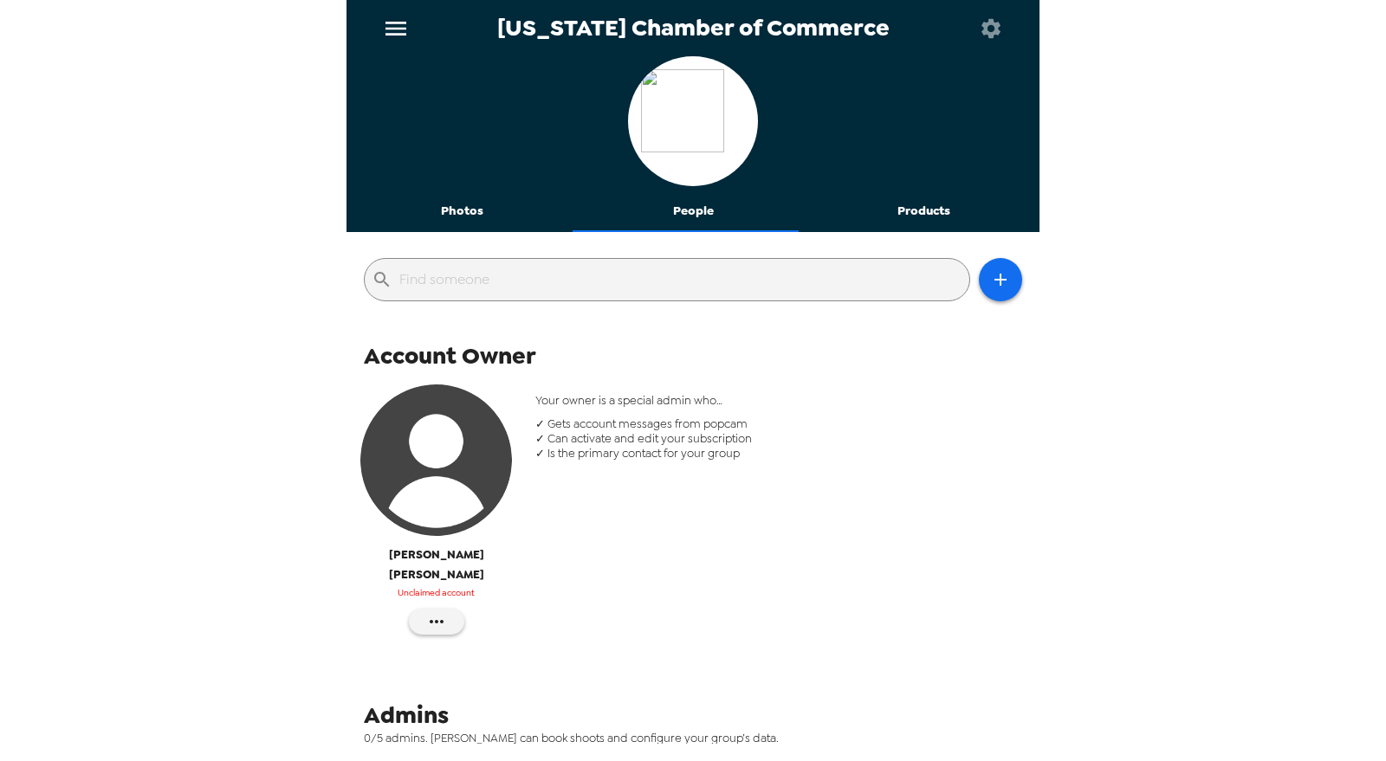
click at [478, 210] on button "Photos" at bounding box center [461, 212] width 231 height 42
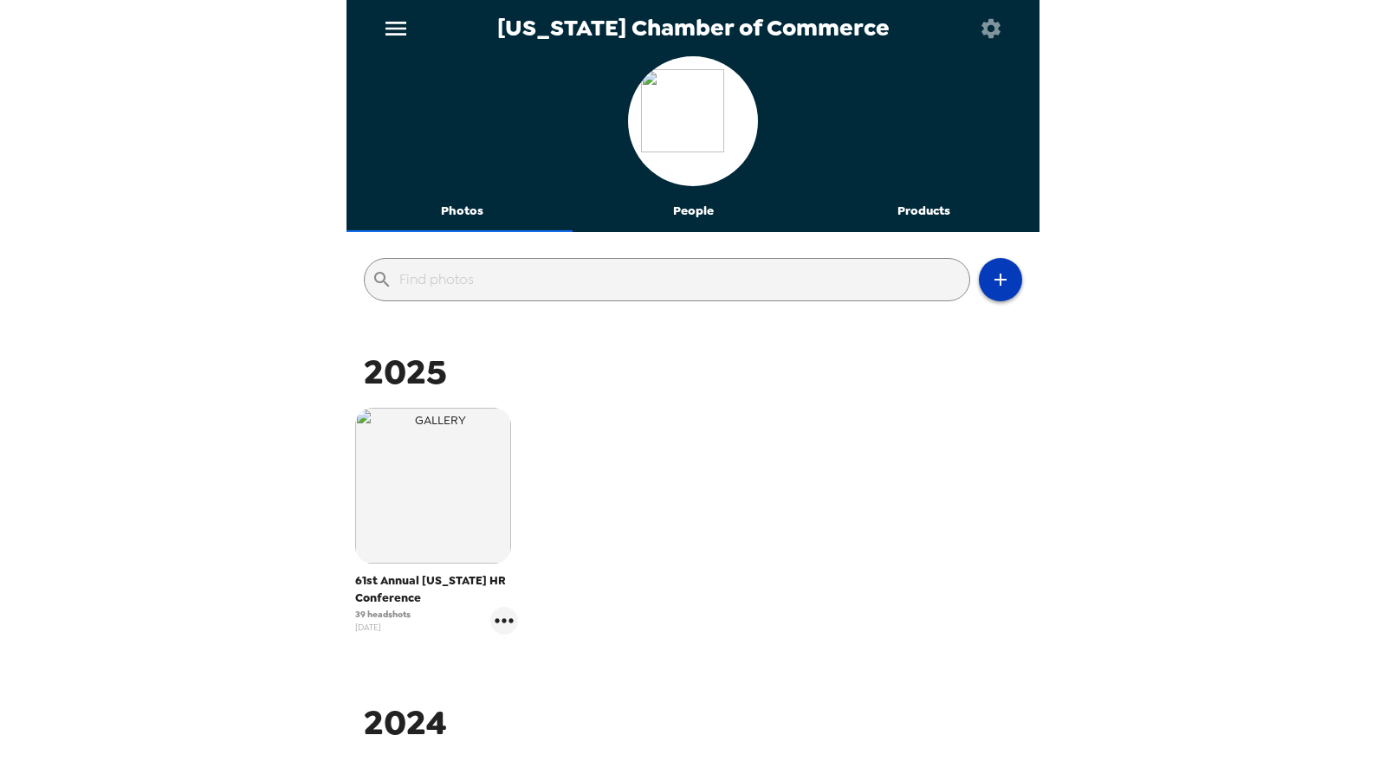
click at [990, 274] on icon "button" at bounding box center [1000, 279] width 21 height 21
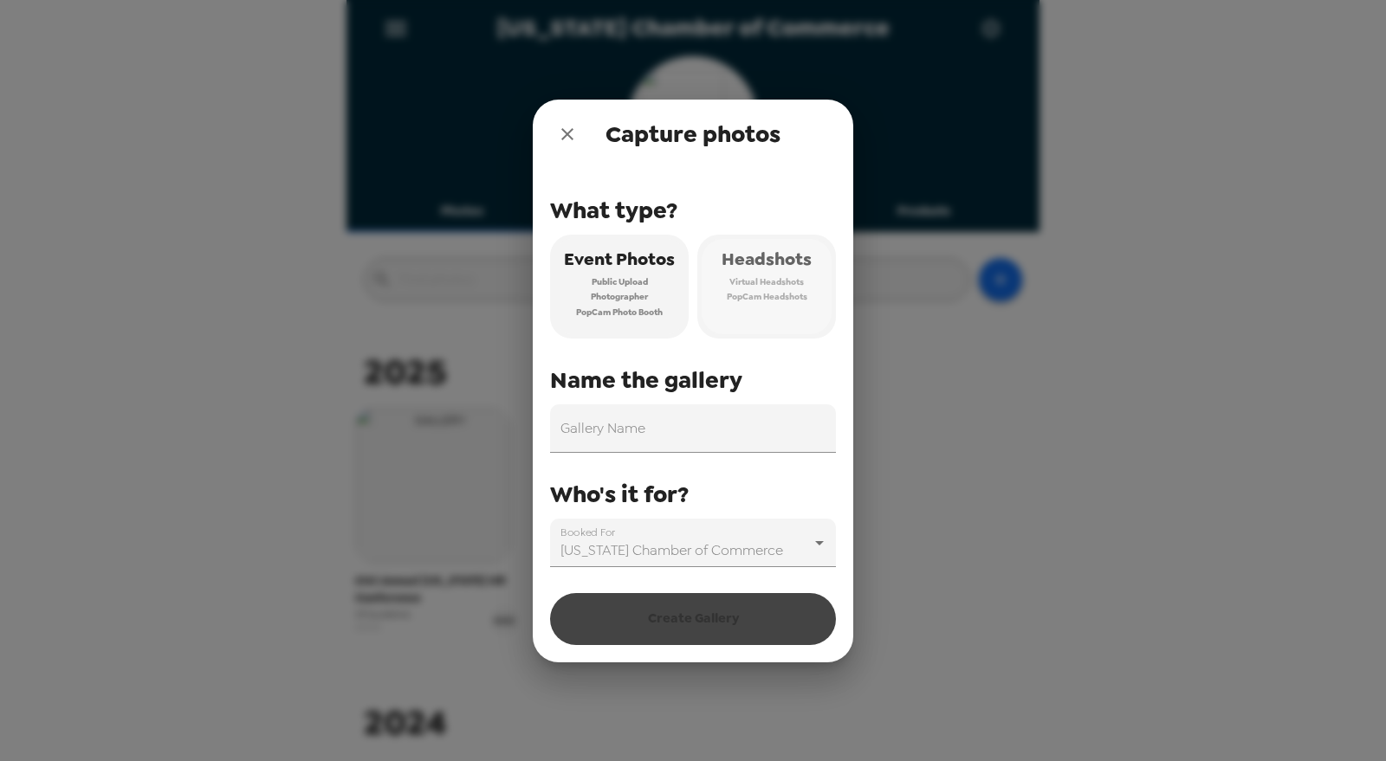
click at [783, 282] on span "Virtual Headshots" at bounding box center [766, 283] width 74 height 16
click at [693, 432] on input "Gallery Name" at bounding box center [693, 428] width 286 height 49
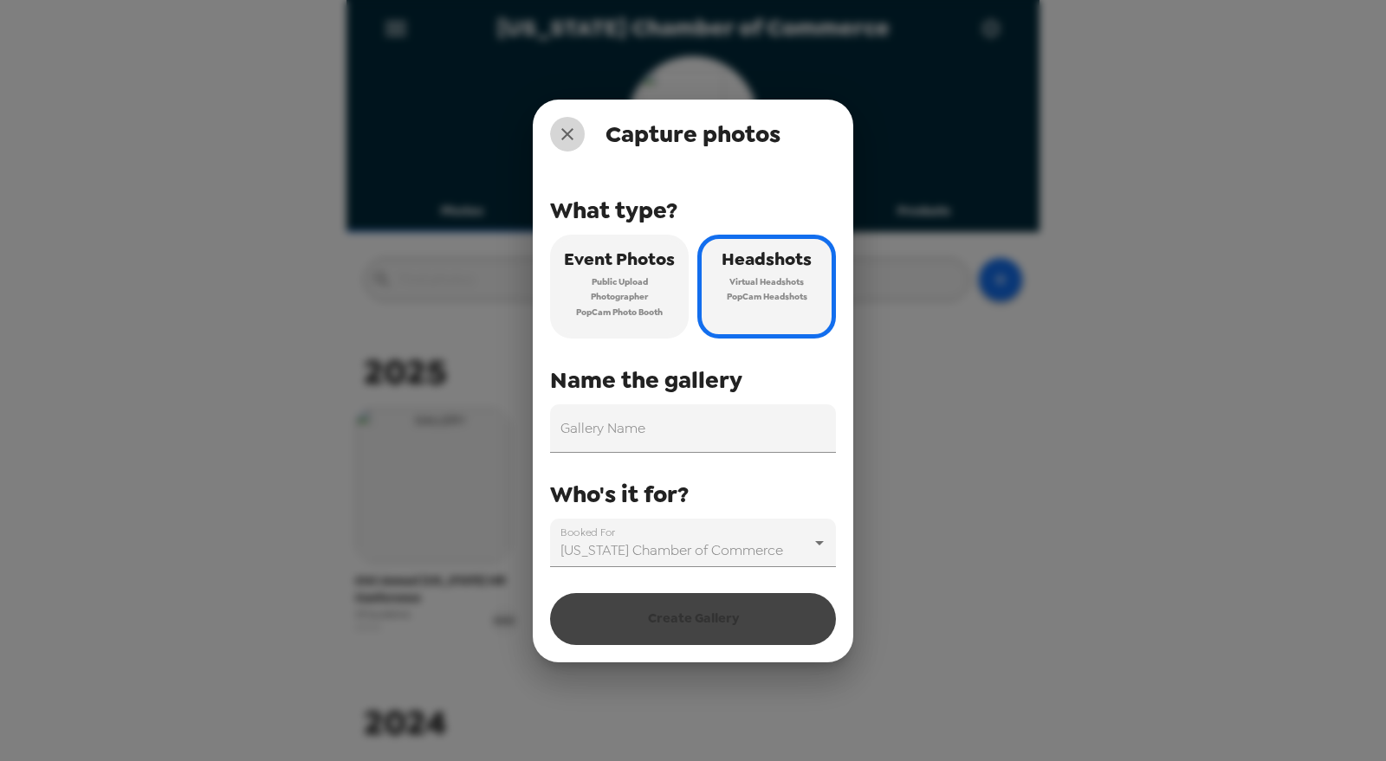
click at [567, 127] on icon "close" at bounding box center [567, 134] width 21 height 21
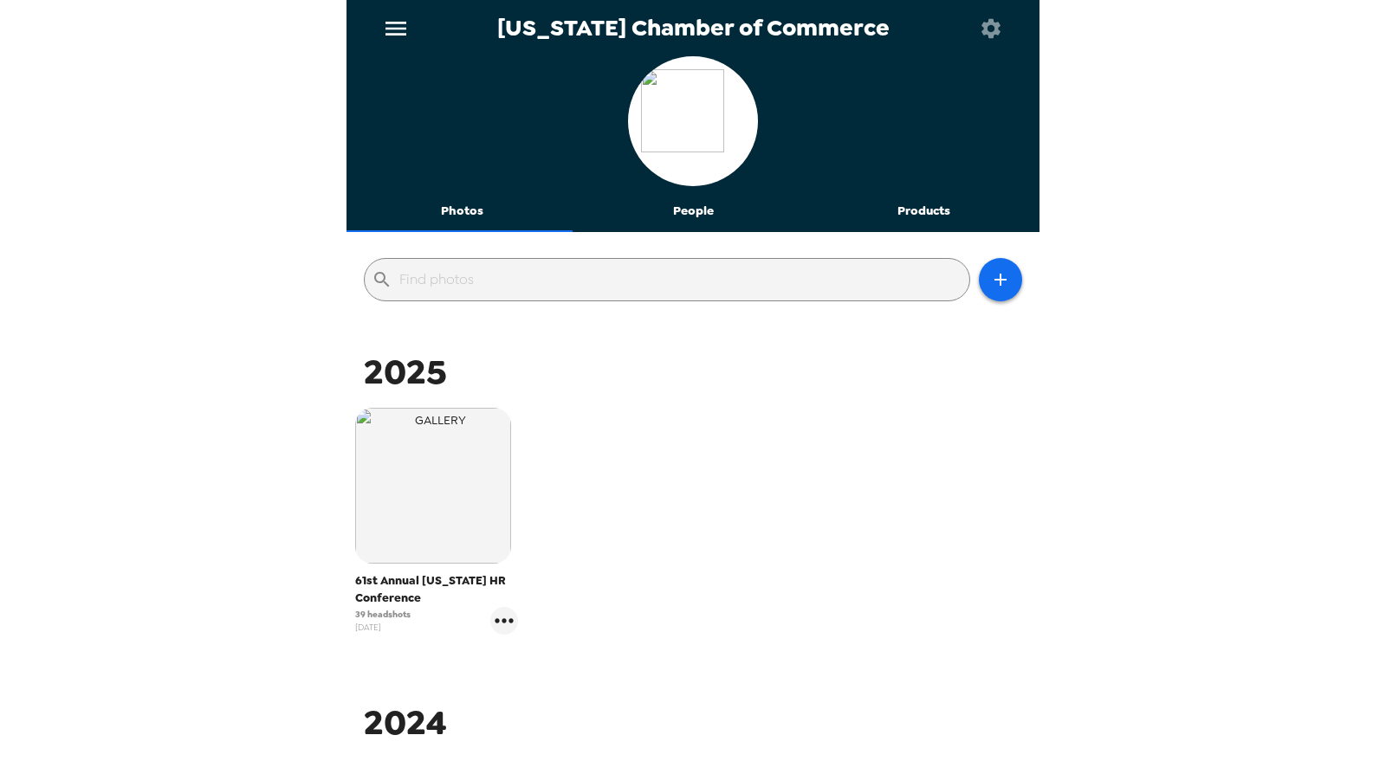
click at [683, 216] on button "People" at bounding box center [693, 212] width 231 height 42
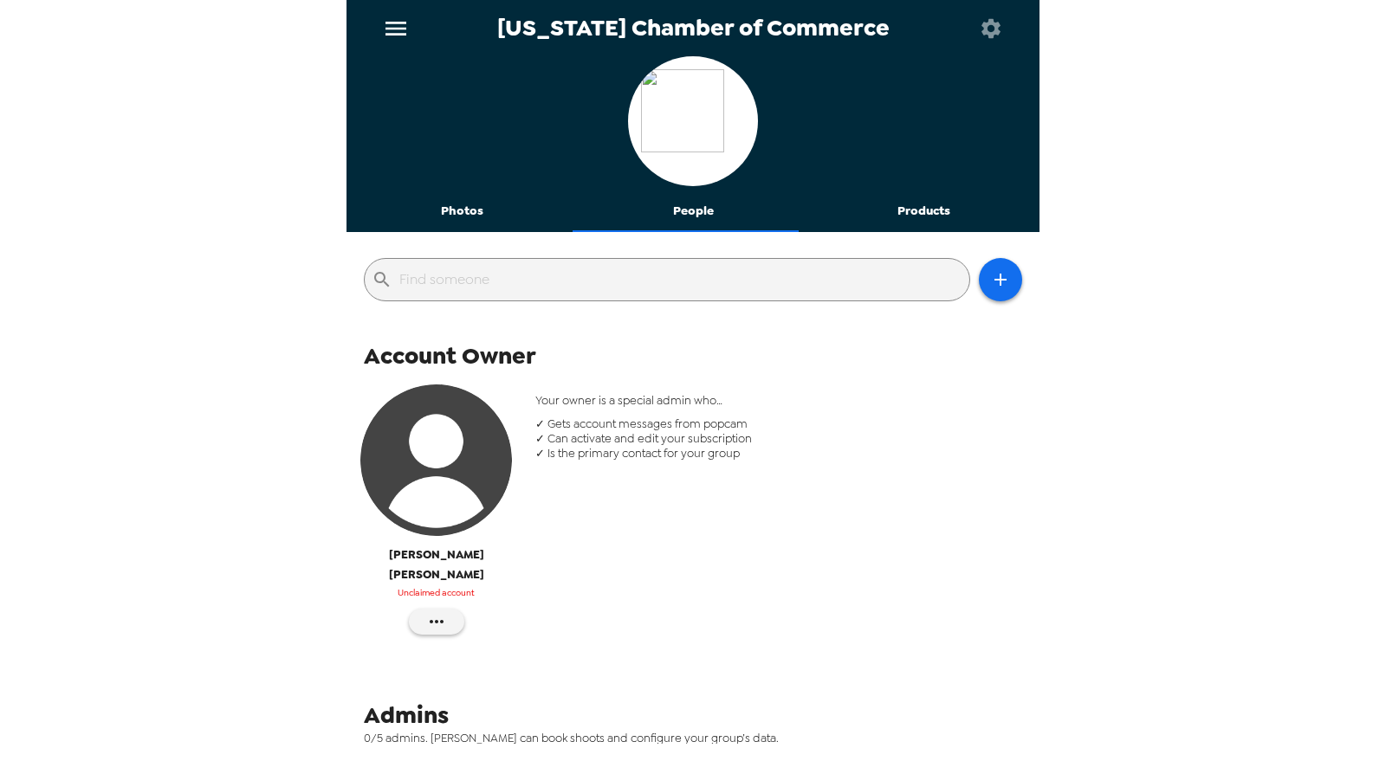
click at [417, 475] on img "button" at bounding box center [436, 461] width 152 height 152
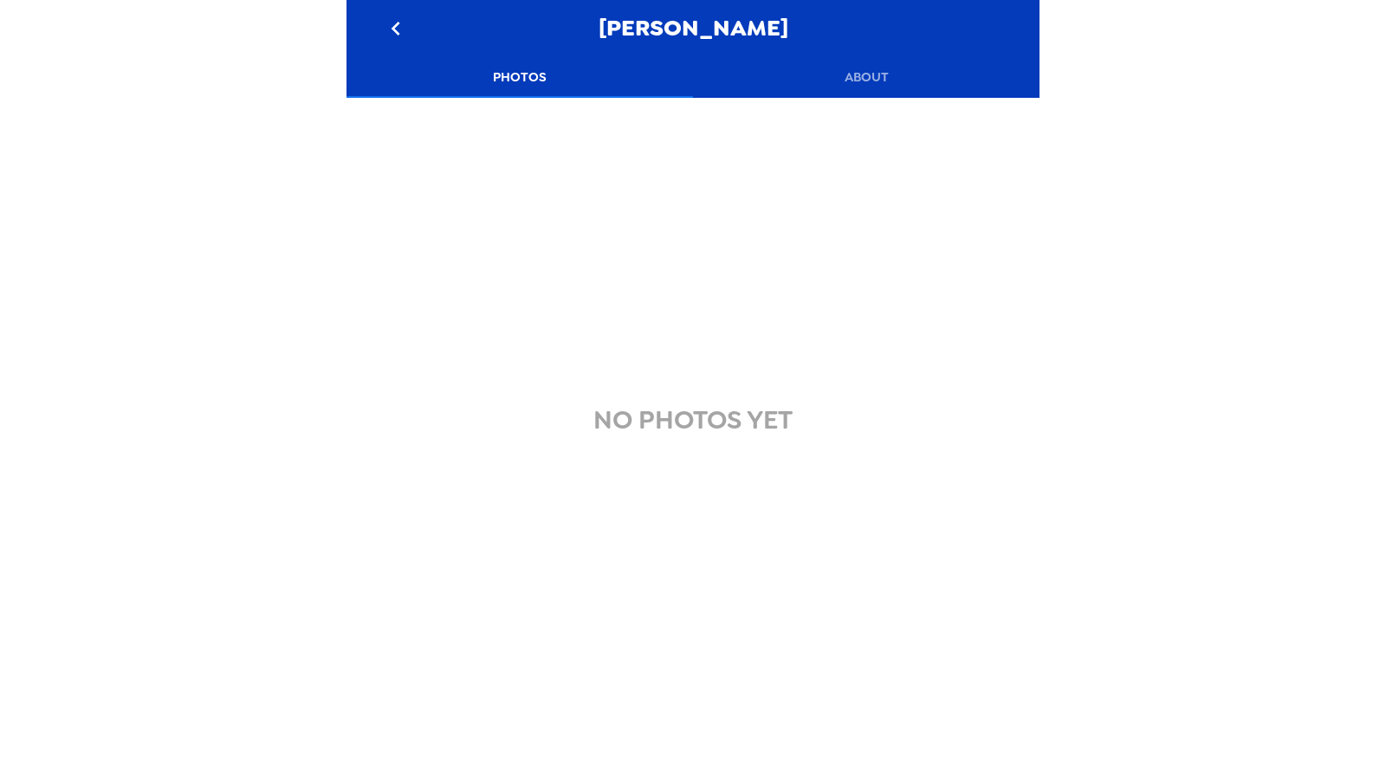
click at [872, 72] on button "About" at bounding box center [866, 77] width 346 height 42
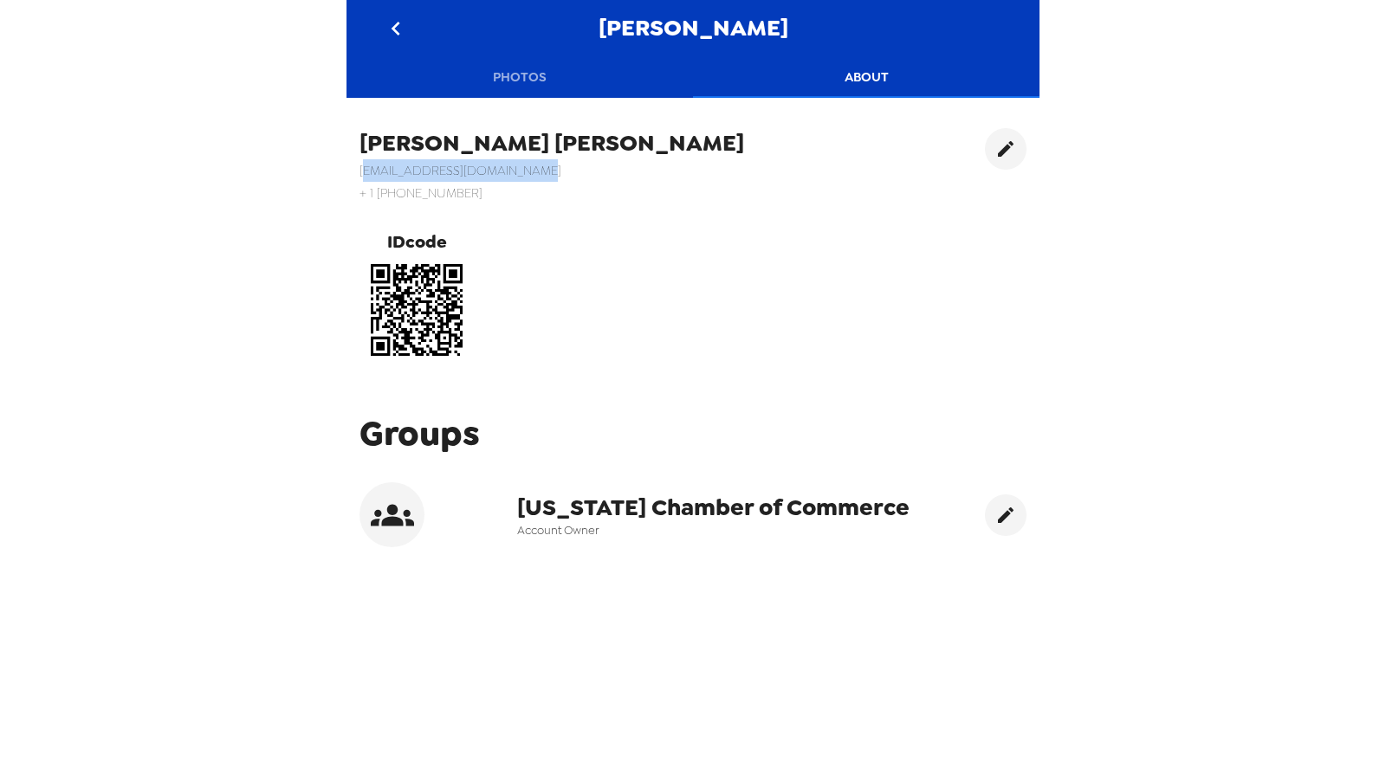
drag, startPoint x: 545, startPoint y: 169, endPoint x: 353, endPoint y: 171, distance: 192.3
click at [353, 171] on div "Jennifer George jgeorge@indianachamber.com + 1 (317) 258-7353 IDcode" at bounding box center [692, 247] width 693 height 265
copy h6 "jgeorge@indianachamber.com"
click at [544, 74] on button "Photos" at bounding box center [519, 77] width 346 height 42
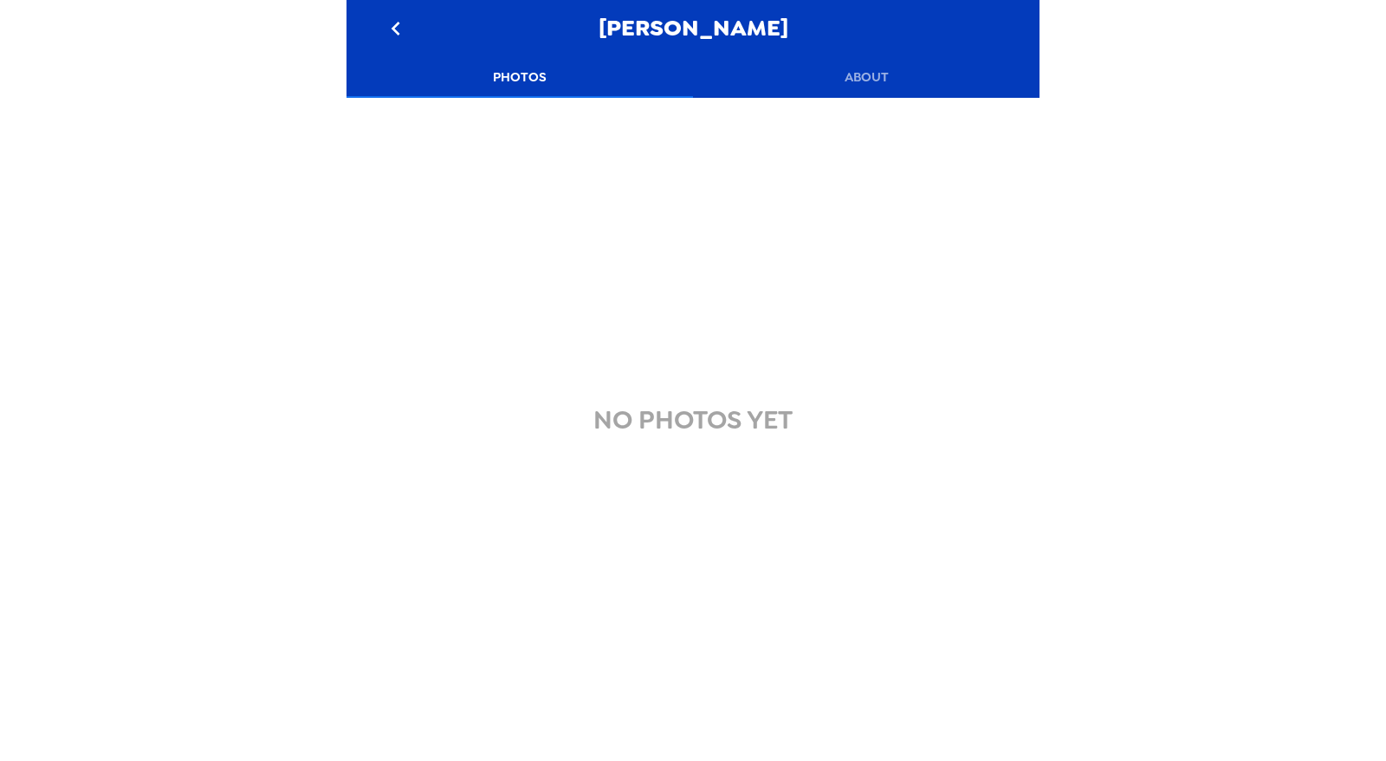
click at [393, 36] on icon "go back" at bounding box center [396, 29] width 28 height 28
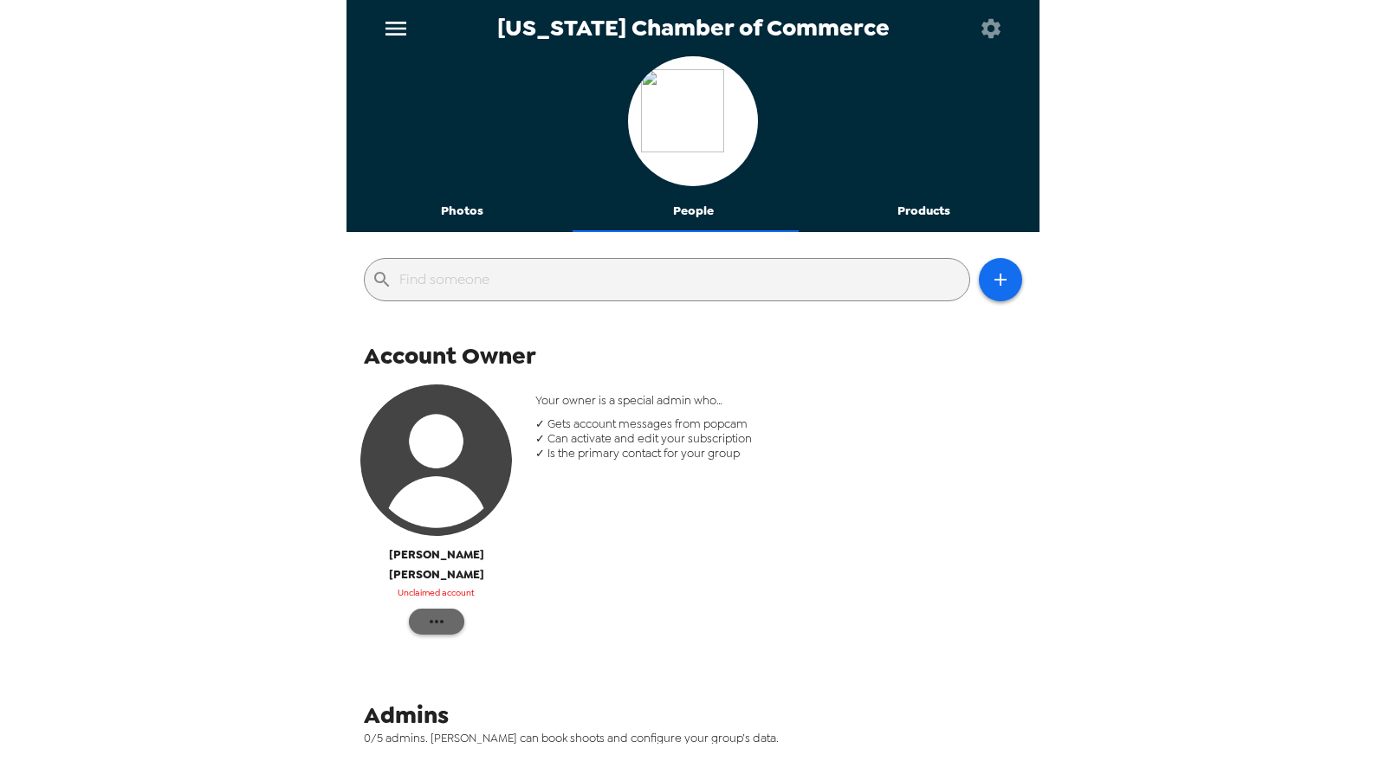
click at [432, 612] on icon "button" at bounding box center [436, 622] width 21 height 21
drag, startPoint x: 469, startPoint y: 634, endPoint x: 582, endPoint y: 550, distance: 141.2
click at [796, 530] on div "Reinvite Edit Details" at bounding box center [693, 380] width 1386 height 761
click at [582, 550] on div at bounding box center [693, 380] width 1386 height 761
click at [691, 204] on button "People" at bounding box center [693, 212] width 231 height 42
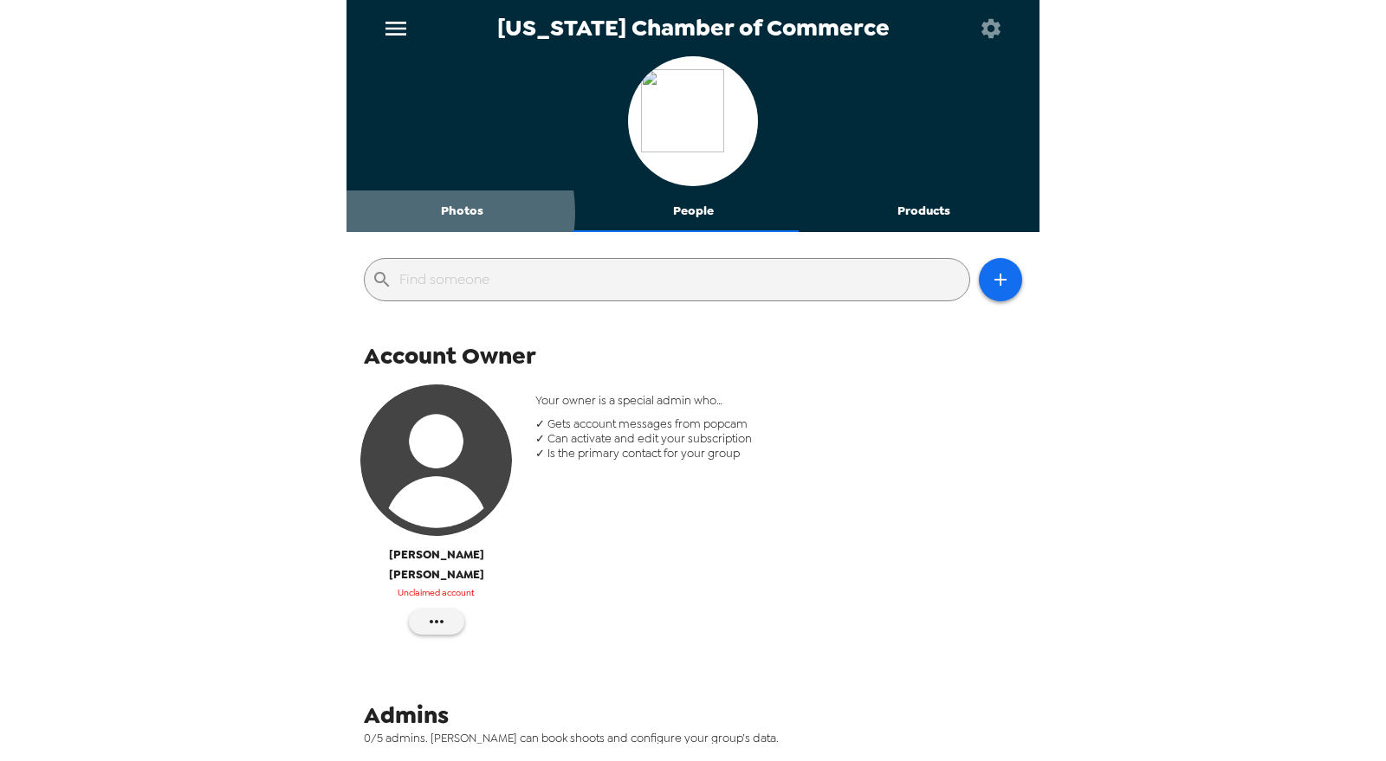
click at [433, 212] on button "Photos" at bounding box center [461, 212] width 231 height 42
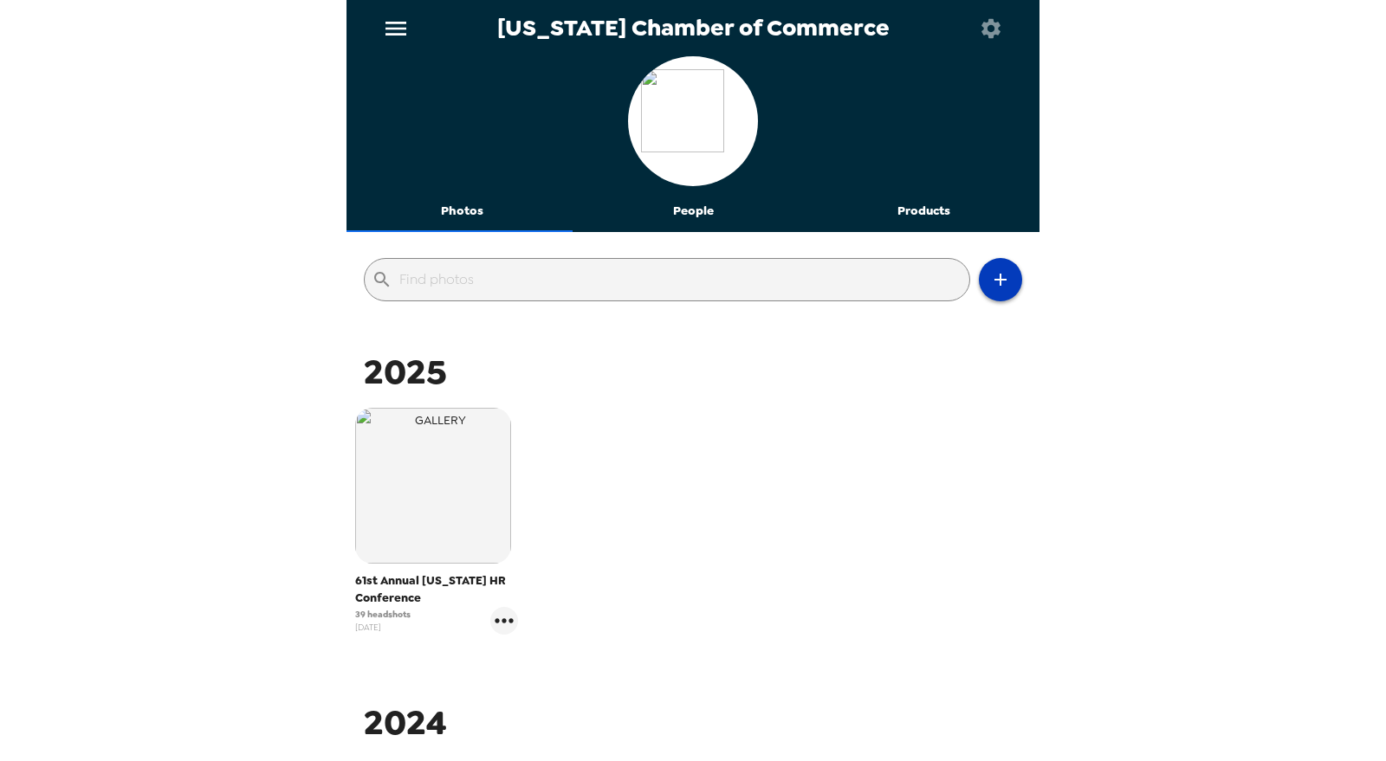
click at [999, 278] on button "button" at bounding box center [1000, 279] width 43 height 43
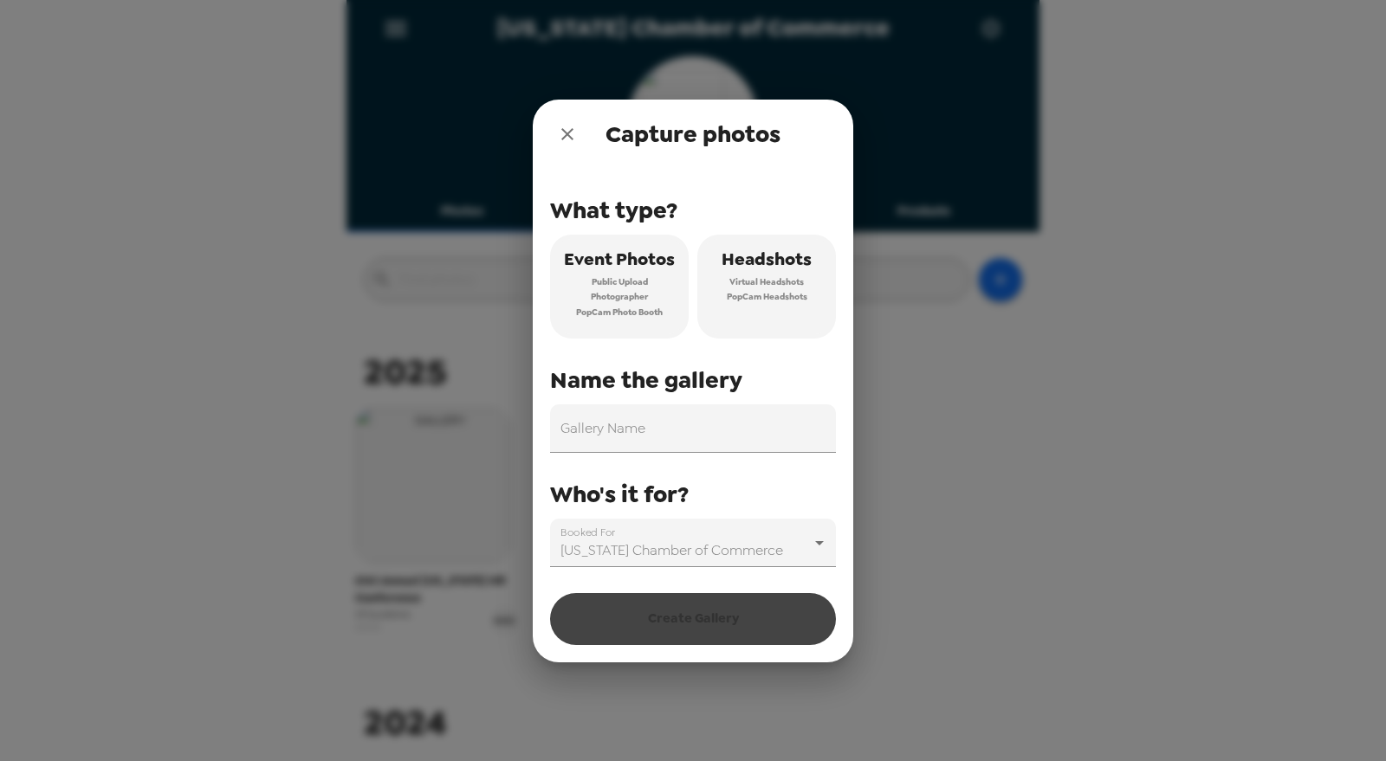
drag, startPoint x: 748, startPoint y: 310, endPoint x: 747, endPoint y: 320, distance: 10.4
click at [748, 310] on button "Headshots Virtual Headshots PopCam Headshots" at bounding box center [766, 287] width 139 height 104
click at [738, 417] on input "Gallery Name" at bounding box center [693, 428] width 286 height 49
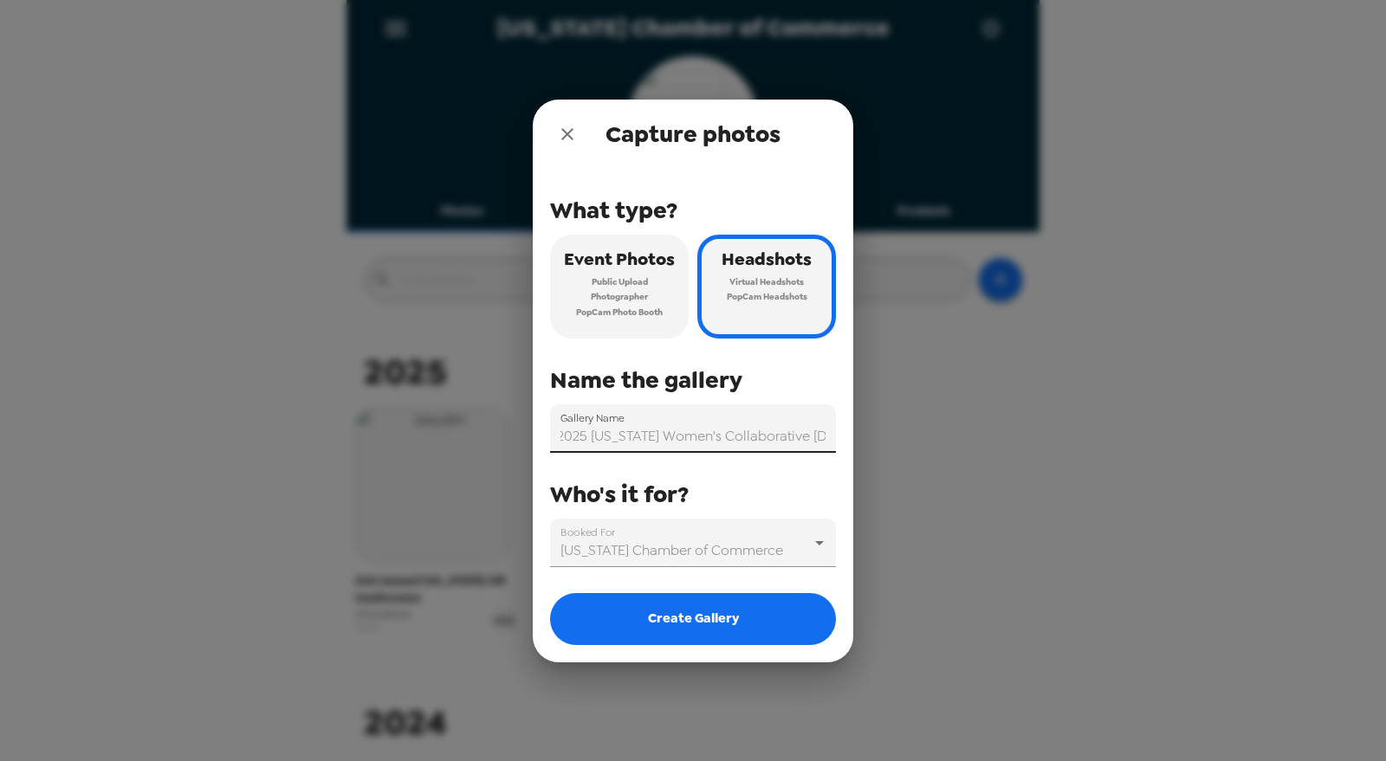
scroll to position [0, 18]
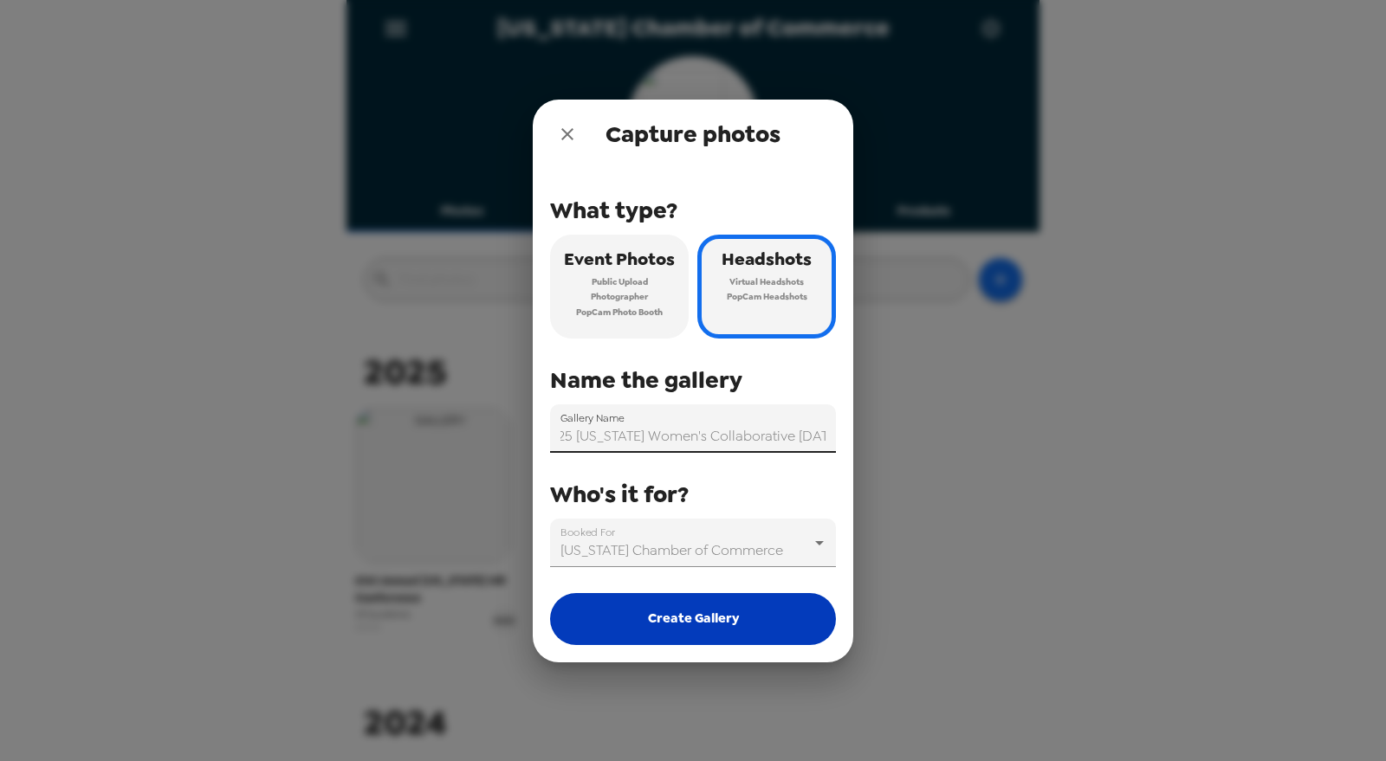
type input "2025 Indiana Women's Collaborative 8/28/25"
click at [767, 602] on button "Create Gallery" at bounding box center [693, 619] width 286 height 52
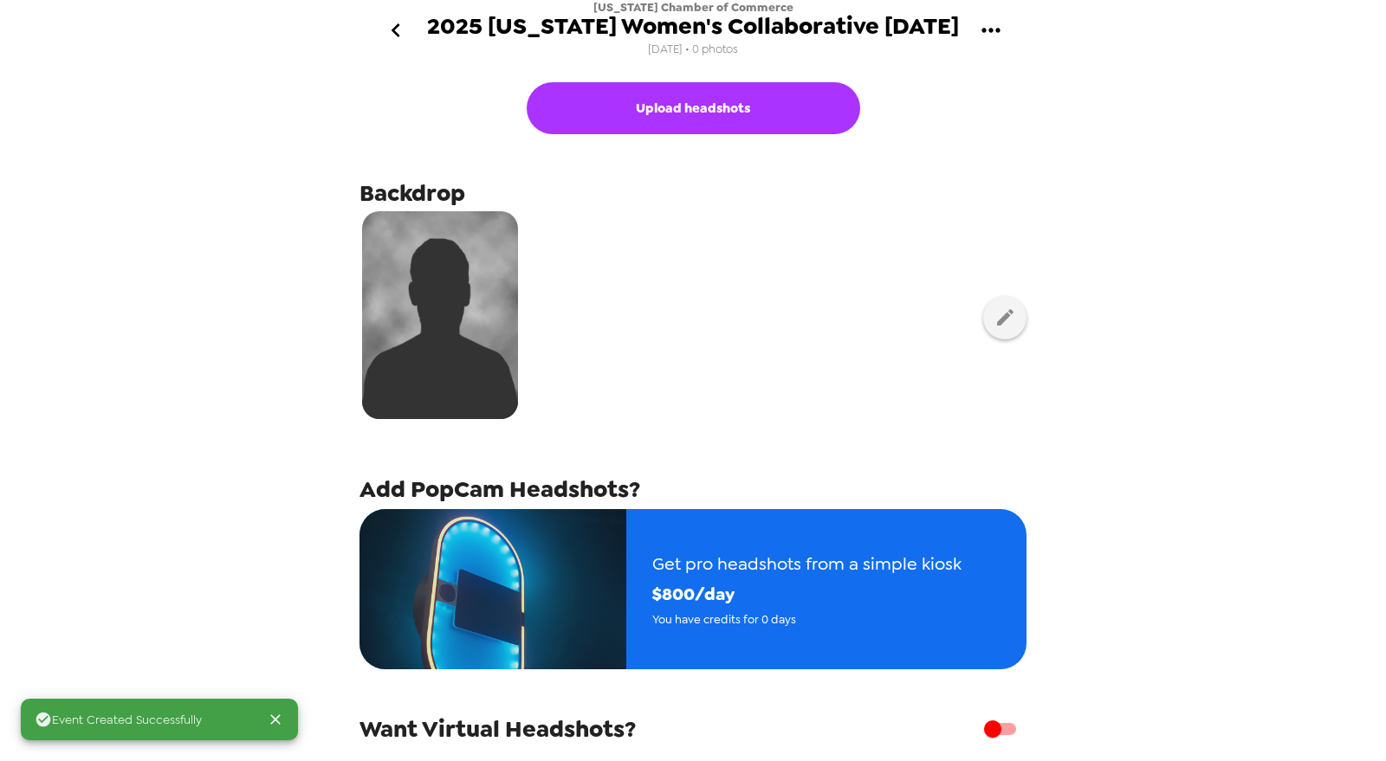
click at [1008, 330] on div at bounding box center [692, 317] width 667 height 217
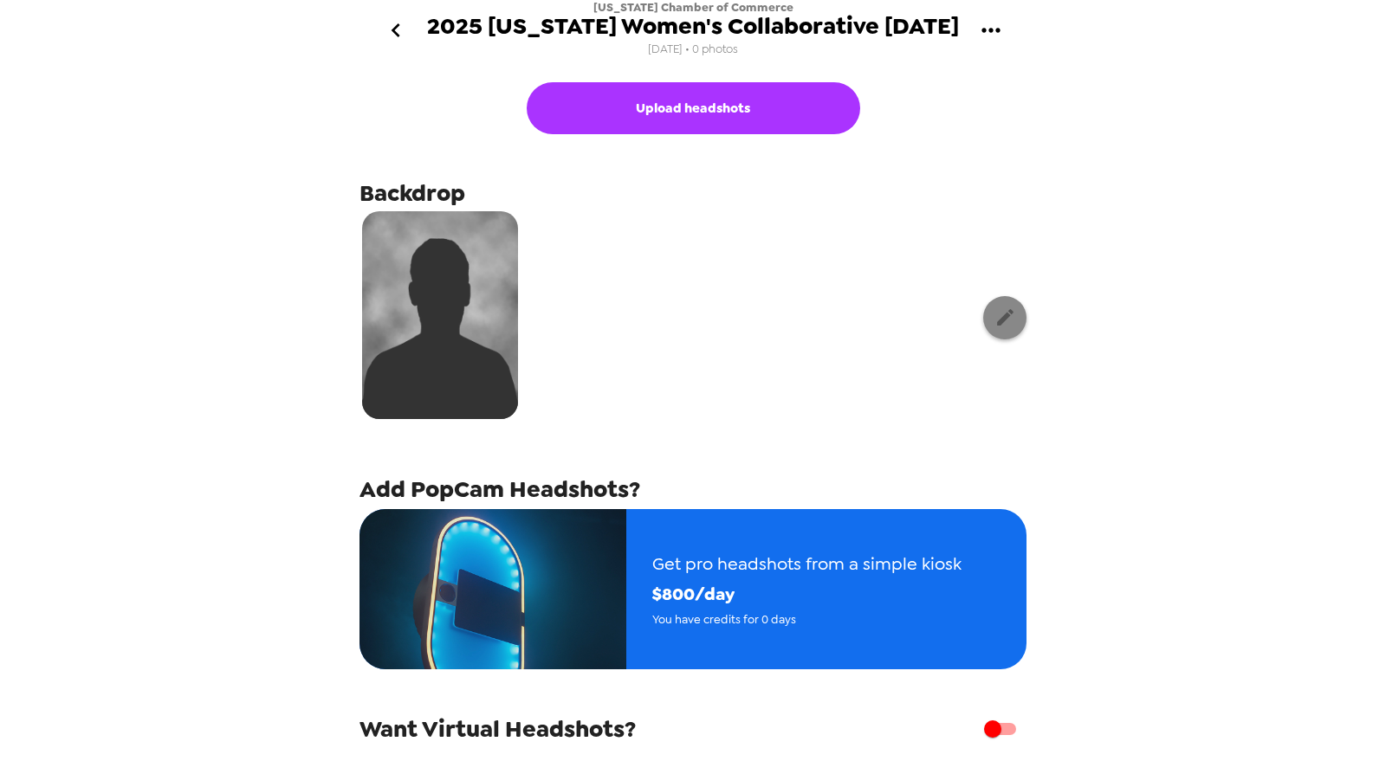
click at [999, 323] on icon "button" at bounding box center [1005, 318] width 22 height 22
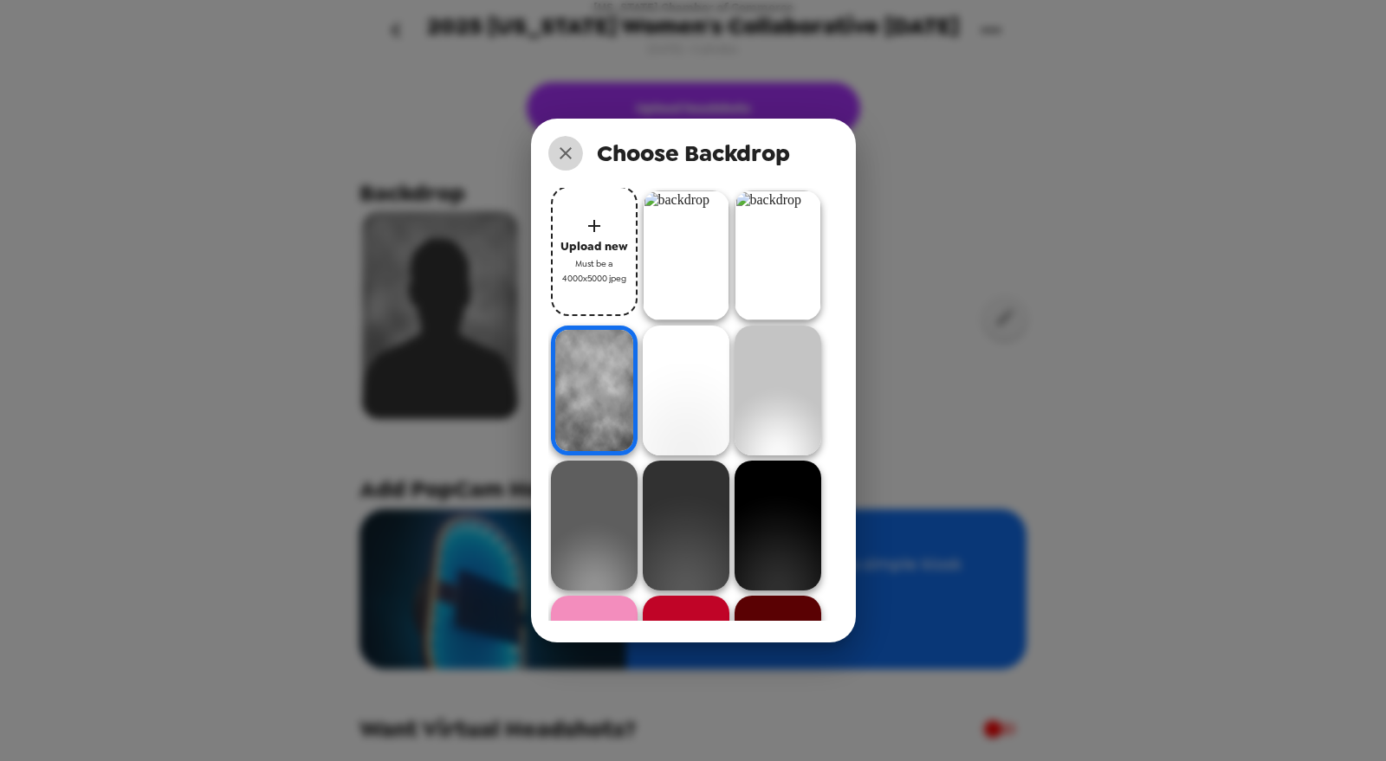
click at [565, 158] on icon "close" at bounding box center [565, 153] width 21 height 21
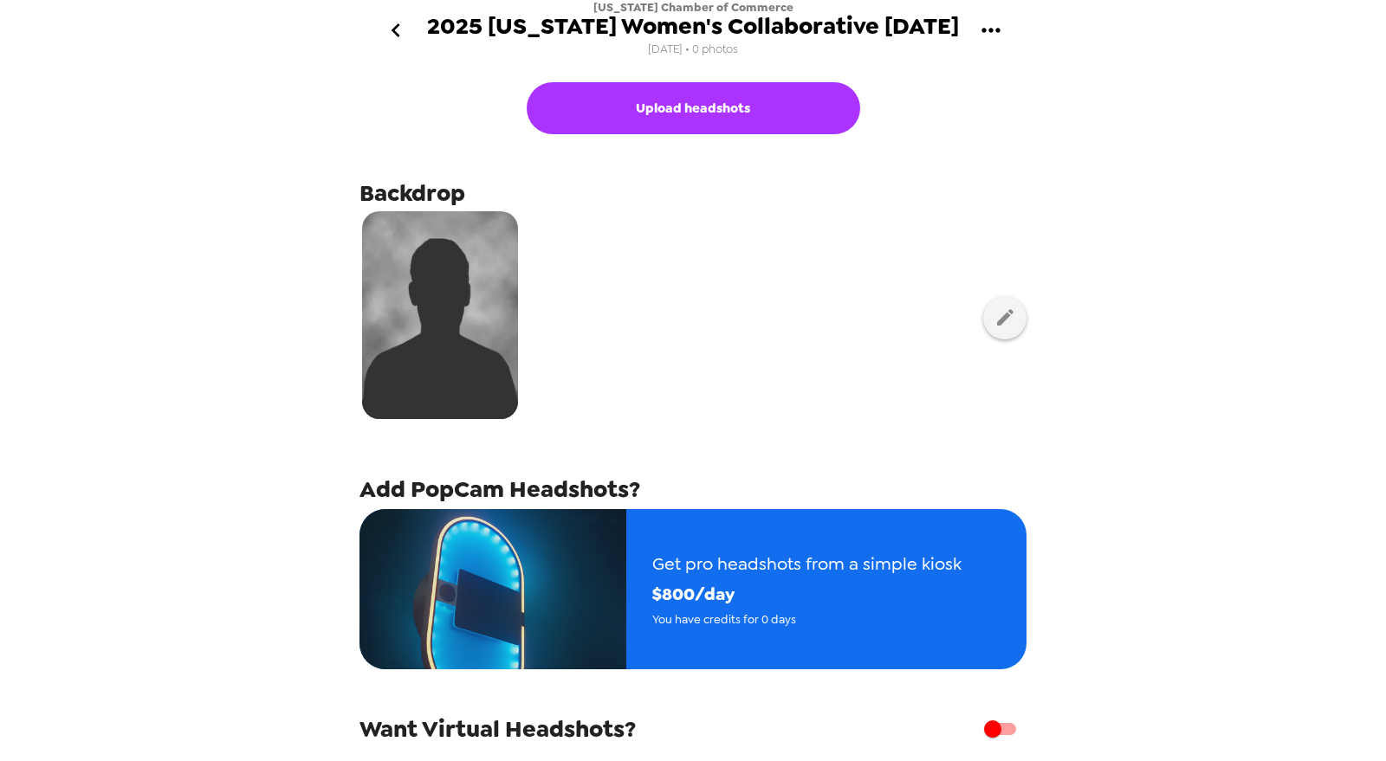
click at [404, 15] on button "go back" at bounding box center [395, 31] width 56 height 56
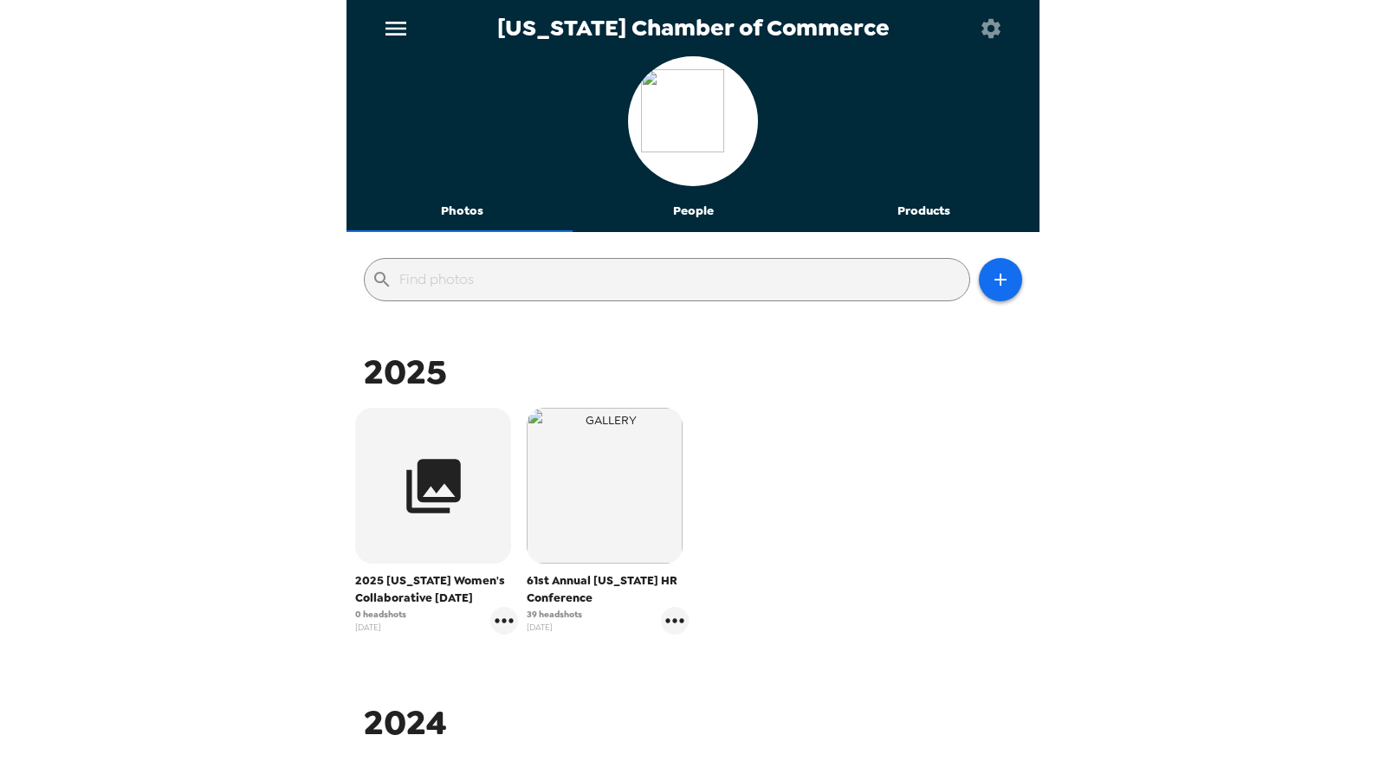
click at [996, 23] on icon "button" at bounding box center [990, 27] width 19 height 19
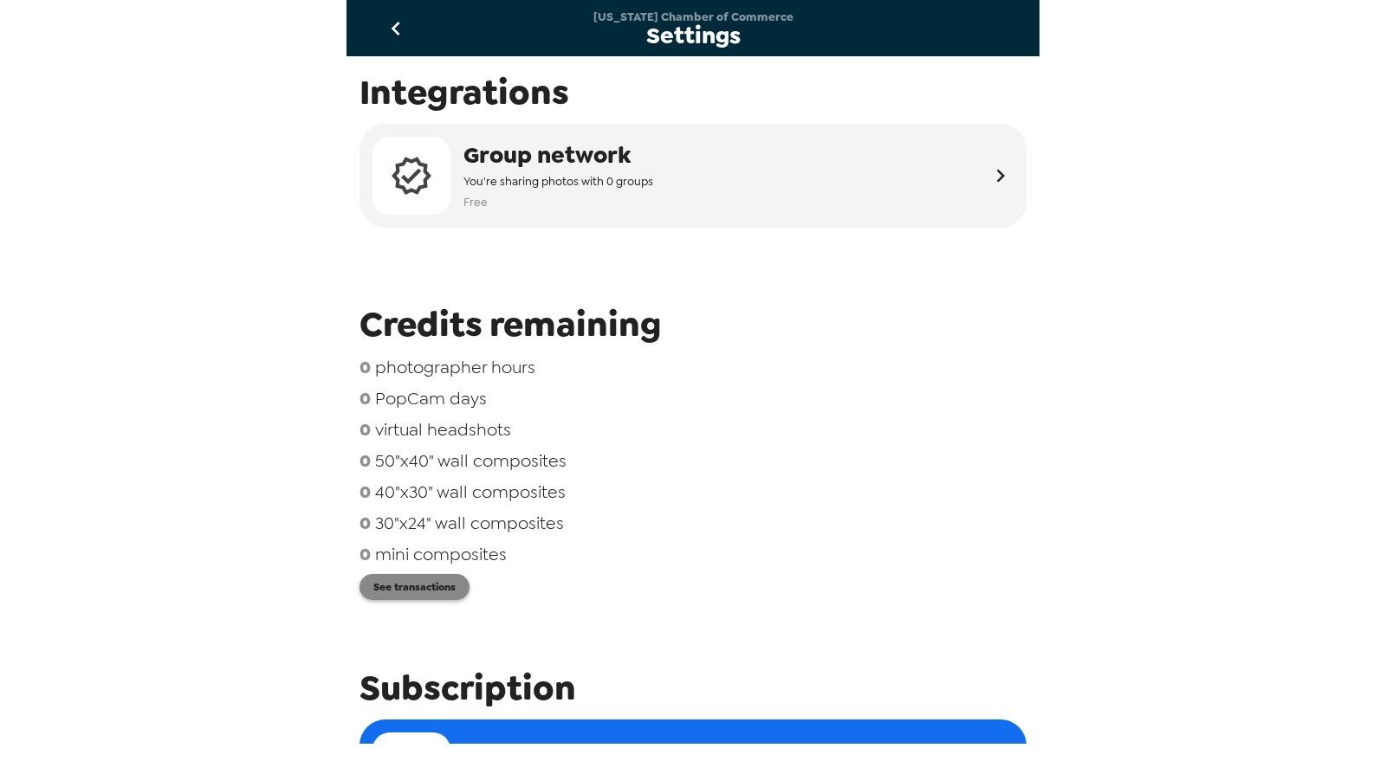
click at [423, 592] on button "See transactions" at bounding box center [414, 587] width 110 height 26
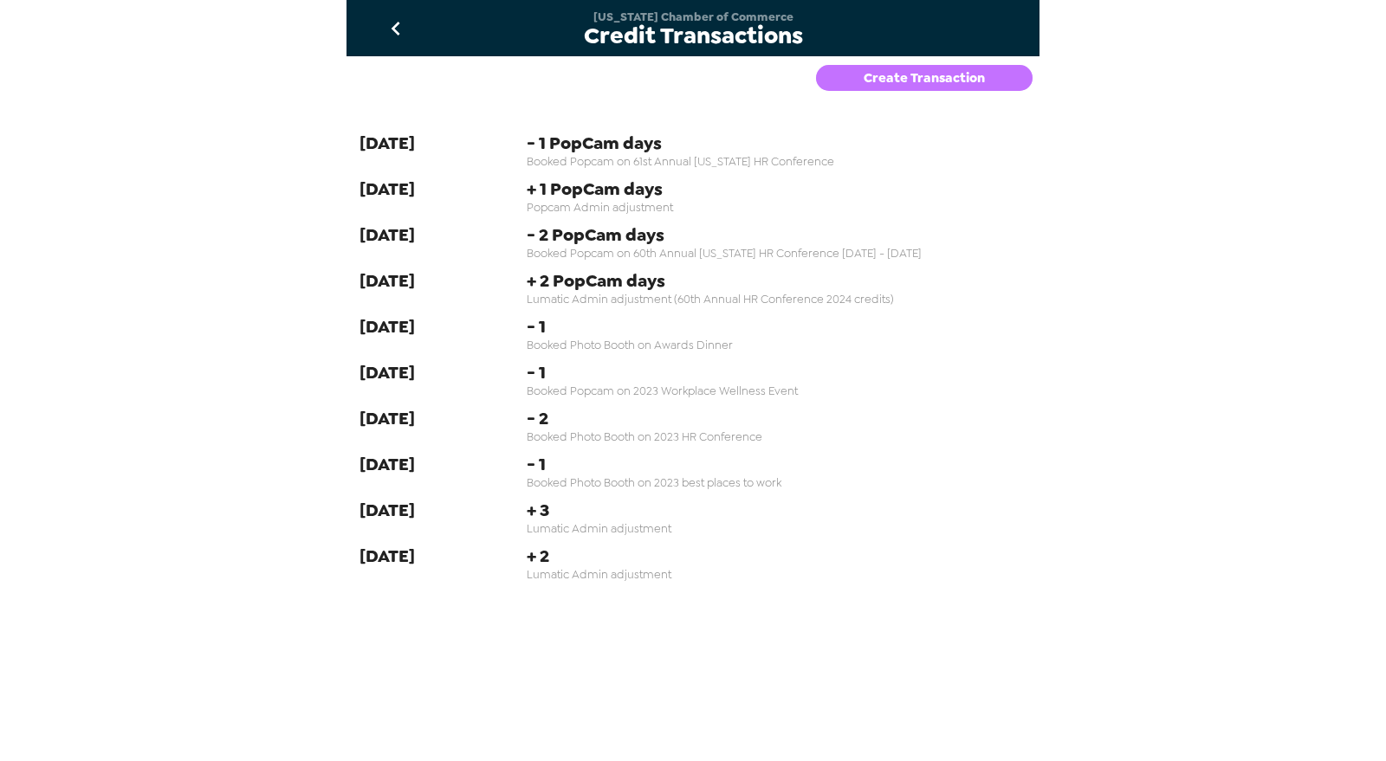
click at [894, 81] on button "Create Transaction" at bounding box center [924, 78] width 217 height 26
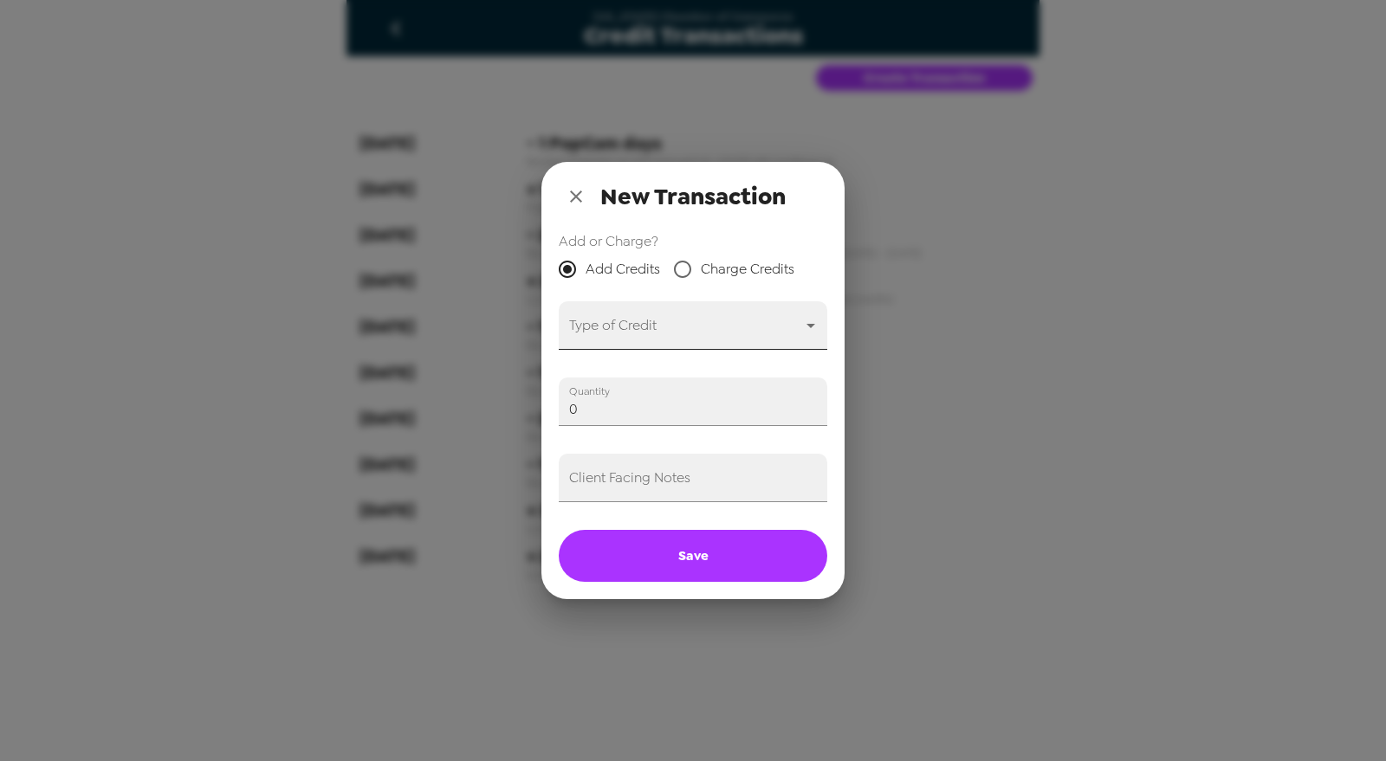
click at [640, 320] on body "Indiana Chamber of Commerce Credit Transactions Create Transaction 4-25-25 - 1 …" at bounding box center [693, 380] width 1386 height 761
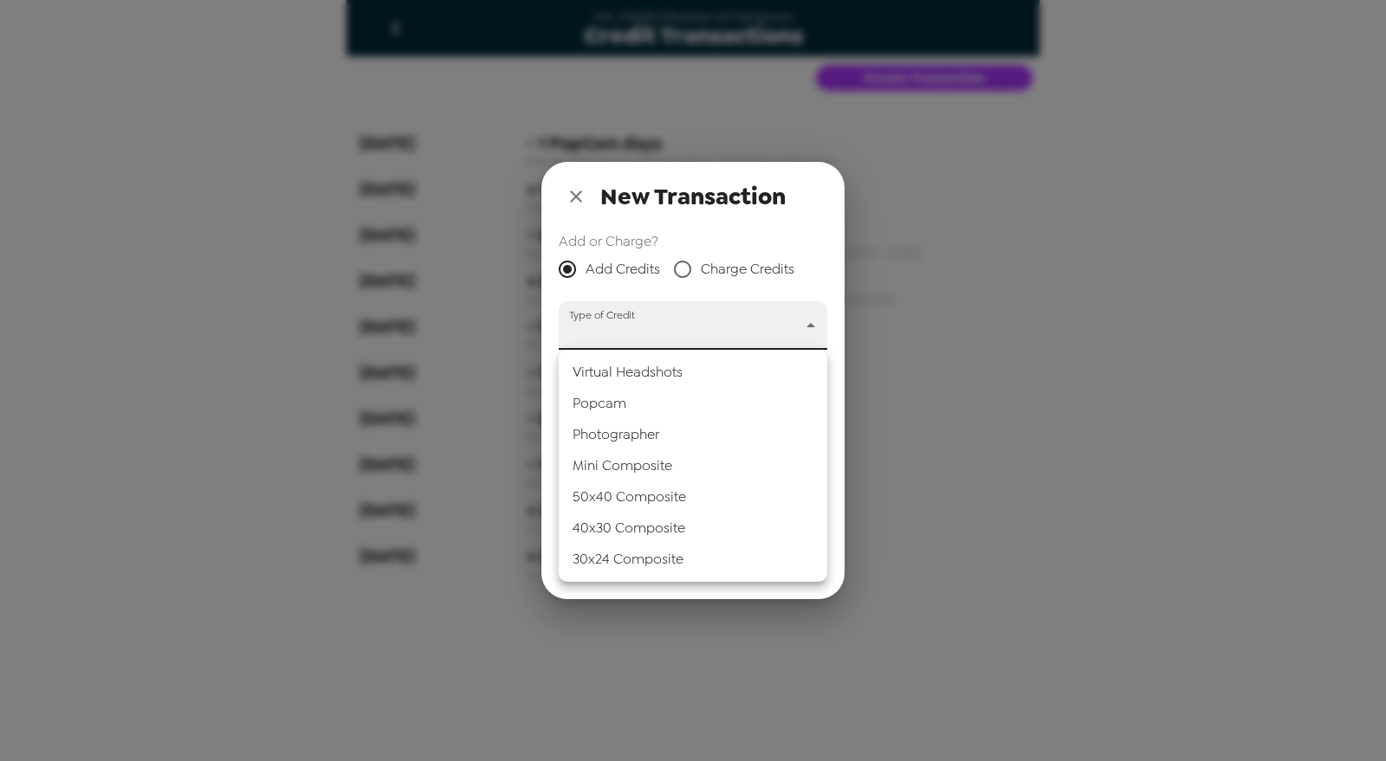
click at [661, 400] on li "Popcam" at bounding box center [693, 403] width 269 height 31
type input "popcam"
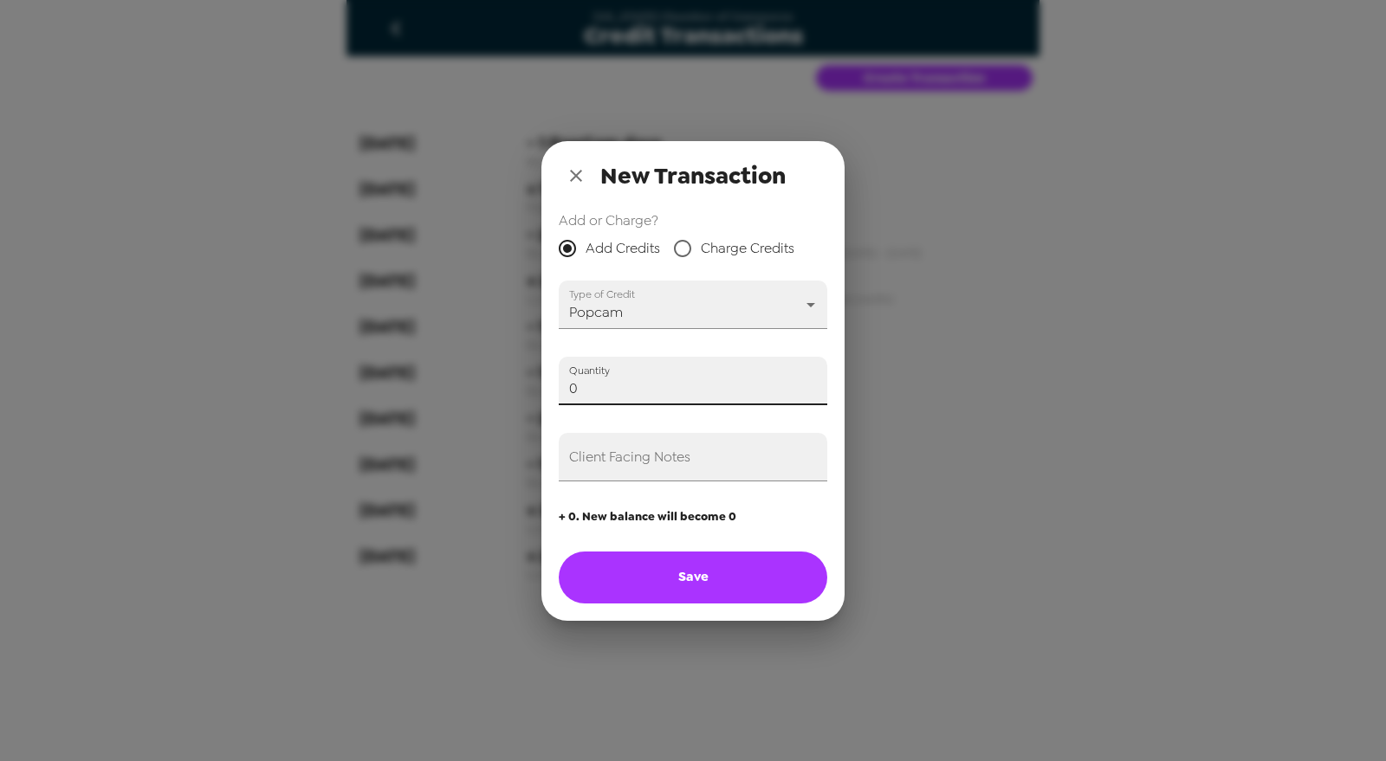
drag, startPoint x: 622, startPoint y: 397, endPoint x: 398, endPoint y: 382, distance: 224.0
click at [396, 382] on div "New Transaction Add or Charge? Add Credits Charge Credits Type of Credit Popcam…" at bounding box center [693, 380] width 1386 height 761
type input "1"
click at [642, 470] on input "Client Facing Notes" at bounding box center [693, 457] width 269 height 49
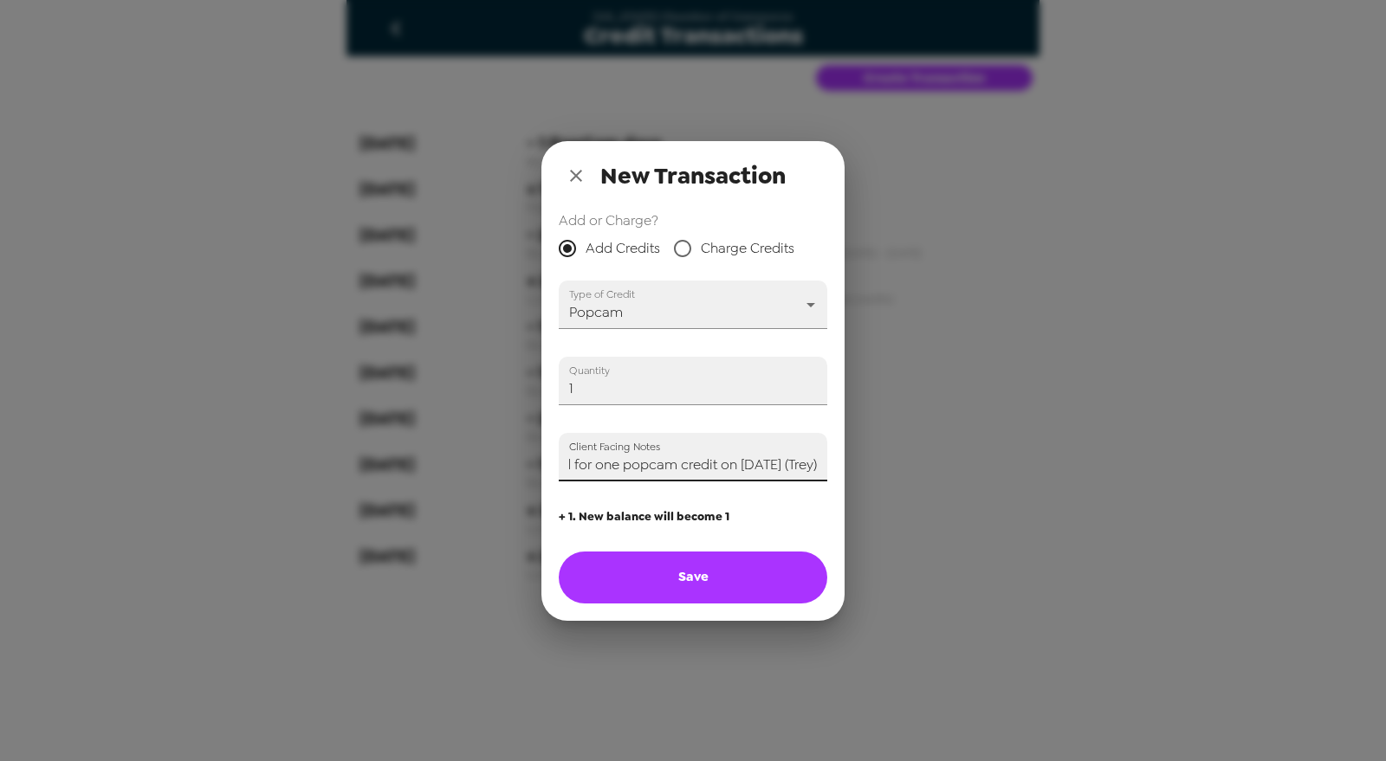
type input "Paid for one popcam credit on 8/25/25 (Trey)"
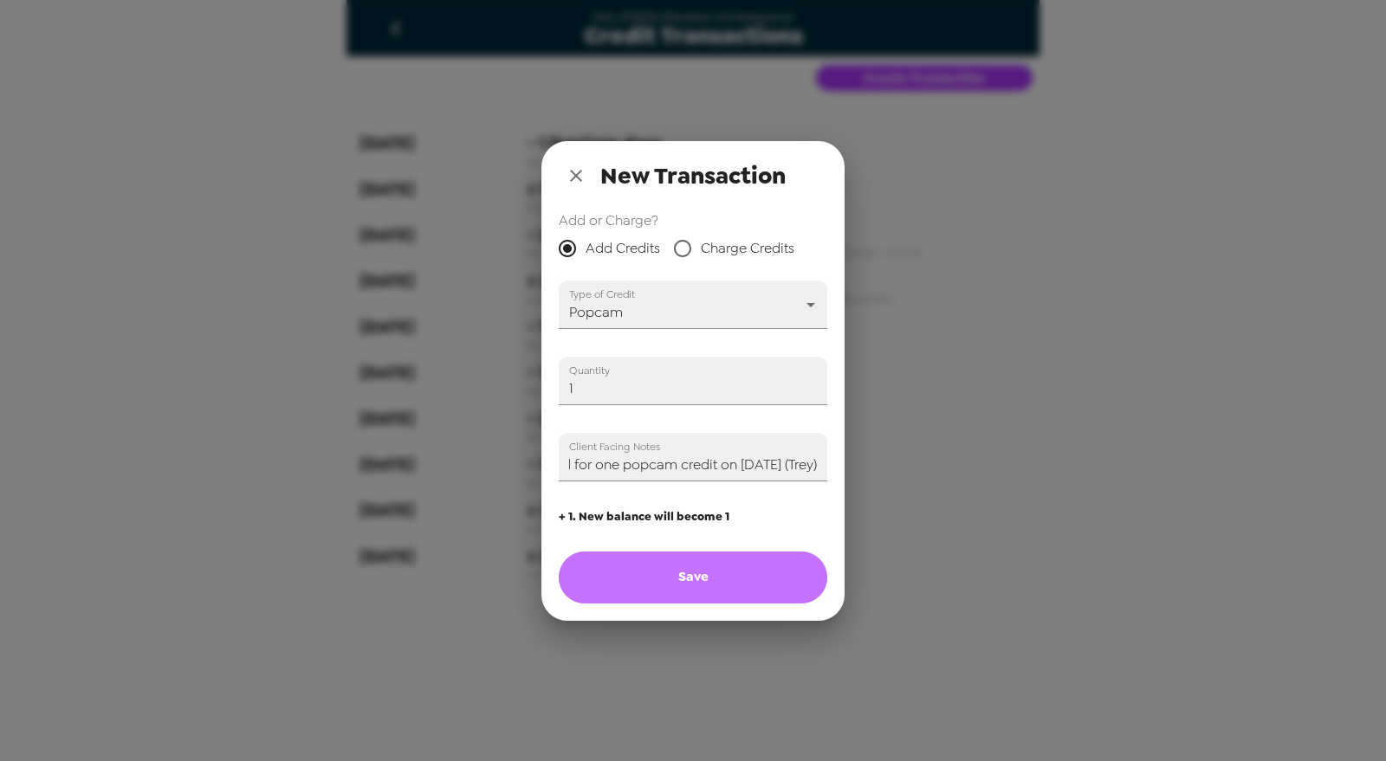
click at [695, 570] on button "Save" at bounding box center [693, 578] width 269 height 52
type input "0"
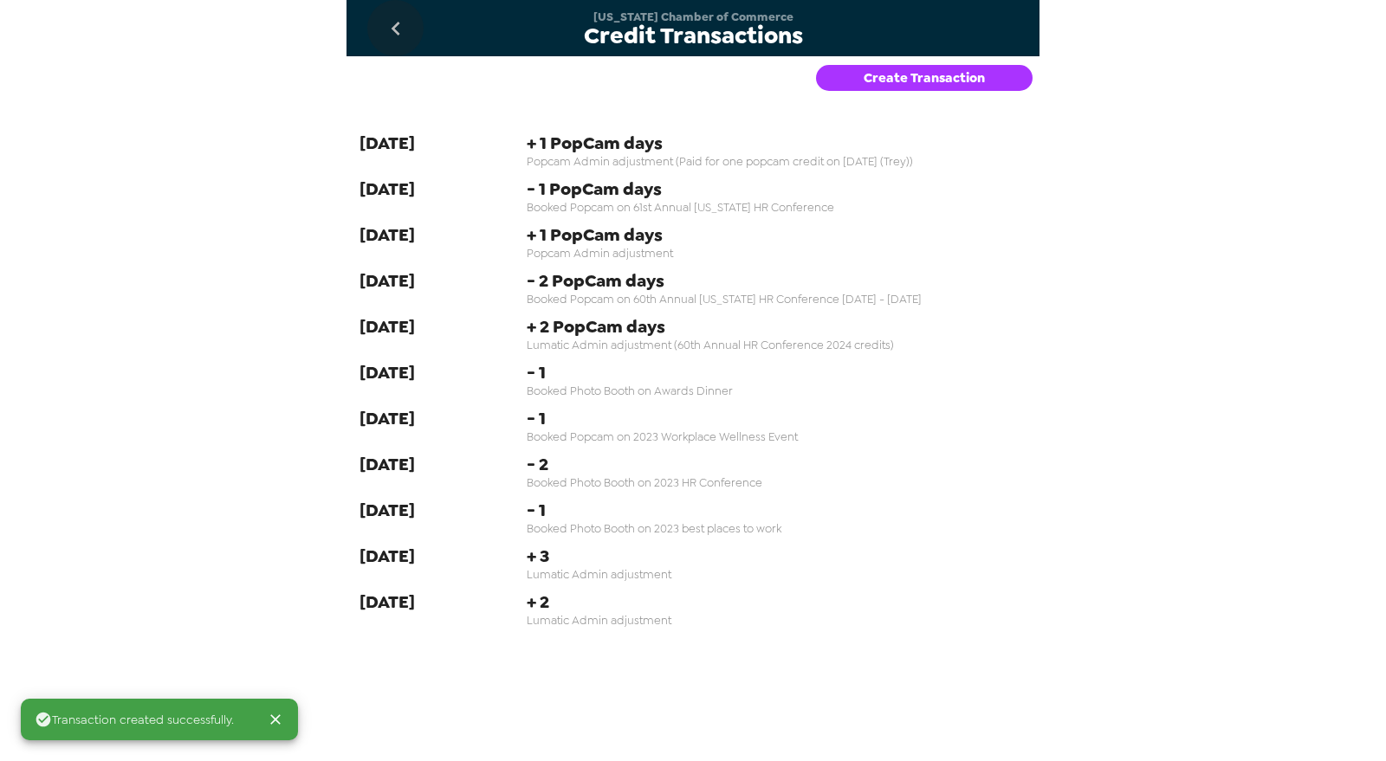
click at [400, 18] on icon "go back" at bounding box center [396, 29] width 28 height 28
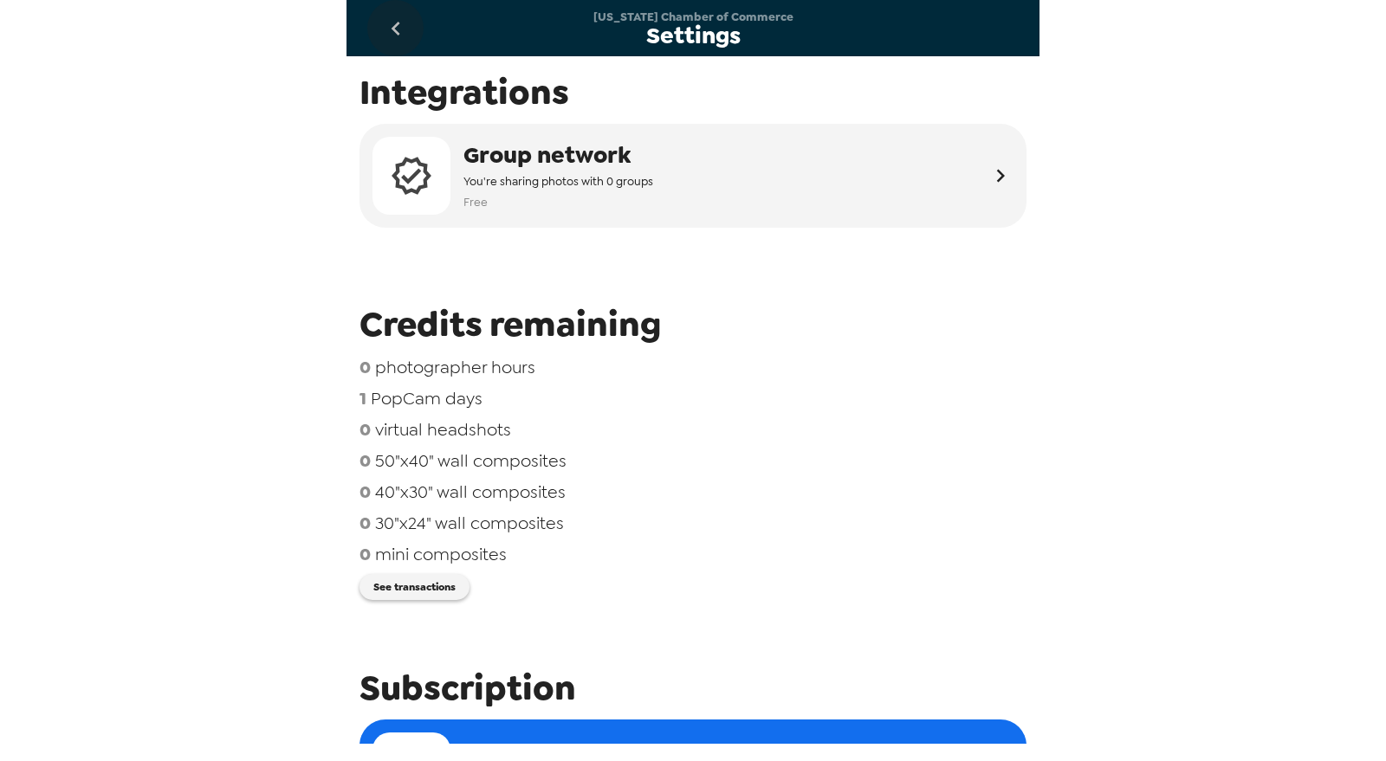
click at [380, 51] on button "go back" at bounding box center [395, 28] width 56 height 56
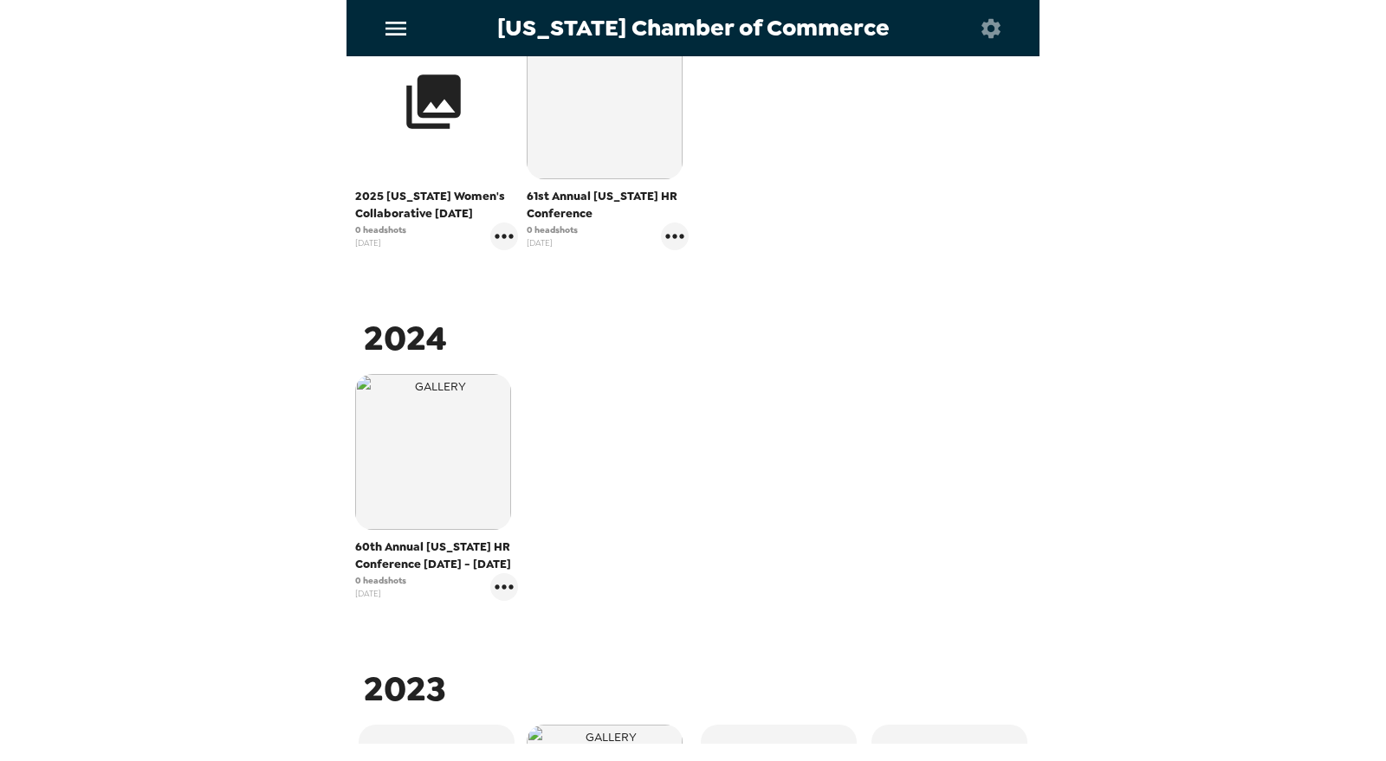
scroll to position [192, 0]
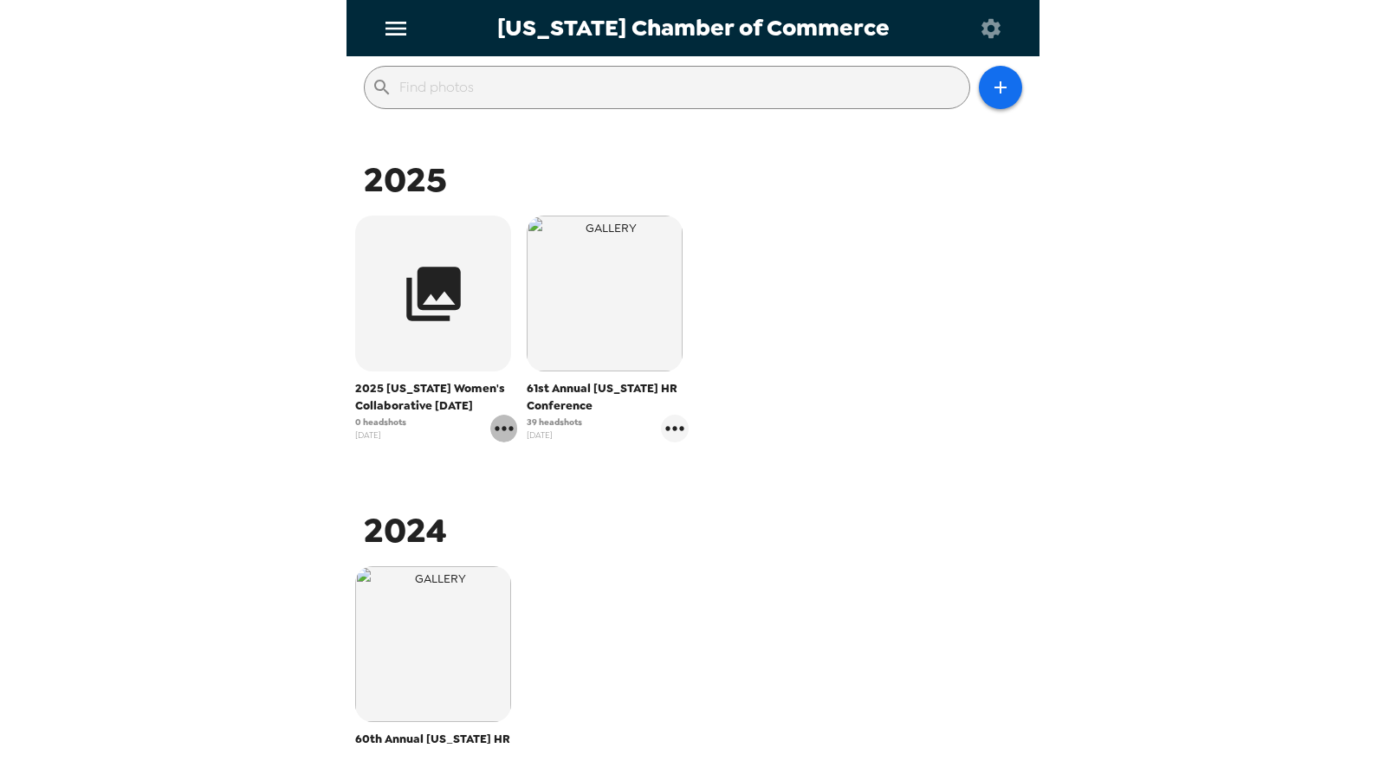
click at [503, 420] on icon "gallery menu" at bounding box center [504, 429] width 28 height 28
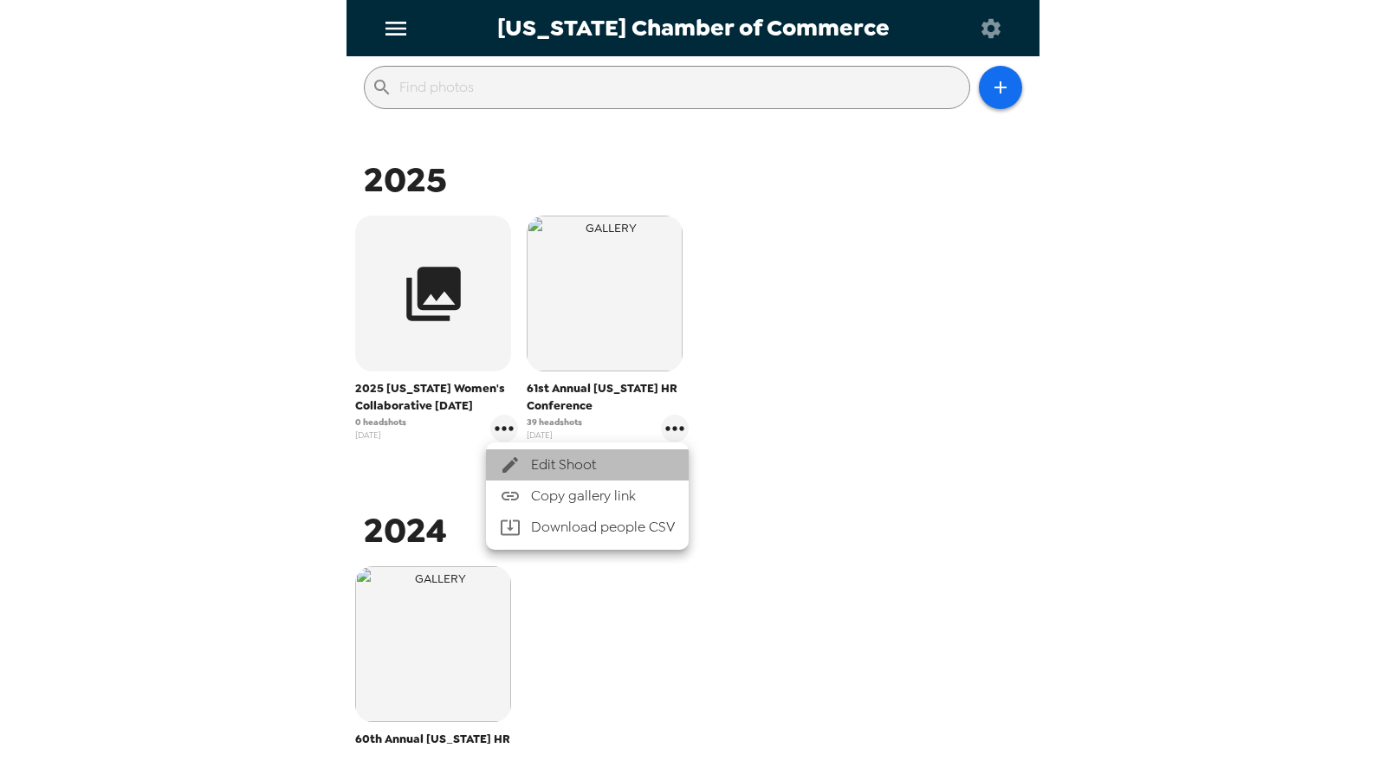
click at [552, 460] on span "Edit Shoot" at bounding box center [603, 465] width 144 height 21
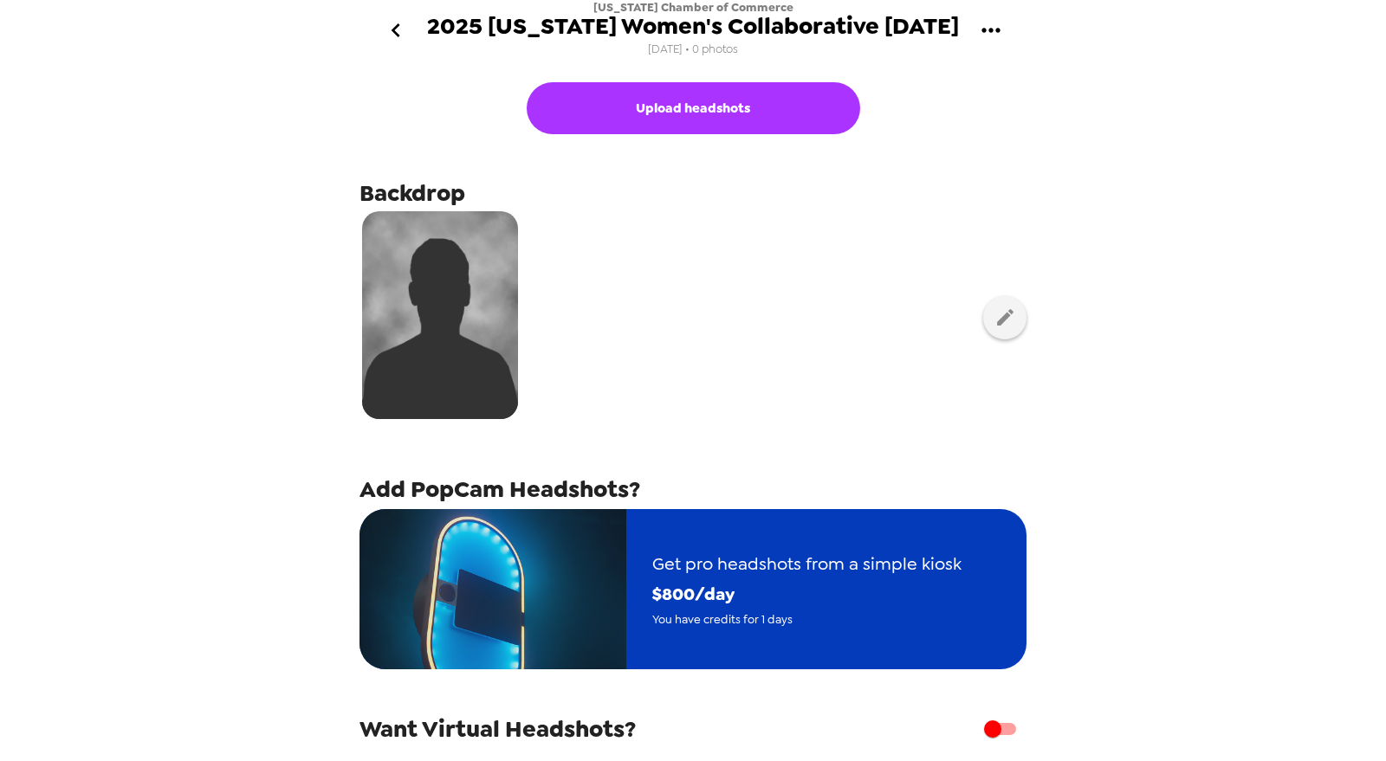
click at [715, 646] on div "Get pro headshots from a simple kiosk $ 800 /day You have credits for 1 days" at bounding box center [806, 589] width 361 height 133
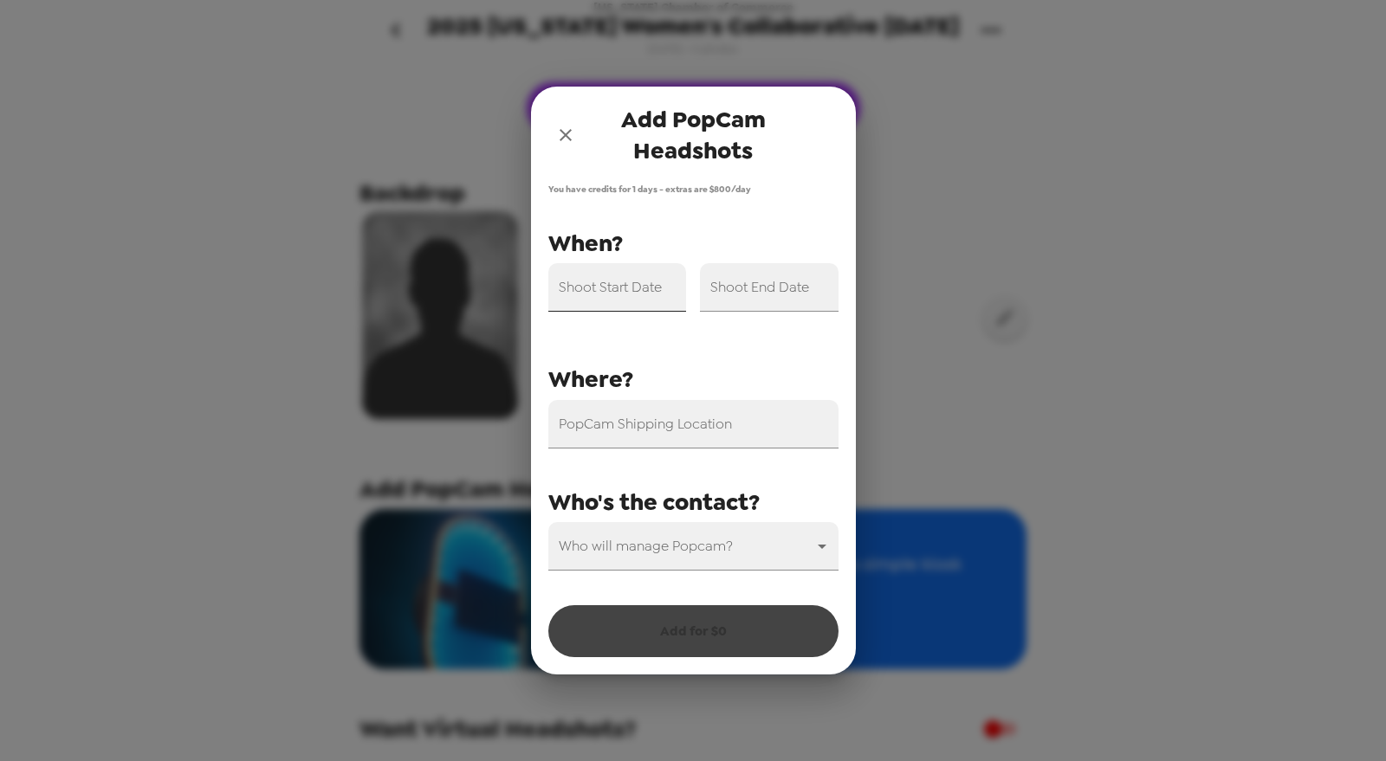
click at [641, 291] on input "Shoot Start Date" at bounding box center [617, 287] width 139 height 49
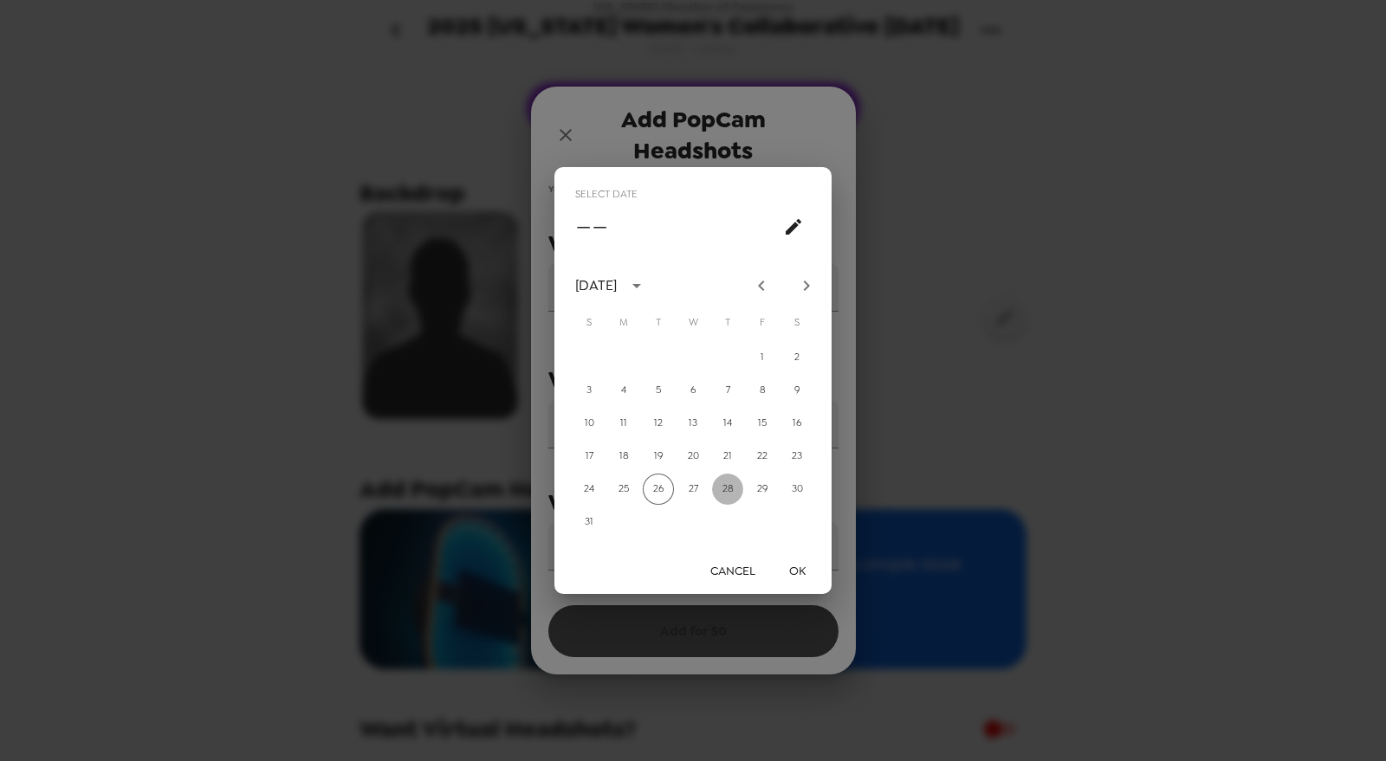
drag, startPoint x: 729, startPoint y: 489, endPoint x: 772, endPoint y: 568, distance: 90.3
click at [731, 490] on button "28" at bounding box center [727, 489] width 31 height 31
type input "08/28/2025"
drag, startPoint x: 793, startPoint y: 573, endPoint x: 777, endPoint y: 407, distance: 166.2
click at [793, 566] on button "OK" at bounding box center [796, 571] width 55 height 32
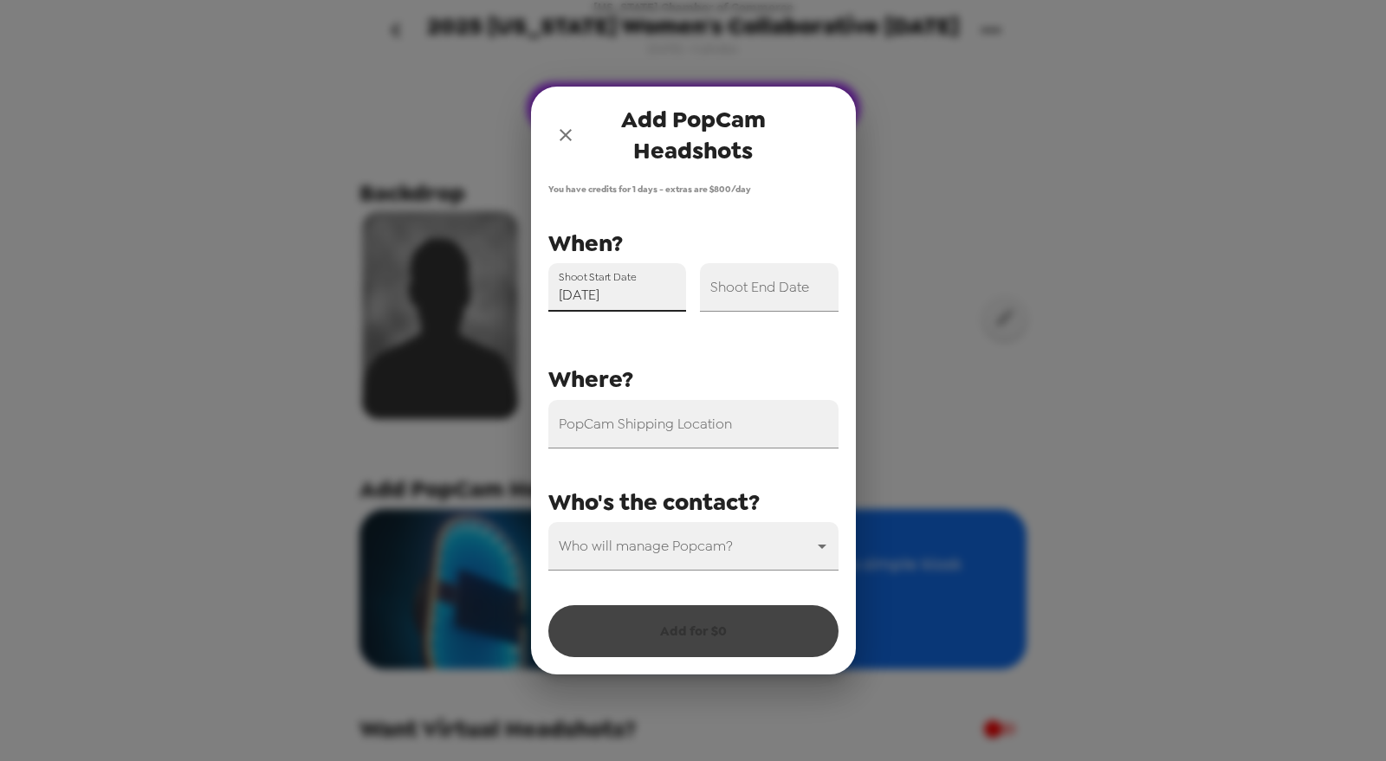
click at [775, 287] on div "Shoot End Date" at bounding box center [769, 287] width 139 height 49
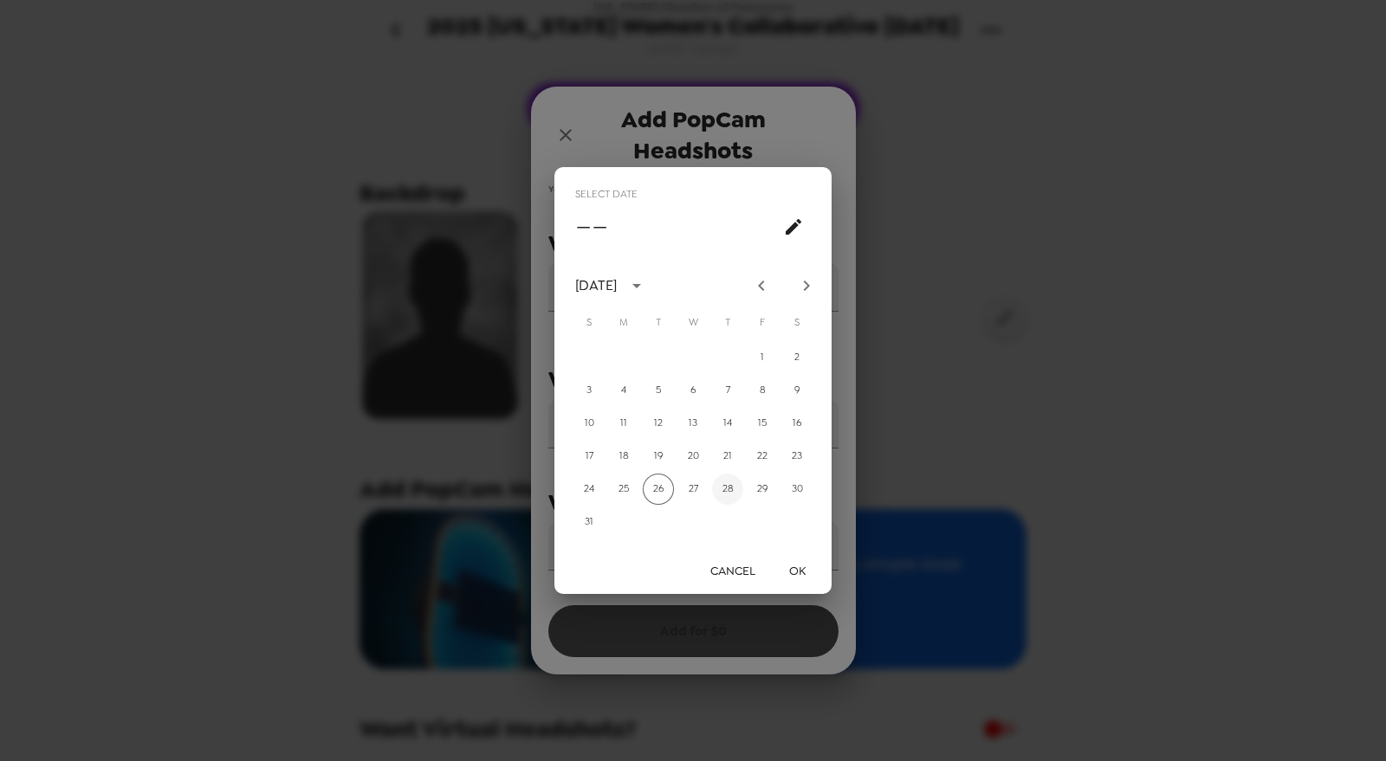
drag, startPoint x: 732, startPoint y: 485, endPoint x: 789, endPoint y: 566, distance: 98.8
click at [732, 486] on button "28" at bounding box center [727, 489] width 31 height 31
type input "08/28/2025"
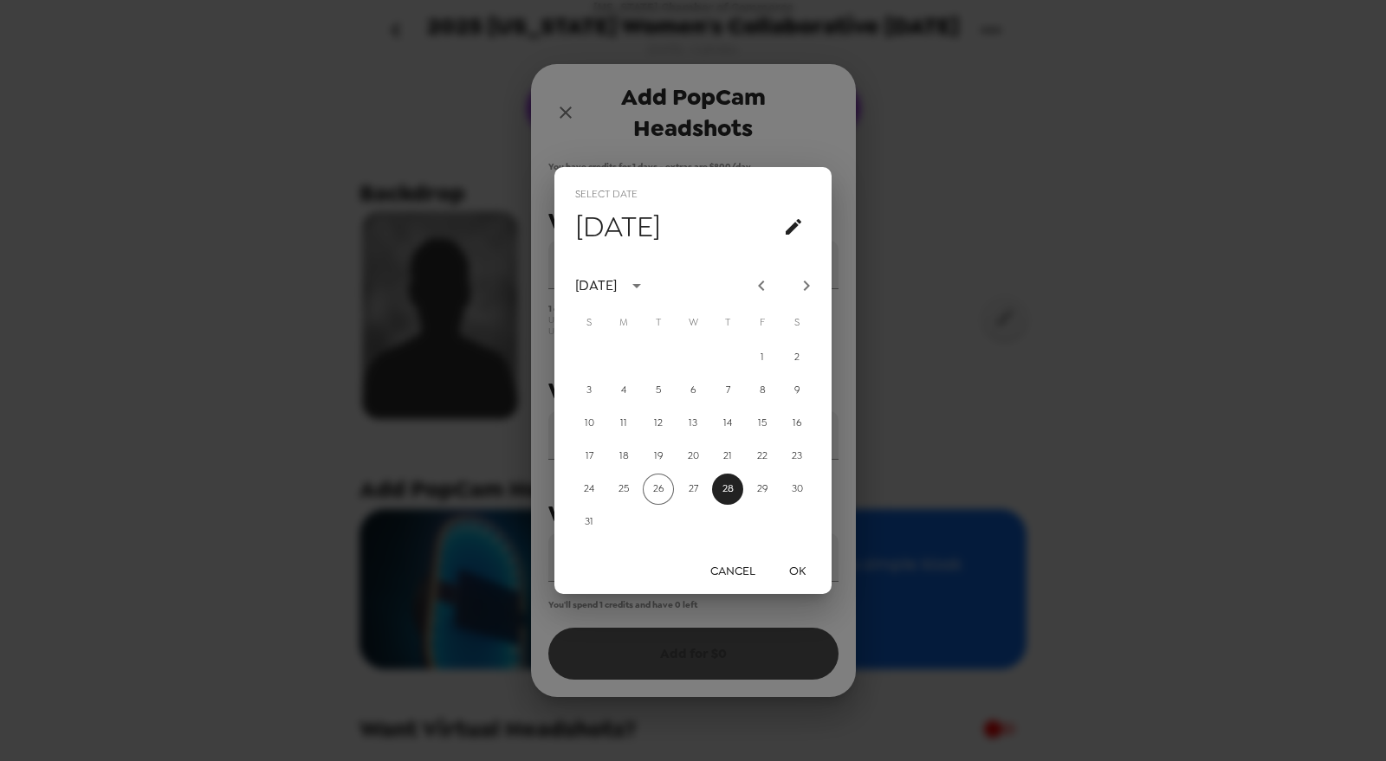
click at [804, 567] on button "OK" at bounding box center [796, 571] width 55 height 32
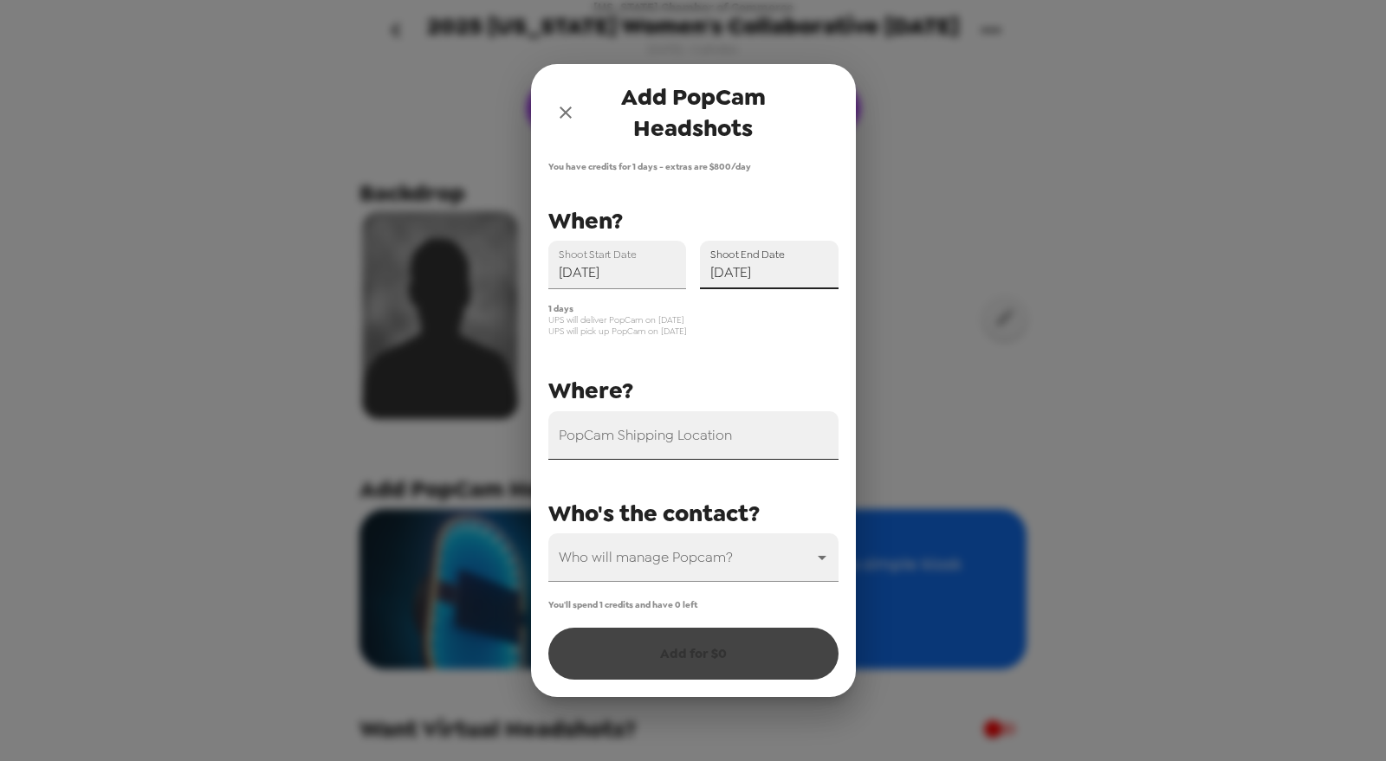
click at [663, 440] on input "PopCam Shipping Location" at bounding box center [693, 435] width 290 height 49
paste input "115 W Washington St #850s, Indianapolis, IN 46204"
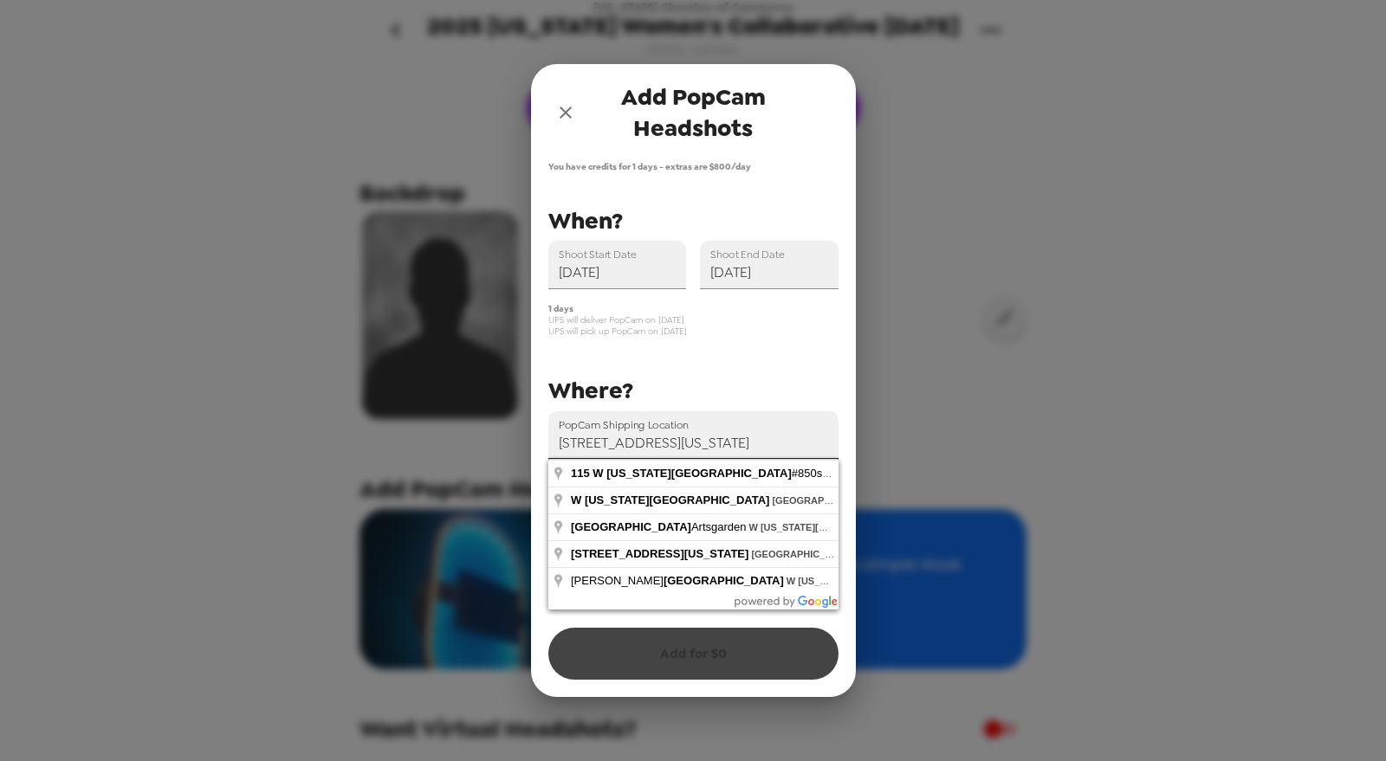
type input "115 W Washington St #850s, Indianapolis, IN 46204, USA"
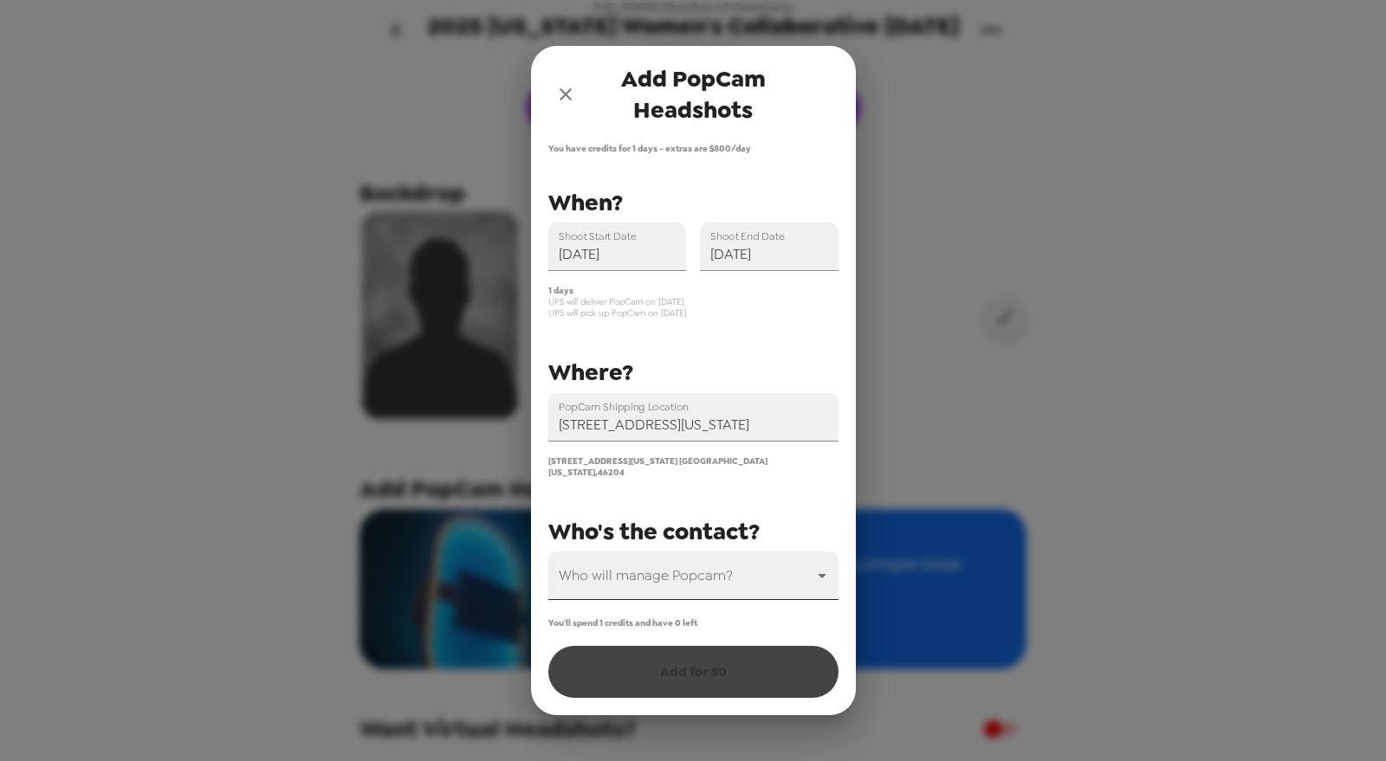
click at [687, 572] on body "Indiana Chamber of Commerce 2025 Indiana Women's Collaborative 8/28/25 8/26/25 …" at bounding box center [693, 380] width 1386 height 761
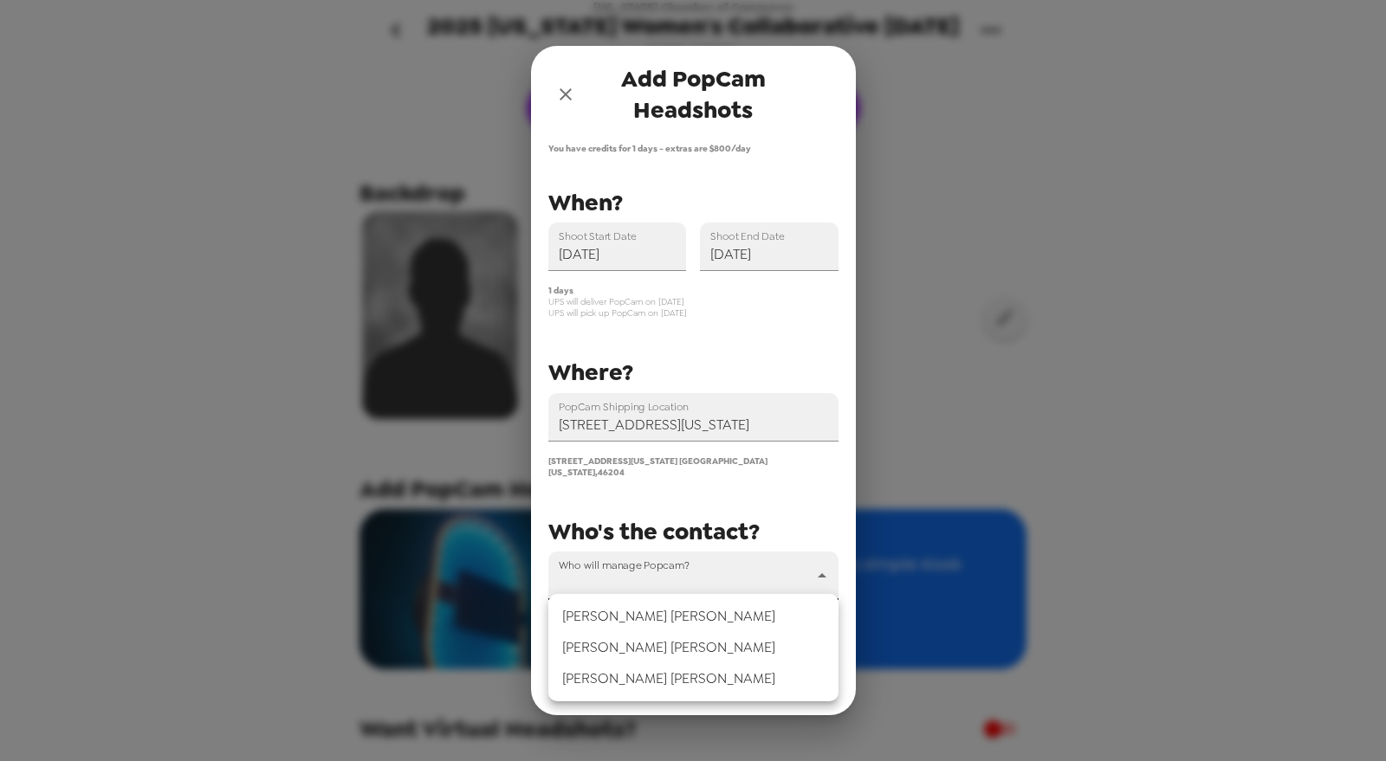
click at [625, 683] on li "Jennifer George" at bounding box center [693, 678] width 290 height 31
type input "65061"
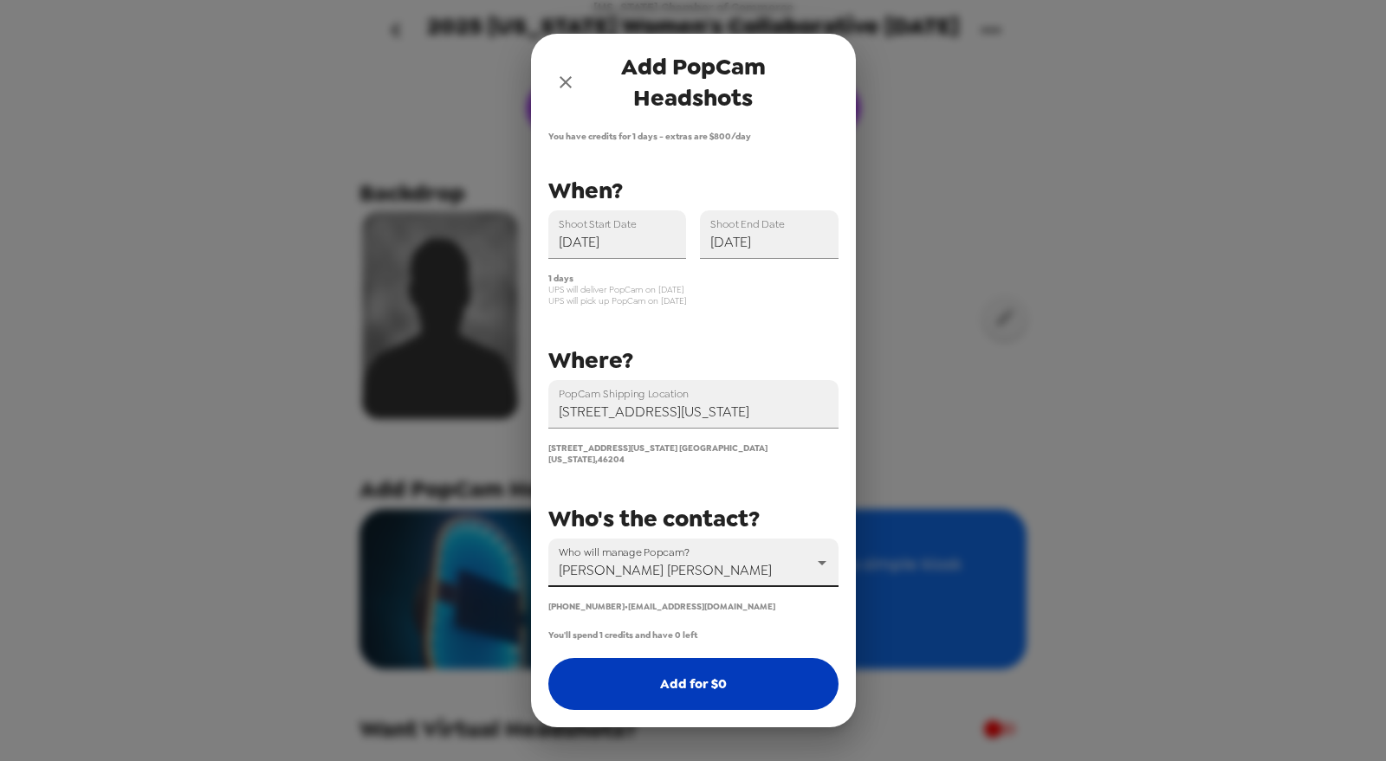
click at [693, 676] on button "Add for $ 0" at bounding box center [693, 684] width 290 height 52
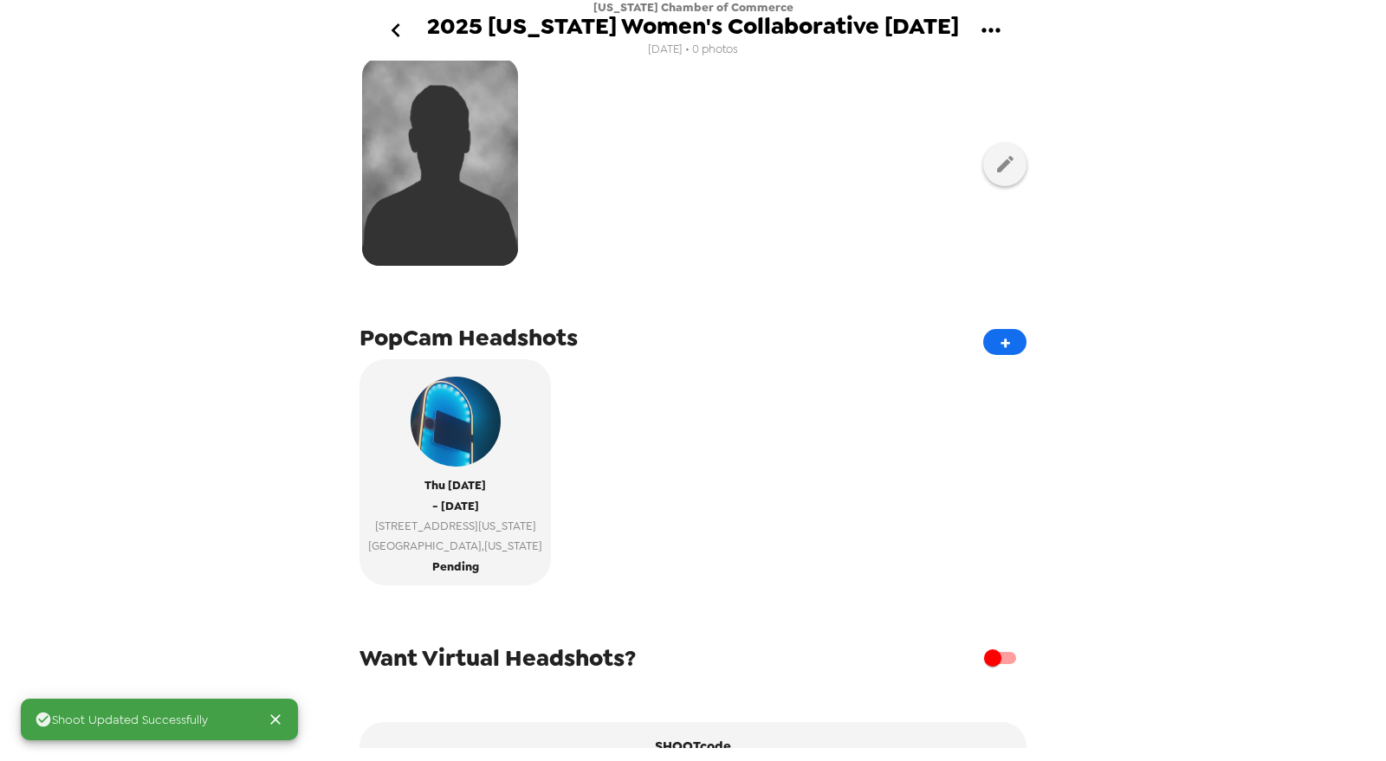
scroll to position [192, 0]
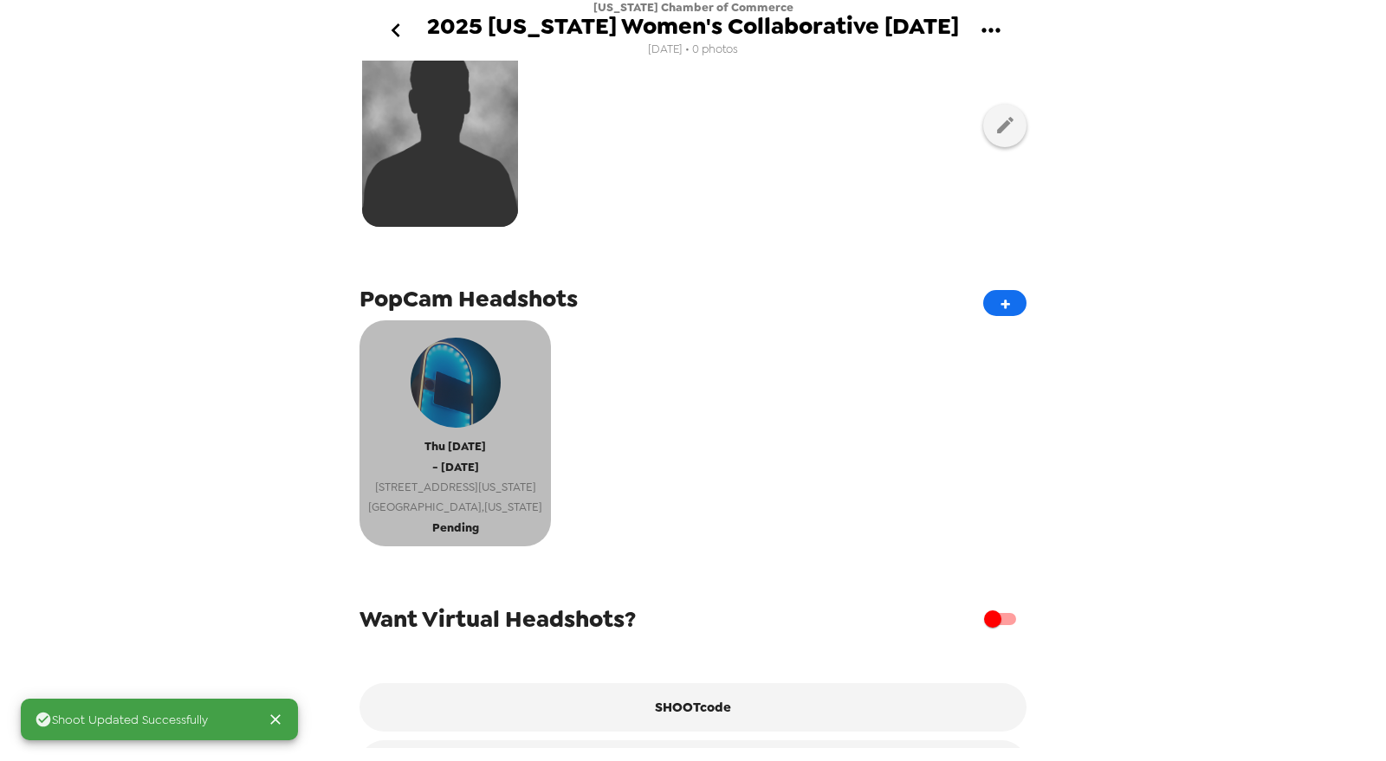
click at [446, 512] on span "Indianapolis , Indiana" at bounding box center [455, 507] width 174 height 20
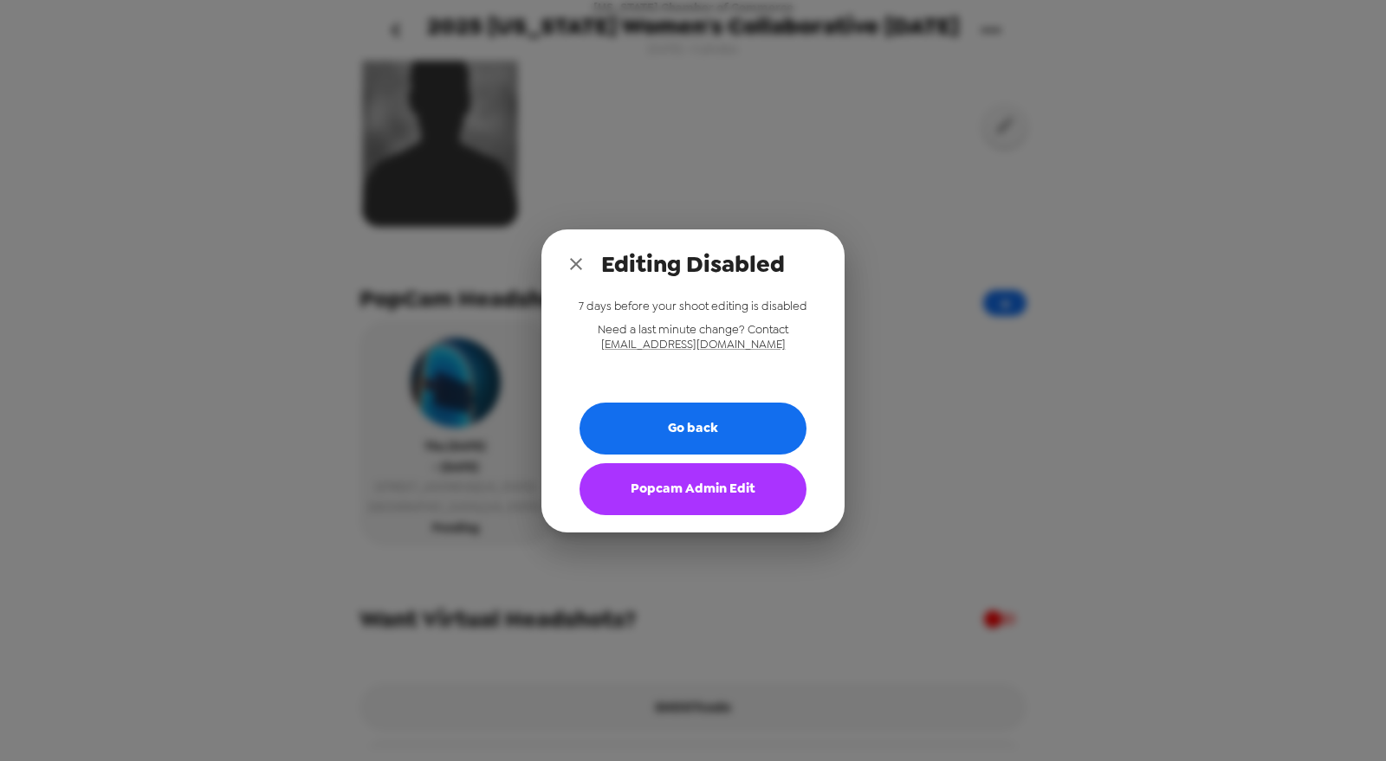
click at [717, 485] on button "Popcam Admin Edit" at bounding box center [692, 489] width 227 height 52
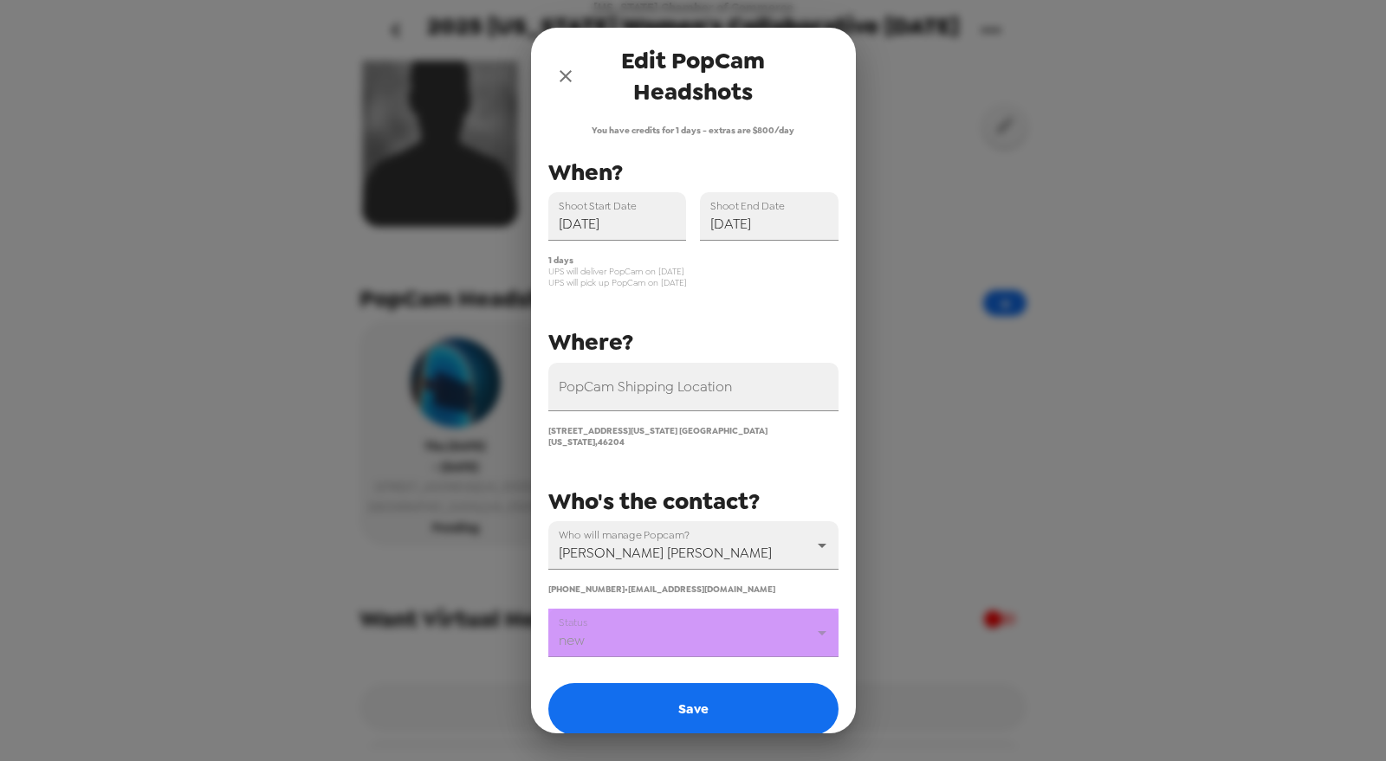
click at [566, 66] on icon "close" at bounding box center [565, 76] width 21 height 21
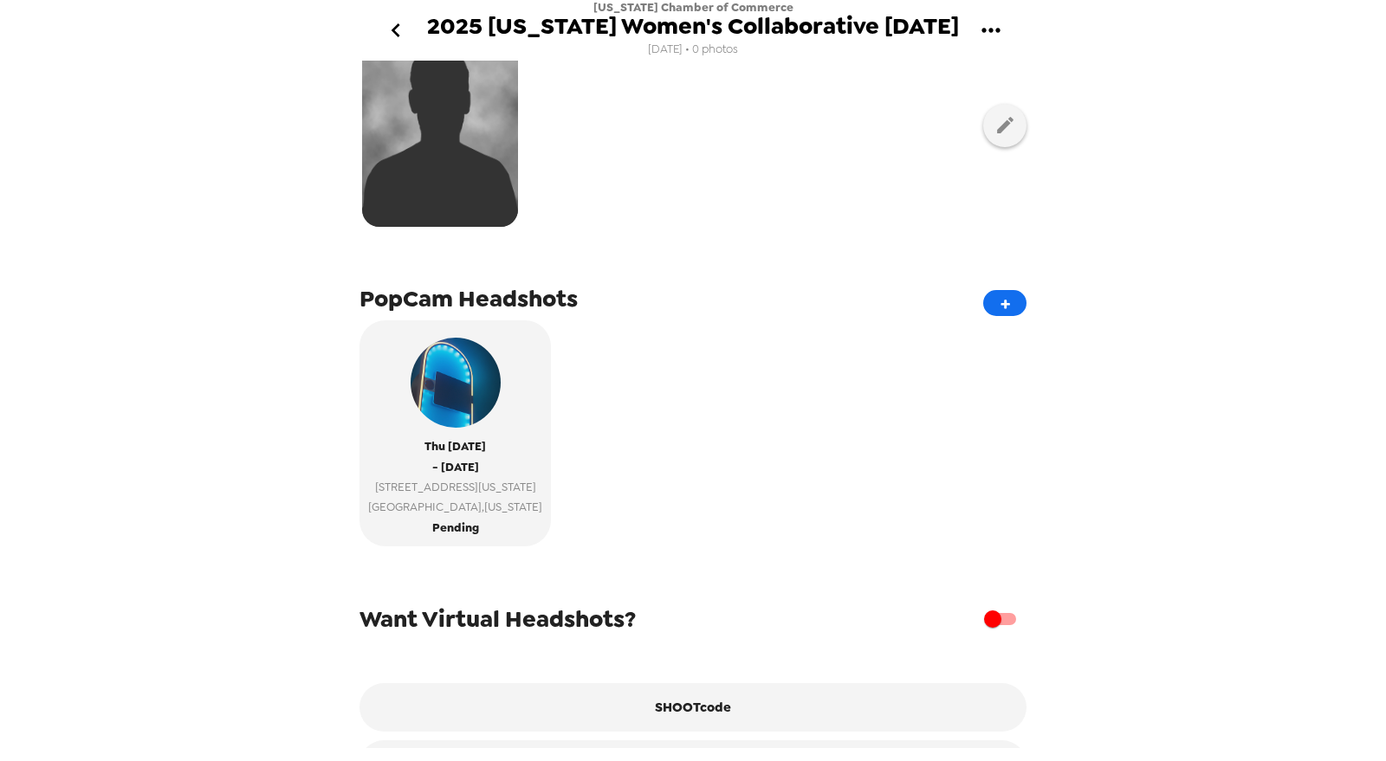
click at [189, 352] on div "Indiana Chamber of Commerce 2025 Indiana Women's Collaborative 8/28/25 8/26/25 …" at bounding box center [693, 380] width 1386 height 761
